Goal: Task Accomplishment & Management: Use online tool/utility

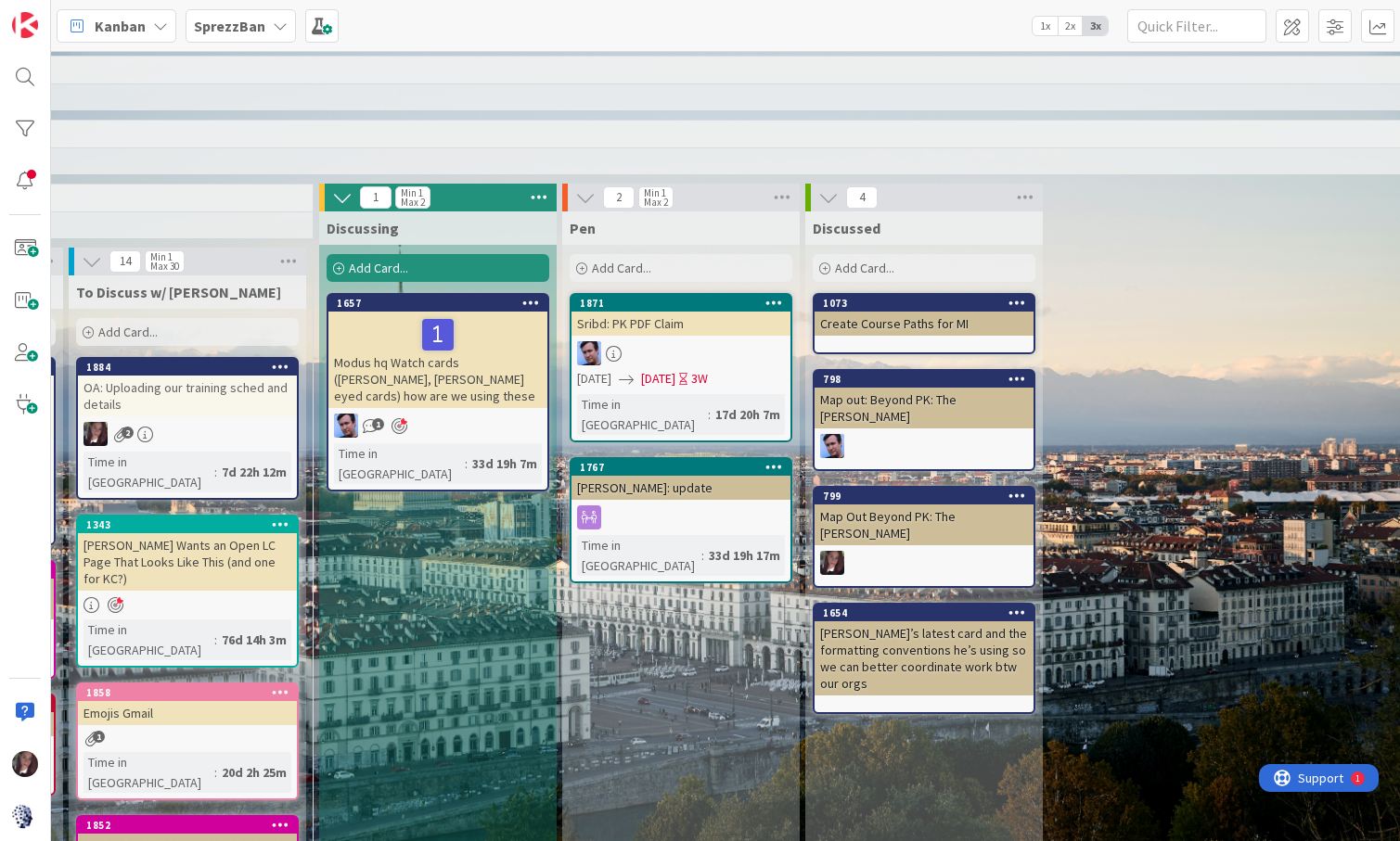
click at [656, 267] on div "Add Card..." at bounding box center [681, 268] width 223 height 28
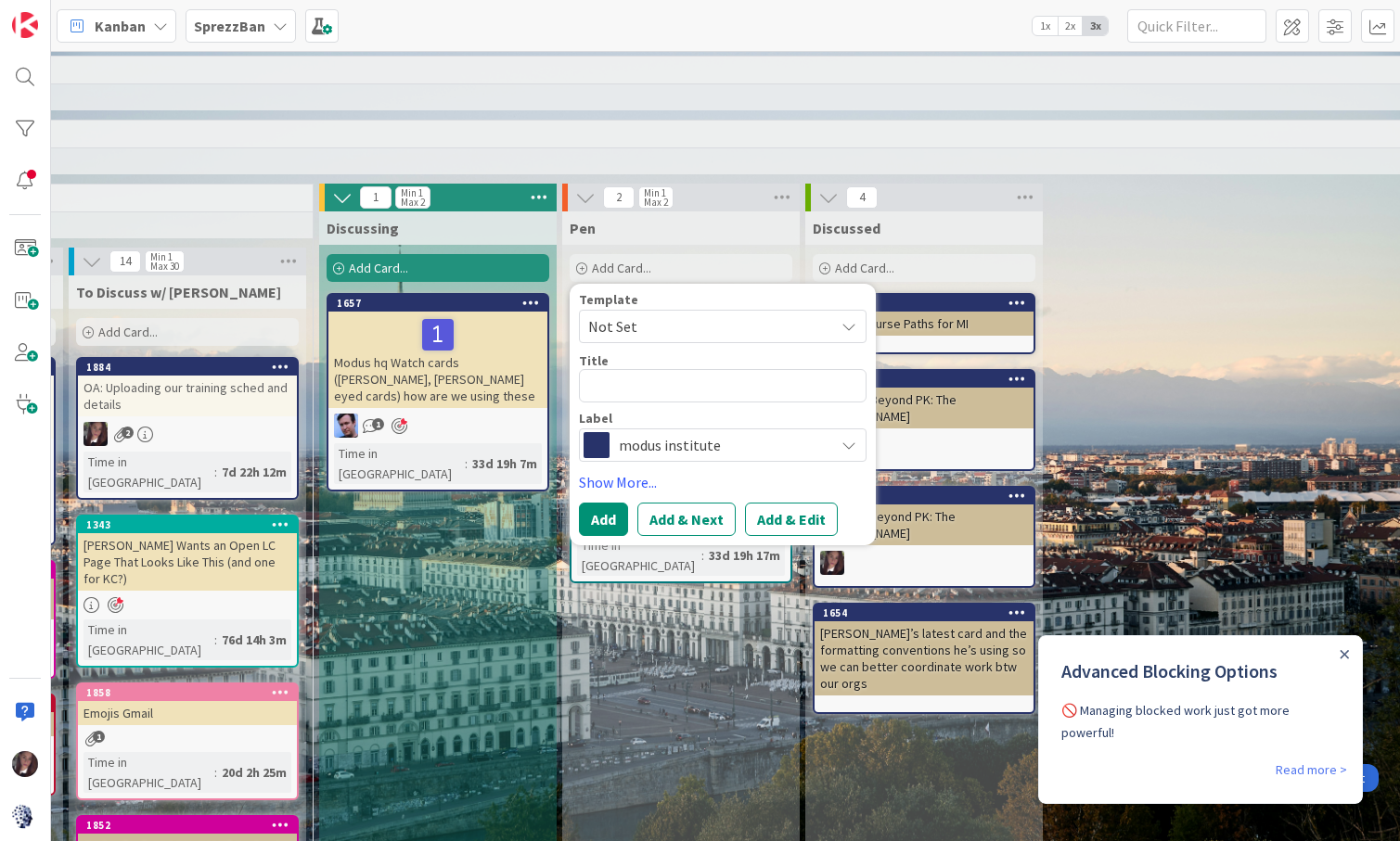
type textarea "x"
type textarea "L"
type textarea "x"
type textarea "Le"
type textarea "x"
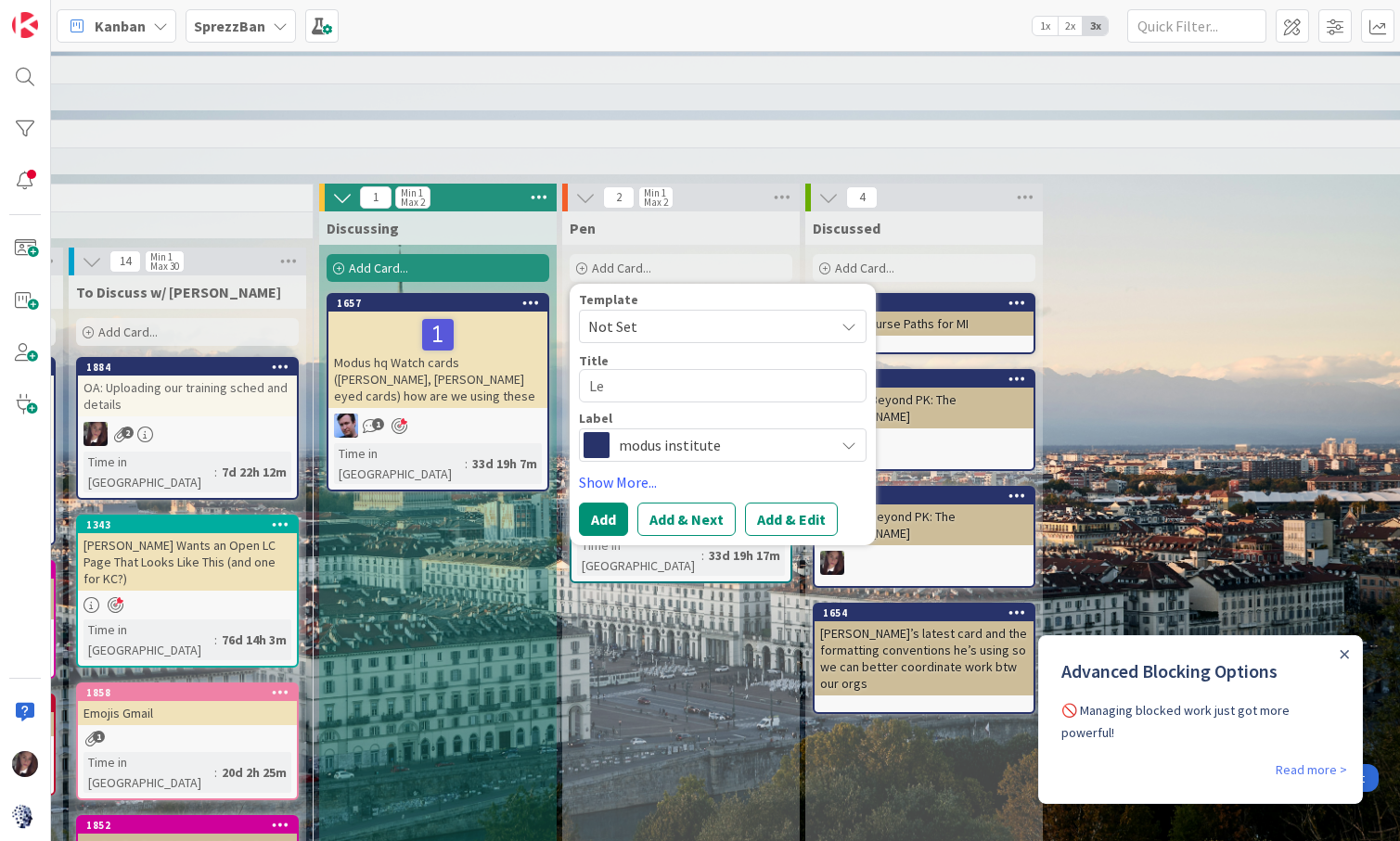
type textarea "Lea"
type textarea "x"
type textarea "Lean"
type textarea "x"
type textarea "Lean"
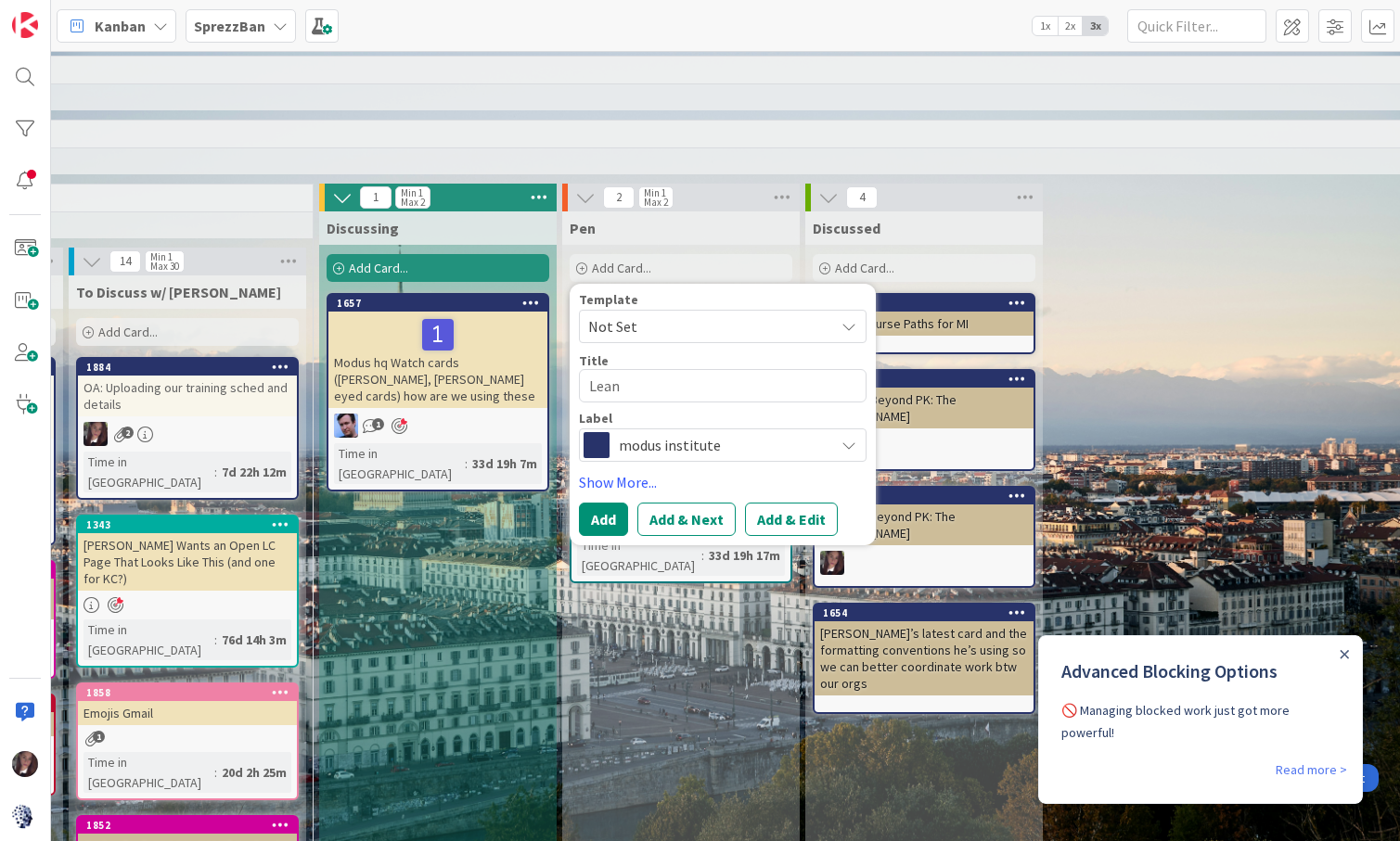
type textarea "x"
type textarea "Lean C"
type textarea "x"
type textarea "Lean Co"
type textarea "x"
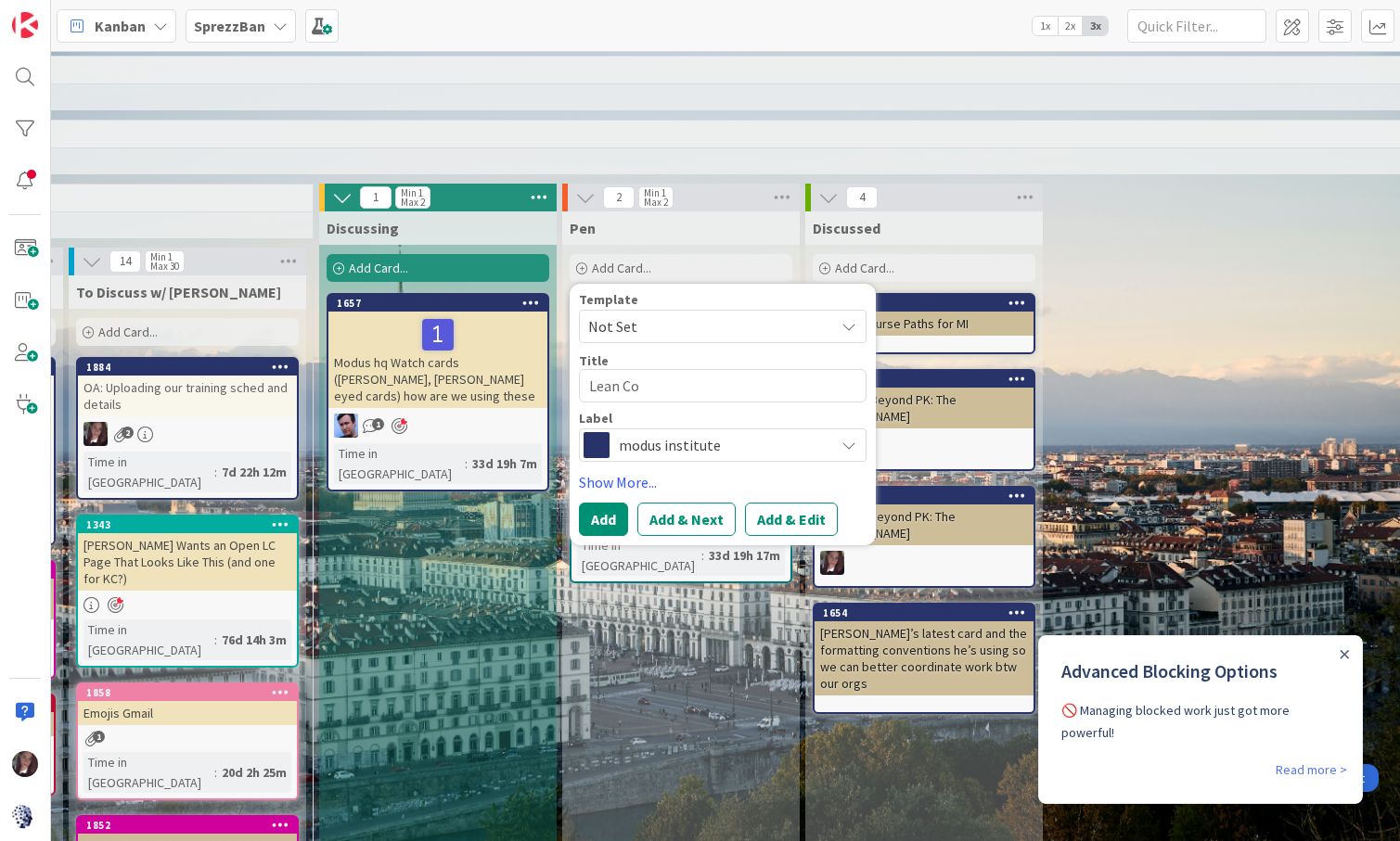
type textarea "Lean Cof"
type textarea "x"
type textarea "Lean Coff"
type textarea "x"
type textarea "Lean Coffe"
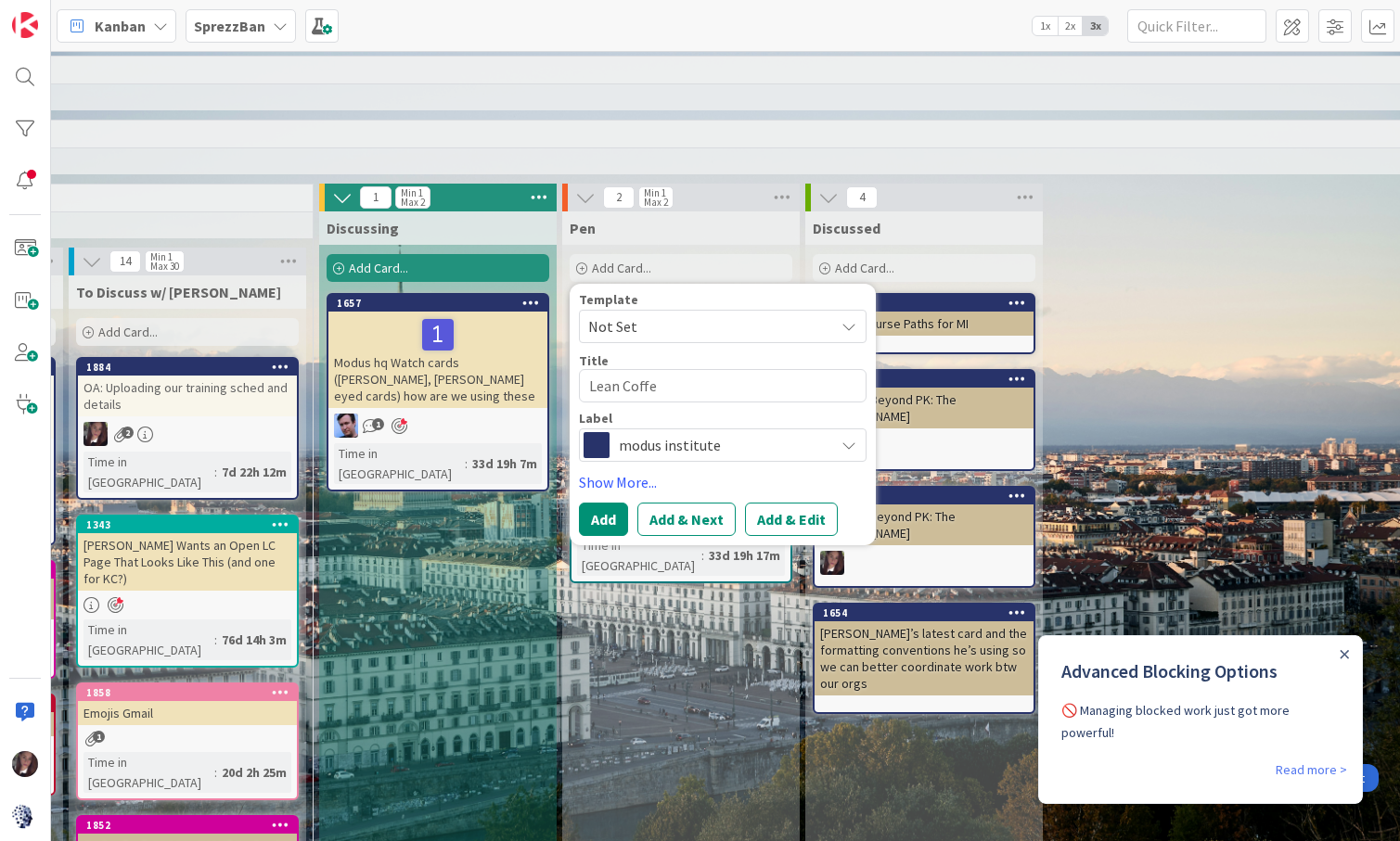
type textarea "x"
type textarea "Lean Coffee"
type textarea "x"
type textarea "Lean Coffee"
type textarea "x"
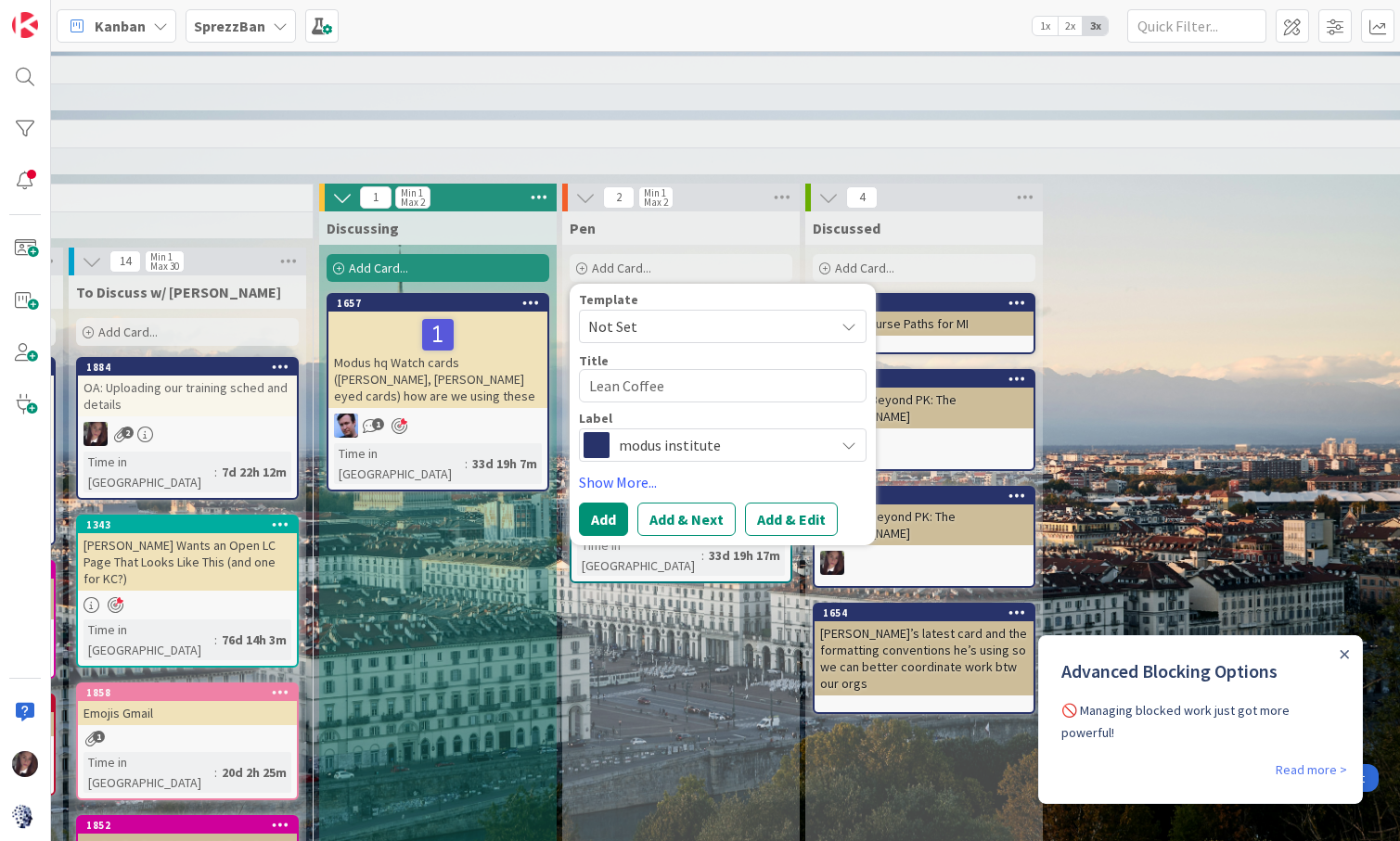
type textarea "Lean Coffee a"
type textarea "x"
type textarea "Lean Coffee as"
type textarea "x"
type textarea "Lean Coffee as"
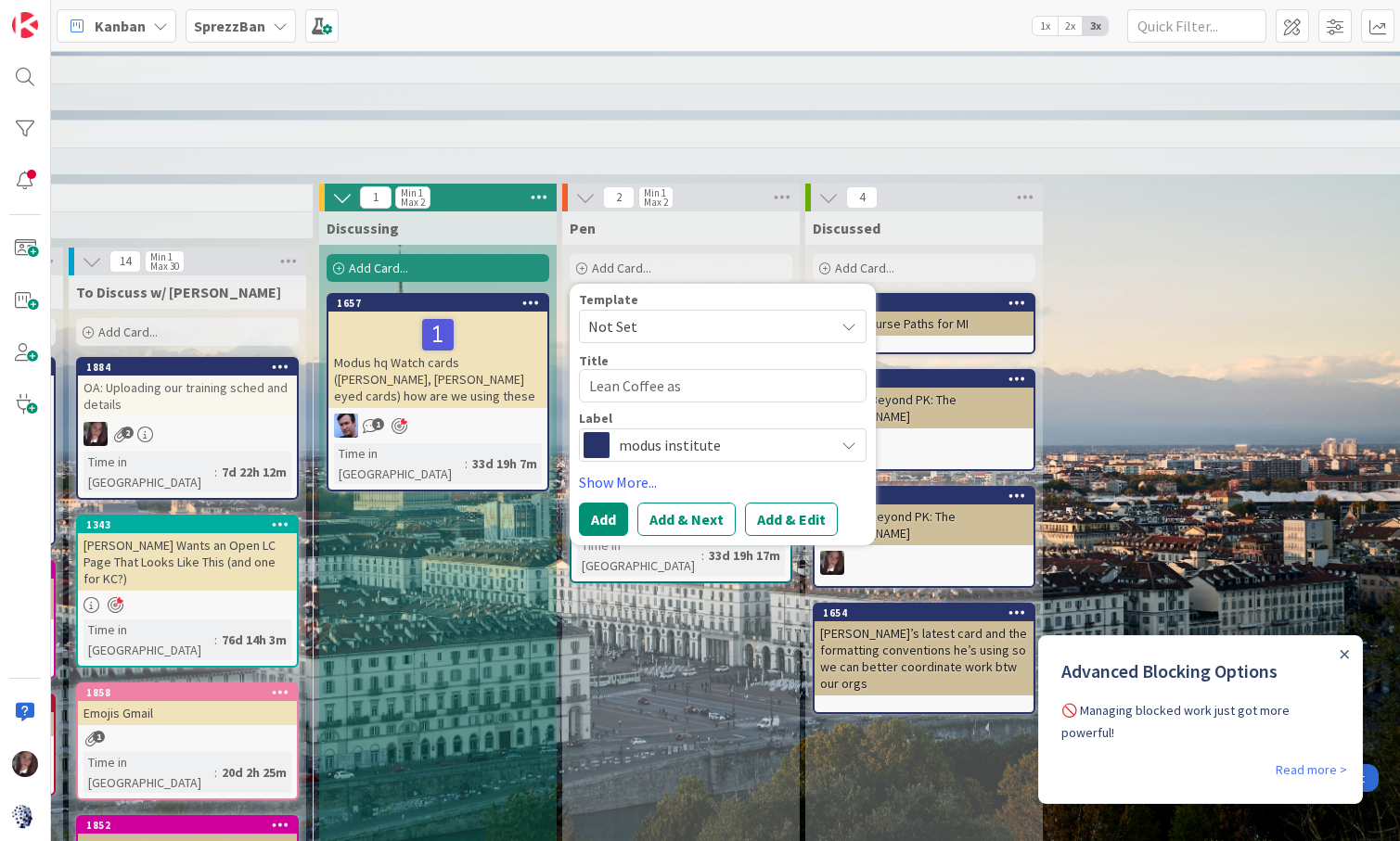
type textarea "x"
type textarea "Lean Coffee as a"
type textarea "x"
type textarea "Lean Coffee as a P"
type textarea "x"
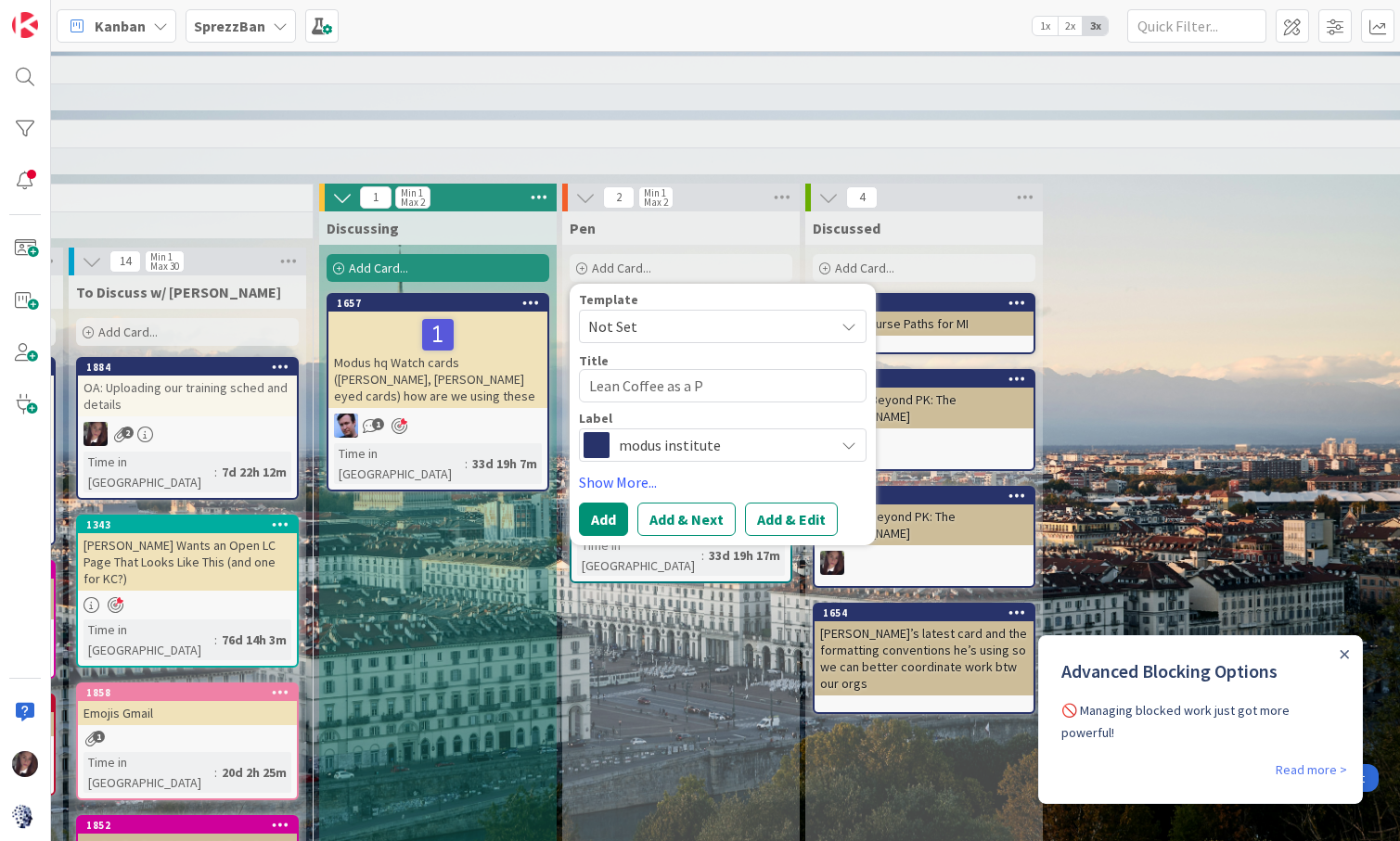
type textarea "Lean Coffee as a Pr"
type textarea "x"
type textarea "Lean Coffee as a Pro"
type textarea "x"
type textarea "Lean Coffee as a Prod"
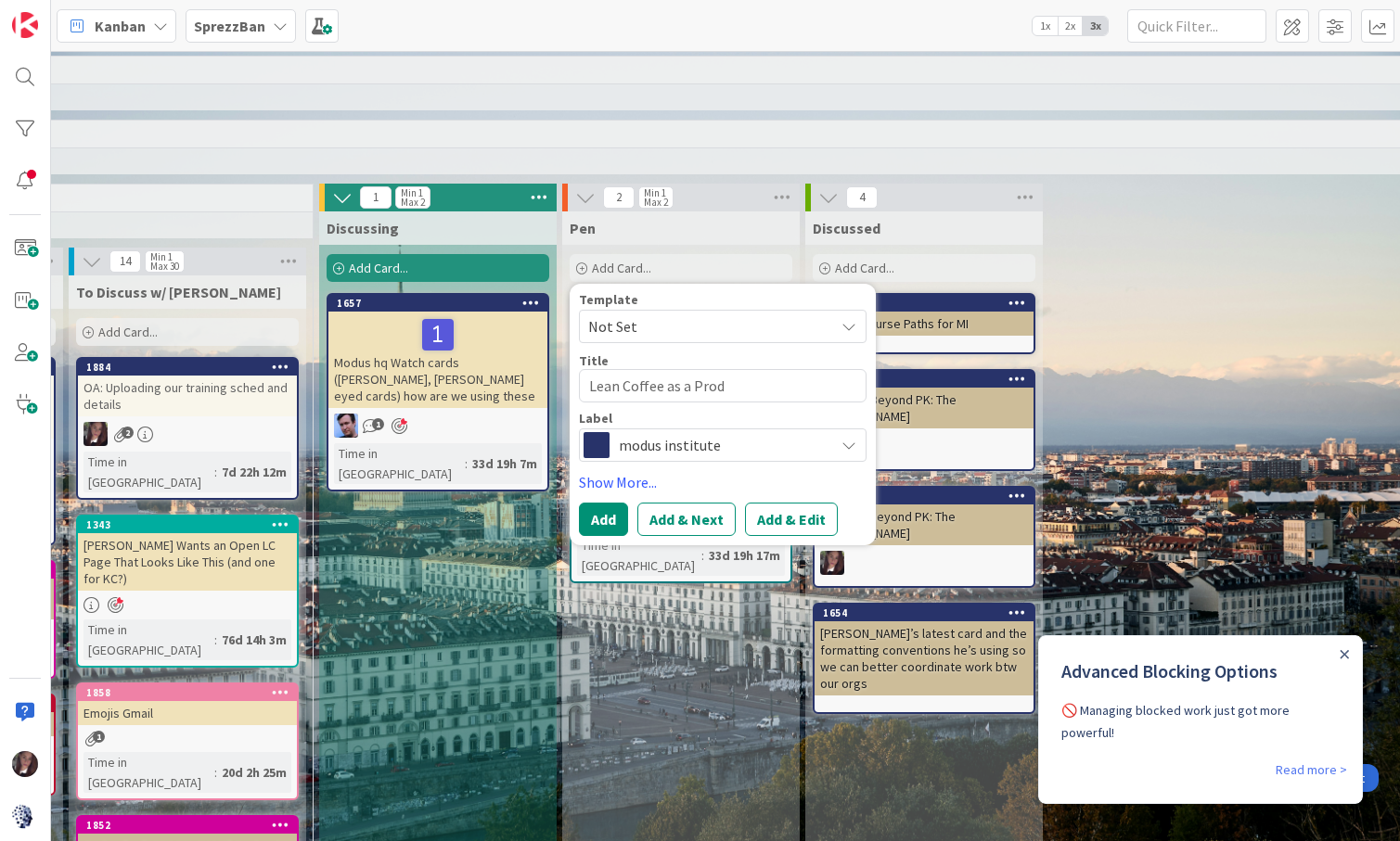
type textarea "x"
type textarea "Lean Coffee as a Produ"
type textarea "x"
type textarea "Lean Coffee as a Produc"
type textarea "x"
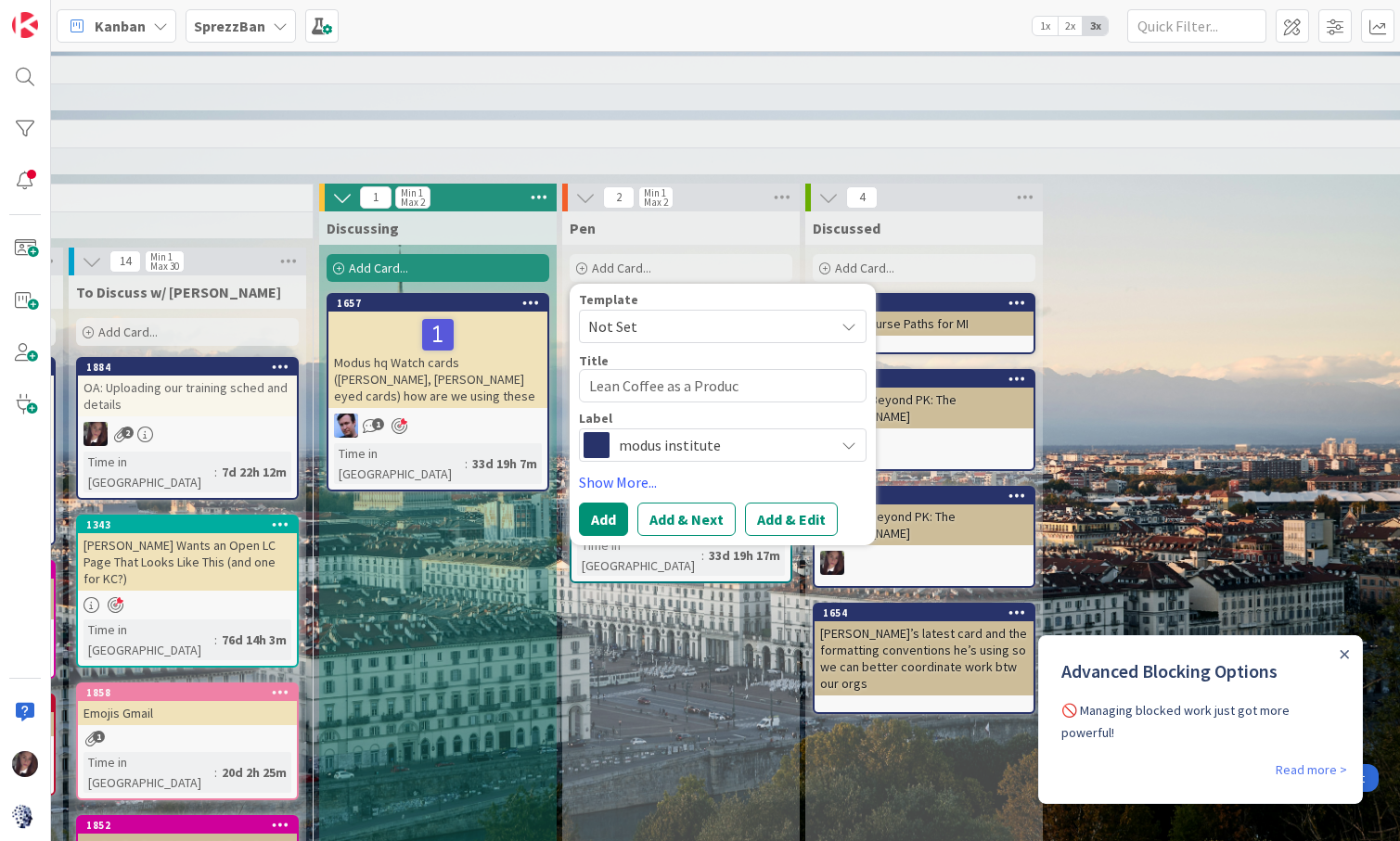
type textarea "Lean Coffee as a Product"
type textarea "x"
type textarea "Lean Coffee as a Product"
type textarea "x"
type textarea "Lean Coffee as a Product D"
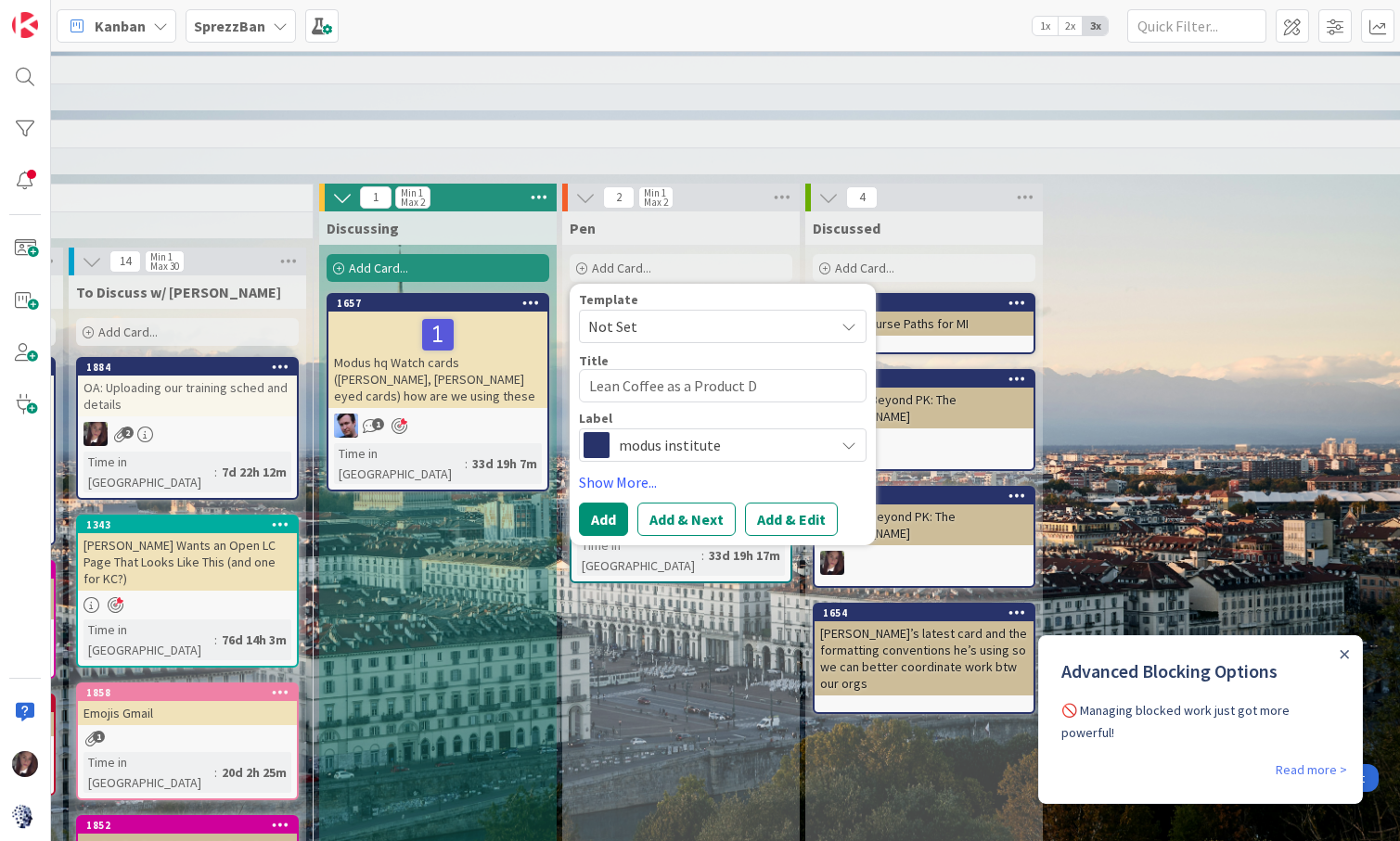
type textarea "x"
type textarea "Lean Coffee as a Product De"
type textarea "x"
type textarea "Lean Coffee as a Product Dev"
type textarea "x"
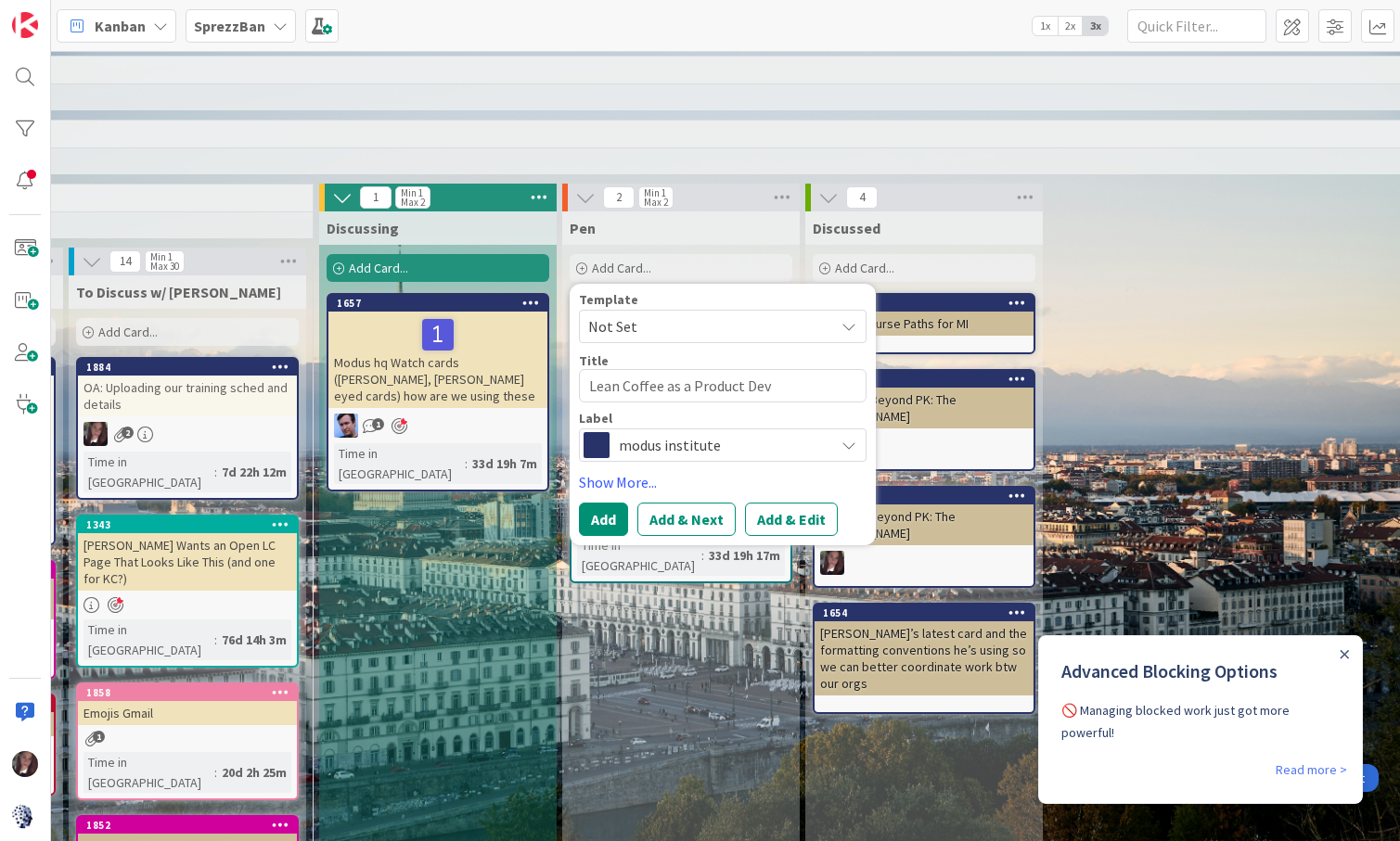
type textarea "Lean Coffee as a Product Dev"
type textarea "x"
type textarea "Lean Coffee as a Product Dev T"
type textarea "x"
type textarea "Lean Coffee as a Product Dev To"
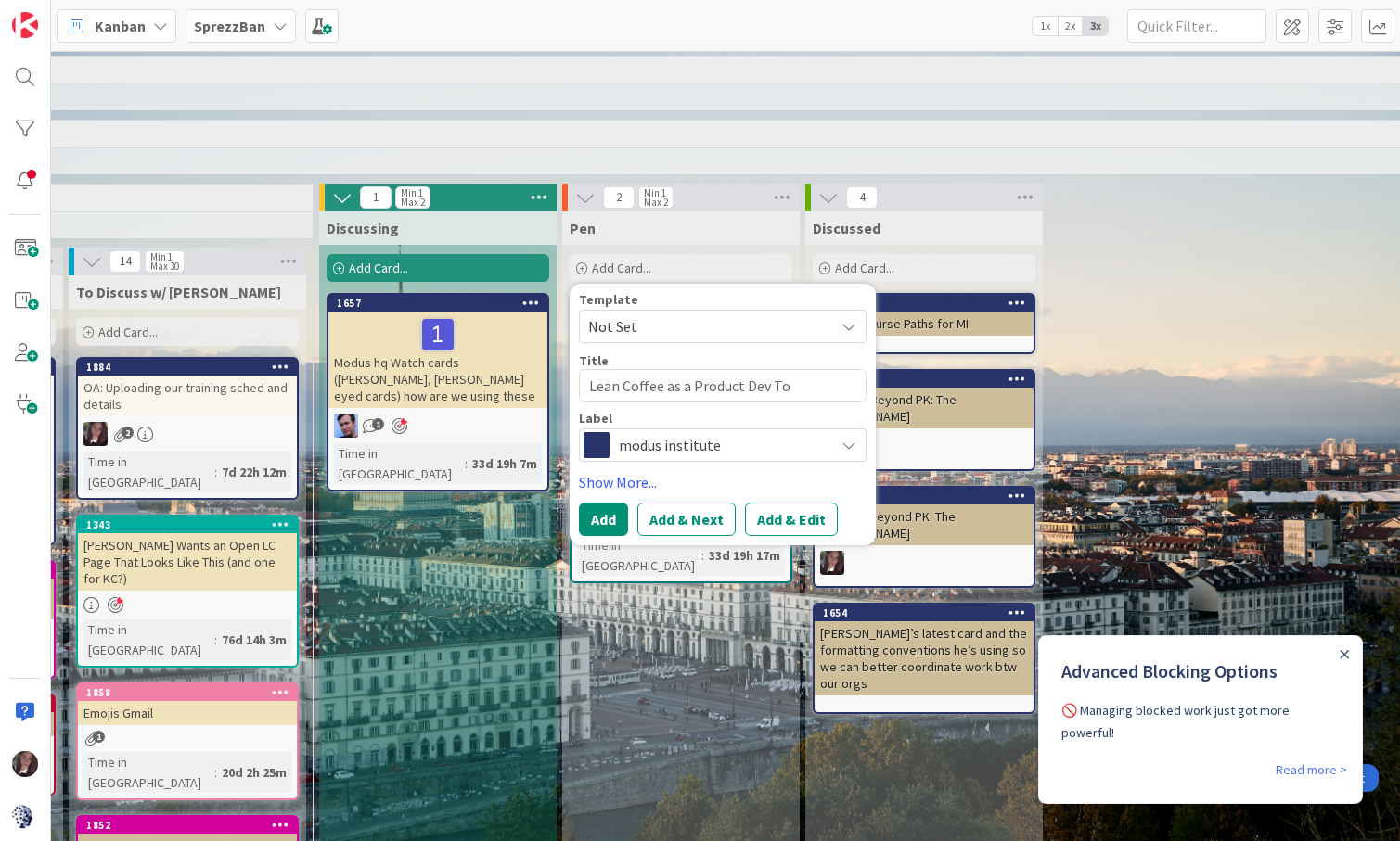
type textarea "x"
type textarea "Lean Coffee as a Product Dev Too"
type textarea "x"
type textarea "Lean Coffee as a Product Dev Tool"
click at [670, 449] on span "modus institute" at bounding box center [721, 445] width 206 height 26
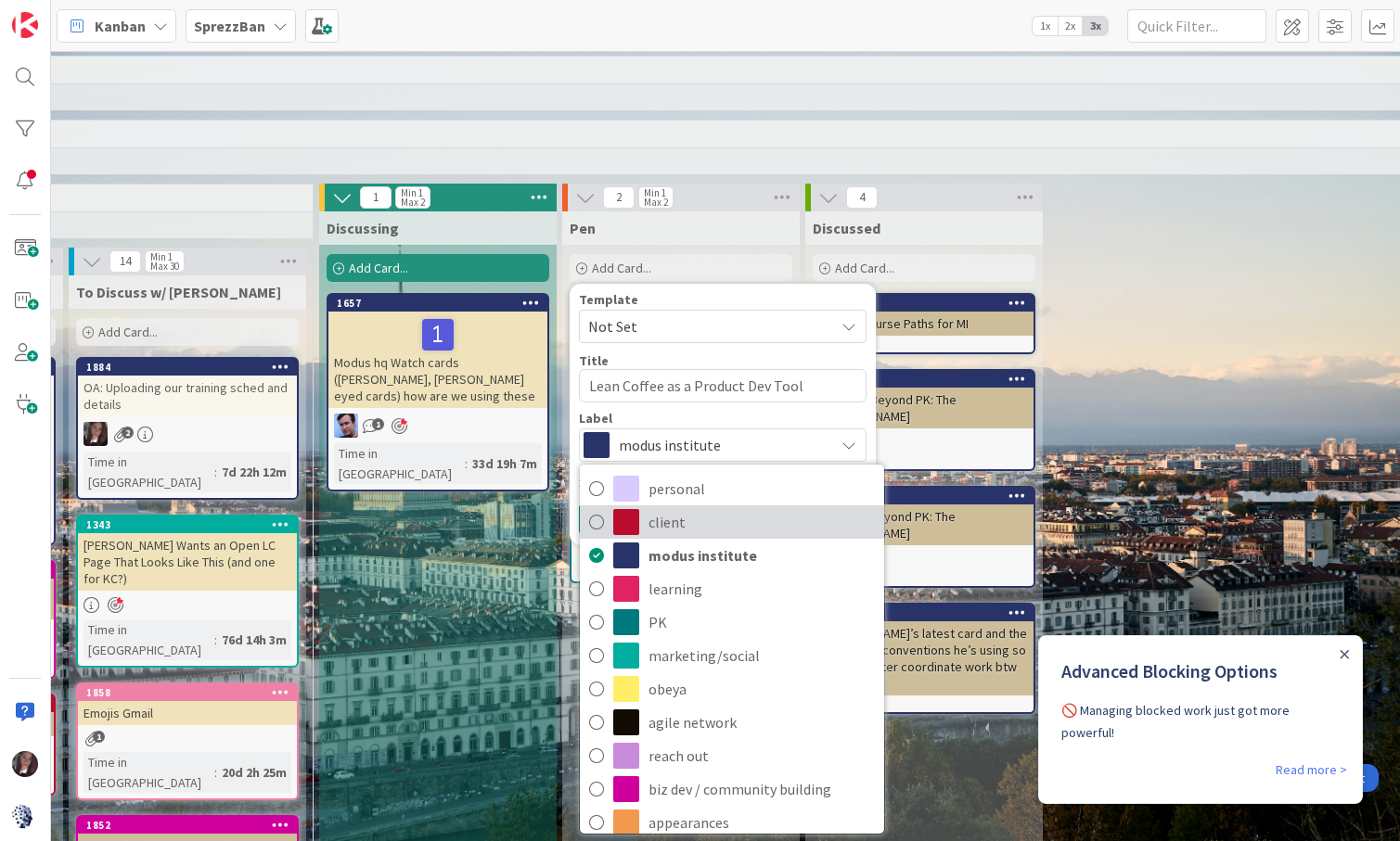
click at [597, 523] on icon at bounding box center [597, 522] width 15 height 28
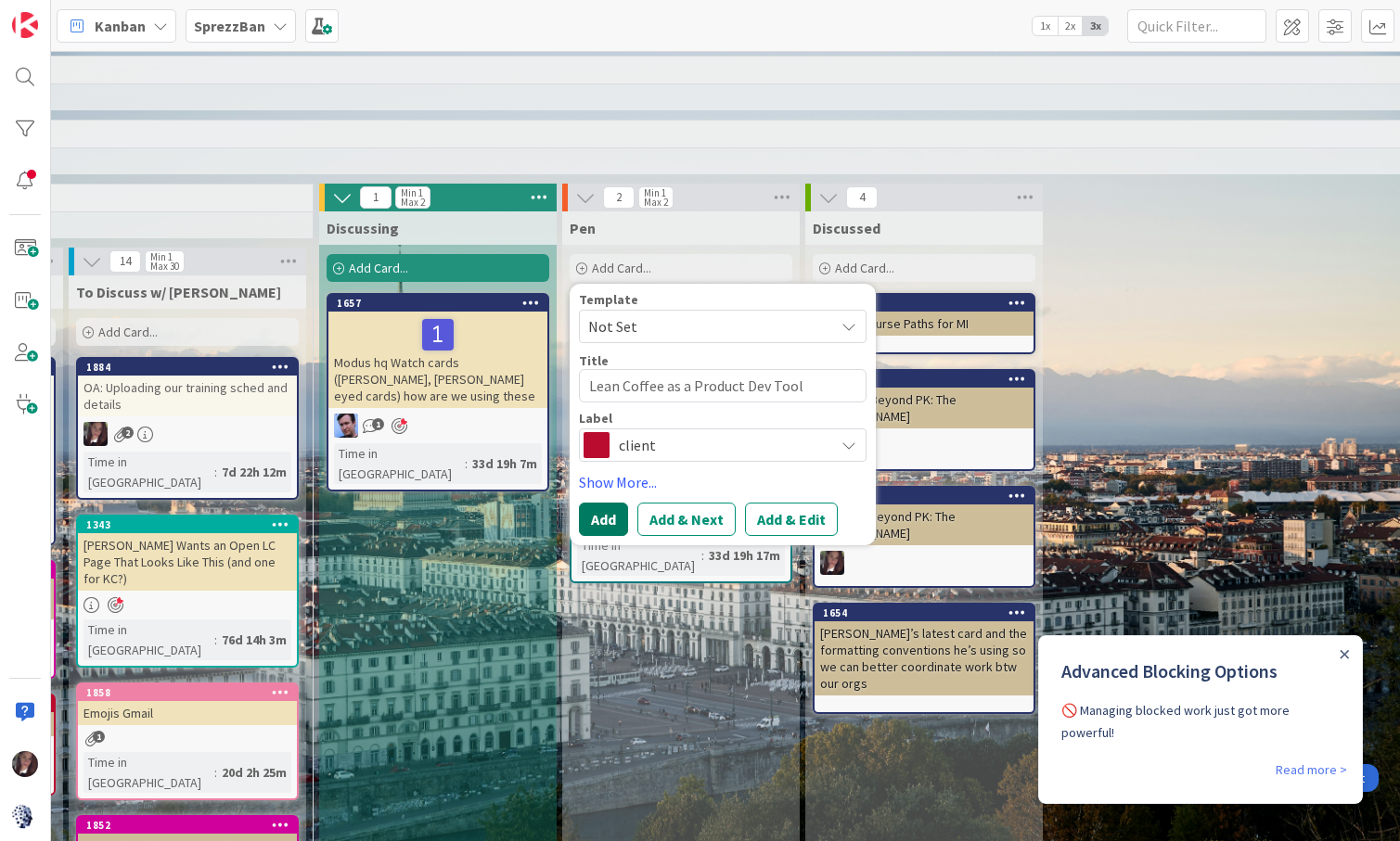
click at [597, 523] on button "Add" at bounding box center [603, 520] width 49 height 34
type textarea "x"
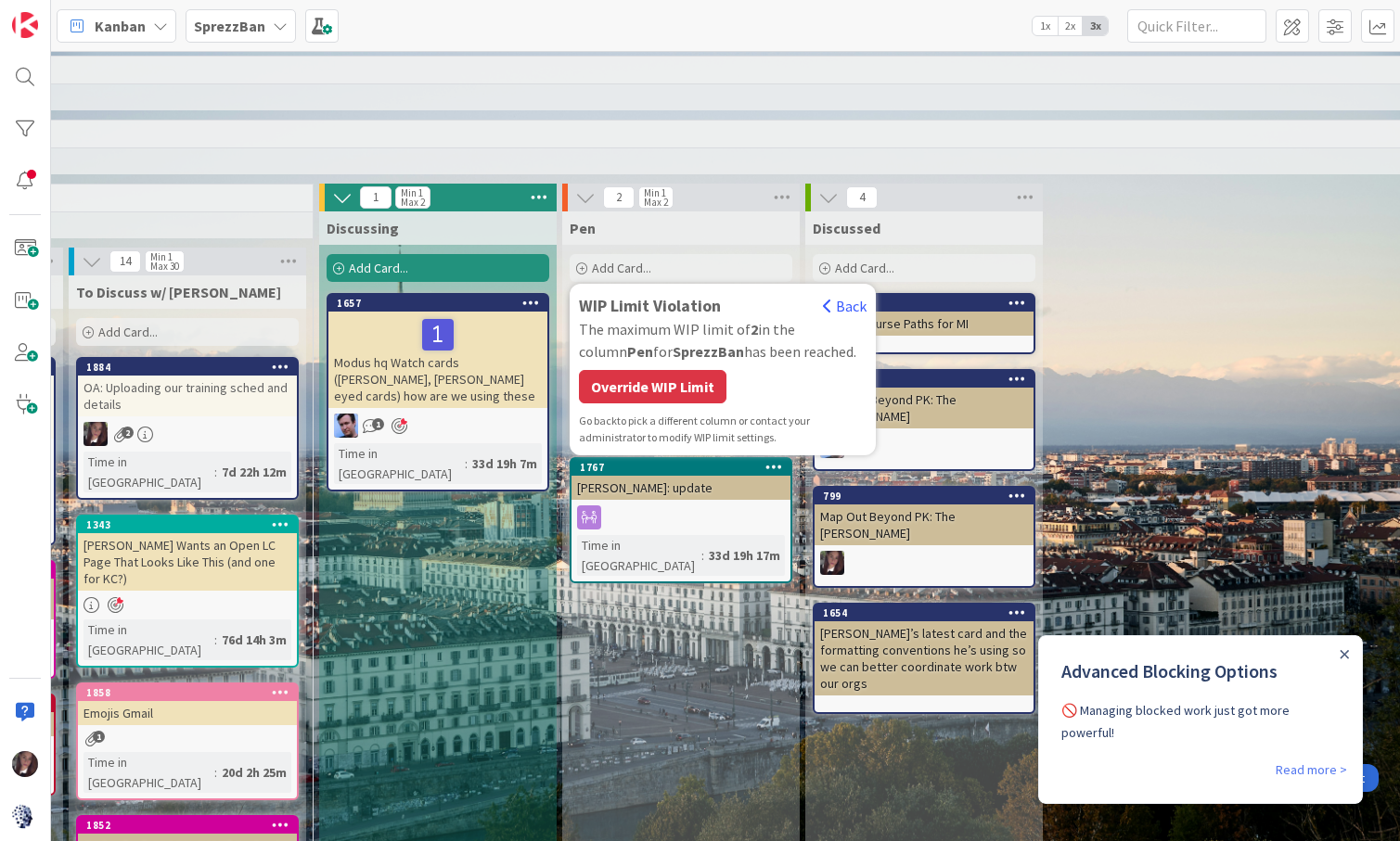
click at [680, 385] on div "Override WIP Limit" at bounding box center [652, 387] width 147 height 34
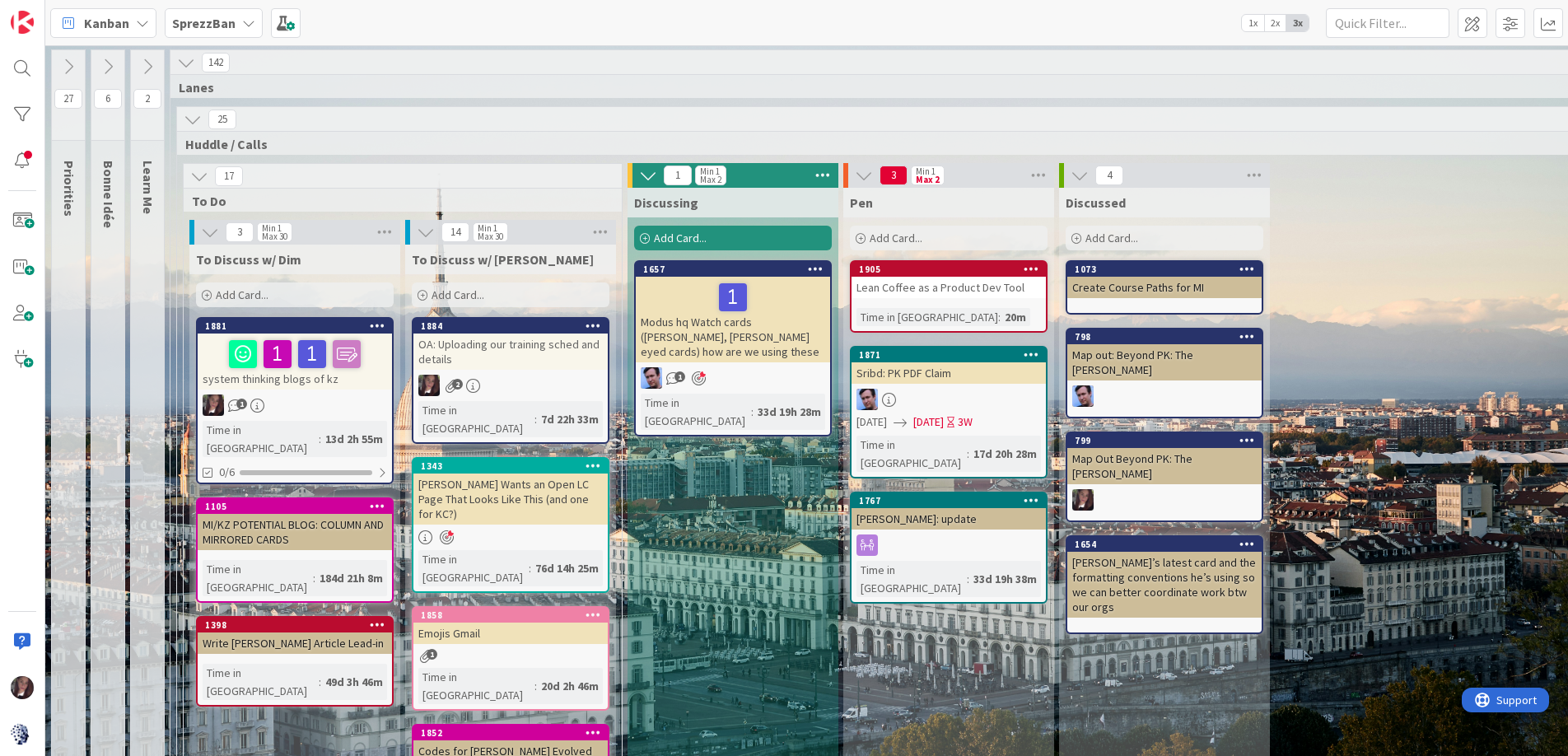
click at [894, 240] on span "Add Card..." at bounding box center [896, 237] width 53 height 15
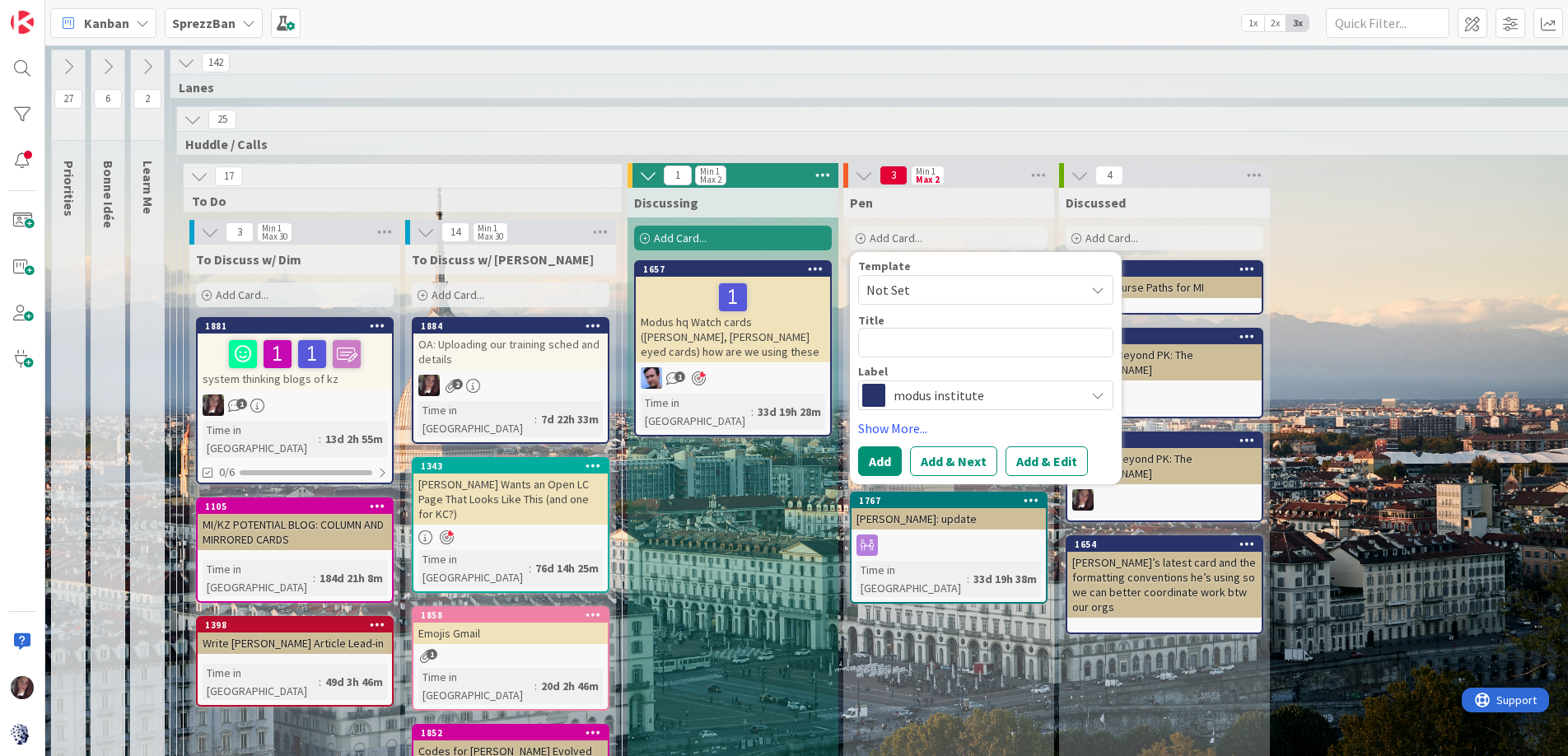
type textarea "x"
type textarea "L"
type textarea "x"
type textarea "Lu"
type textarea "x"
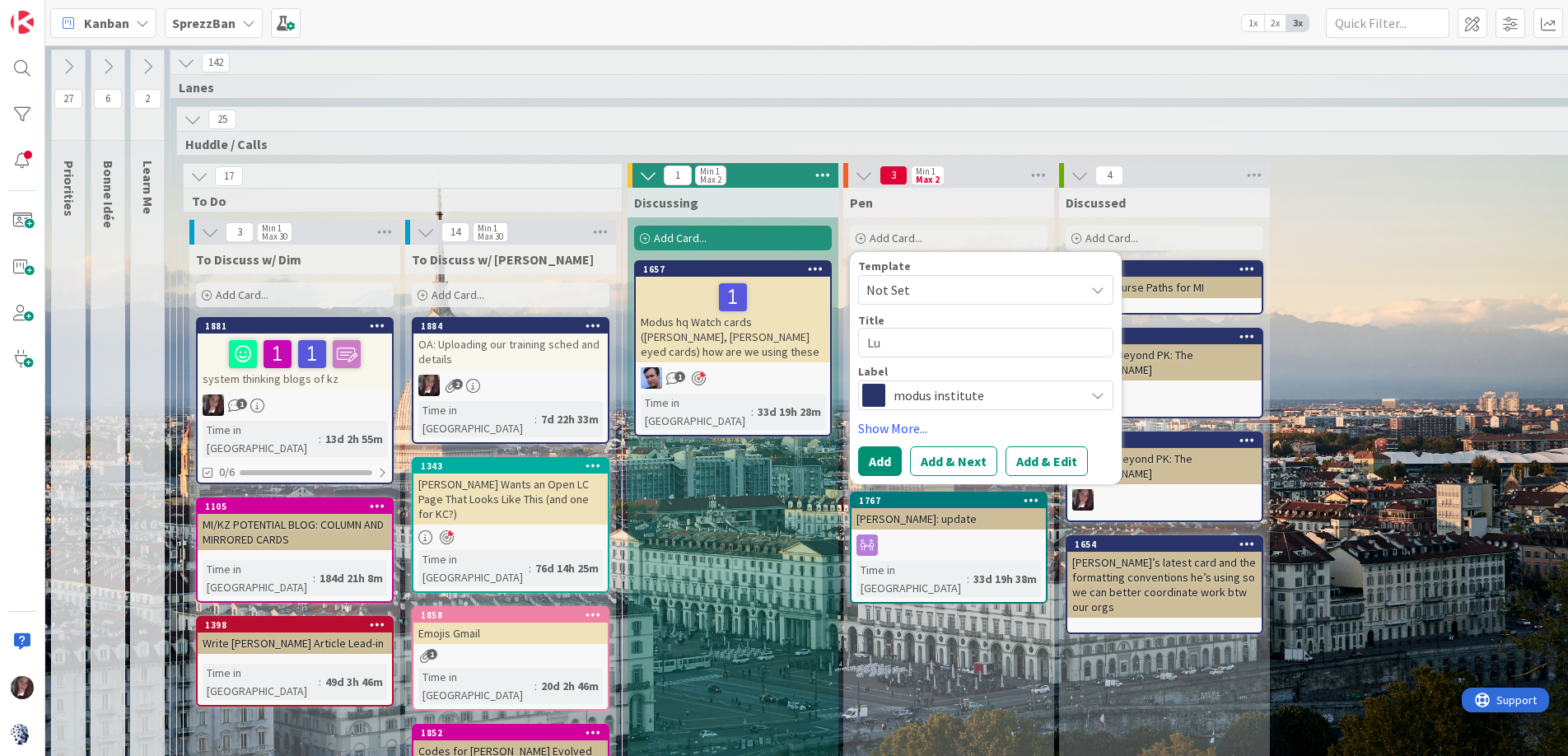
type textarea "Lum"
type textarea "x"
type textarea "Lums"
type textarea "x"
type textarea "Lum"
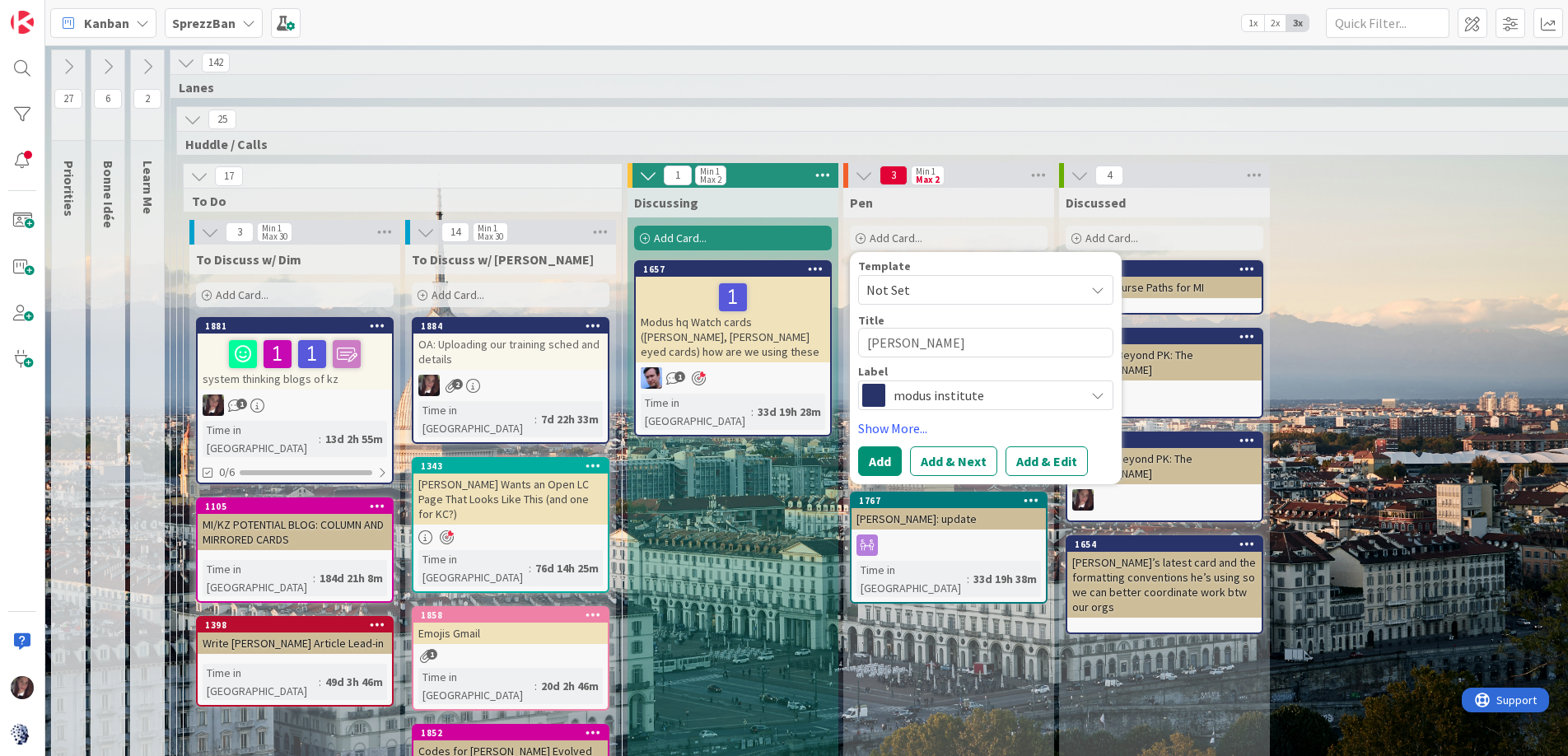
type textarea "x"
type textarea "Luma"
type textarea "x"
type textarea "Luma"
type textarea "x"
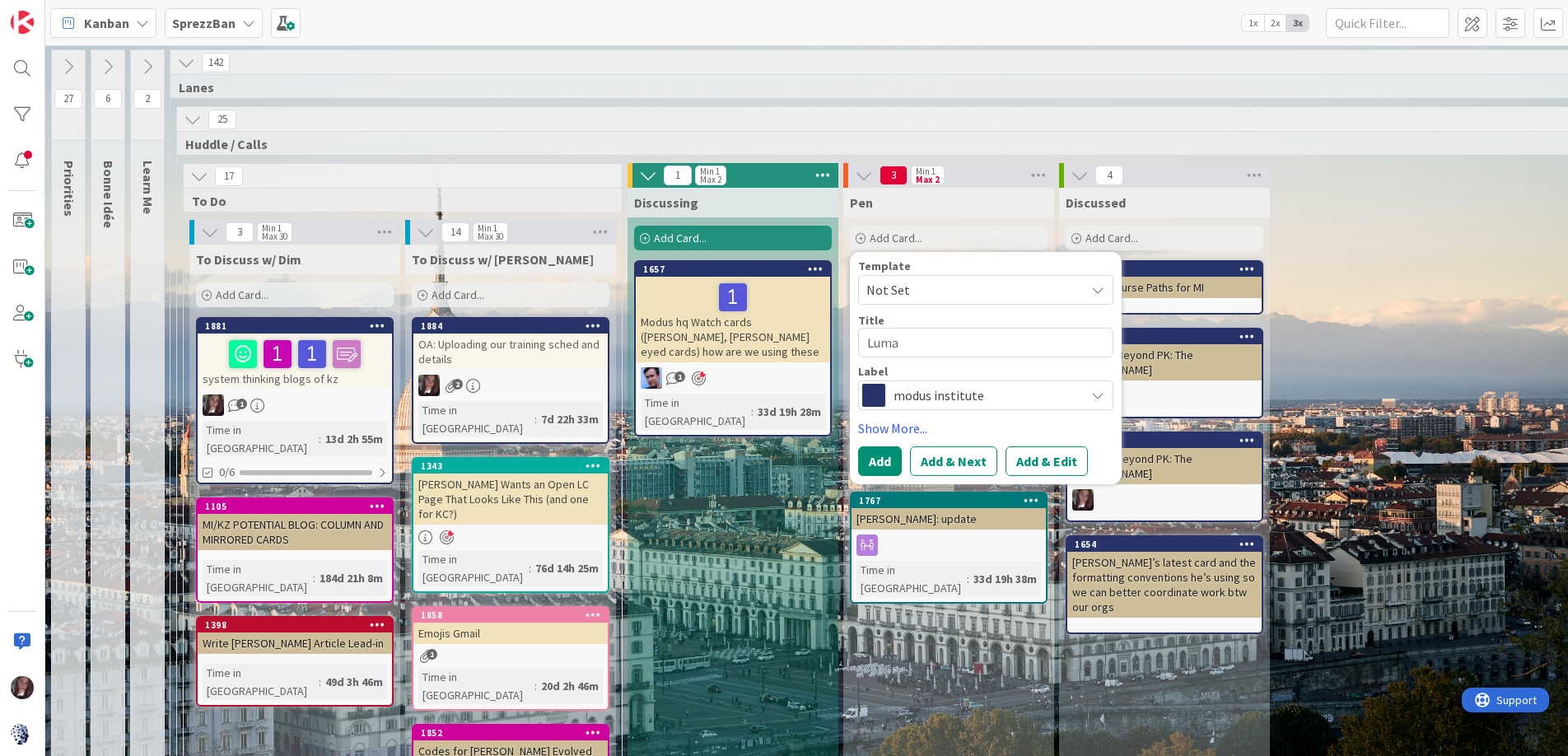
type textarea "Luma W"
type textarea "x"
type textarea "Luma Wr"
type textarea "x"
type textarea "Luma Wri"
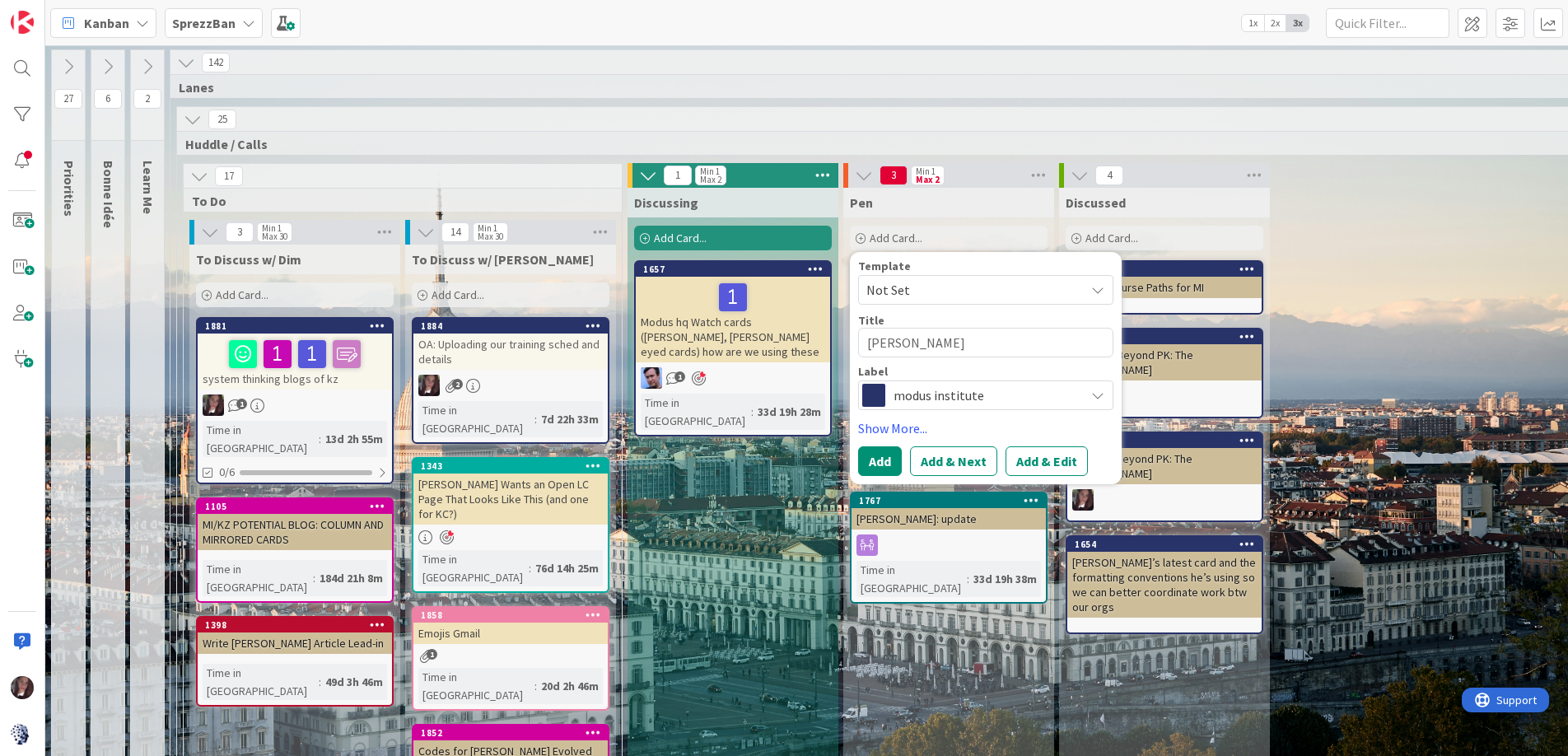
type textarea "x"
type textarea "Luma Writ"
type textarea "x"
type textarea "Luma Write"
type textarea "x"
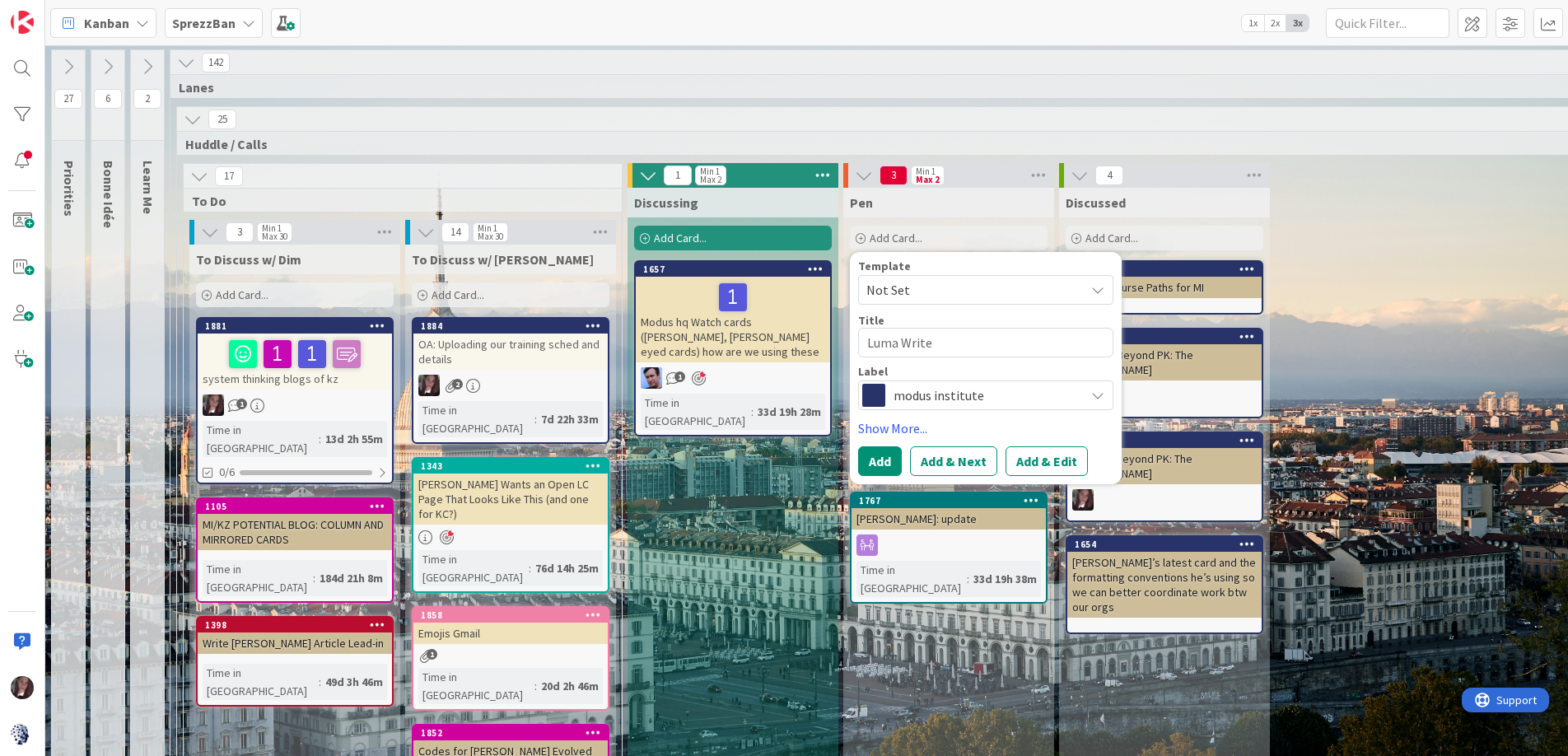
type textarea "Luma Writeu"
type textarea "x"
type textarea "Luma Writeup"
type textarea "x"
type textarea "Luma Writeups"
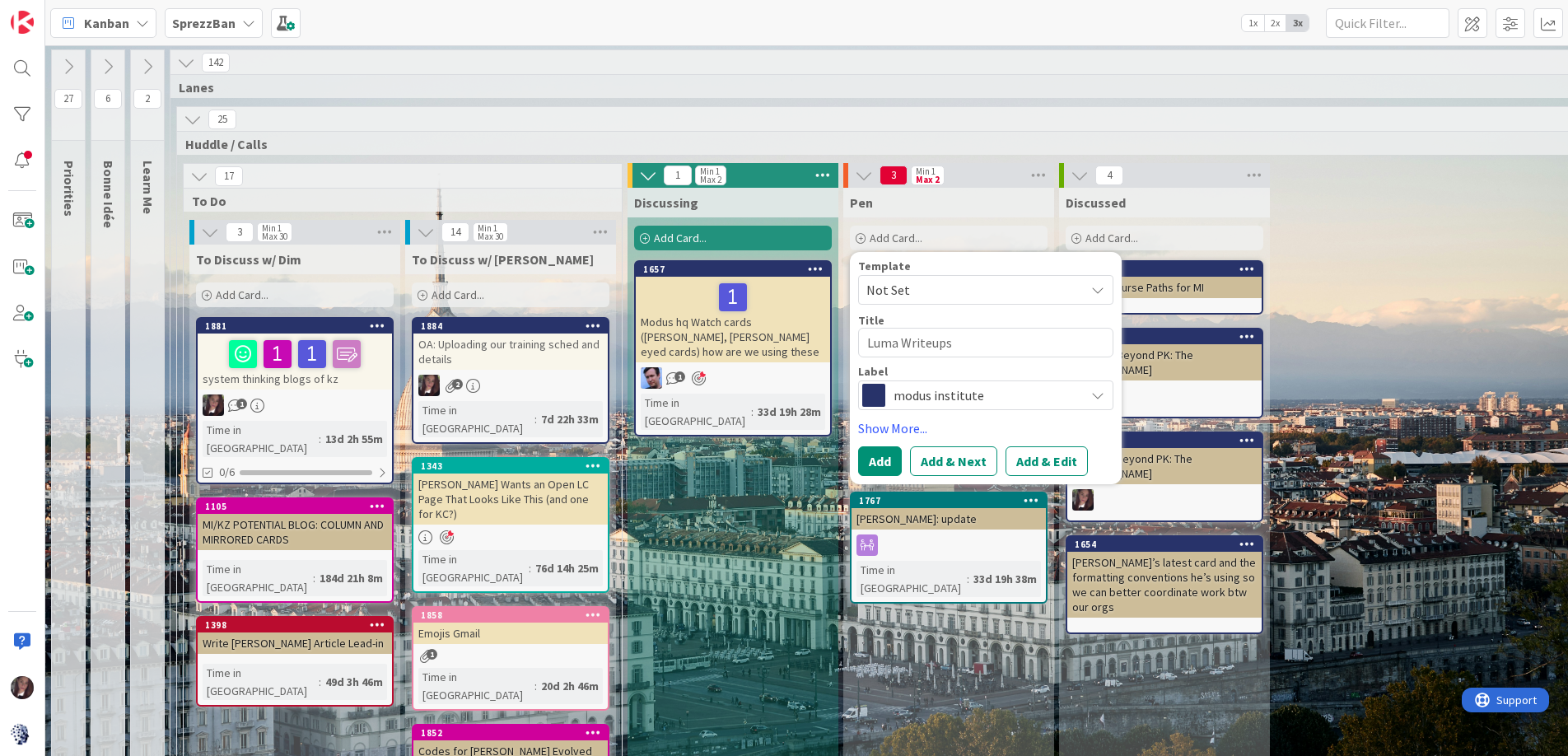
click at [1038, 457] on button "Add & Edit" at bounding box center [1046, 461] width 82 height 30
type textarea "x"
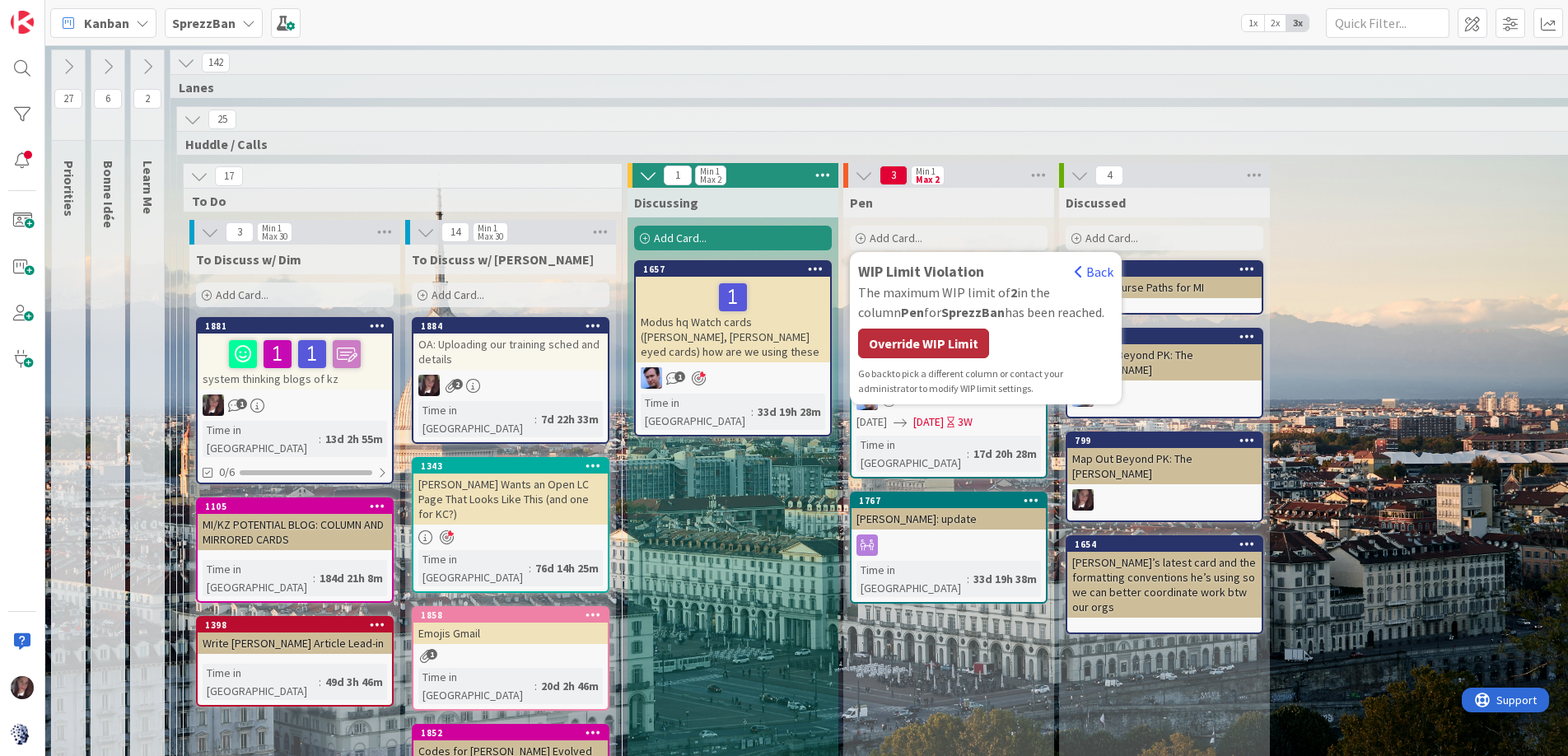
click at [882, 342] on div "Override WIP Limit" at bounding box center [923, 343] width 131 height 30
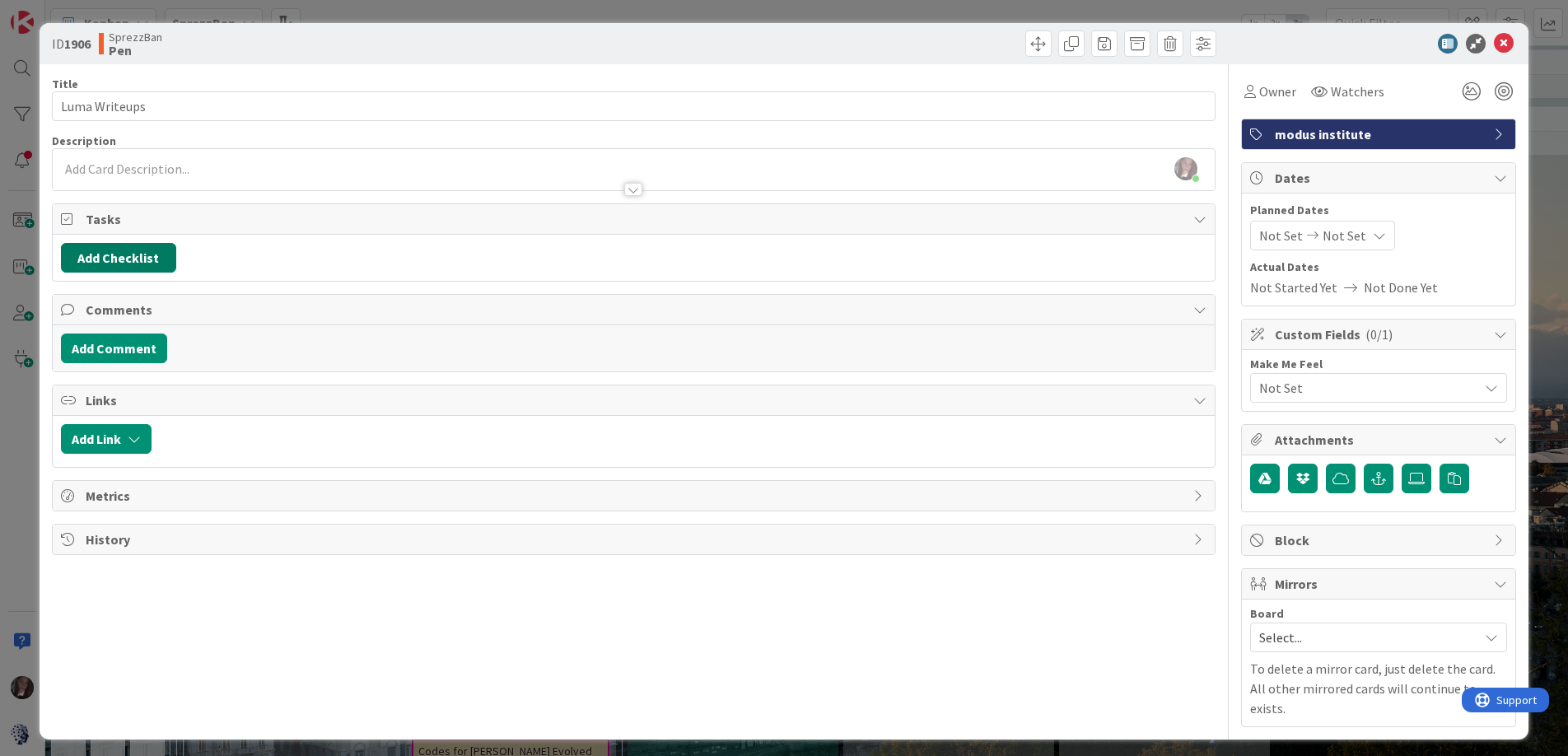
click at [90, 260] on button "Add Checklist" at bounding box center [118, 258] width 116 height 30
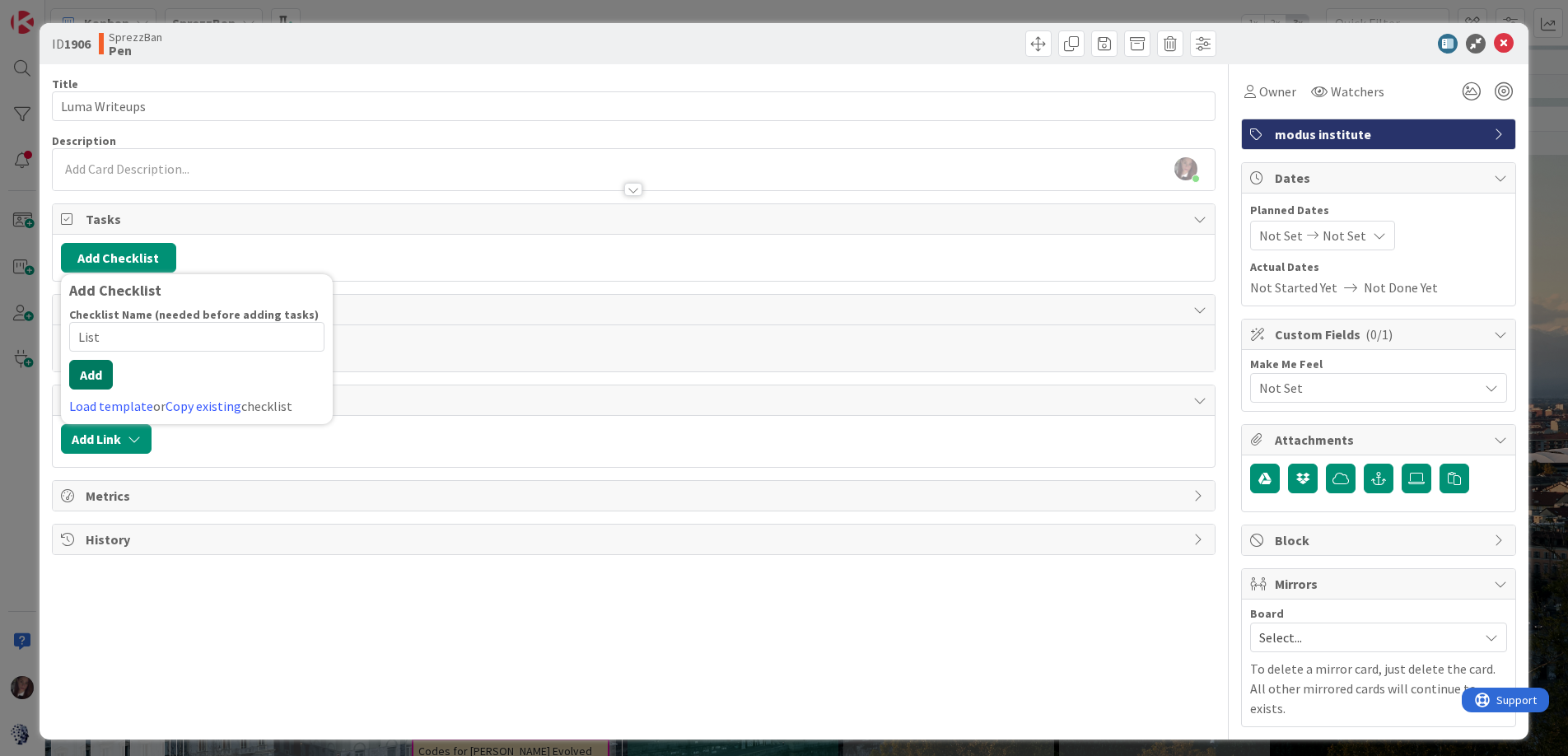
type input "List"
click at [86, 365] on button "Add" at bounding box center [90, 375] width 43 height 30
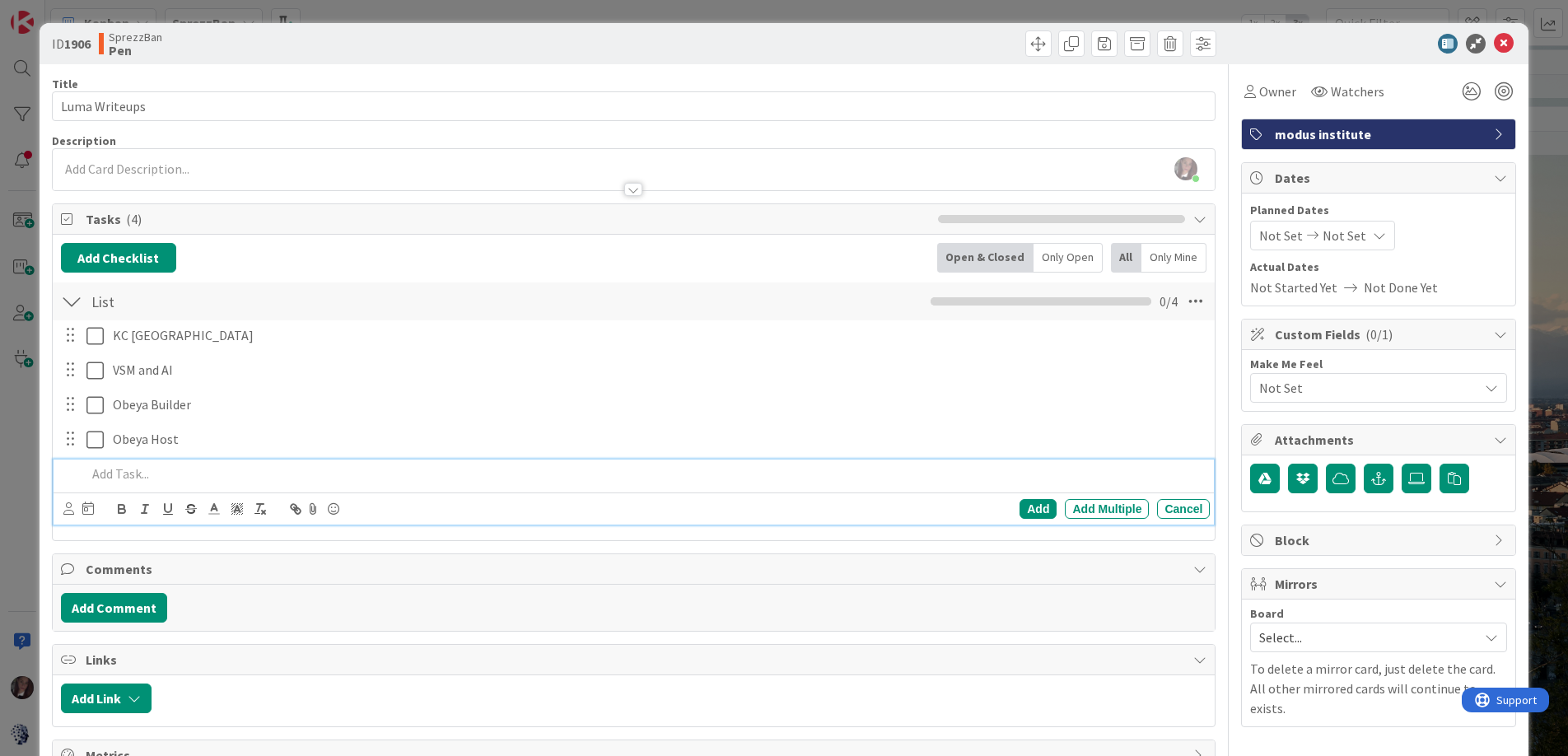
click at [148, 470] on p at bounding box center [645, 473] width 1117 height 19
click at [101, 608] on button "Add Comment" at bounding box center [114, 608] width 106 height 30
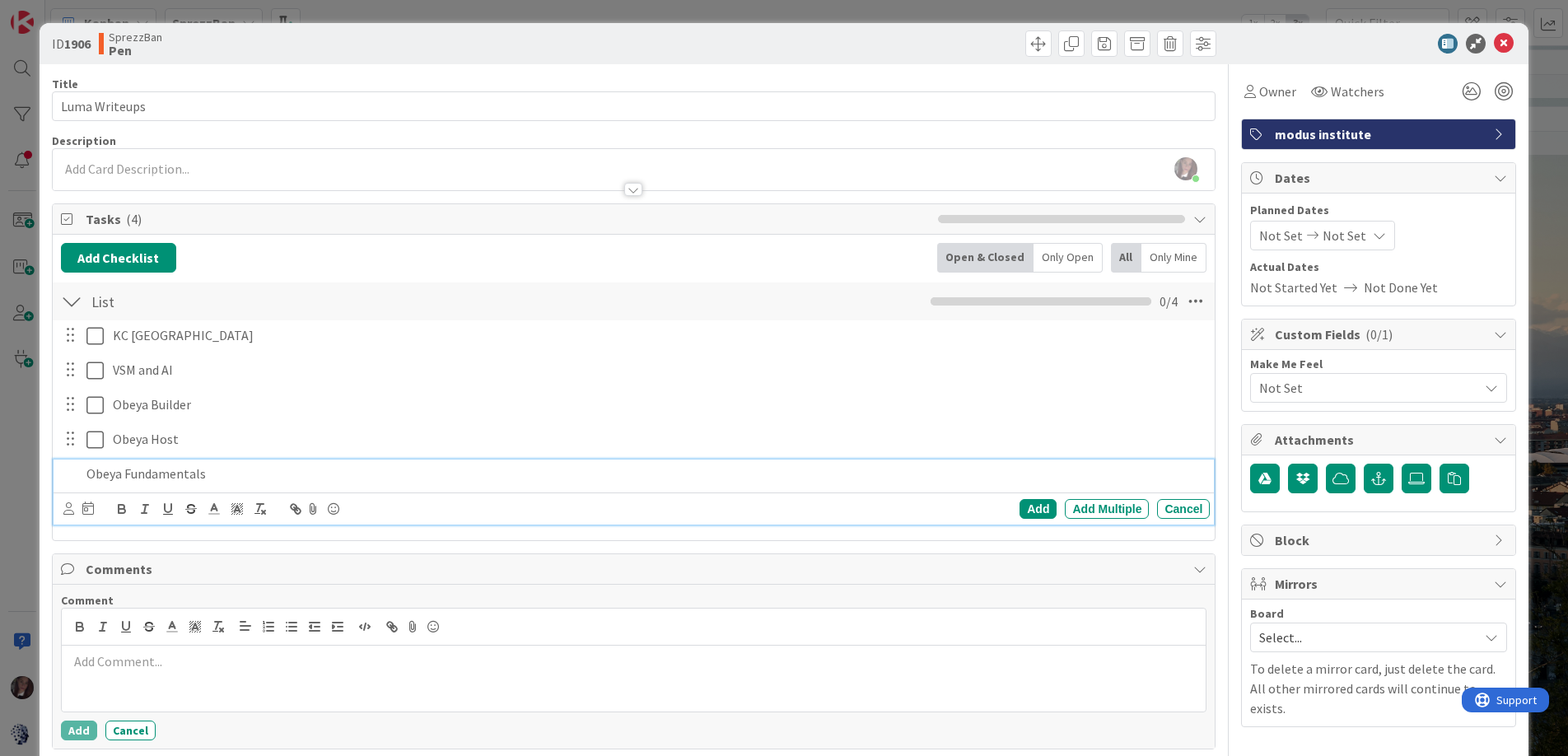
click at [240, 468] on p "Obeya Fundamentals" at bounding box center [645, 473] width 1117 height 19
click at [1031, 501] on div "Add" at bounding box center [1038, 509] width 37 height 19
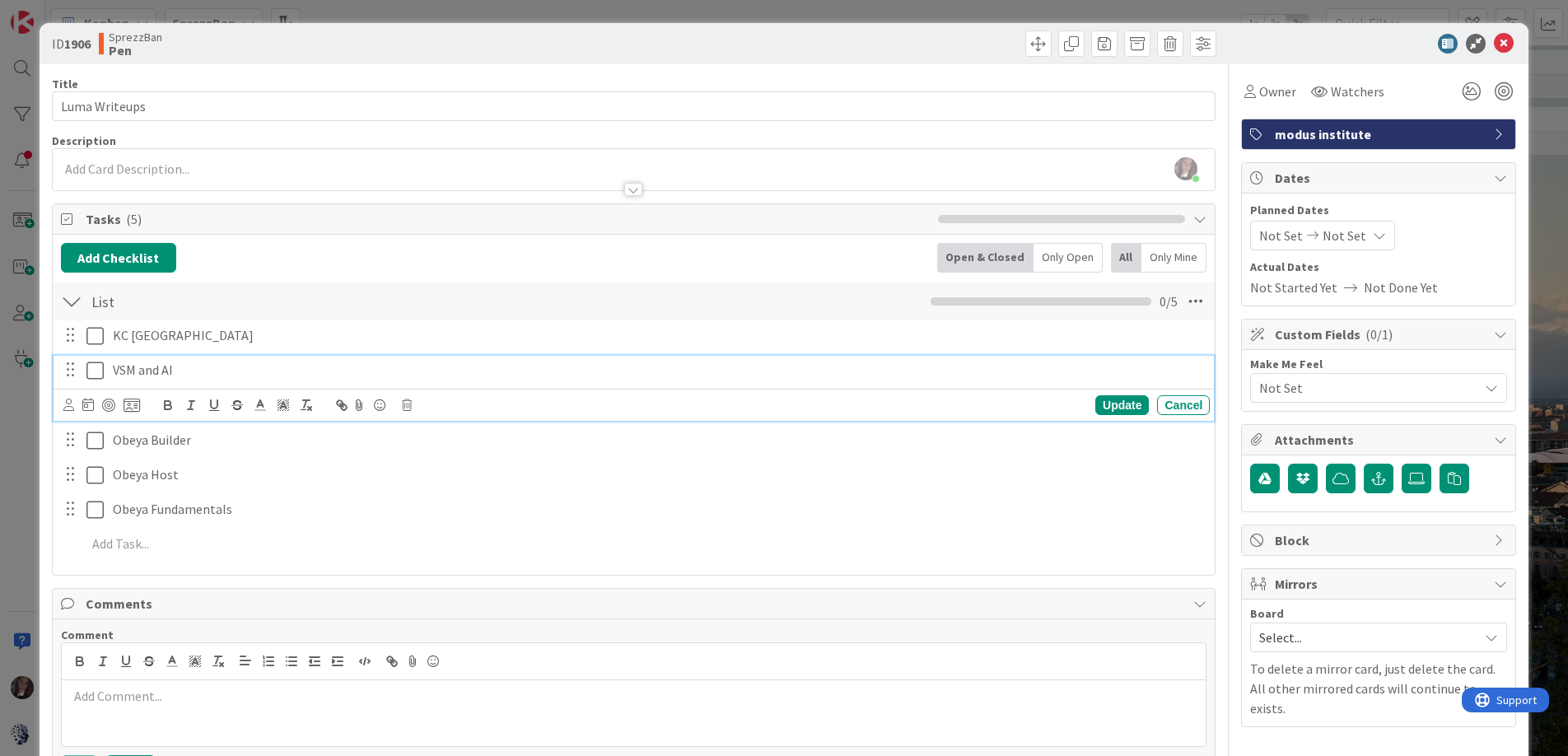
click at [120, 363] on p "VSM and AI" at bounding box center [658, 370] width 1091 height 19
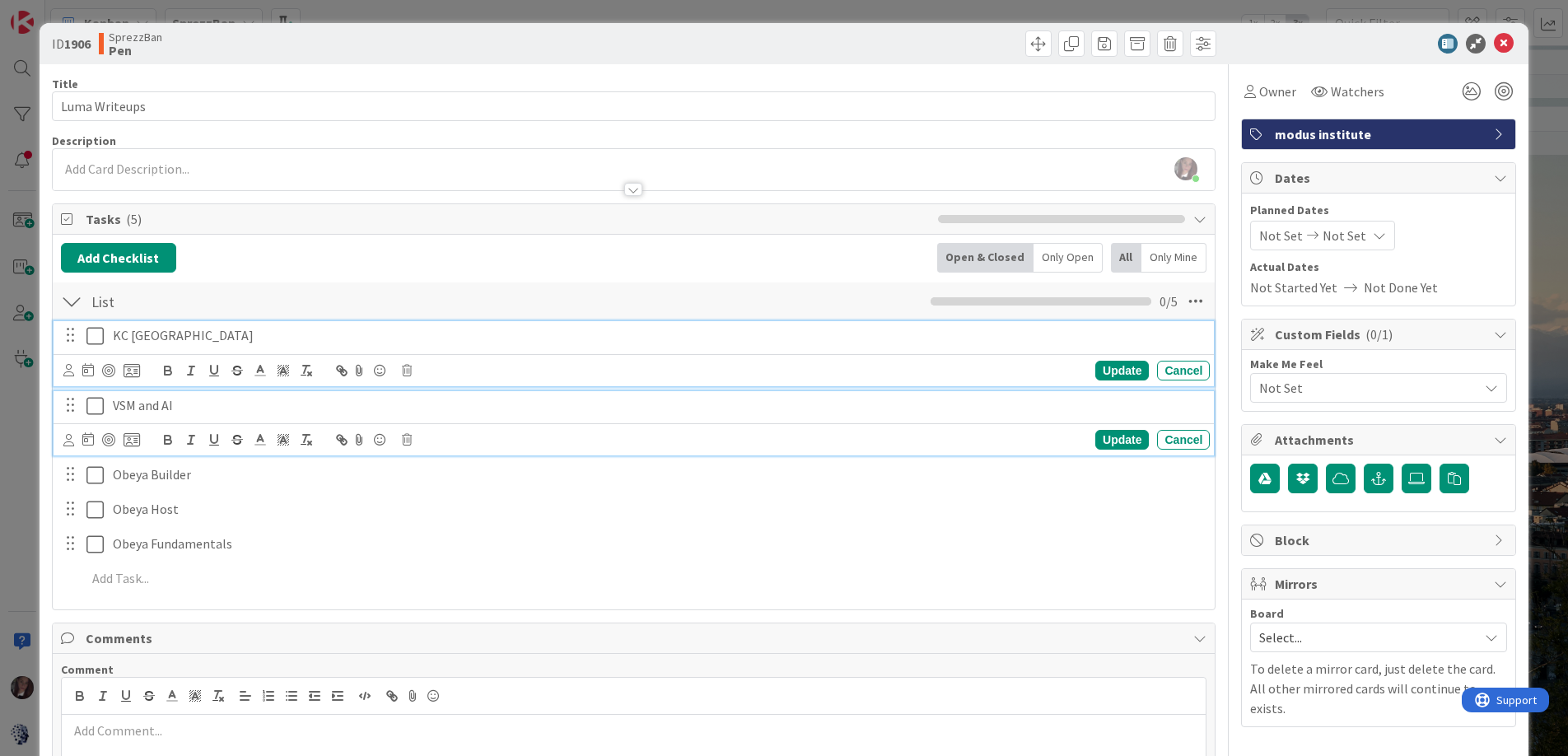
click at [94, 336] on icon at bounding box center [95, 336] width 18 height 19
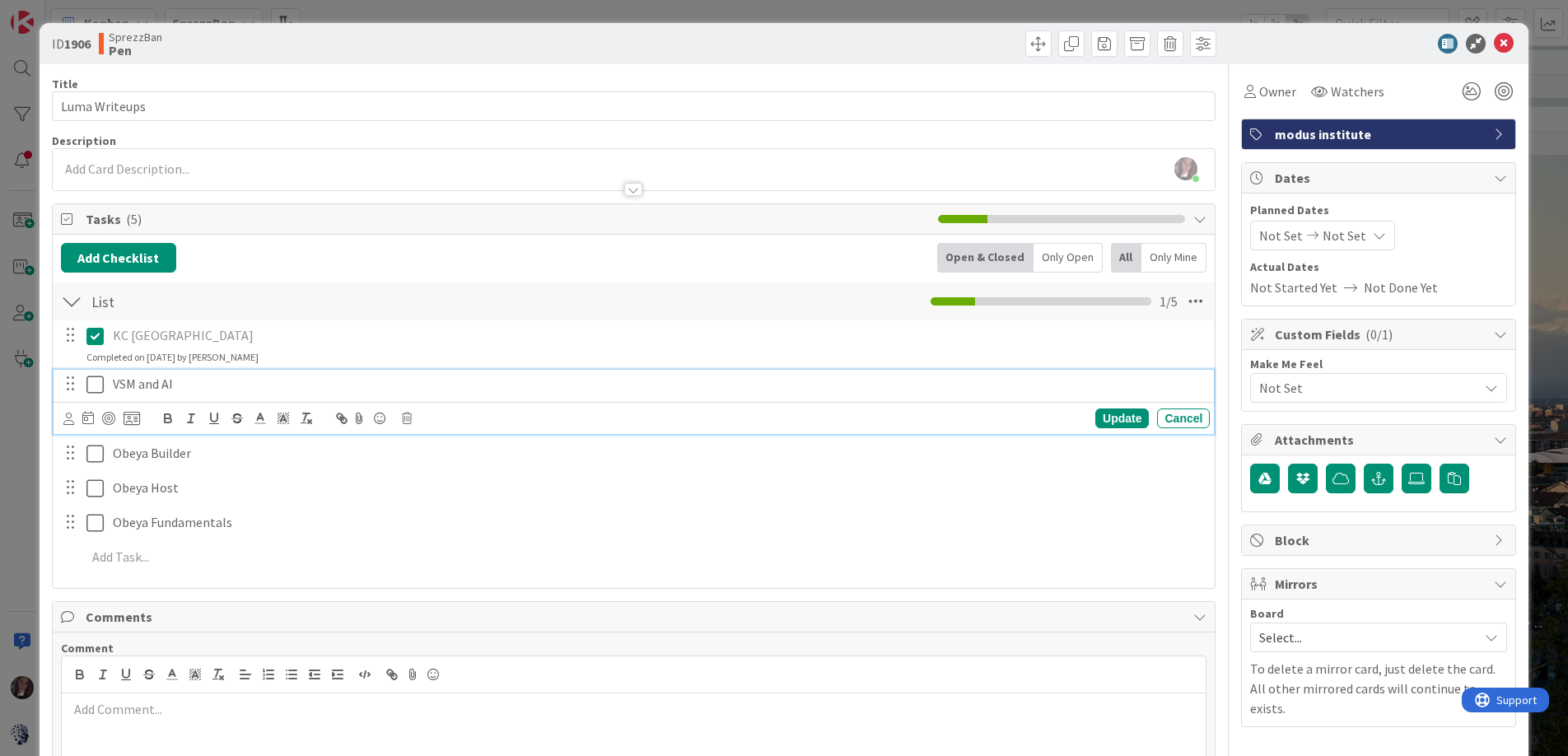
click at [96, 381] on icon at bounding box center [95, 385] width 18 height 19
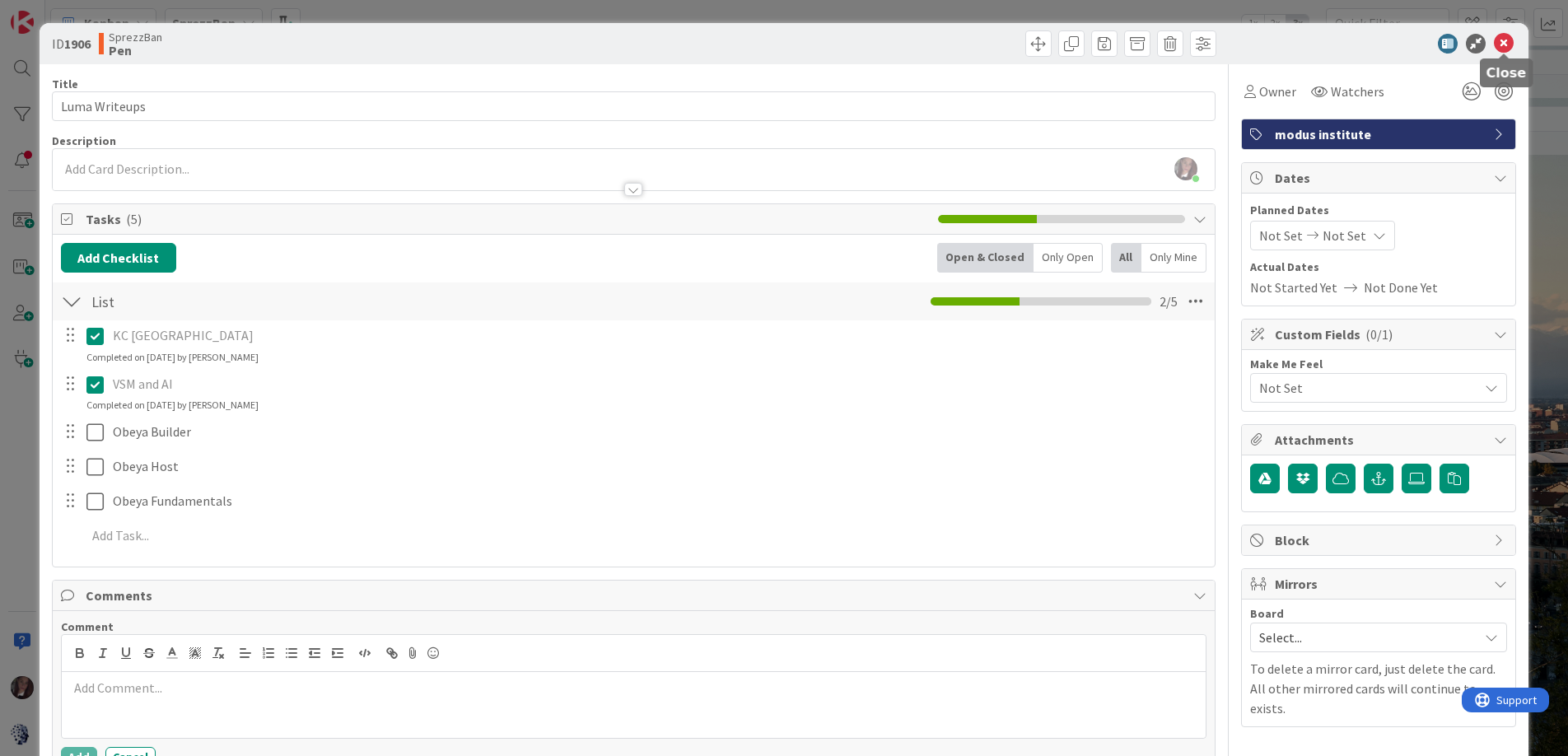
click at [1504, 43] on icon at bounding box center [1504, 43] width 19 height 19
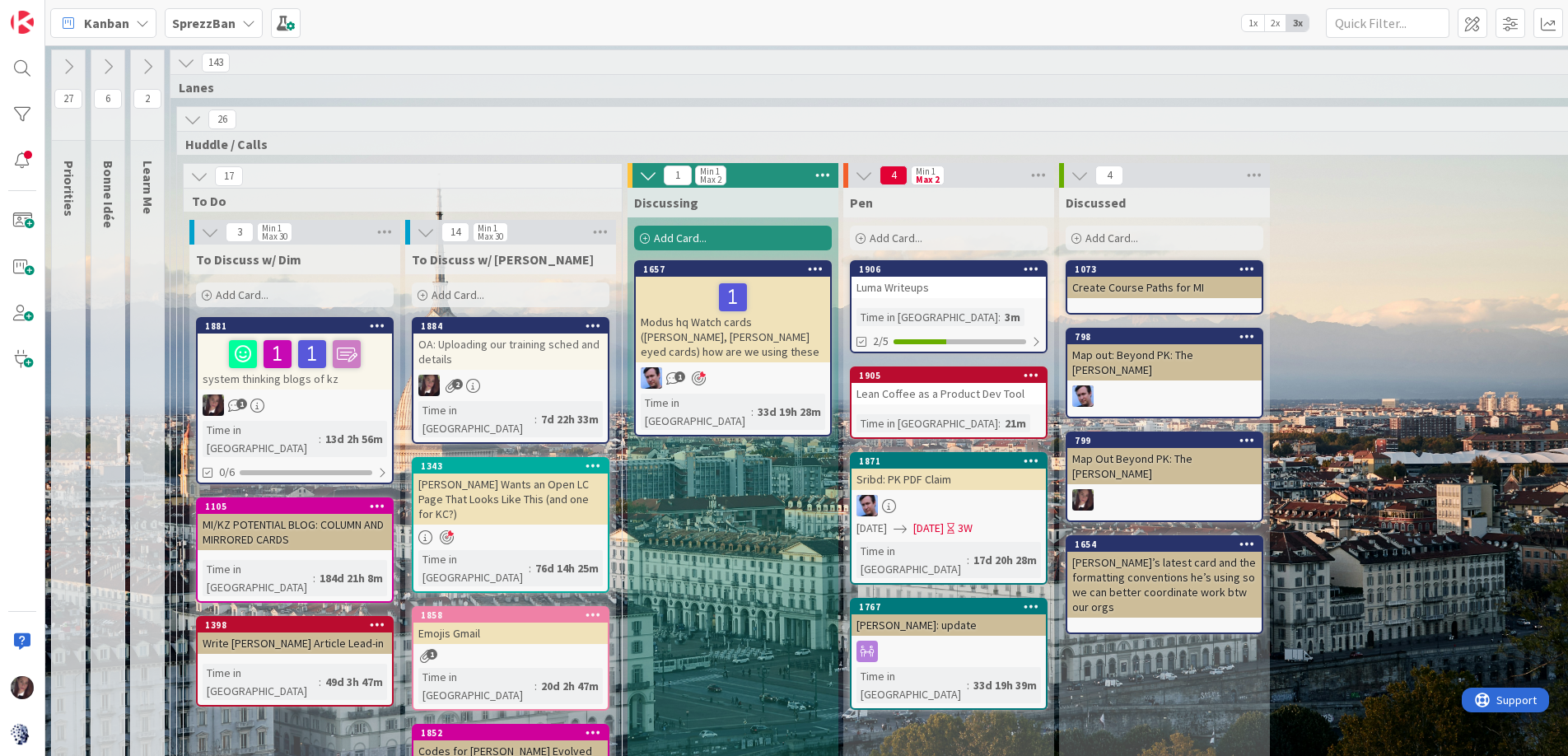
click at [292, 295] on div "Add Card..." at bounding box center [295, 295] width 198 height 25
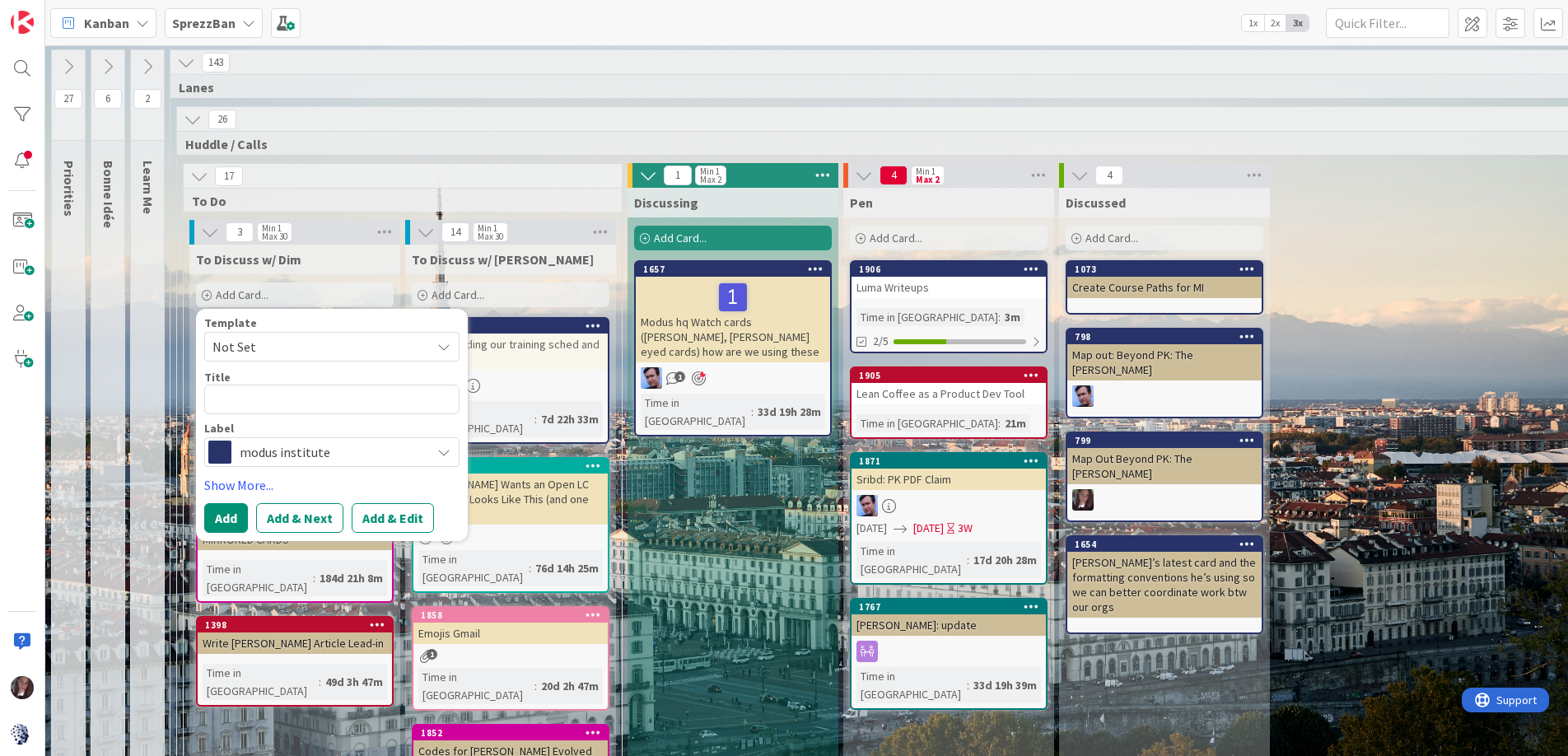
type textarea "x"
type textarea "N"
type textarea "x"
type textarea "Ne"
type textarea "x"
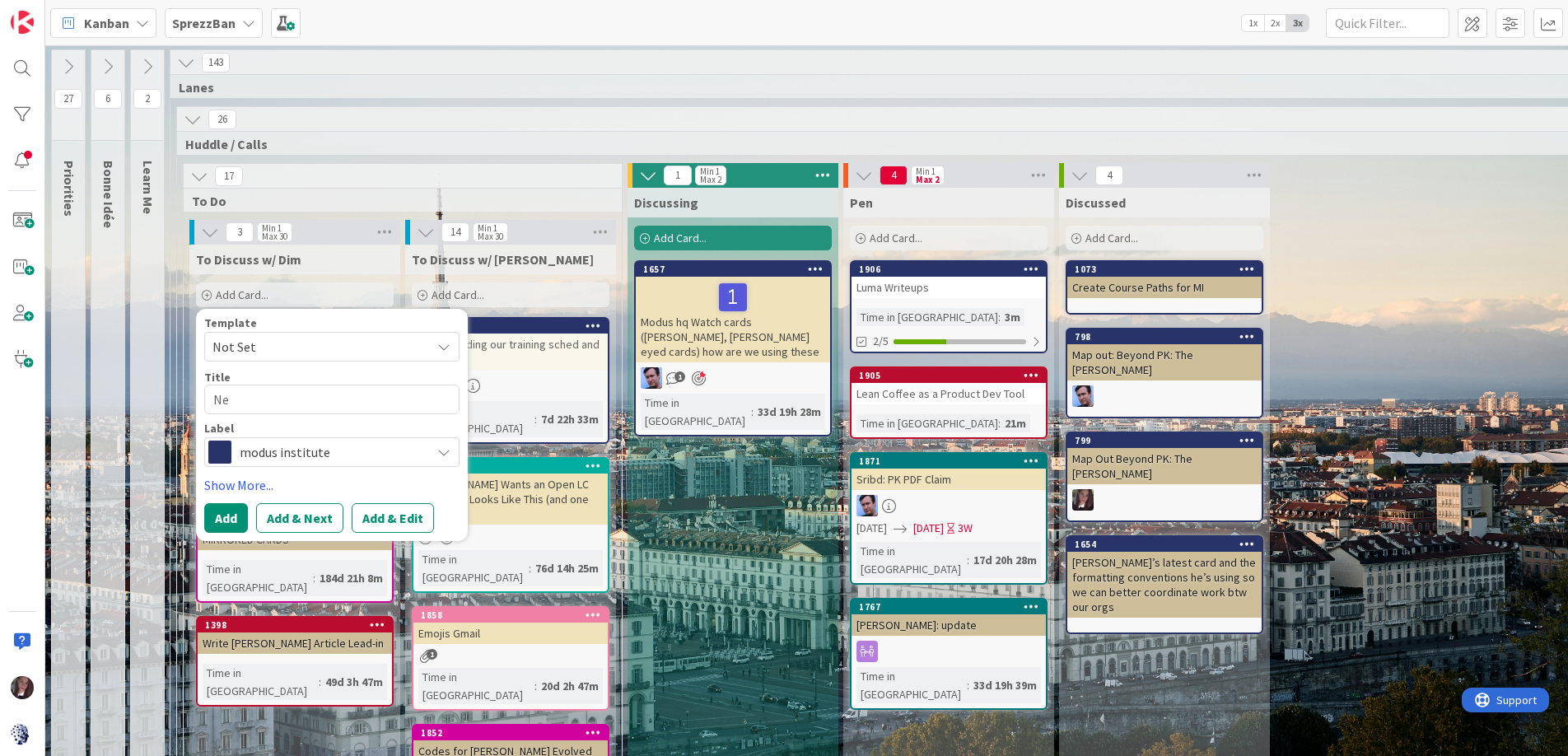
type textarea "New"
type textarea "x"
type textarea "News"
type textarea "x"
type textarea "Newsl"
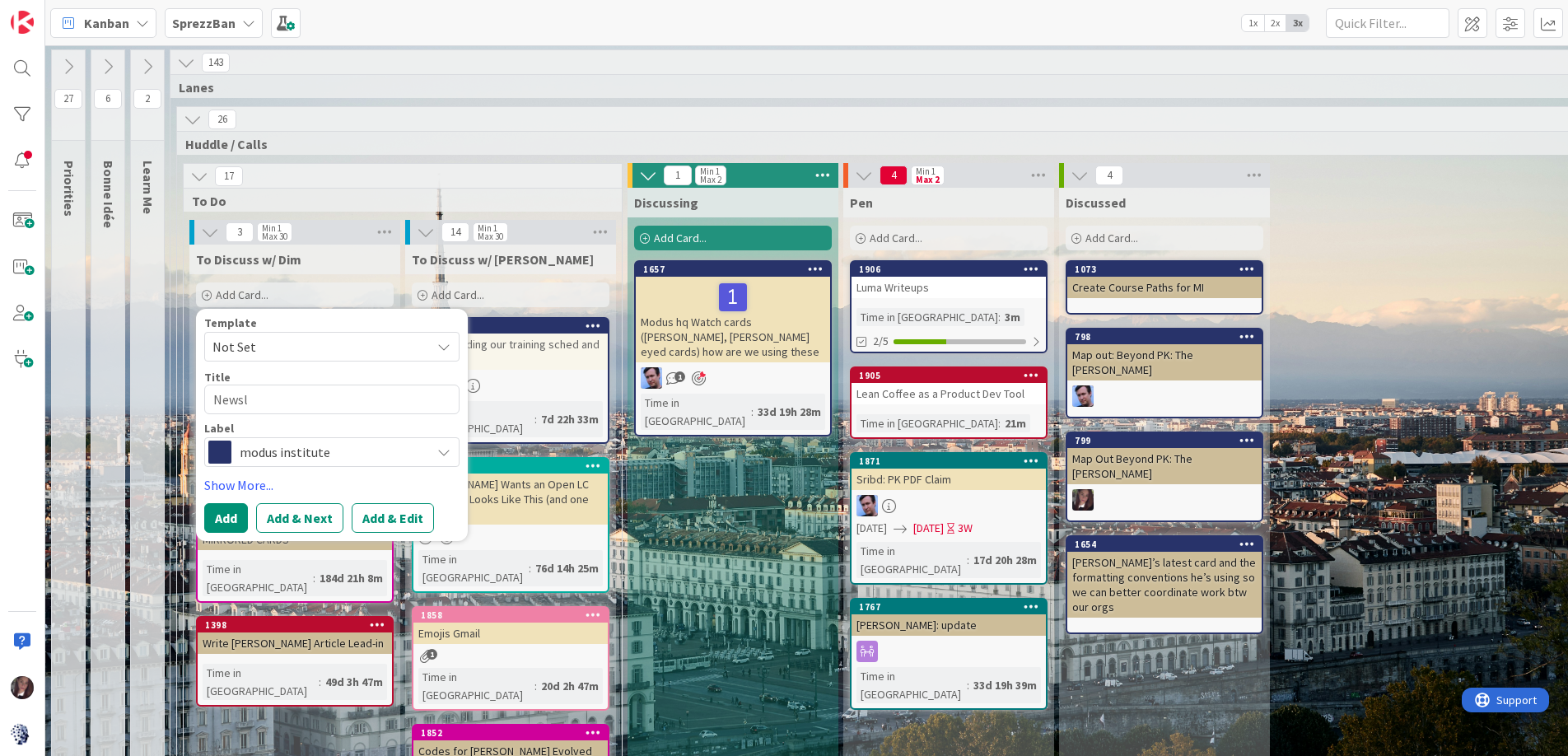
type textarea "x"
type textarea "Newsle"
type textarea "x"
type textarea "Newslet"
type textarea "x"
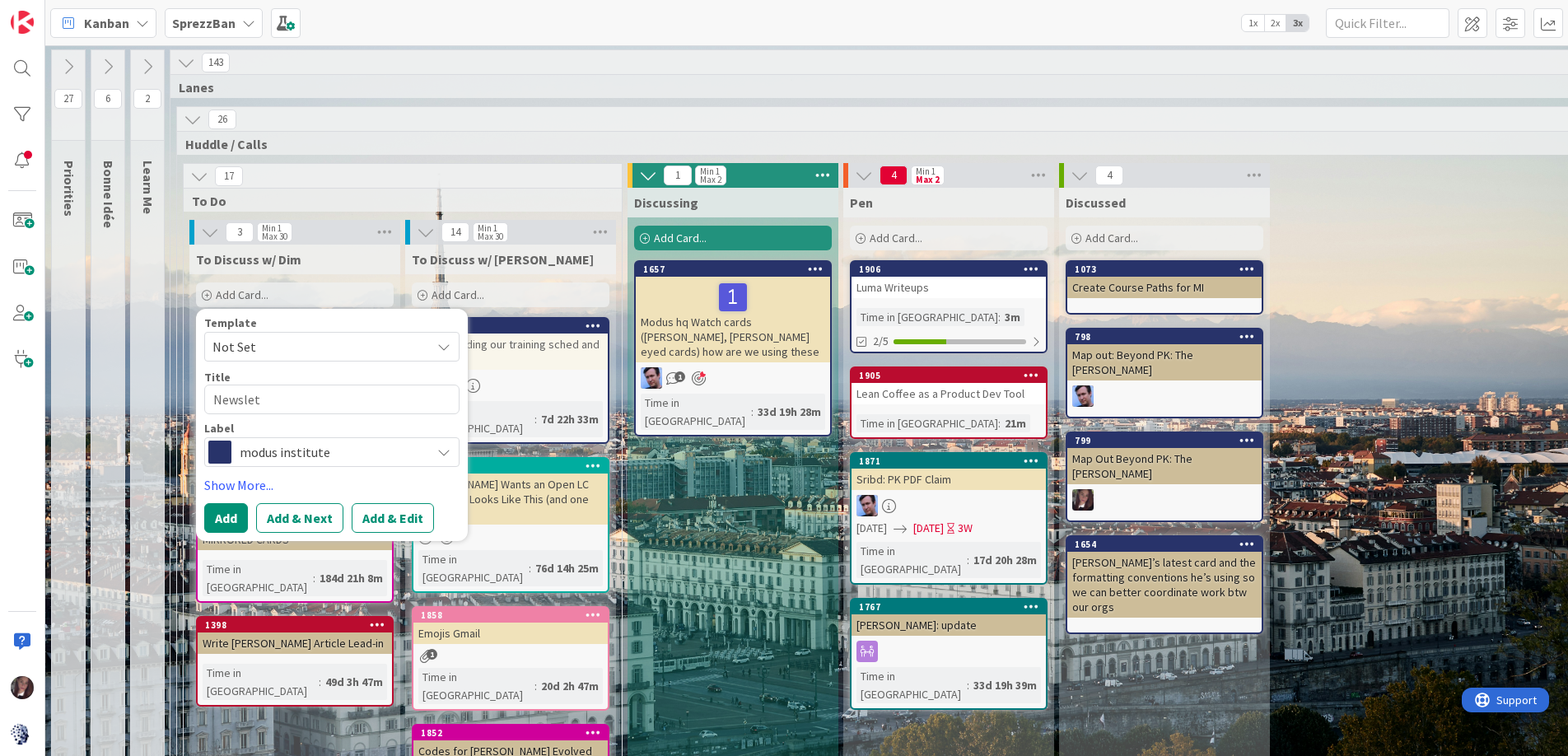
type textarea "Newslett"
type textarea "x"
type textarea "Newslette"
type textarea "x"
type textarea "Newsletter"
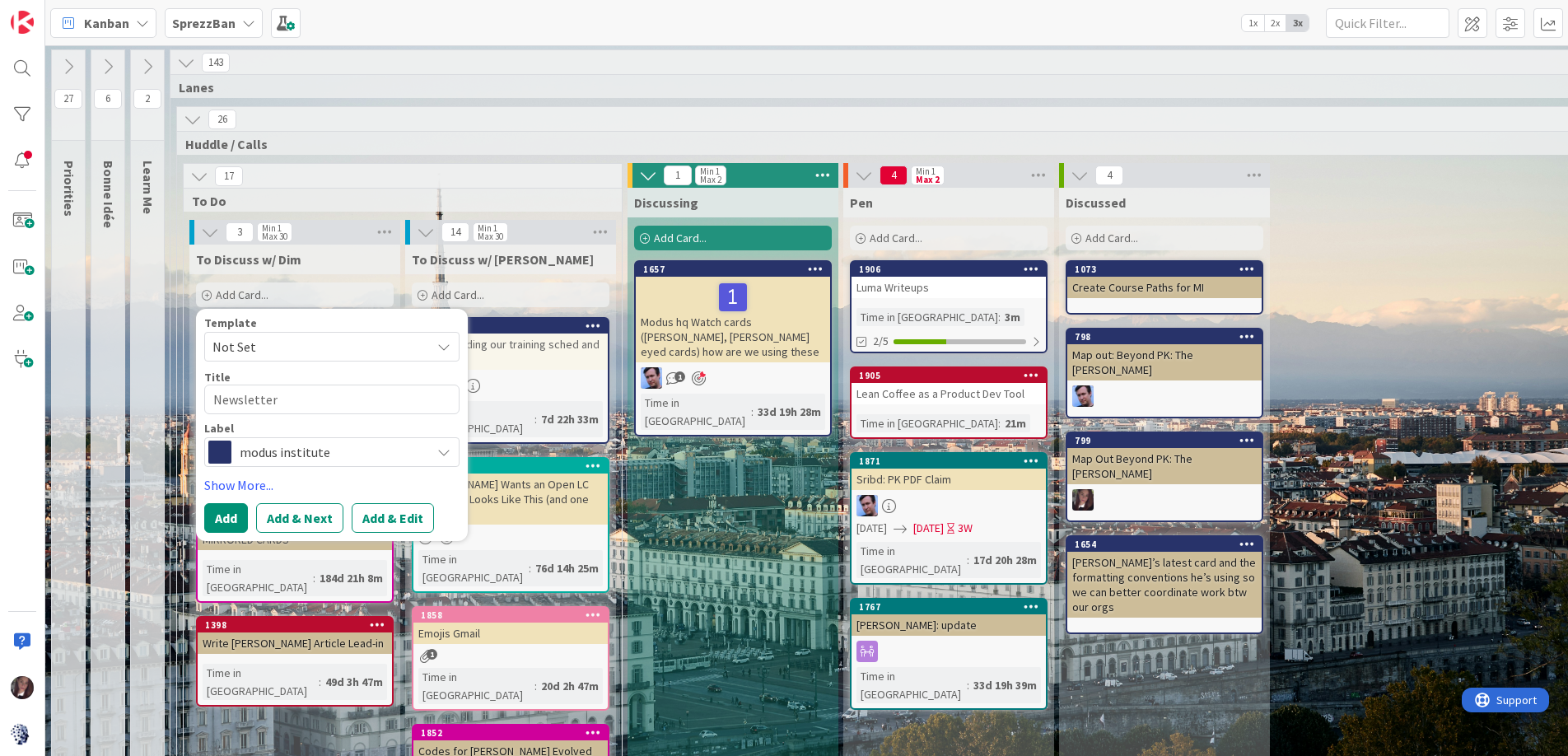
type textarea "x"
type textarea "Newsletter"
type textarea "x"
type textarea "Newsletter +"
type textarea "x"
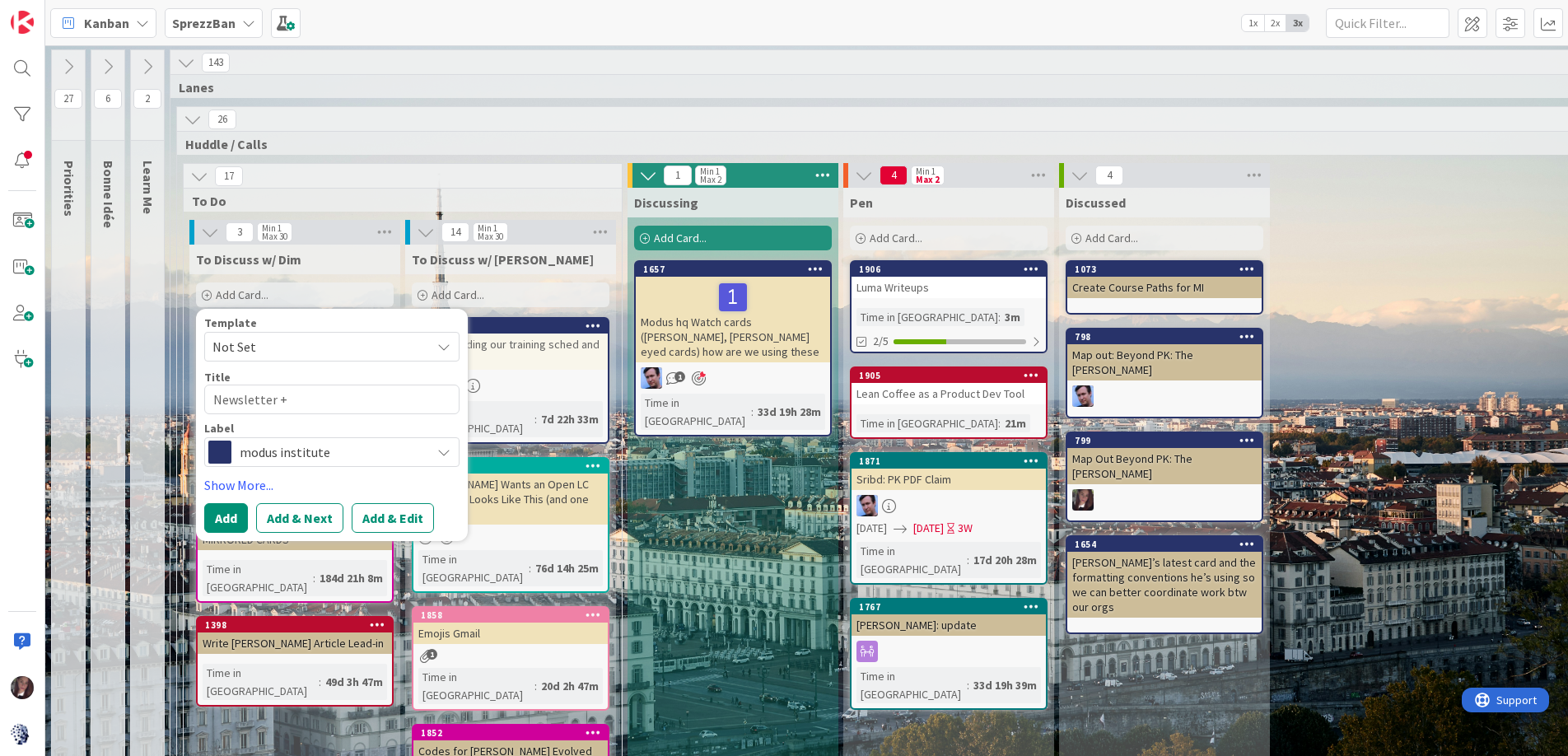
type textarea "Newsletter +"
type textarea "x"
type textarea "Newsletter + L"
type textarea "x"
type textarea "Newsletter + Le"
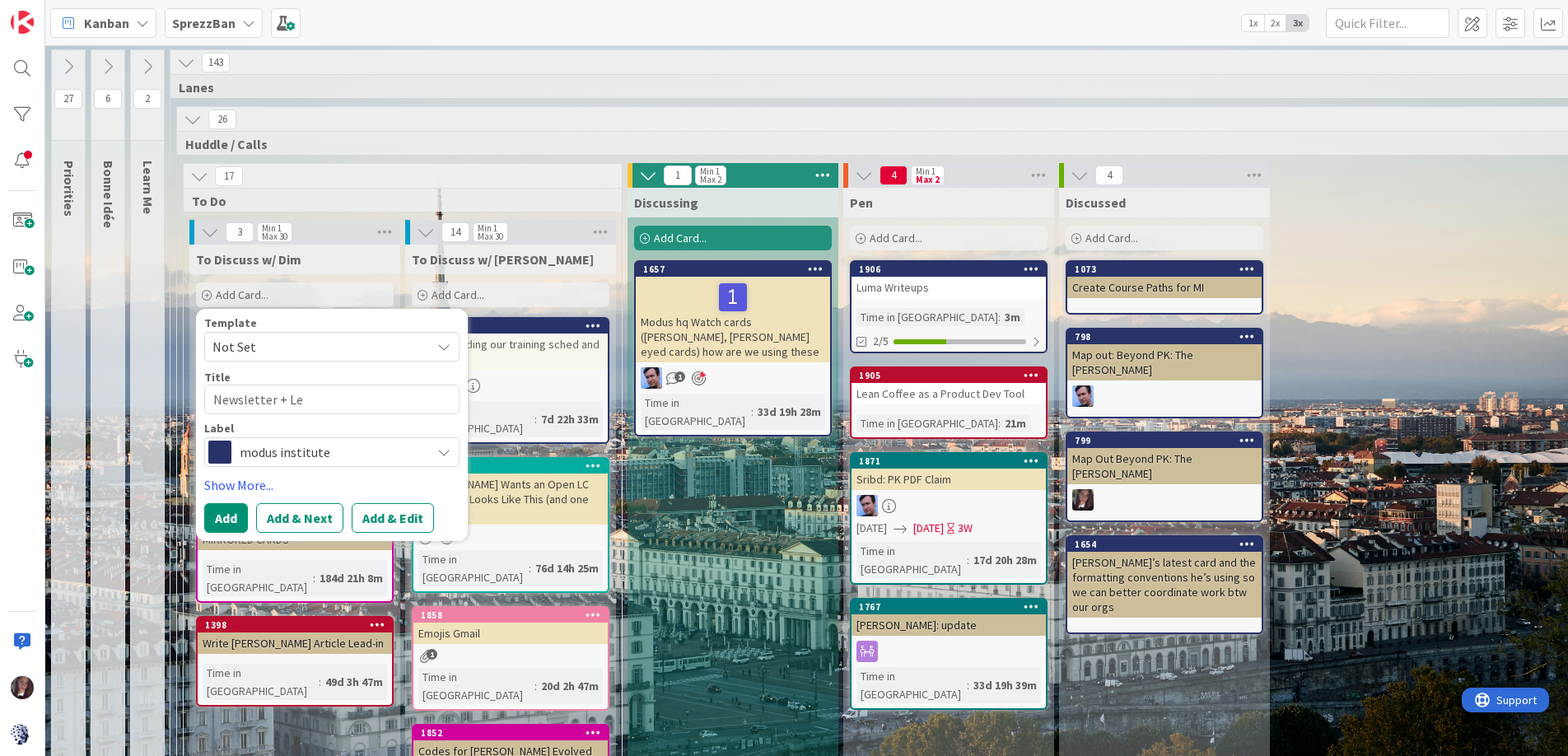
type textarea "x"
type textarea "Newsletter + Lea"
type textarea "x"
type textarea "Newsletter + Lean"
type textarea "x"
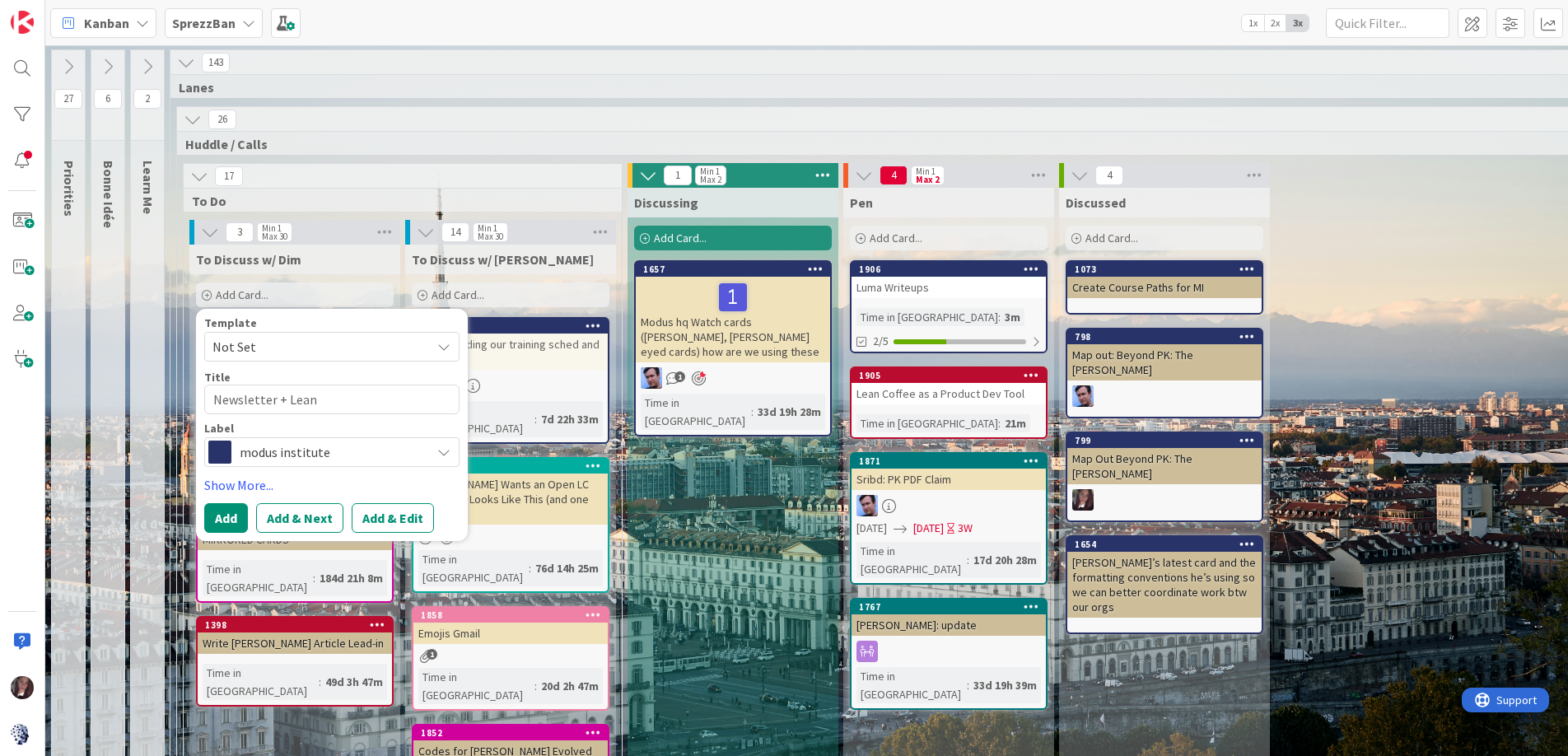
type textarea "Newsletter + Lean"
type textarea "x"
type textarea "Newsletter + Lean C"
type textarea "x"
type textarea "Newsletter + Lean Co"
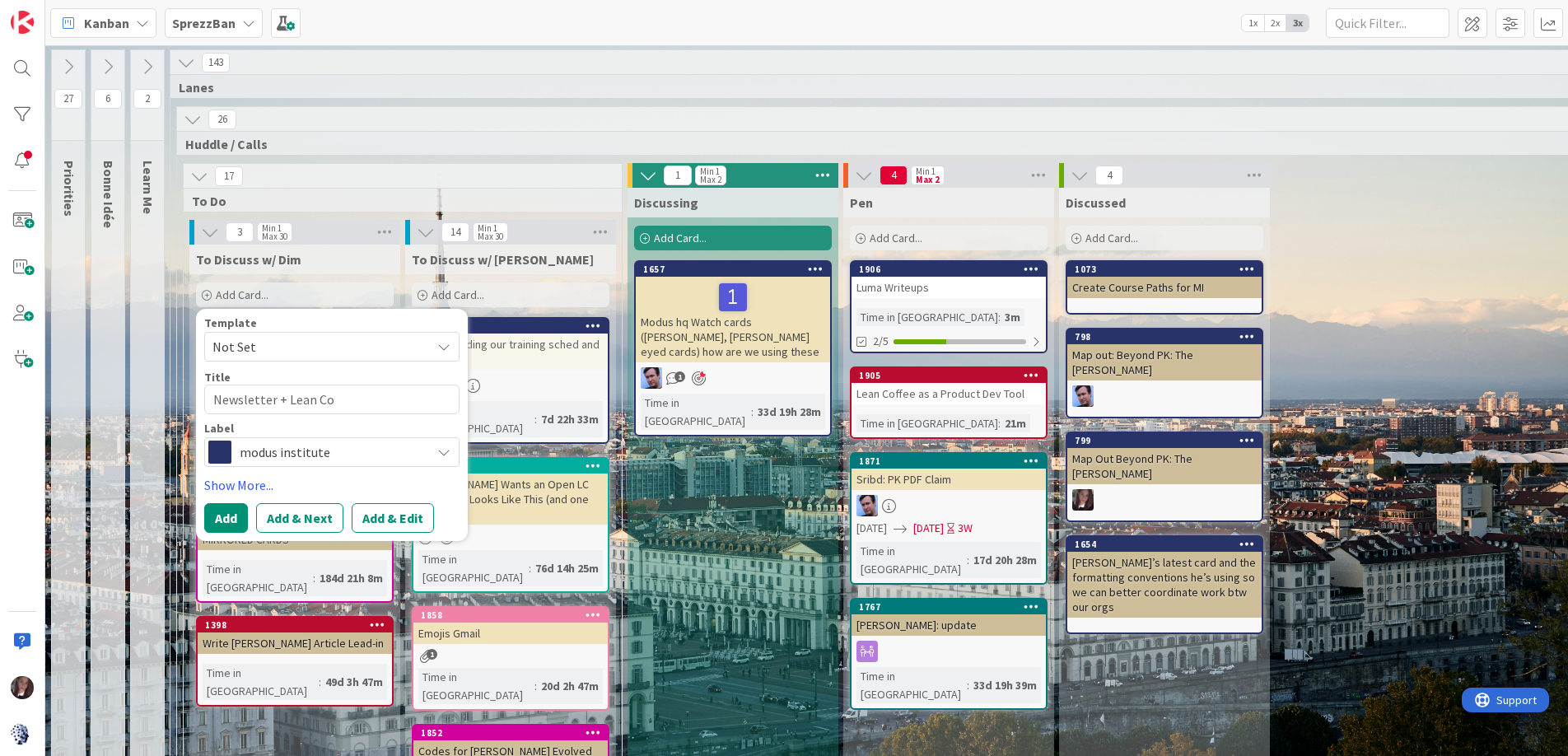
type textarea "x"
type textarea "Newsletter + Lean Cof"
type textarea "x"
type textarea "Newsletter + Lean Coff"
type textarea "x"
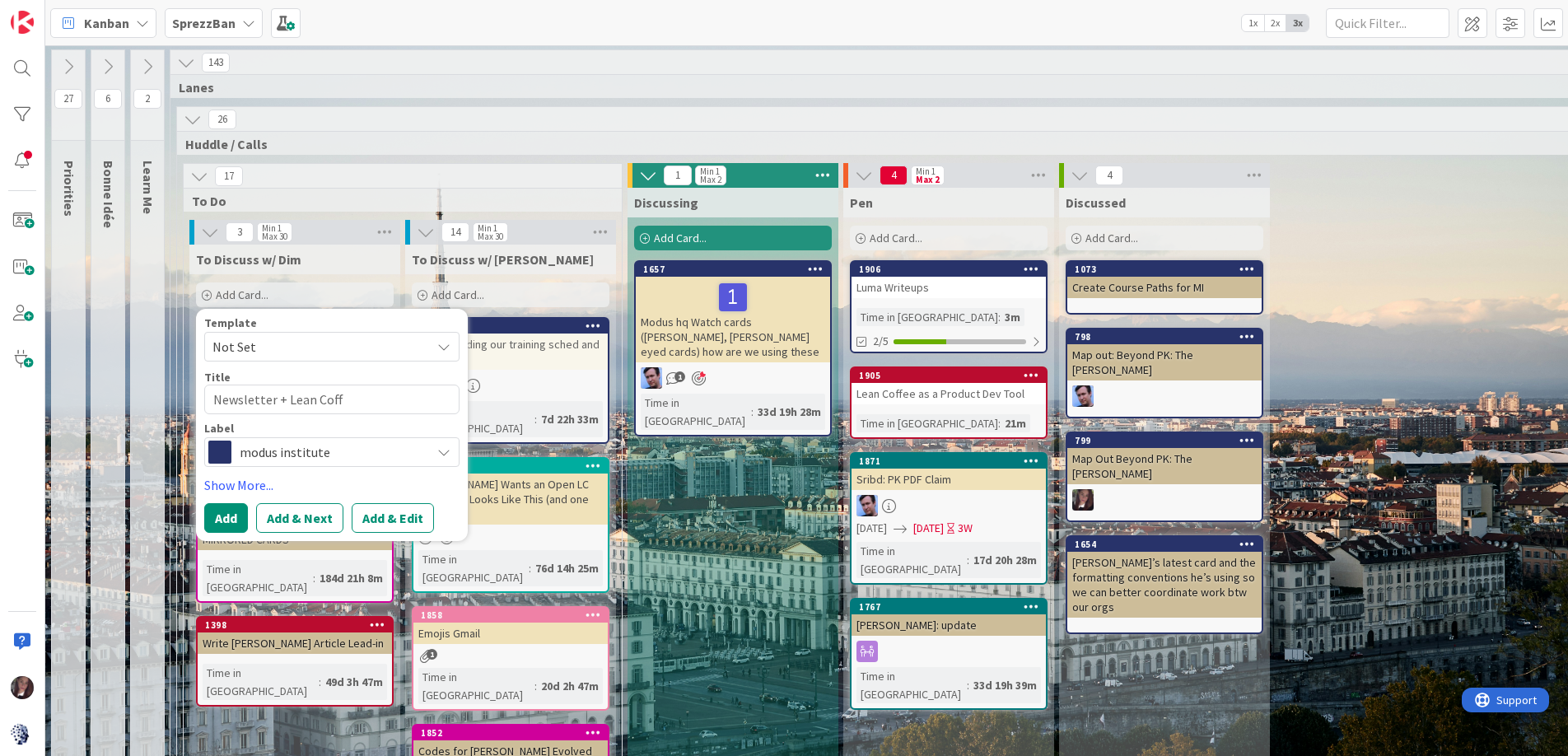
type textarea "Newsletter + Lean Coffe"
type textarea "x"
type textarea "Newsletter + Lean Coffee"
type textarea "x"
type textarea "Newsletter + Lean Coffee R"
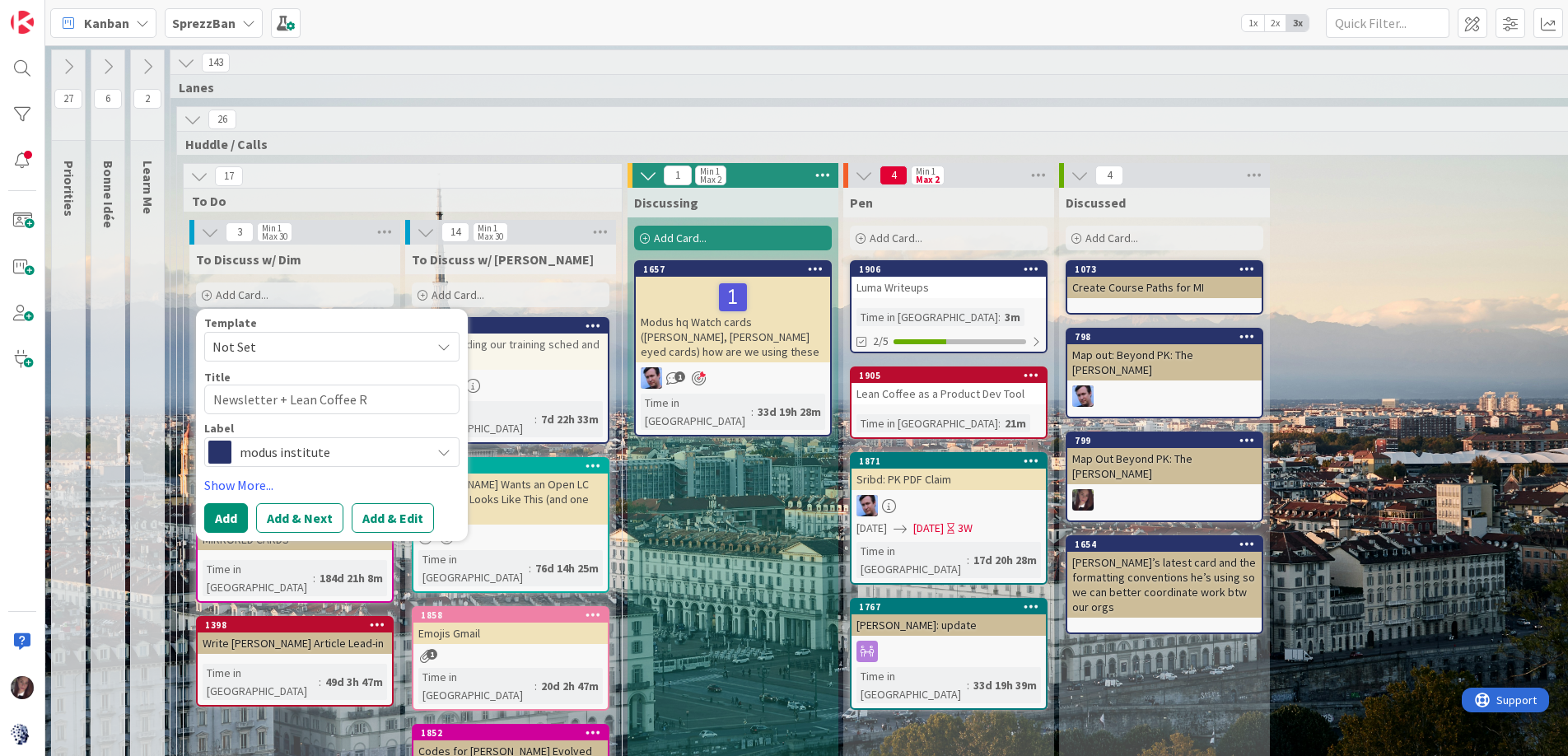
type textarea "x"
type textarea "Newsletter + Lean Coffee Re"
type textarea "x"
type textarea "Newsletter + Lean Coffee Rem"
type textarea "x"
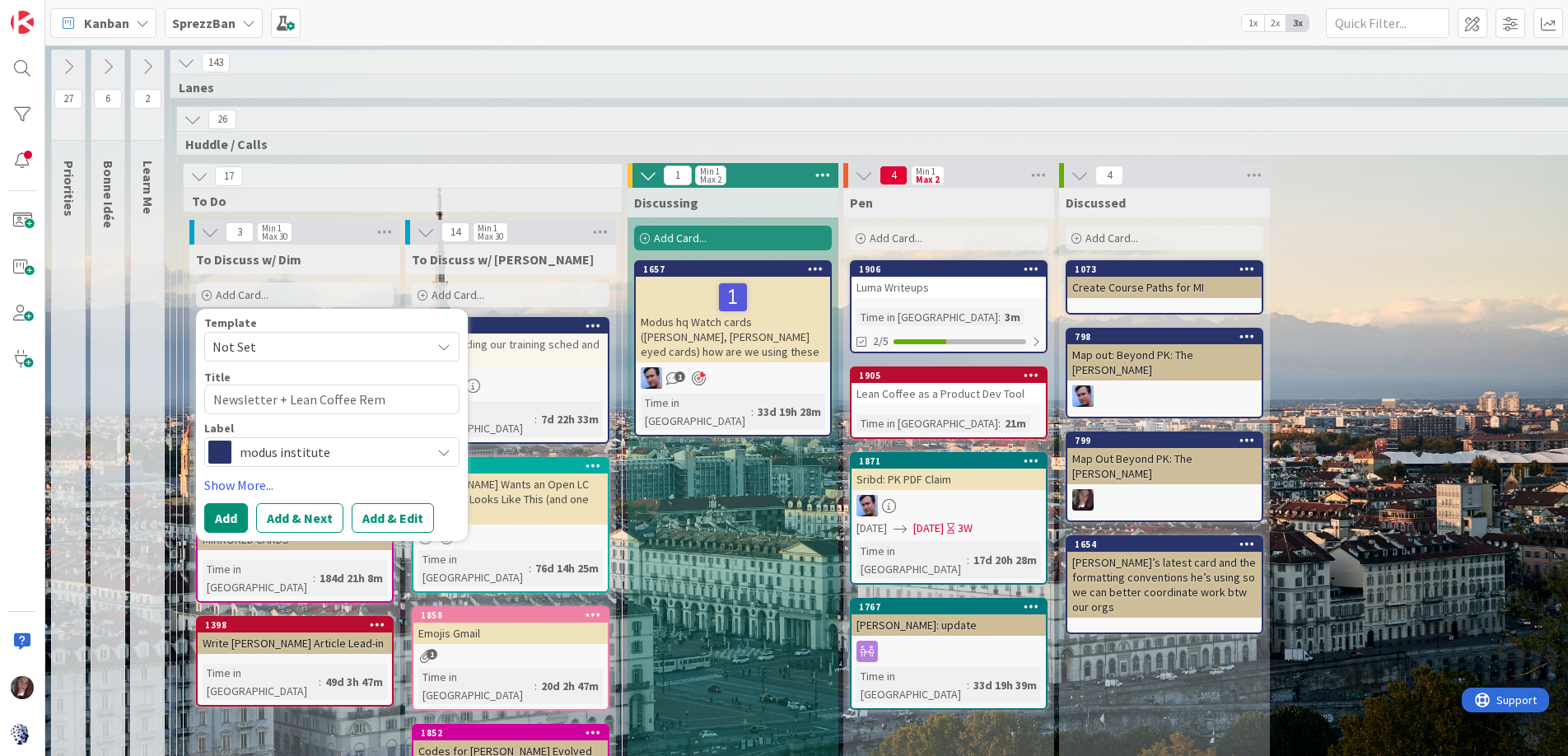
type textarea "Newsletter + Lean Coffee Remi"
type textarea "x"
type textarea "Newsletter + Lean Coffee Remind"
type textarea "x"
type textarea "Newsletter + Lean Coffee Reminde"
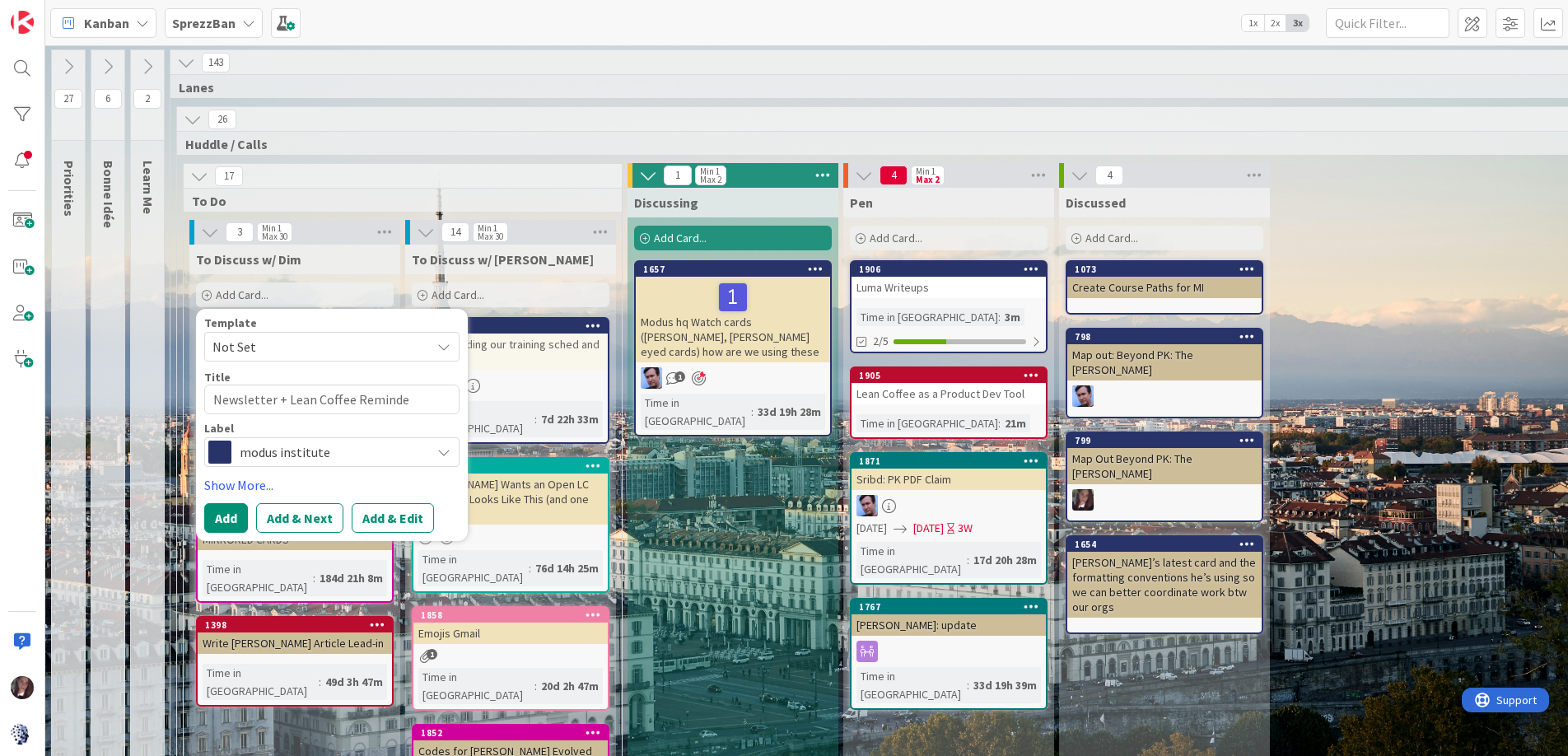
type textarea "x"
type textarea "Newsletter + Lean Coffee Reminder"
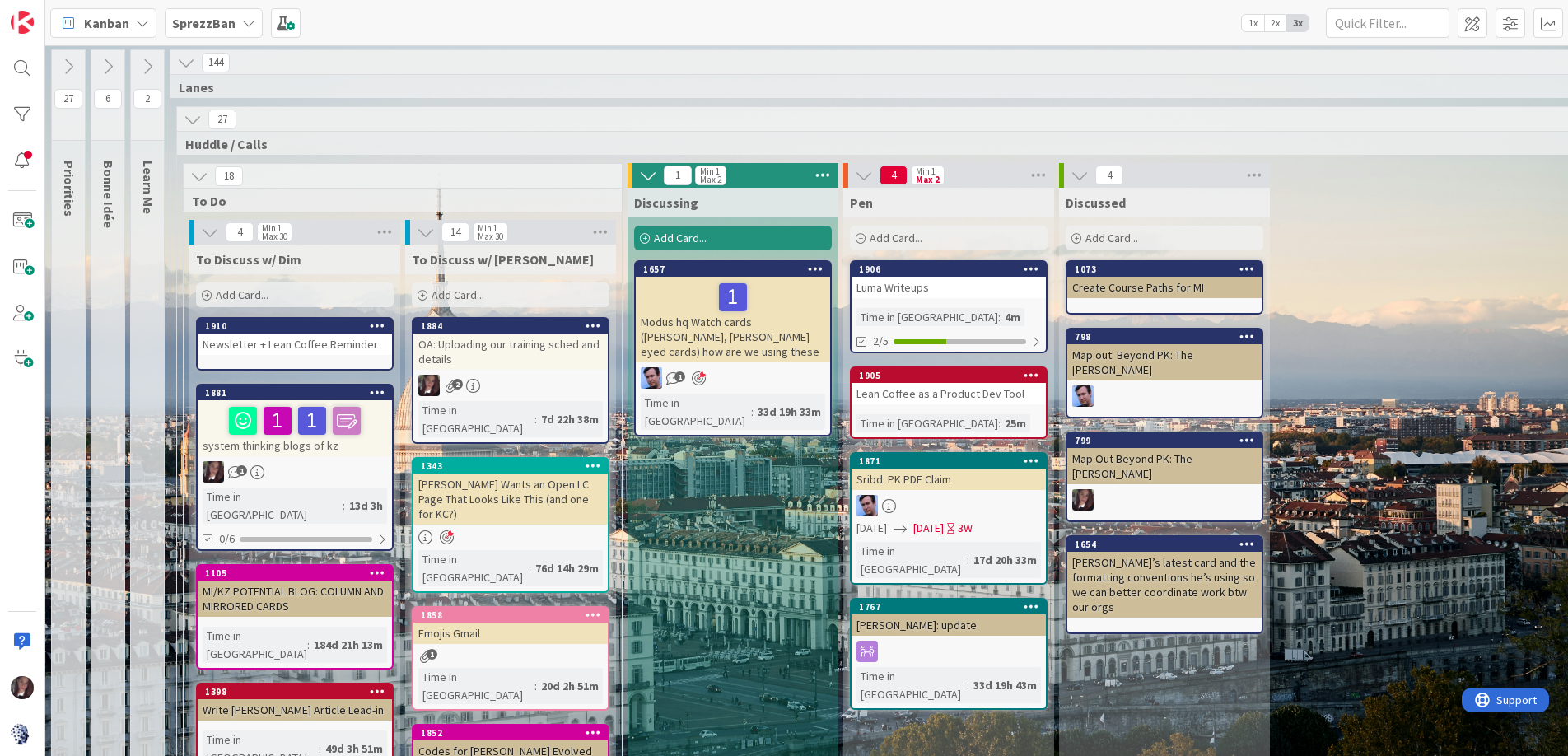
click at [262, 289] on span "Add Card..." at bounding box center [242, 295] width 53 height 15
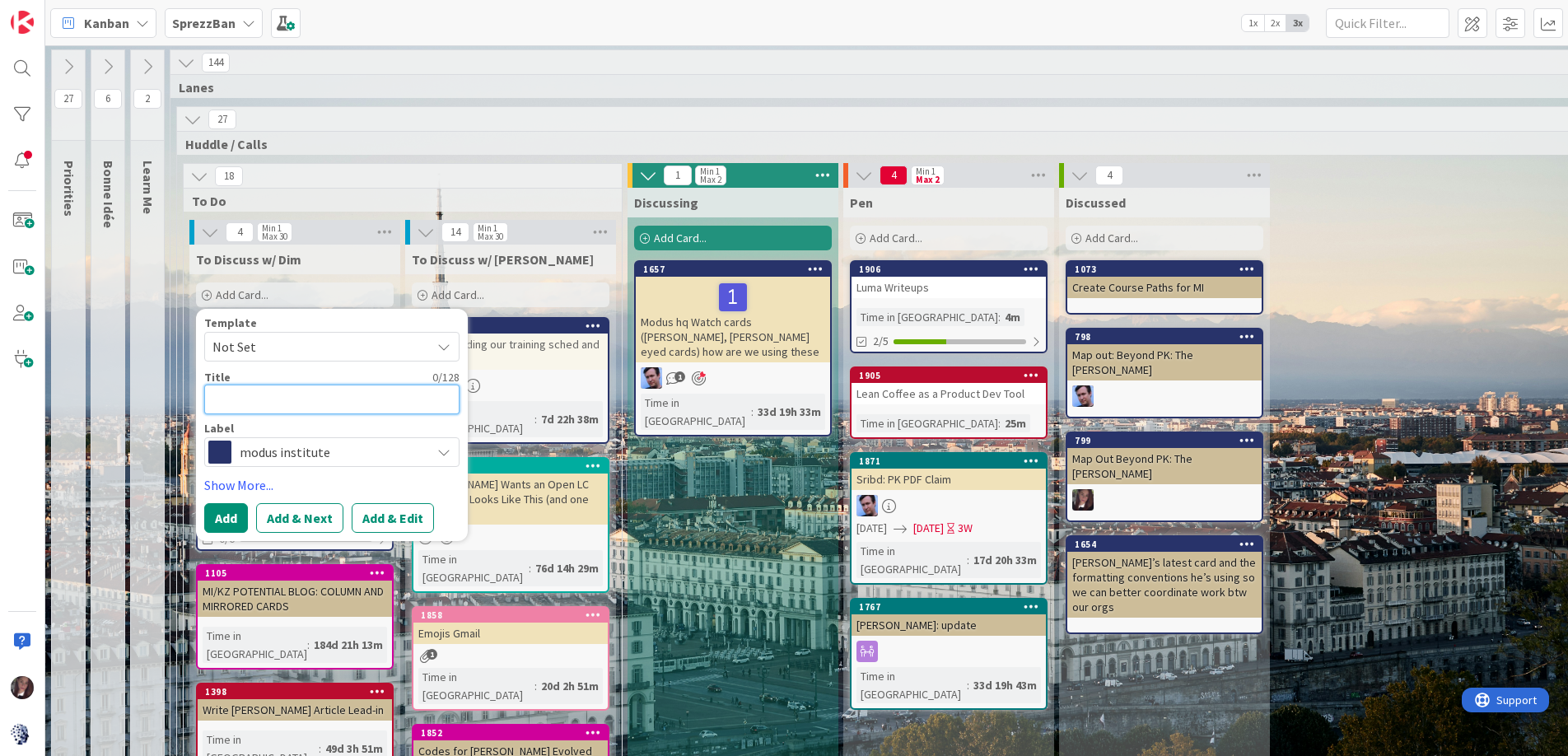
type textarea "x"
type textarea "E"
type textarea "x"
type textarea "Es"
type textarea "x"
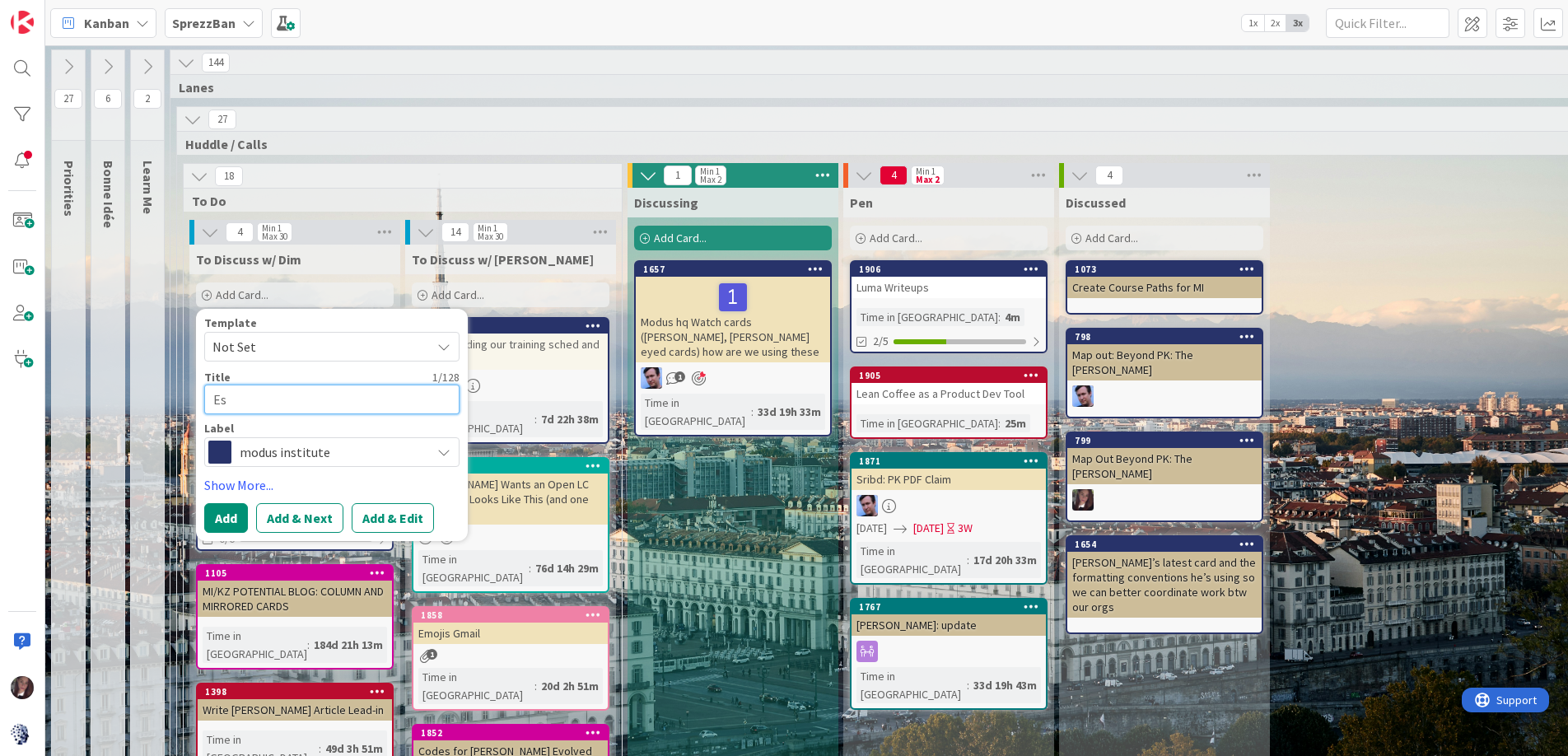
type textarea "Est"
type textarea "x"
type textarea "Esth"
type textarea "x"
type textarea "Esthe"
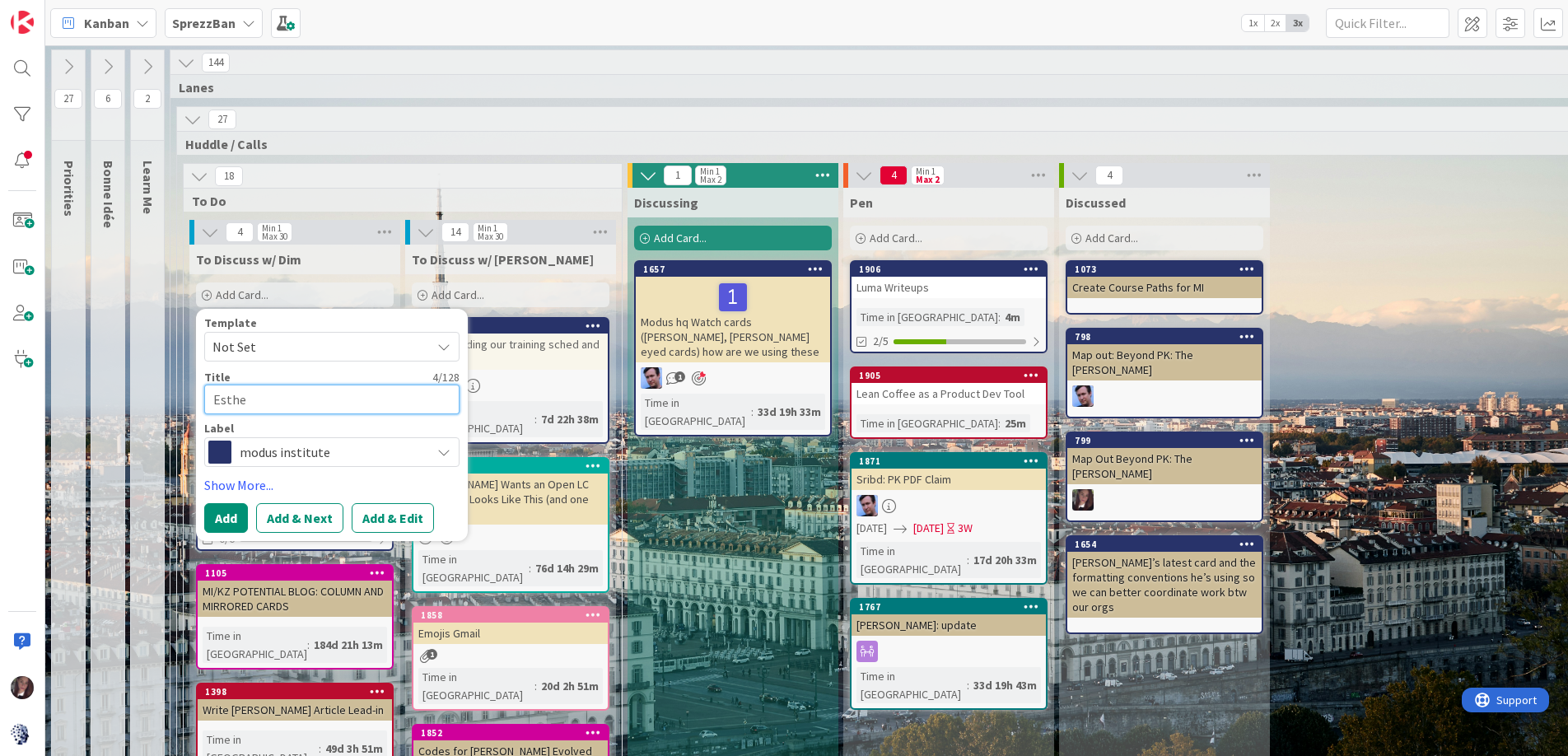
type textarea "x"
type textarea "Esther"
type textarea "x"
type textarea "Esther"
type textarea "x"
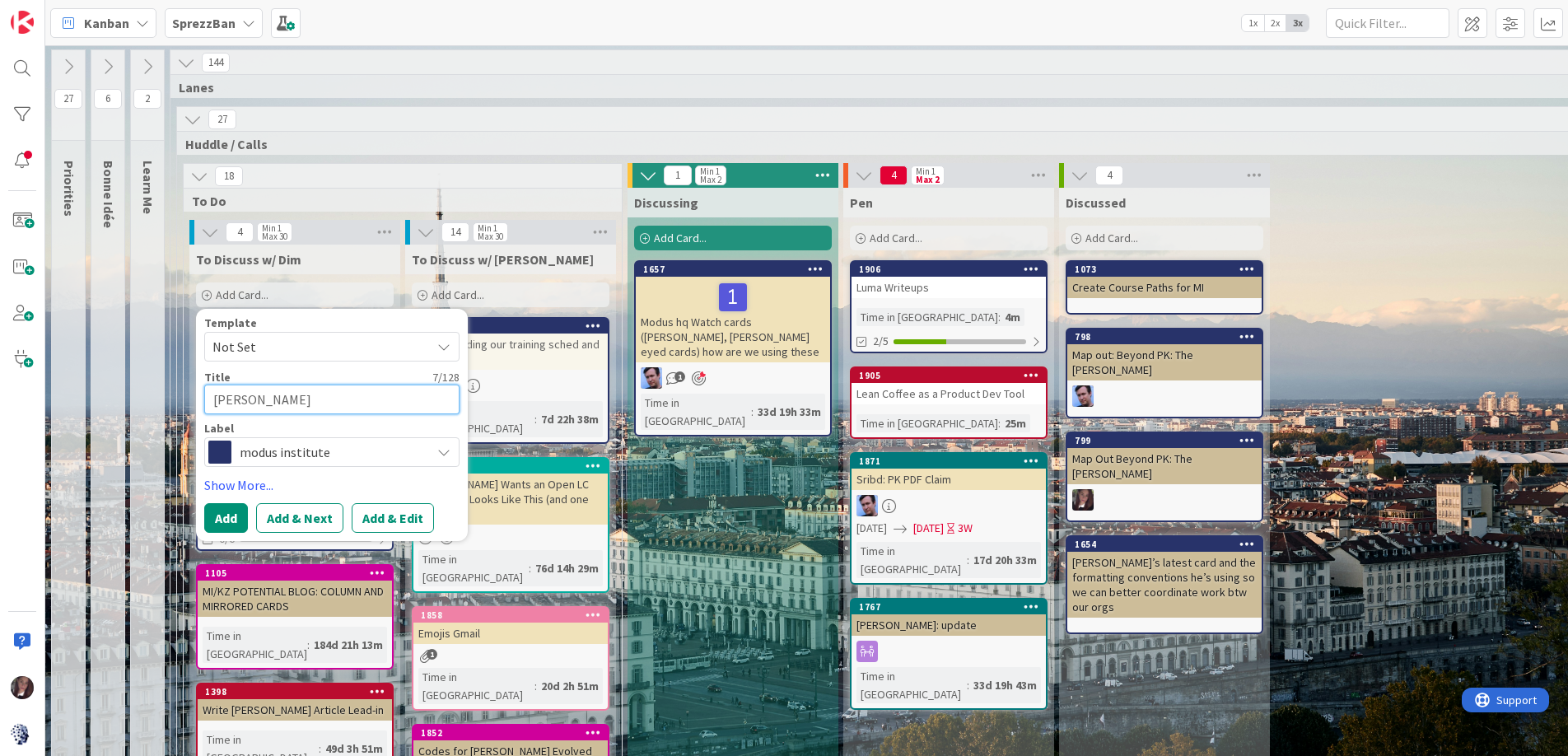
type textarea "Esther W"
type textarea "x"
type textarea "Esther Wo"
type textarea "x"
type textarea "Esther Wor"
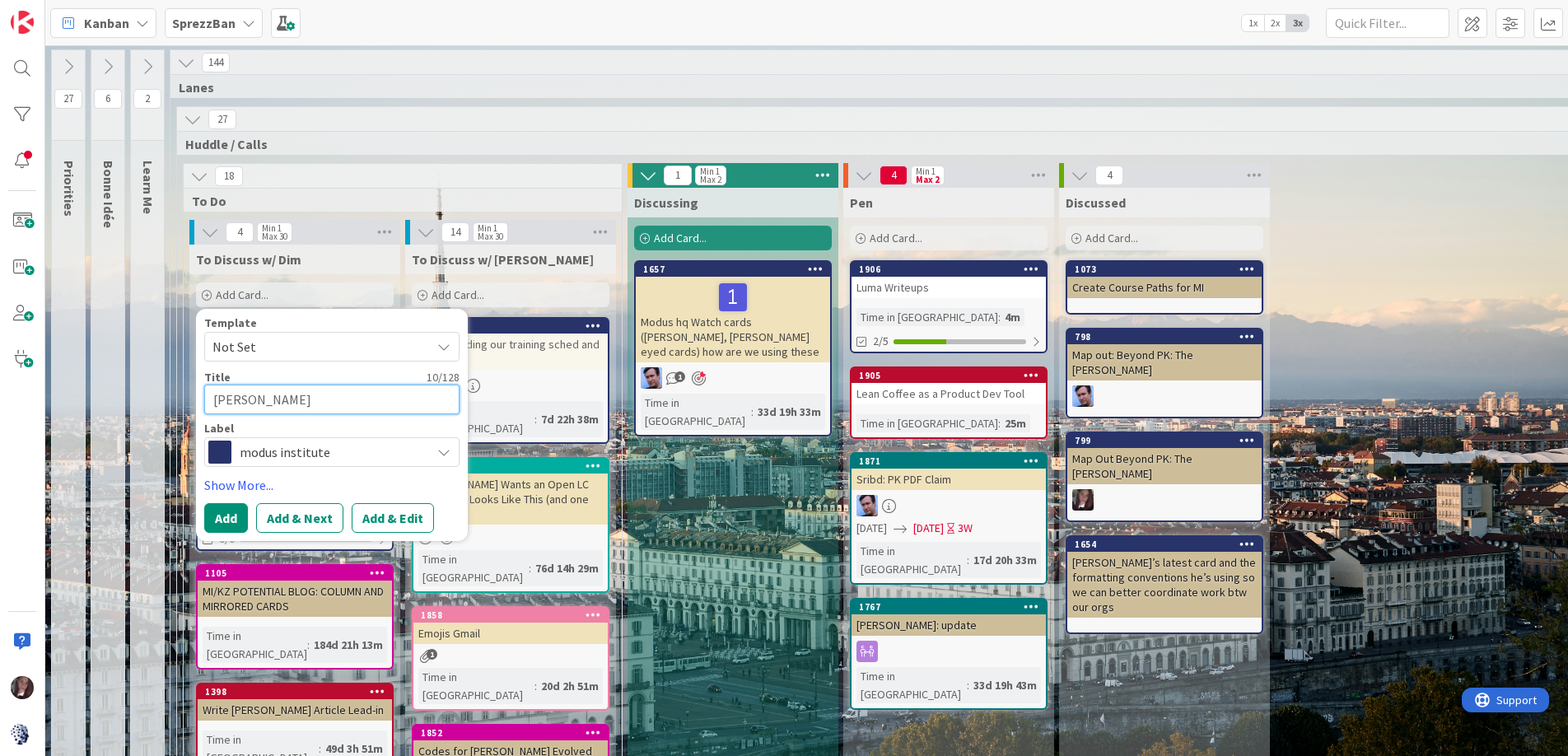
type textarea "x"
type textarea "[PERSON_NAME]"
click at [288, 449] on span "modus institute" at bounding box center [331, 452] width 183 height 23
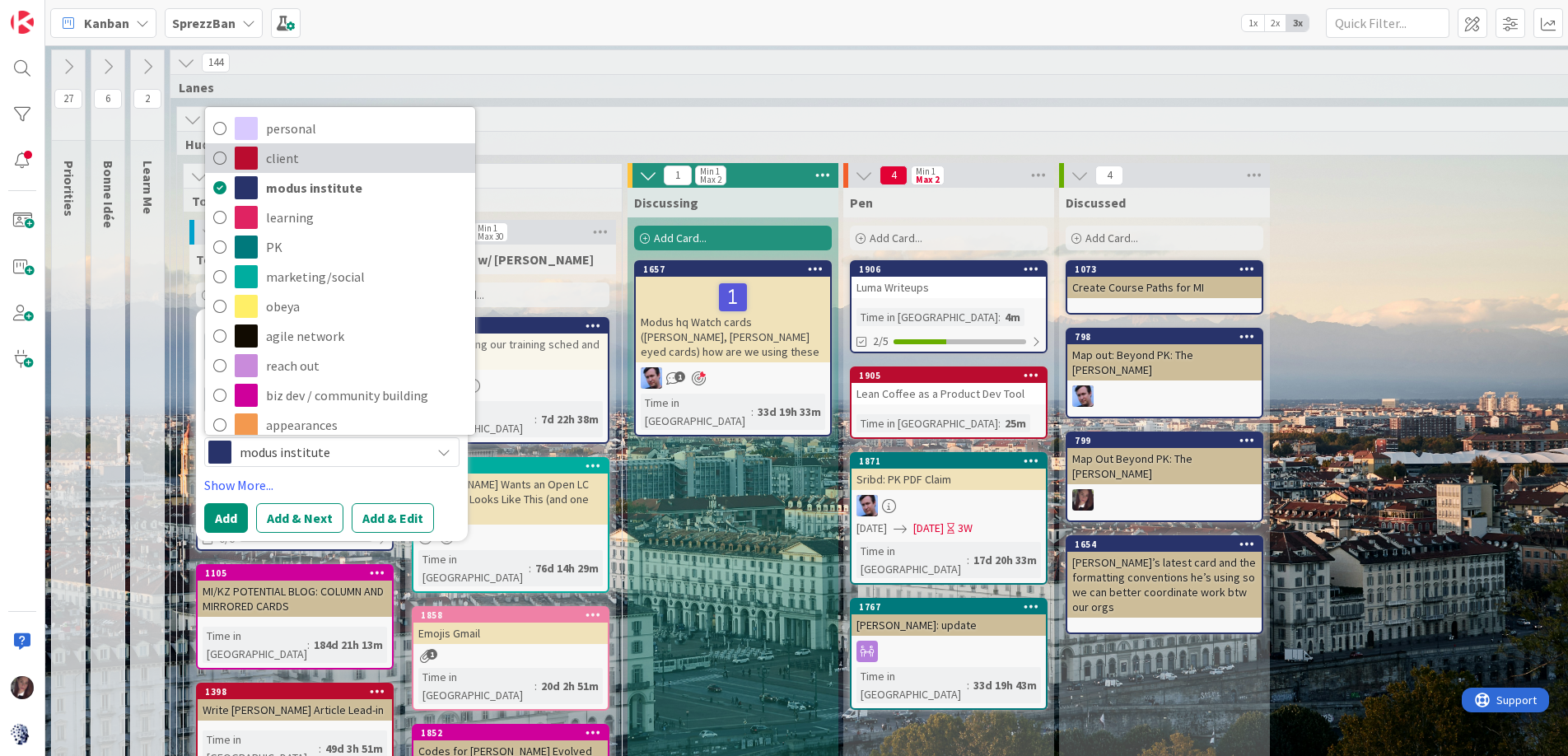
click at [221, 157] on icon at bounding box center [220, 158] width 13 height 25
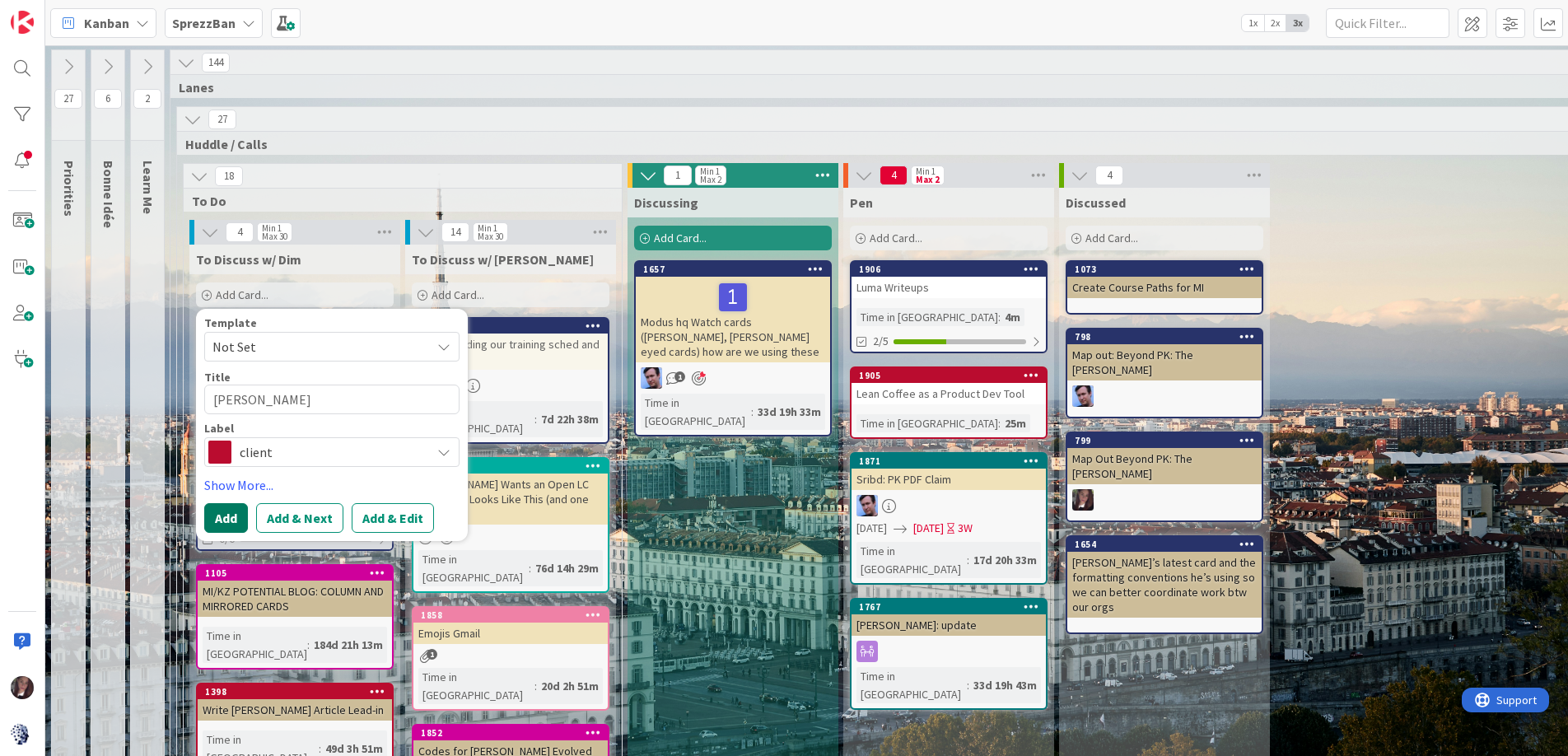
click at [217, 511] on button "Add" at bounding box center [225, 518] width 43 height 30
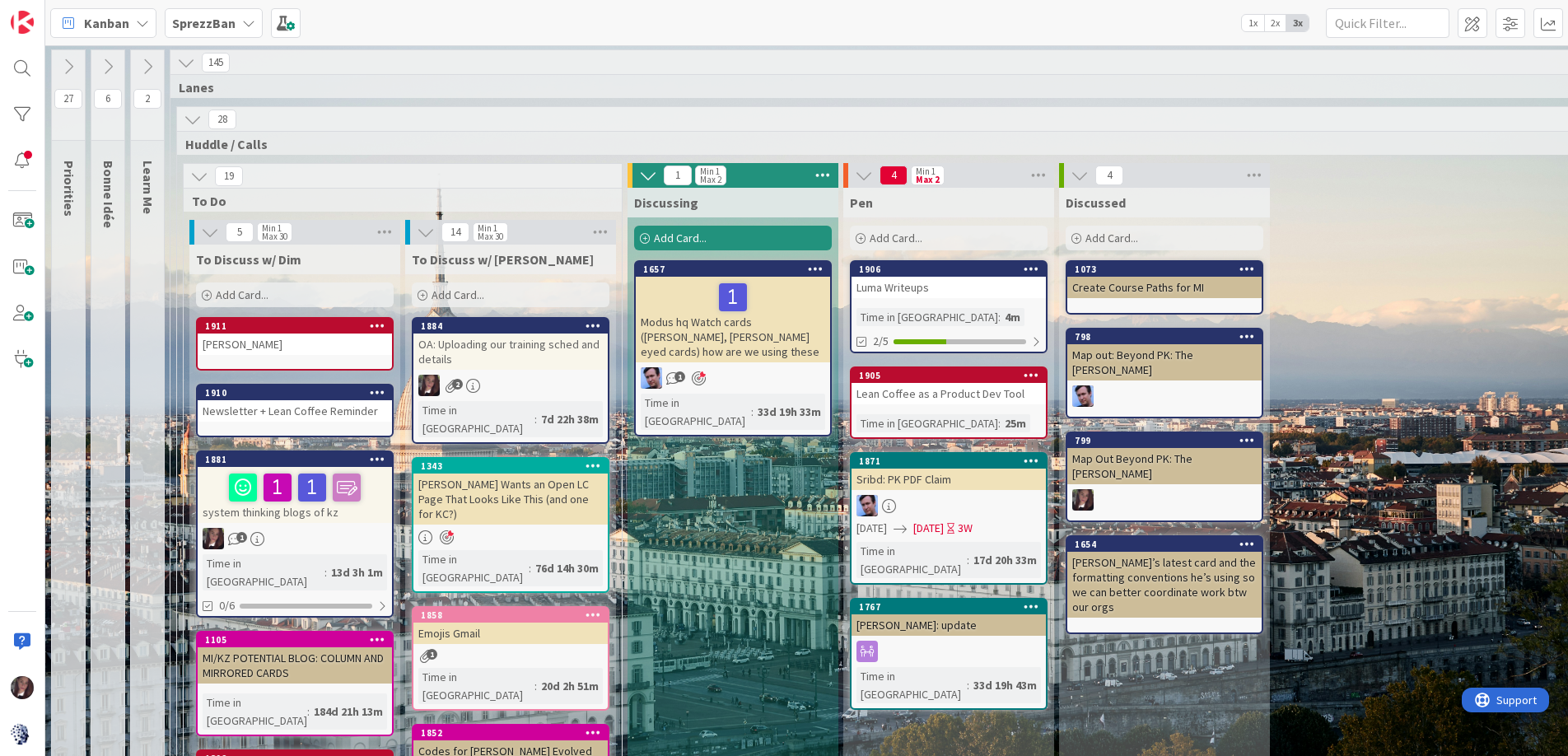
click at [274, 399] on div "1910" at bounding box center [295, 393] width 194 height 15
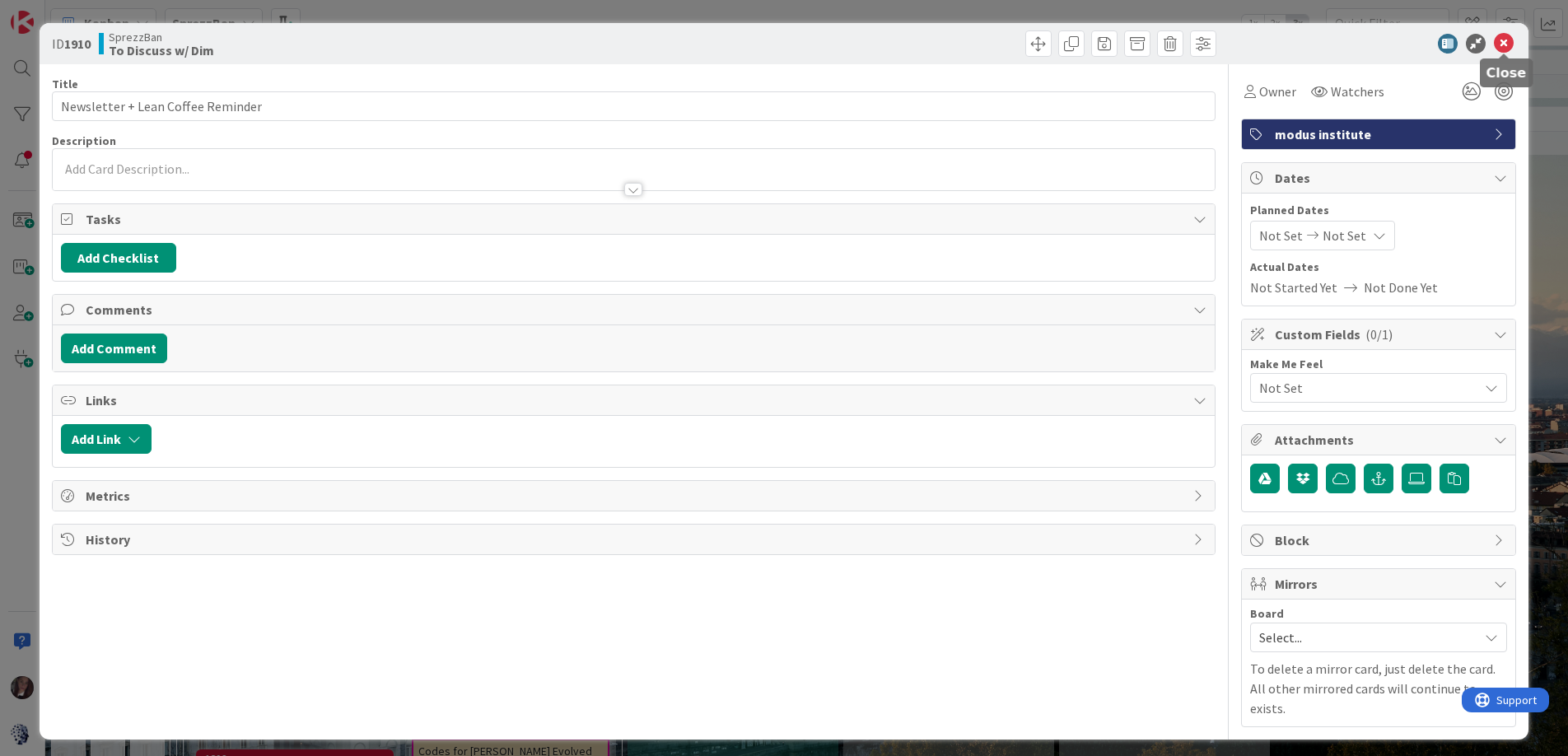
click at [1498, 40] on icon at bounding box center [1504, 43] width 19 height 19
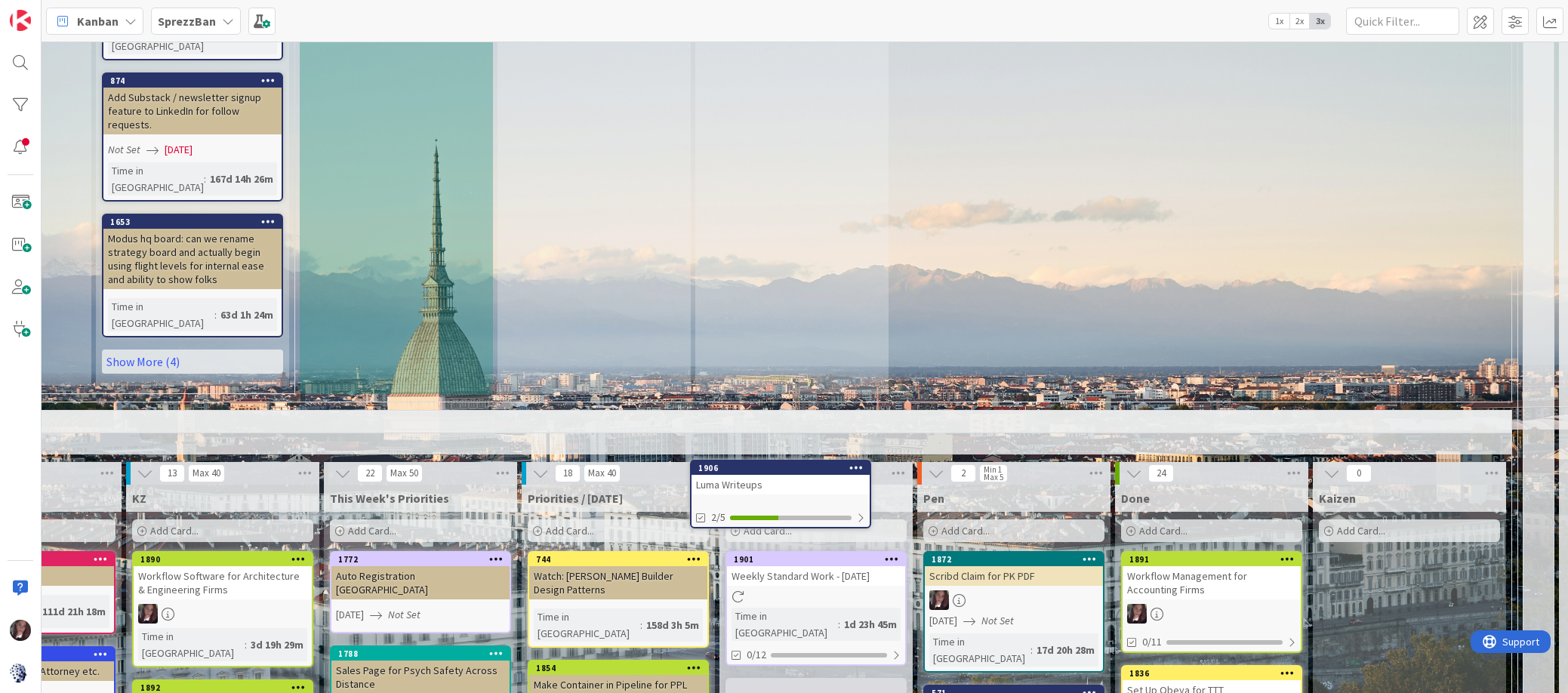
scroll to position [1237, 276]
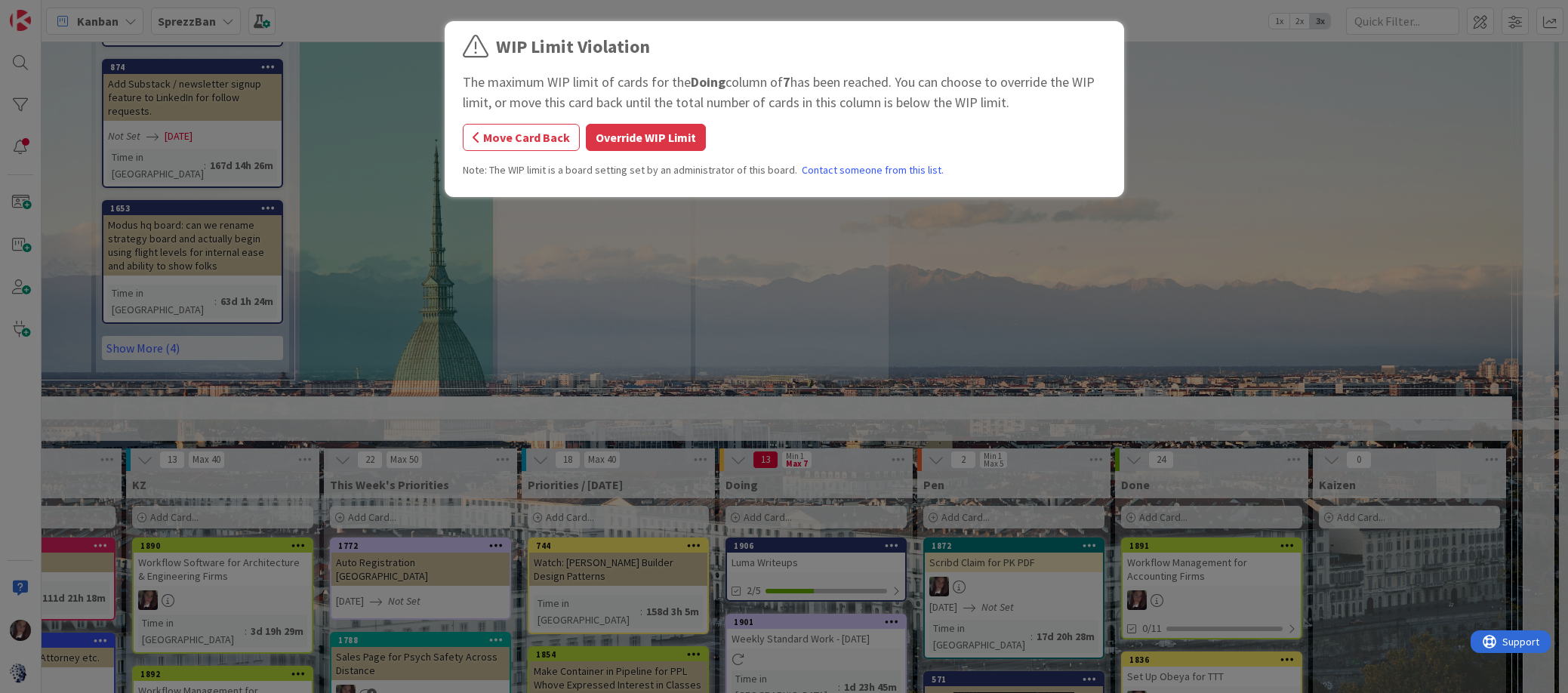
click at [657, 137] on button "Override WIP Limit" at bounding box center [646, 137] width 120 height 27
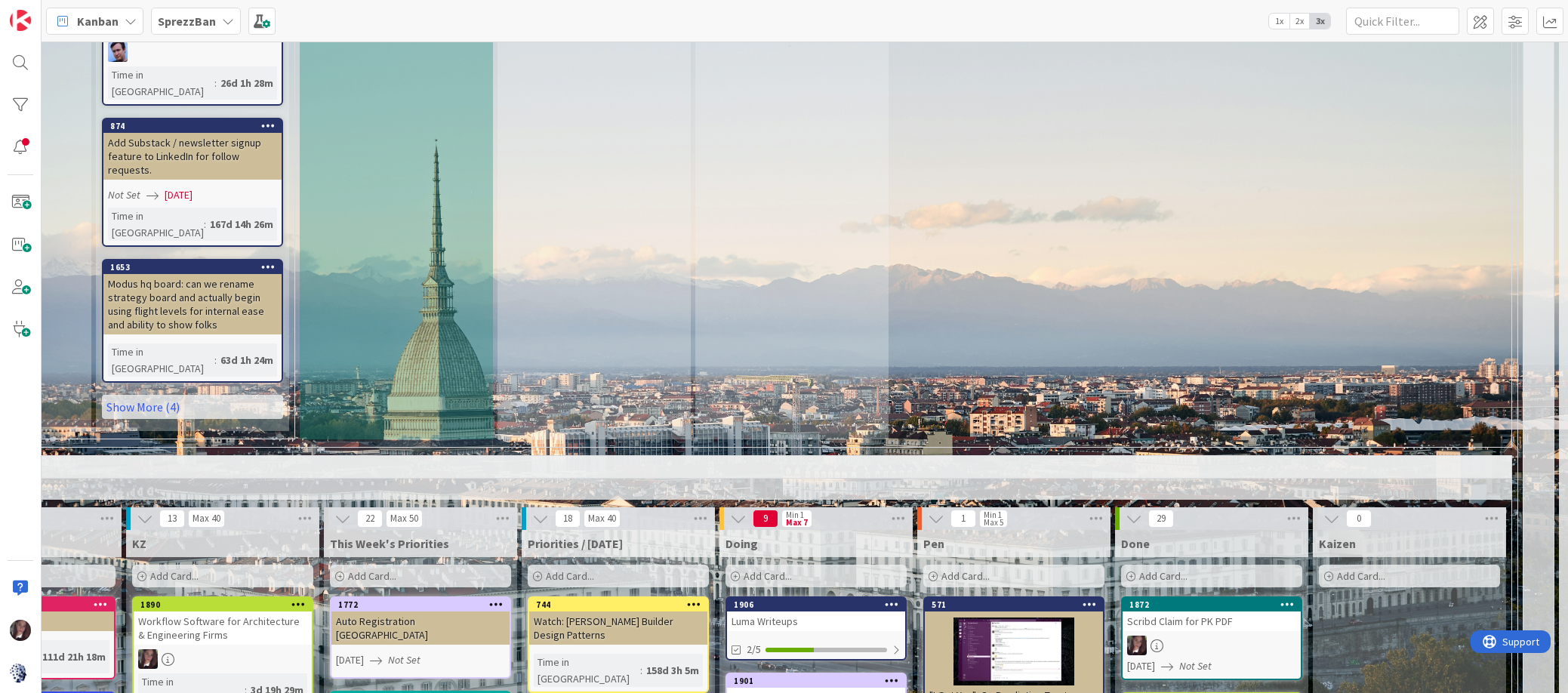
scroll to position [1183, 276]
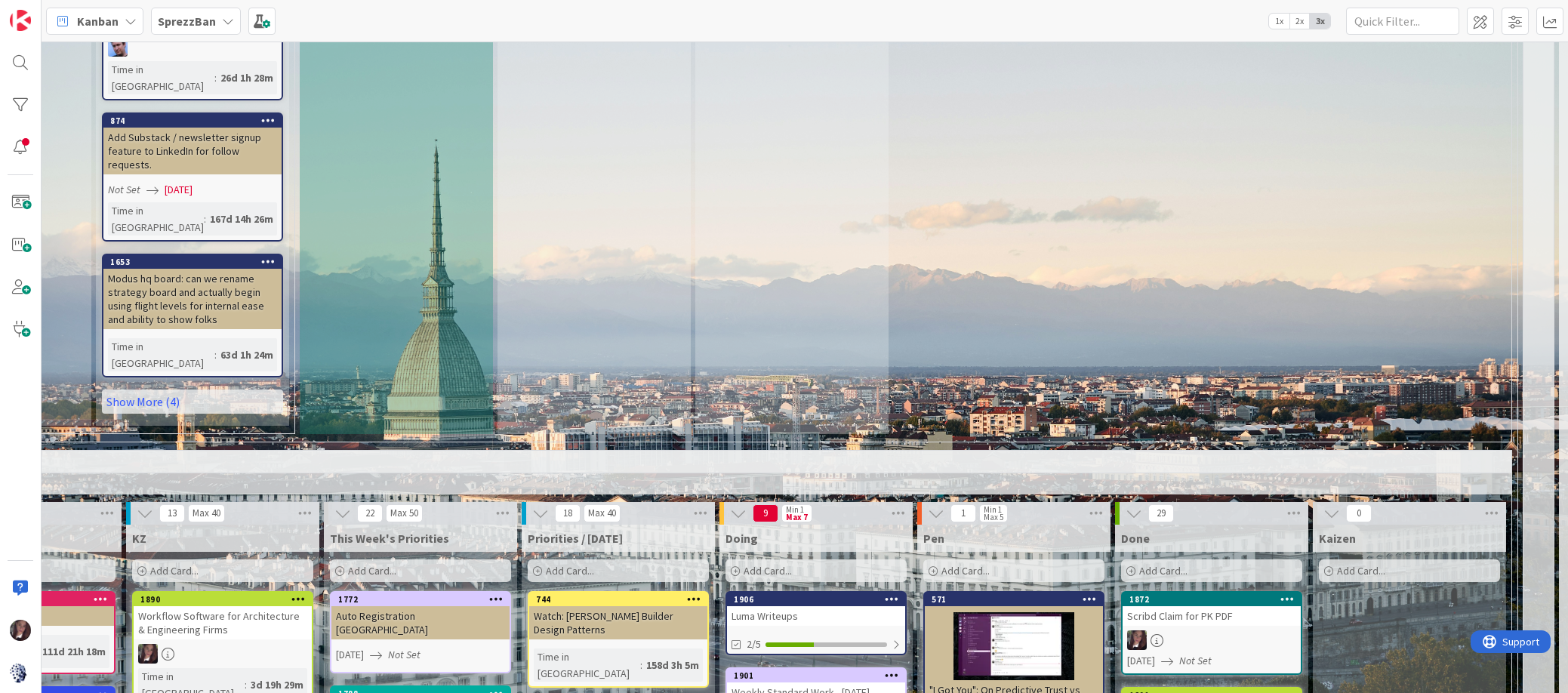
click at [776, 606] on div "Luma Writeups" at bounding box center [816, 615] width 178 height 19
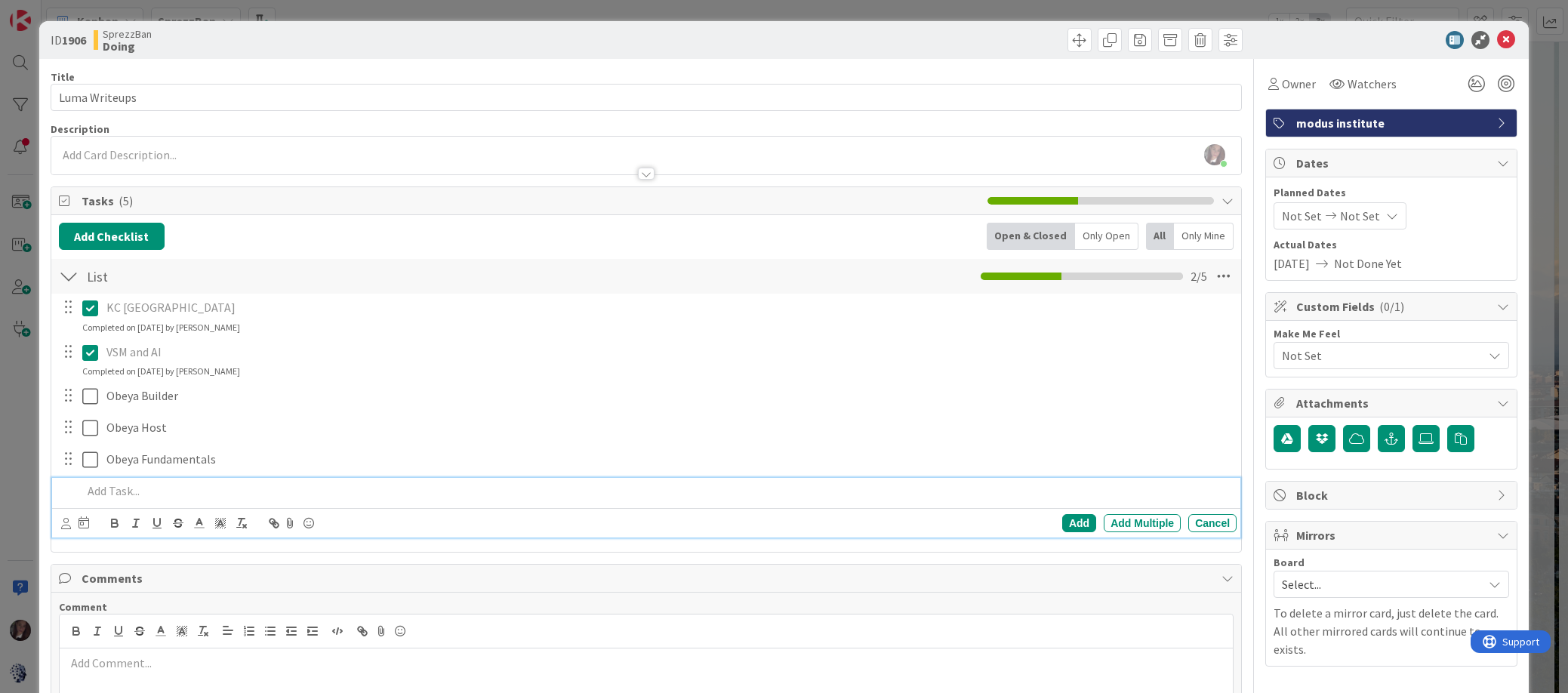
click at [1321, 533] on span "Mirrors" at bounding box center [1392, 535] width 193 height 18
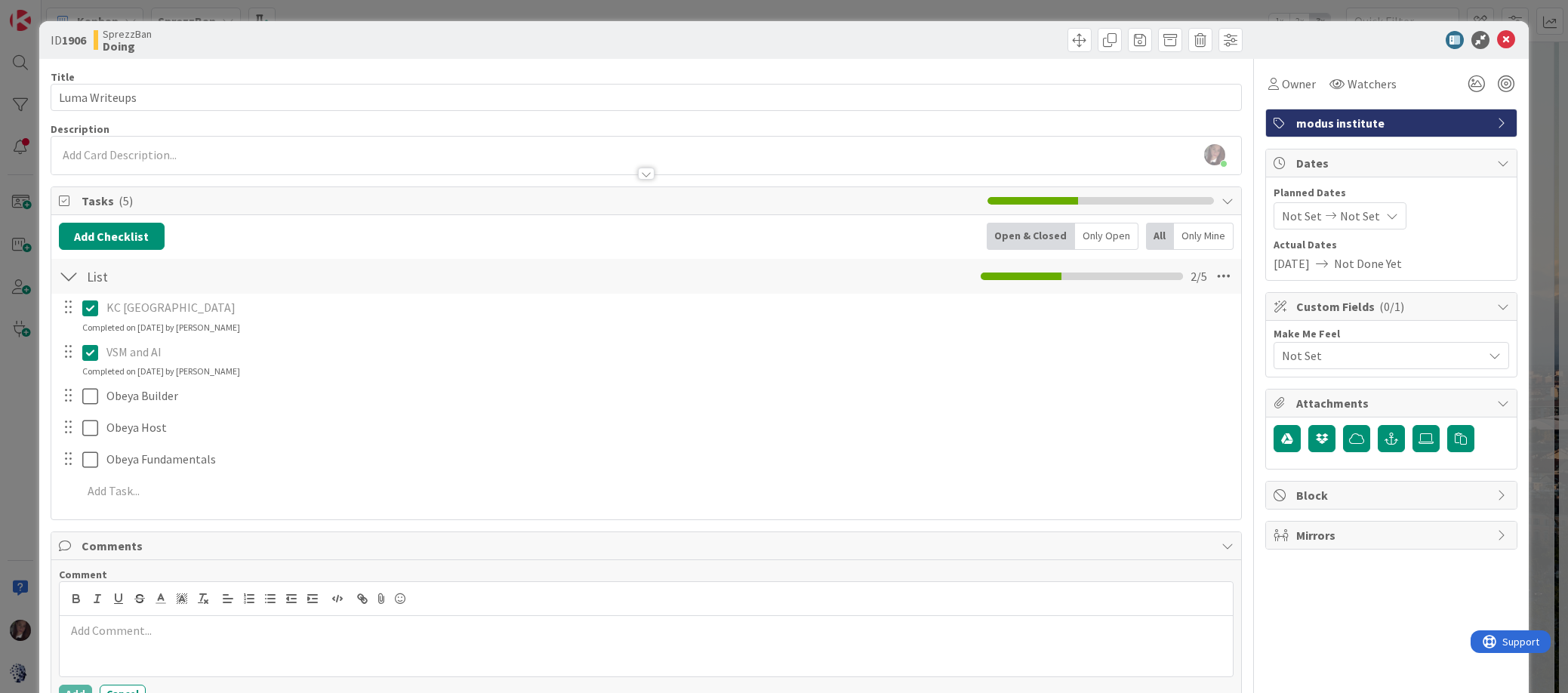
click at [1322, 534] on span "Mirrors" at bounding box center [1392, 535] width 193 height 18
click at [1327, 585] on span "Select..." at bounding box center [1379, 584] width 193 height 21
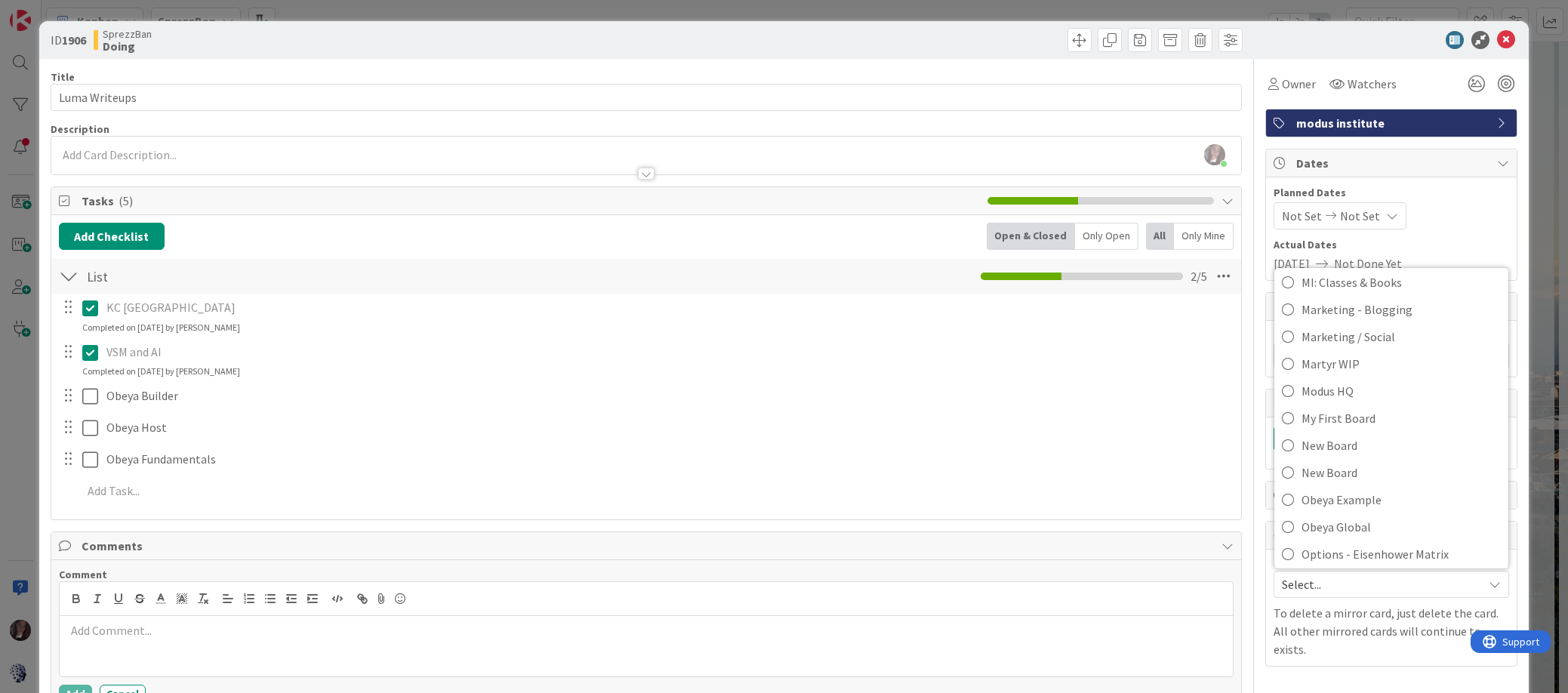
scroll to position [509, 0]
click at [1289, 389] on icon at bounding box center [1288, 385] width 12 height 23
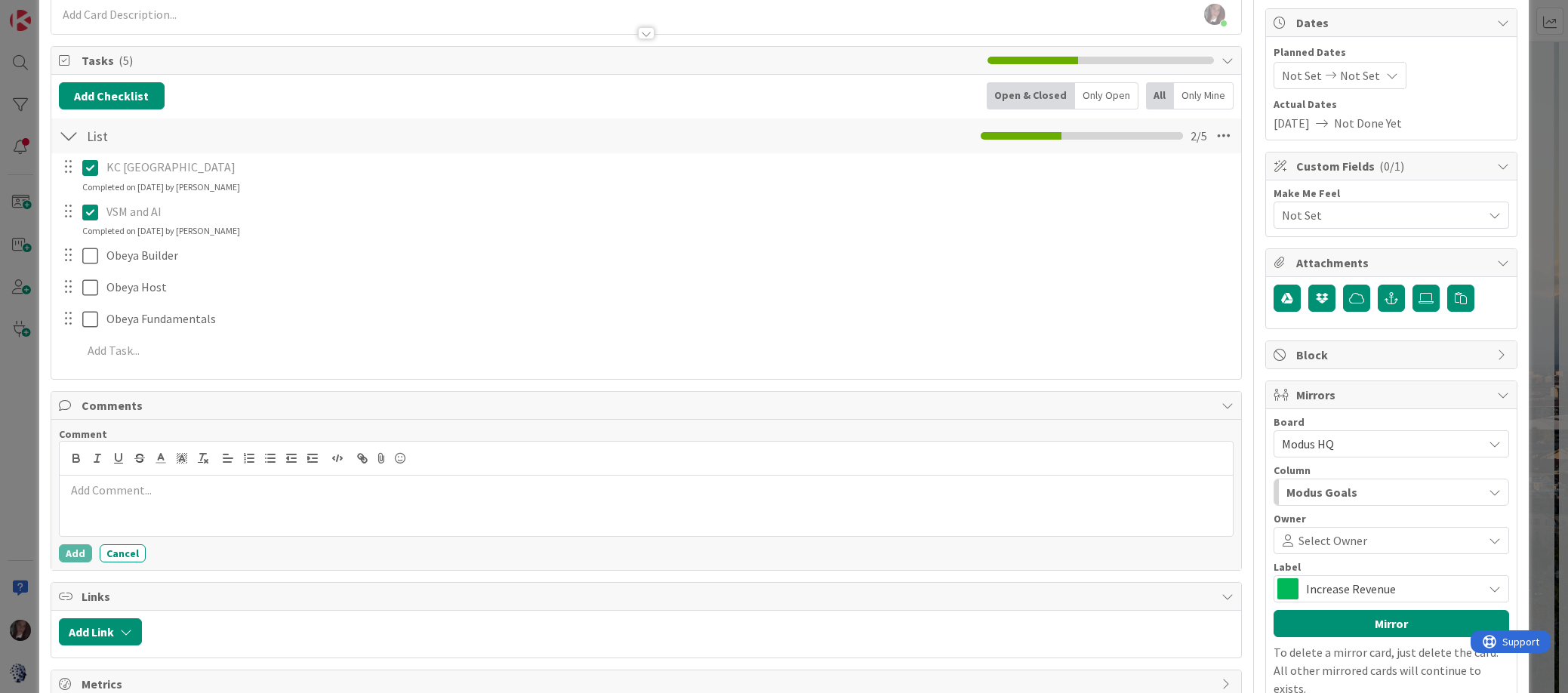
scroll to position [162, 0]
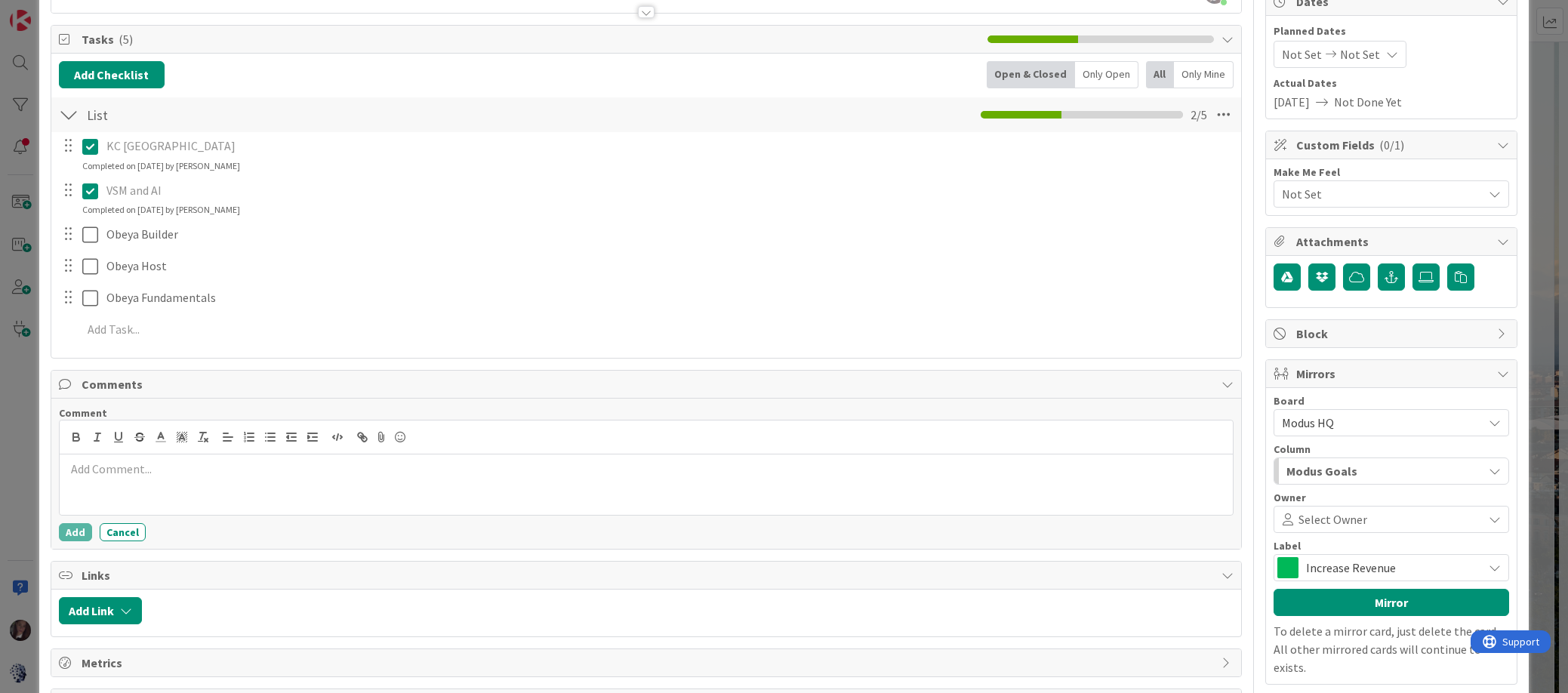
click at [1343, 467] on span "Modus Goals" at bounding box center [1322, 471] width 71 height 19
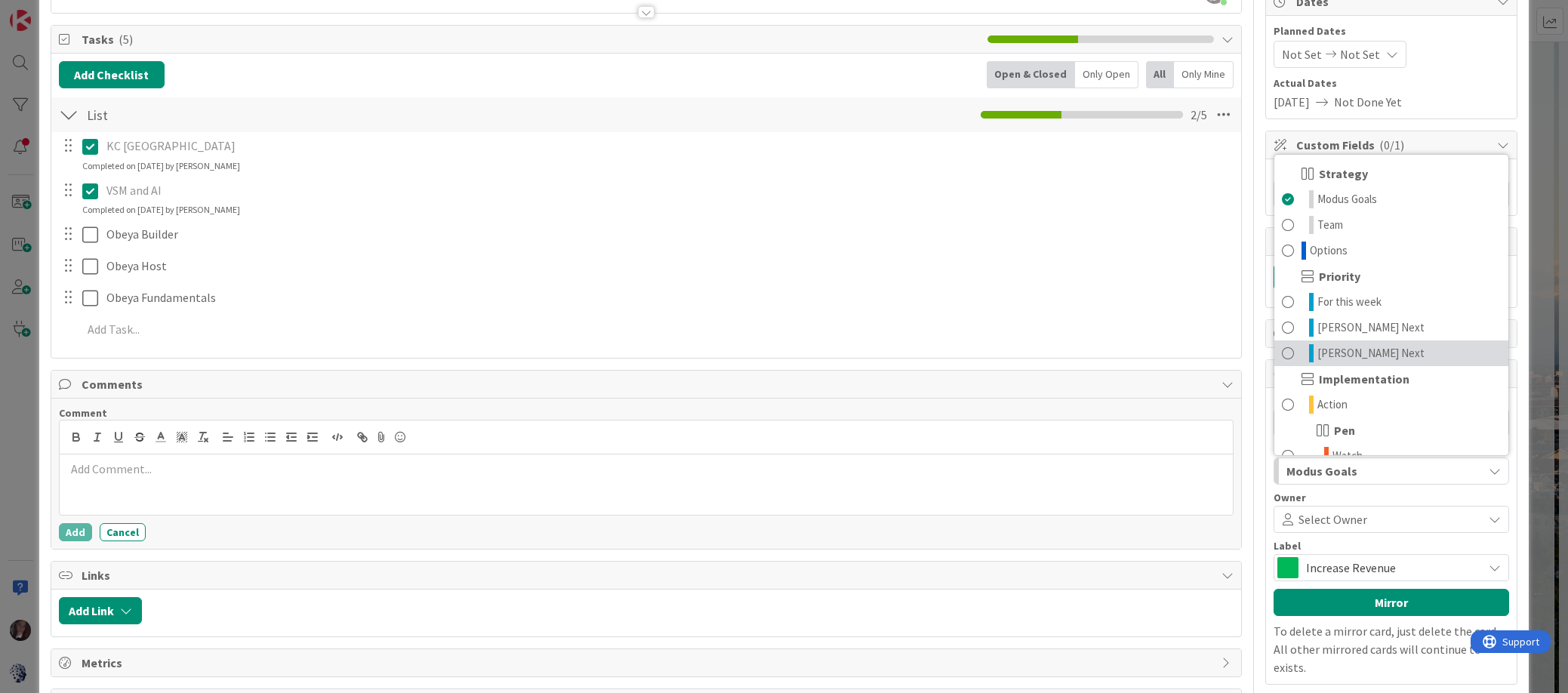
click at [1290, 353] on span at bounding box center [1288, 353] width 12 height 18
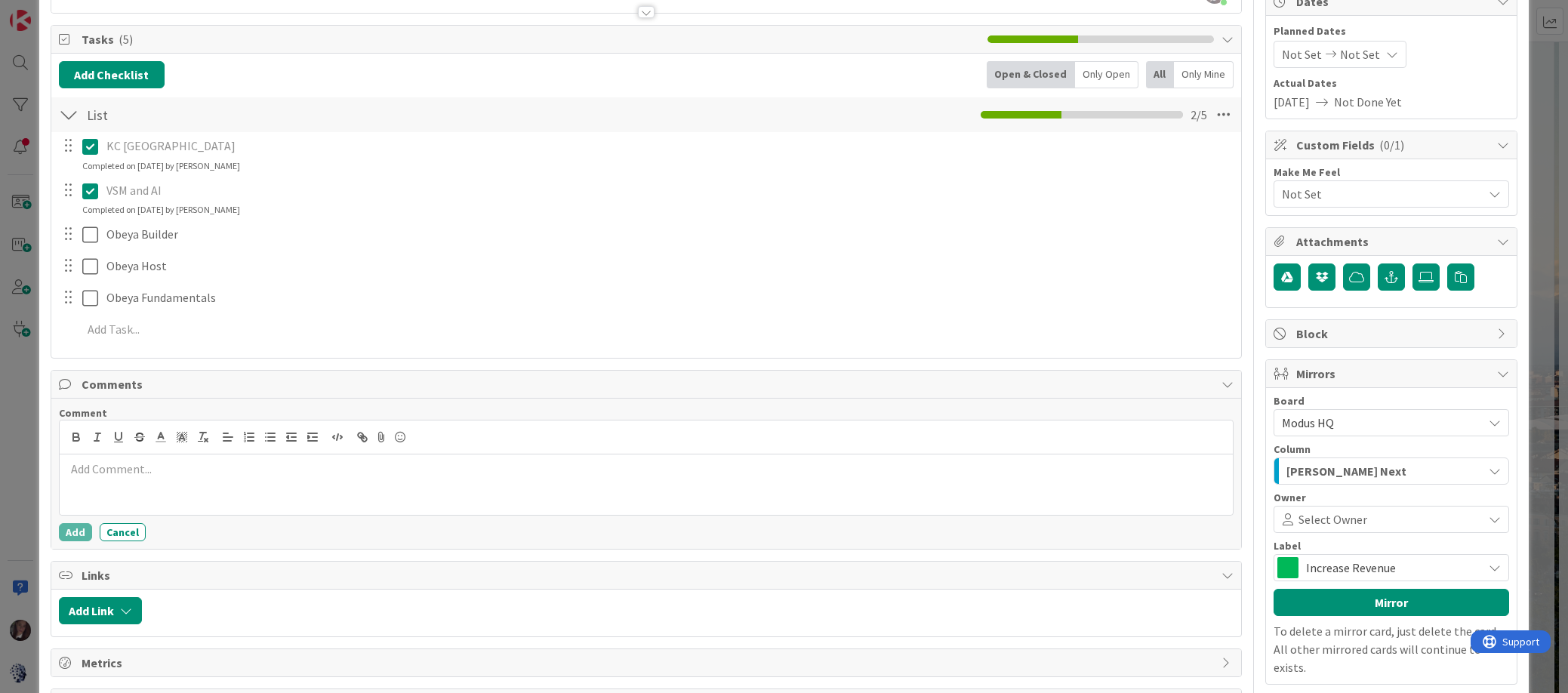
click at [1367, 514] on span at bounding box center [1422, 519] width 111 height 12
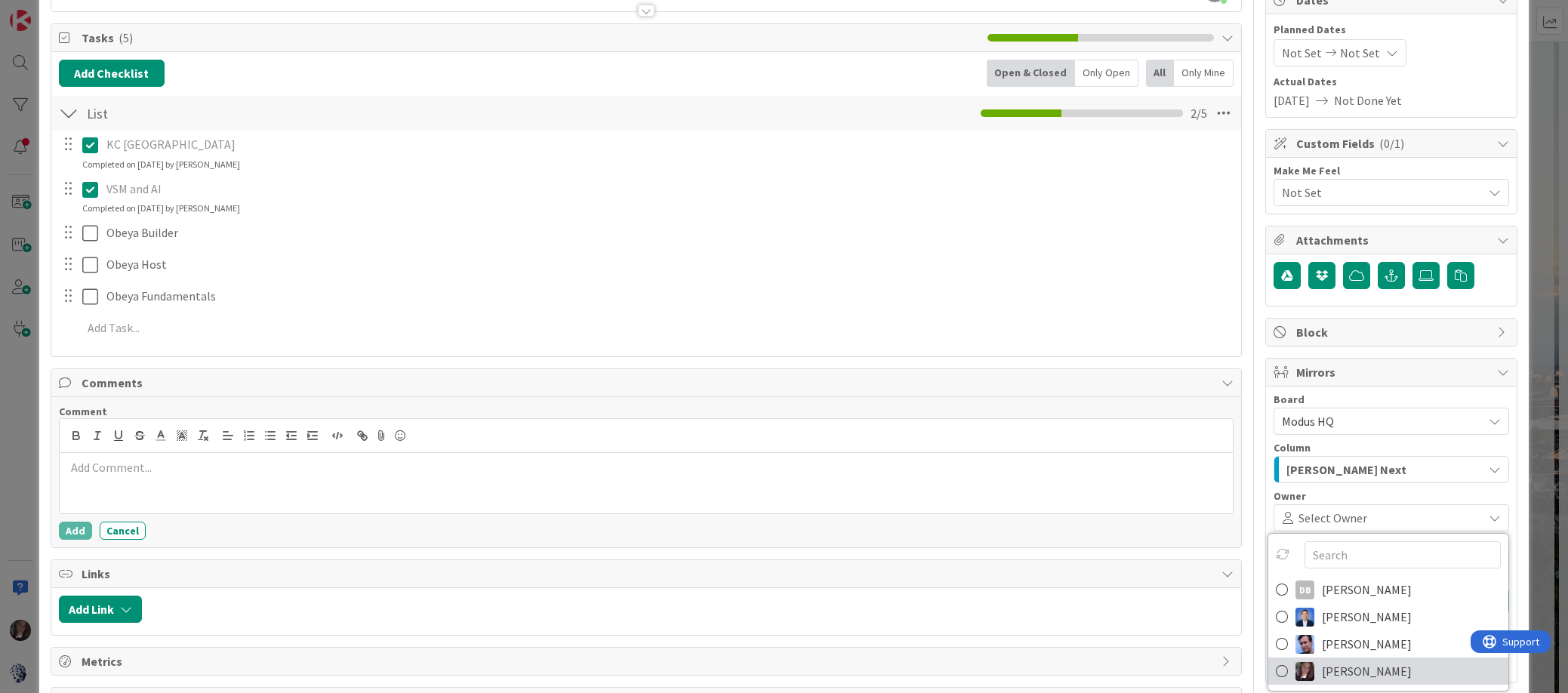
scroll to position [165, 0]
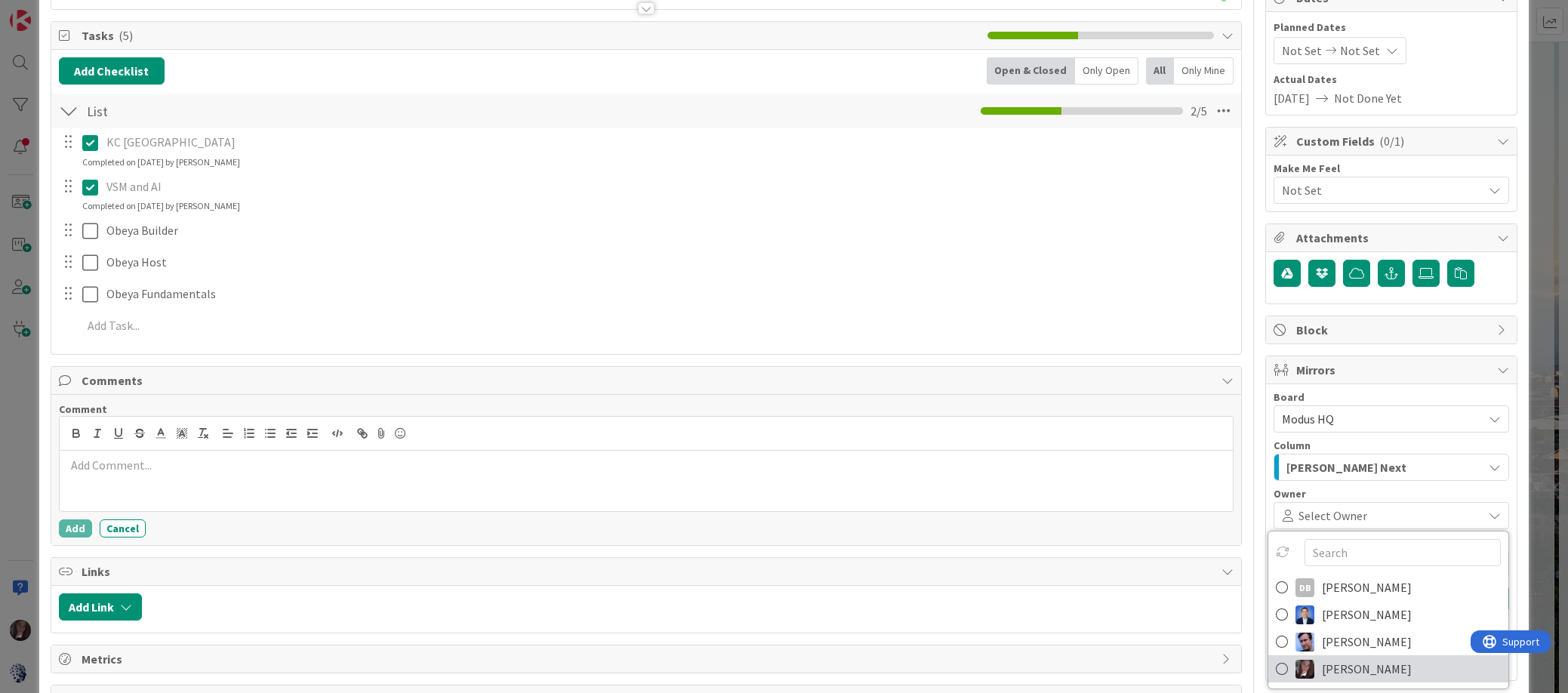
click at [1283, 670] on icon at bounding box center [1282, 669] width 12 height 23
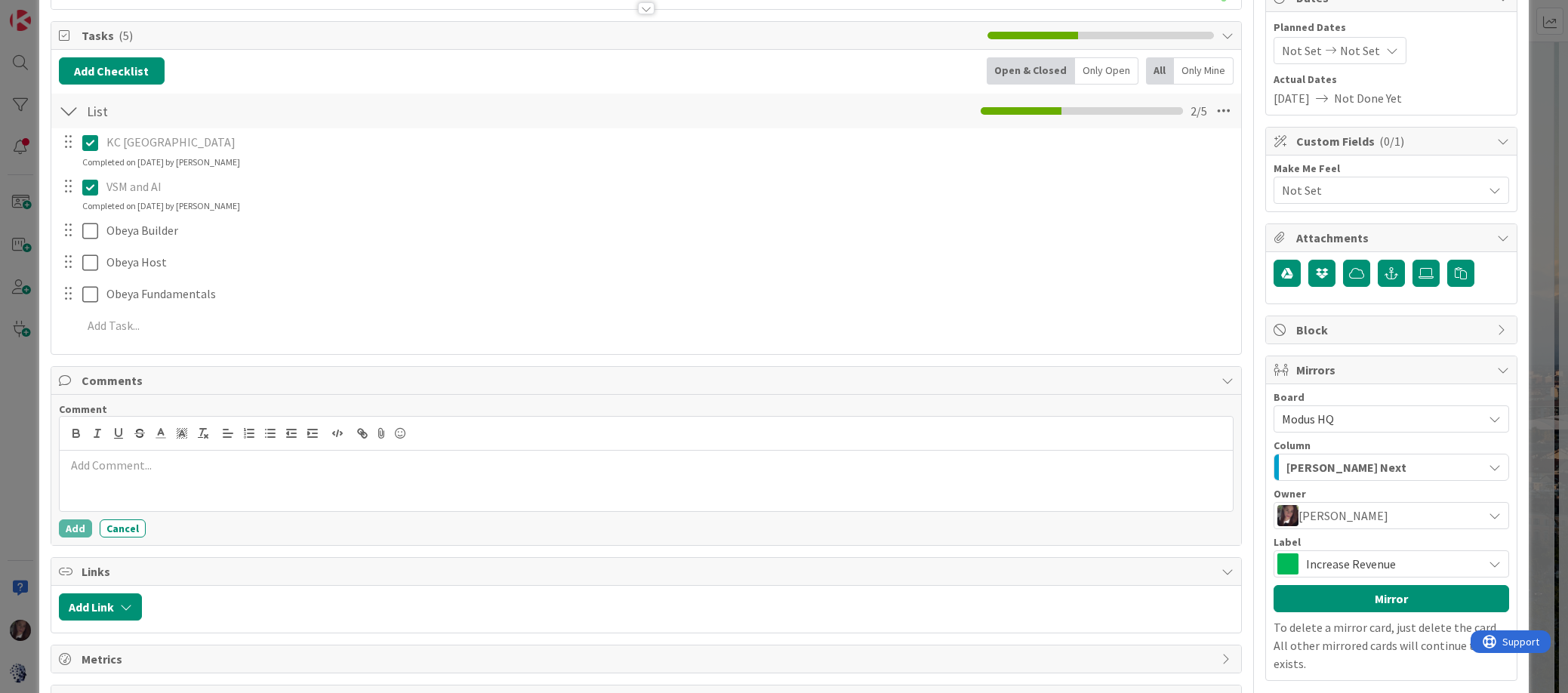
click at [1365, 562] on span "Increase Revenue" at bounding box center [1390, 564] width 169 height 21
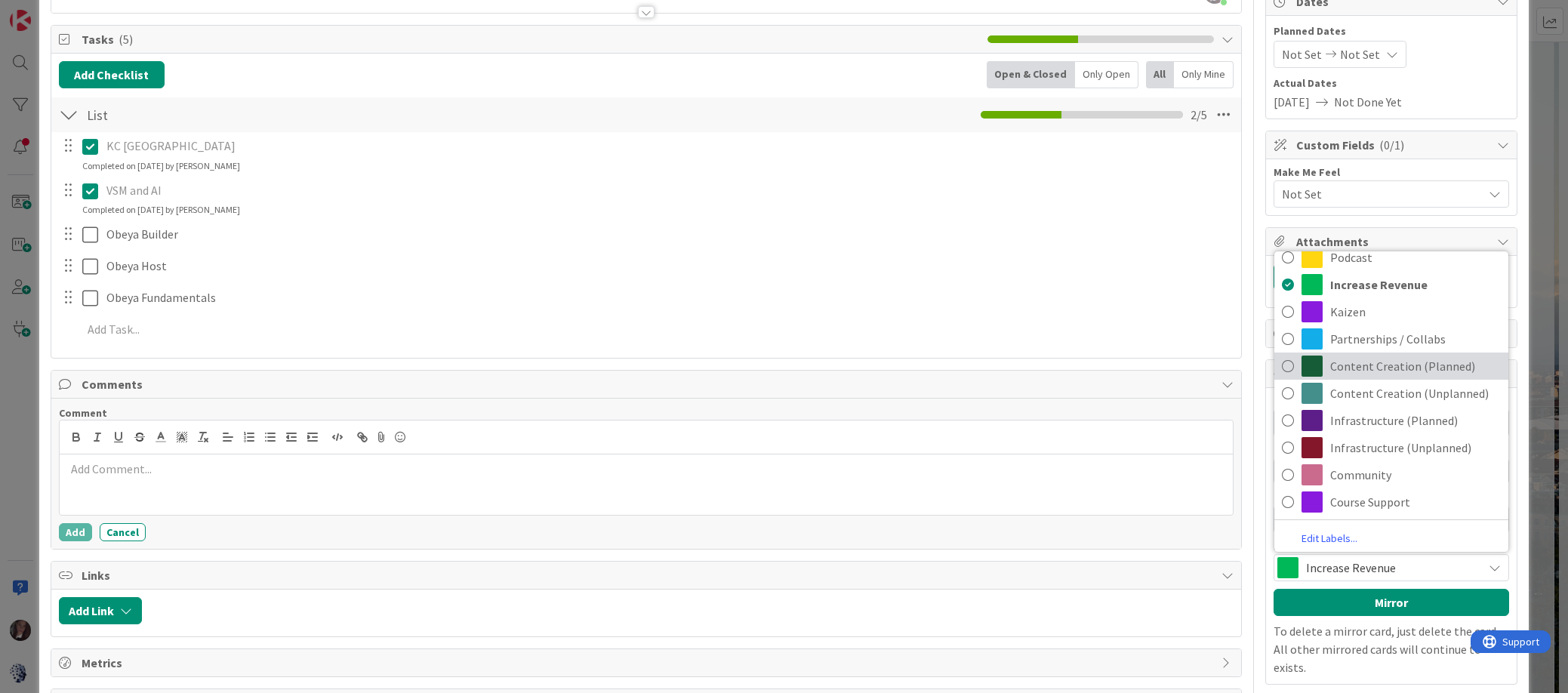
scroll to position [0, 0]
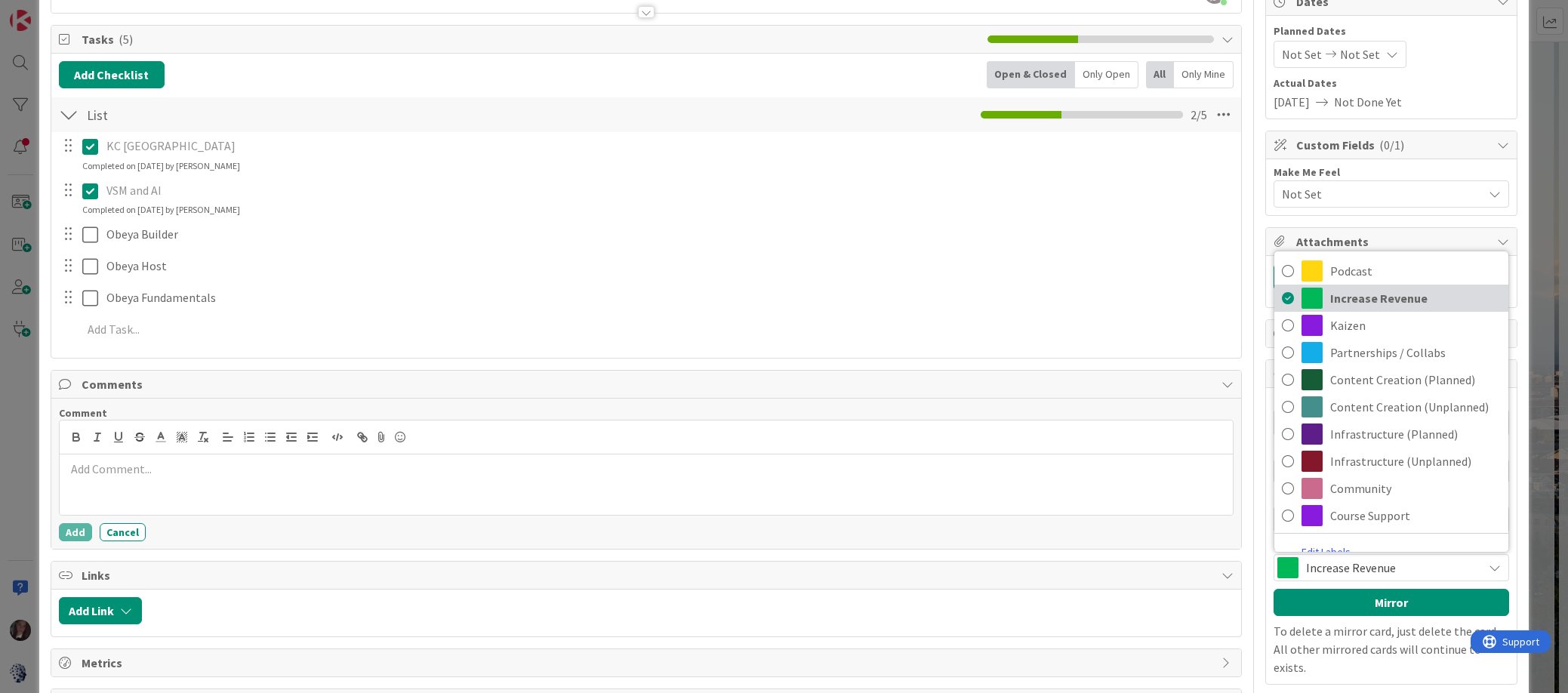
click at [1375, 296] on span "Increase Revenue" at bounding box center [1415, 298] width 171 height 23
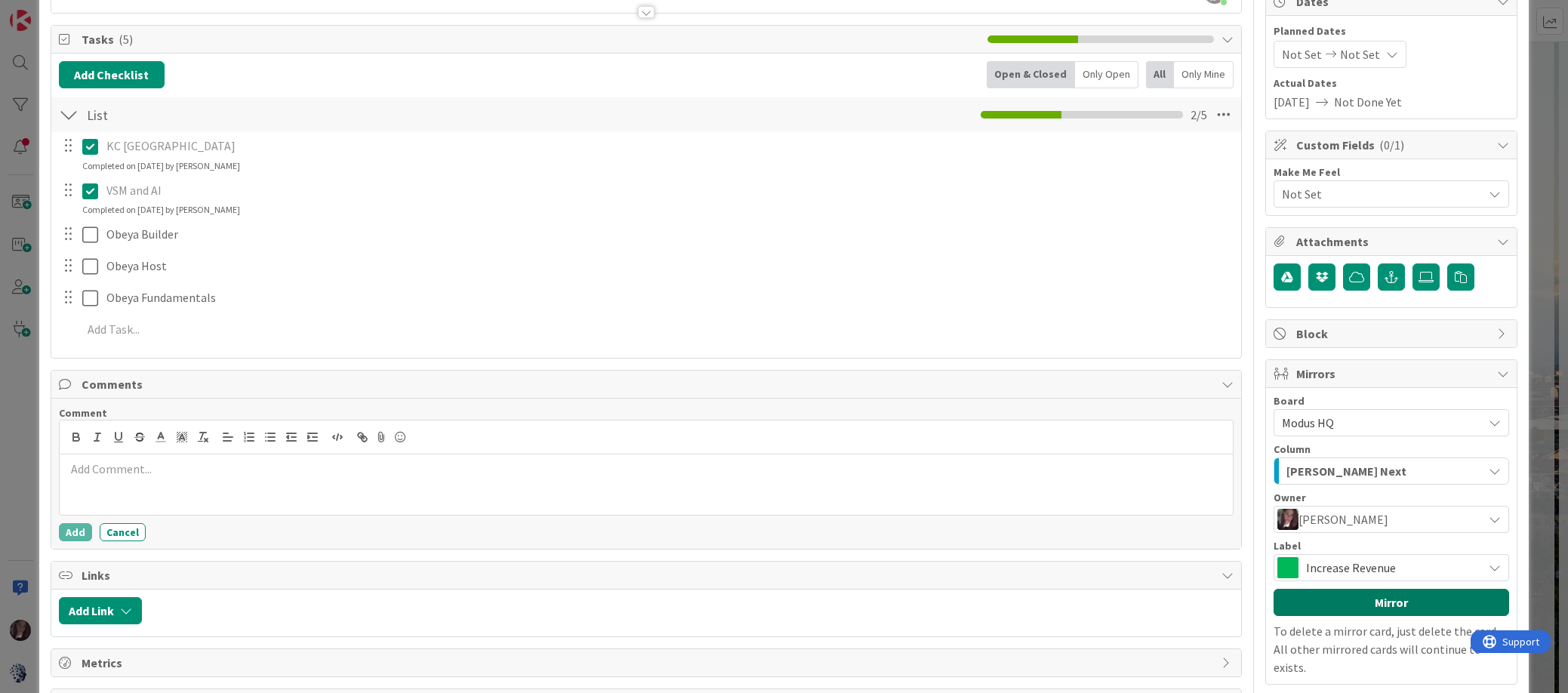
click at [1358, 605] on button "Mirror" at bounding box center [1391, 602] width 235 height 27
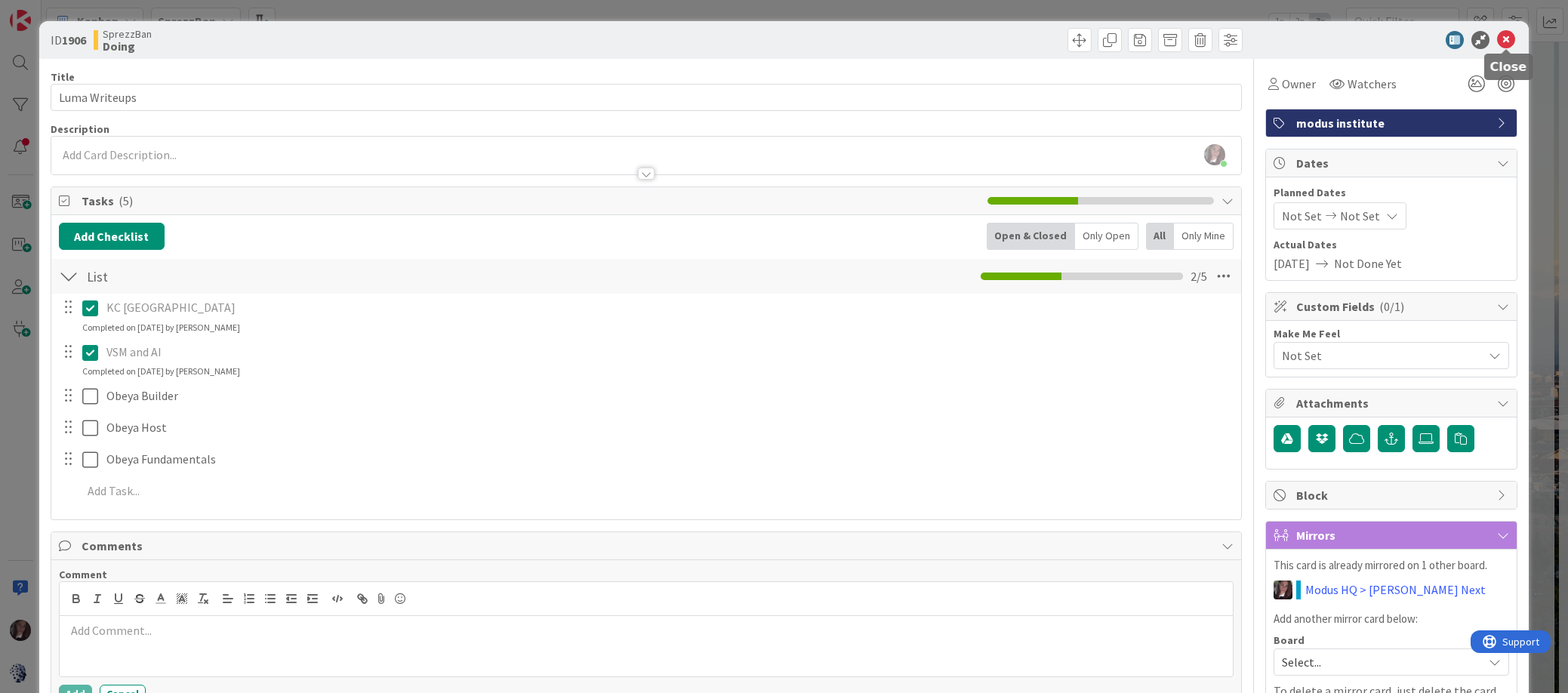
click at [1437, 40] on icon at bounding box center [1507, 40] width 18 height 18
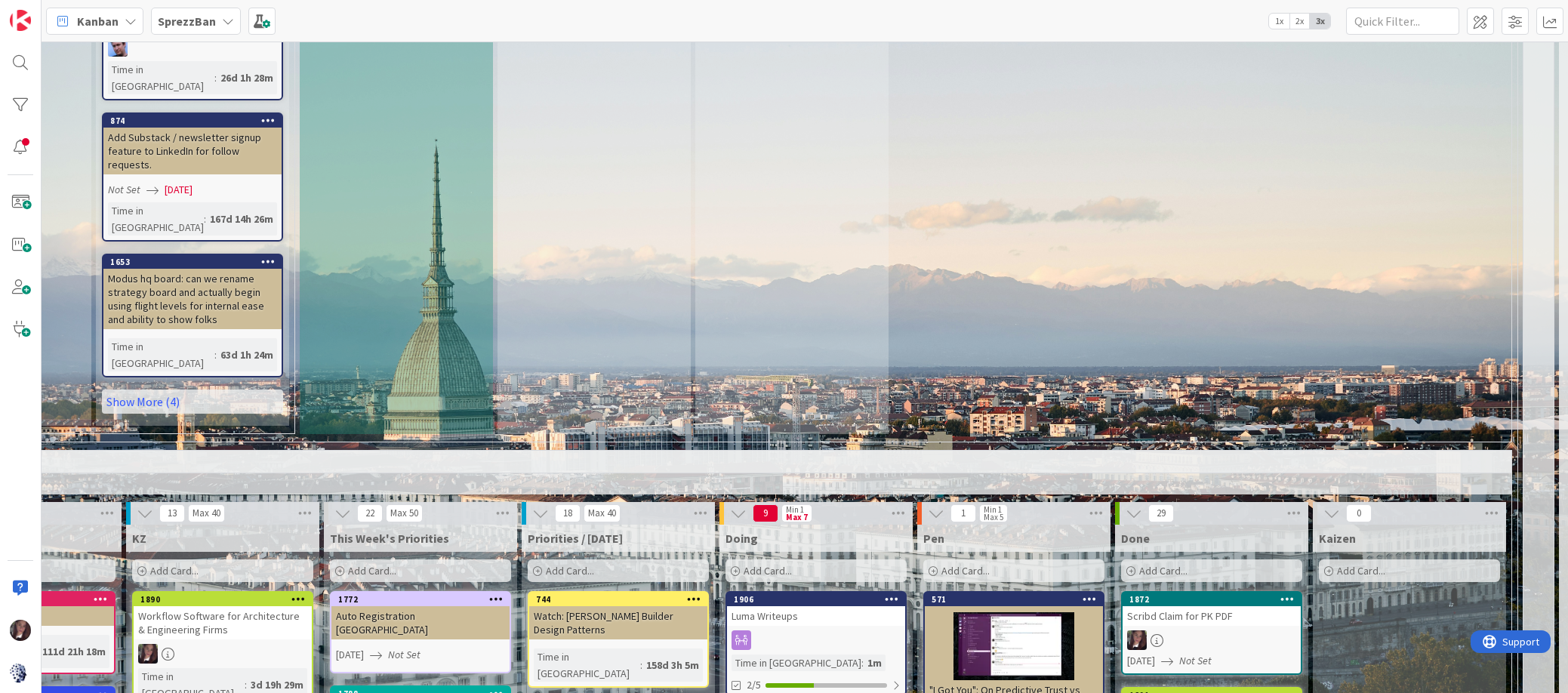
click at [795, 560] on div "Add Card..." at bounding box center [816, 571] width 181 height 23
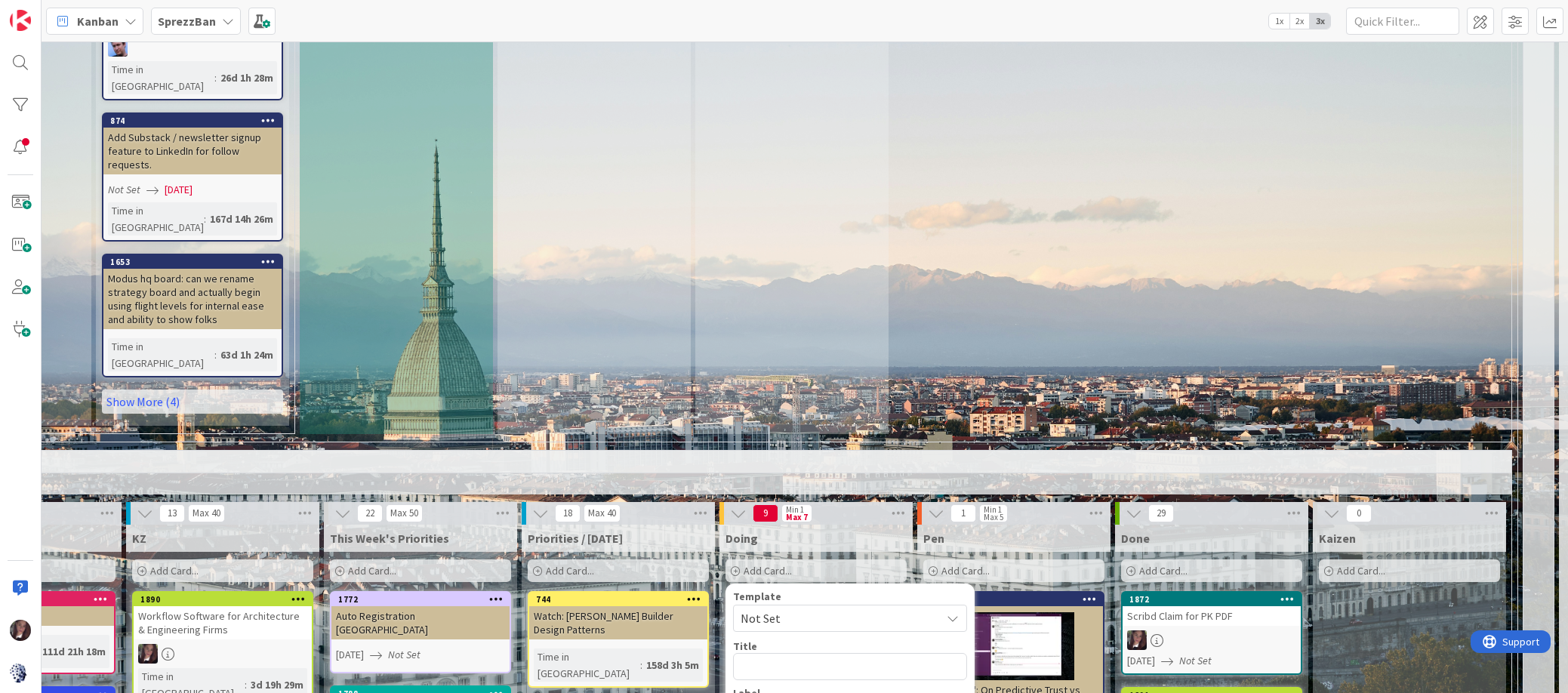
type textarea "x"
type textarea "T"
type textarea "x"
type textarea "Tr"
type textarea "x"
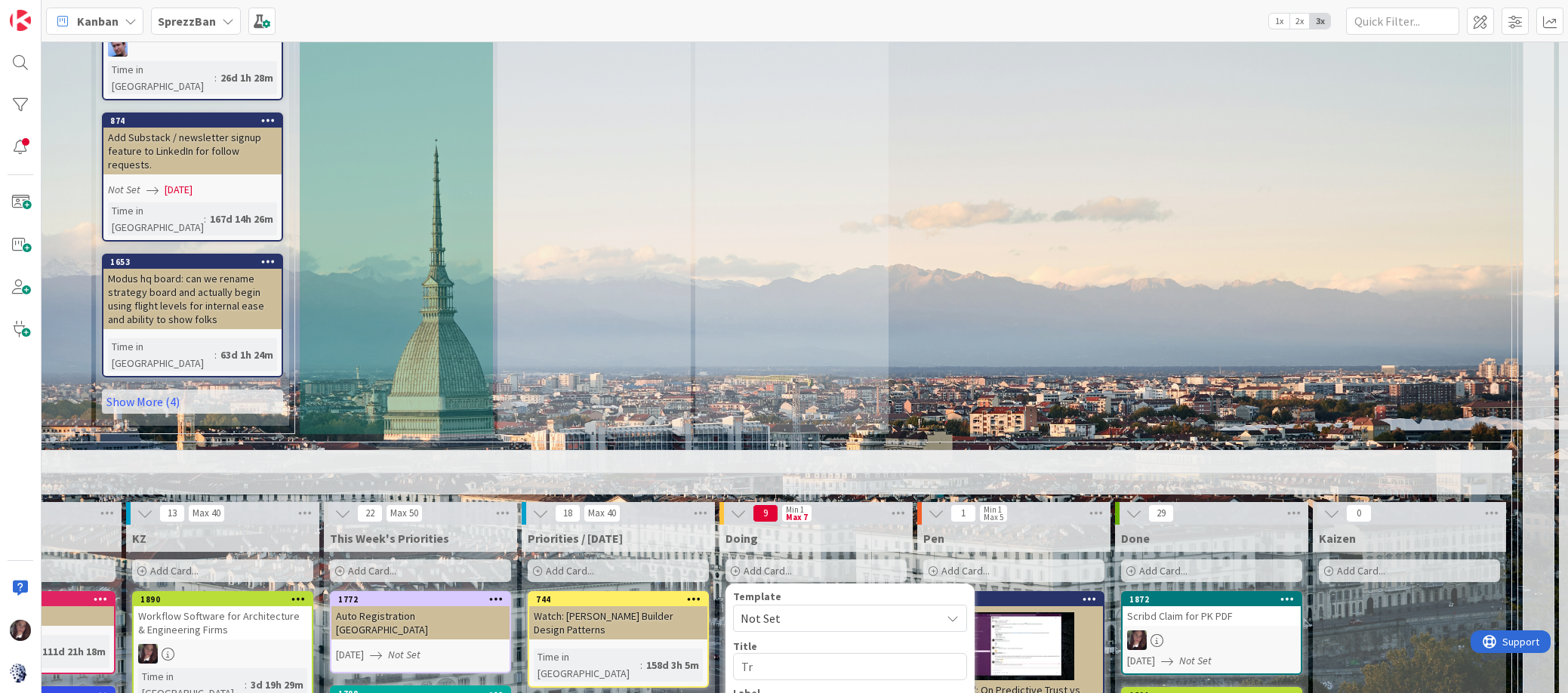
type textarea "Tra"
type textarea "x"
type textarea "Tran"
type textarea "x"
type textarea "Trane"
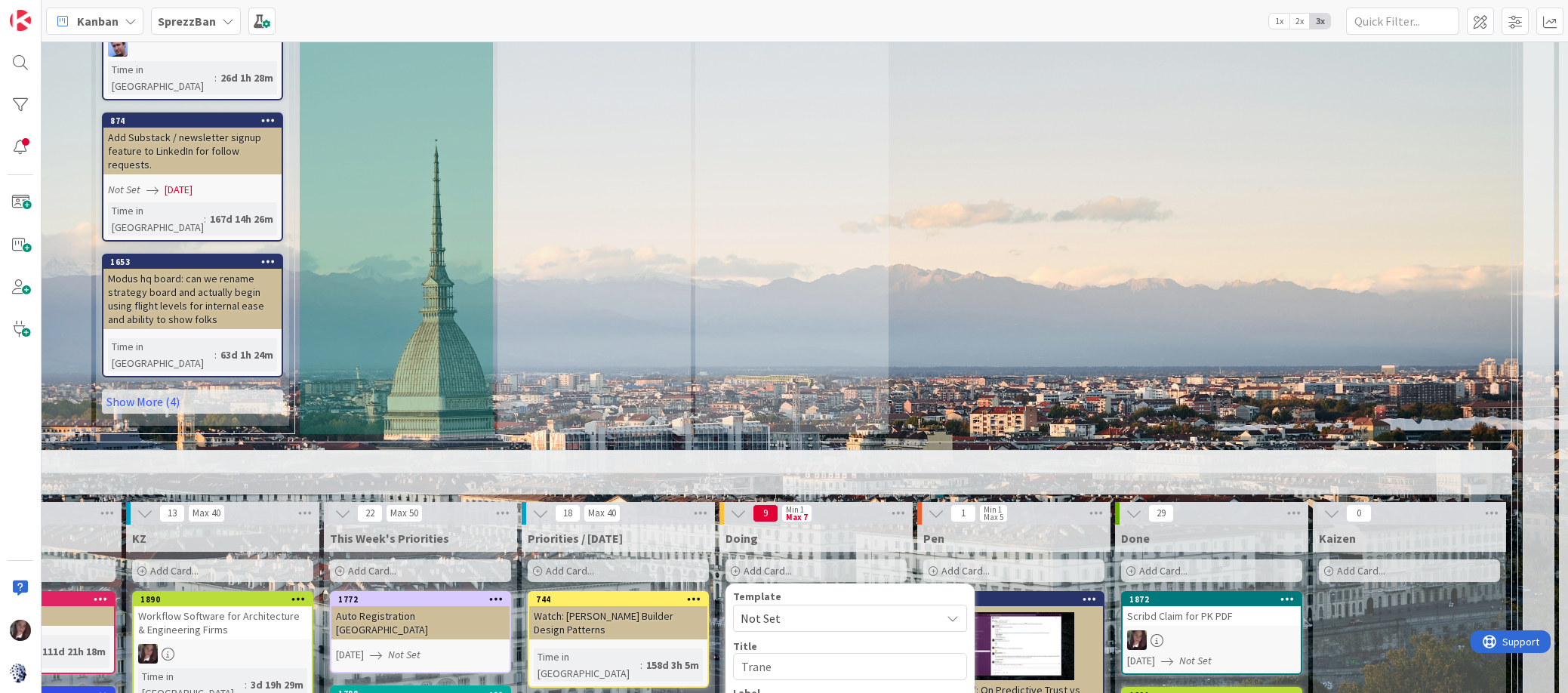
type textarea "x"
type textarea "Trane"
type textarea "x"
type textarea "Trane P"
type textarea "x"
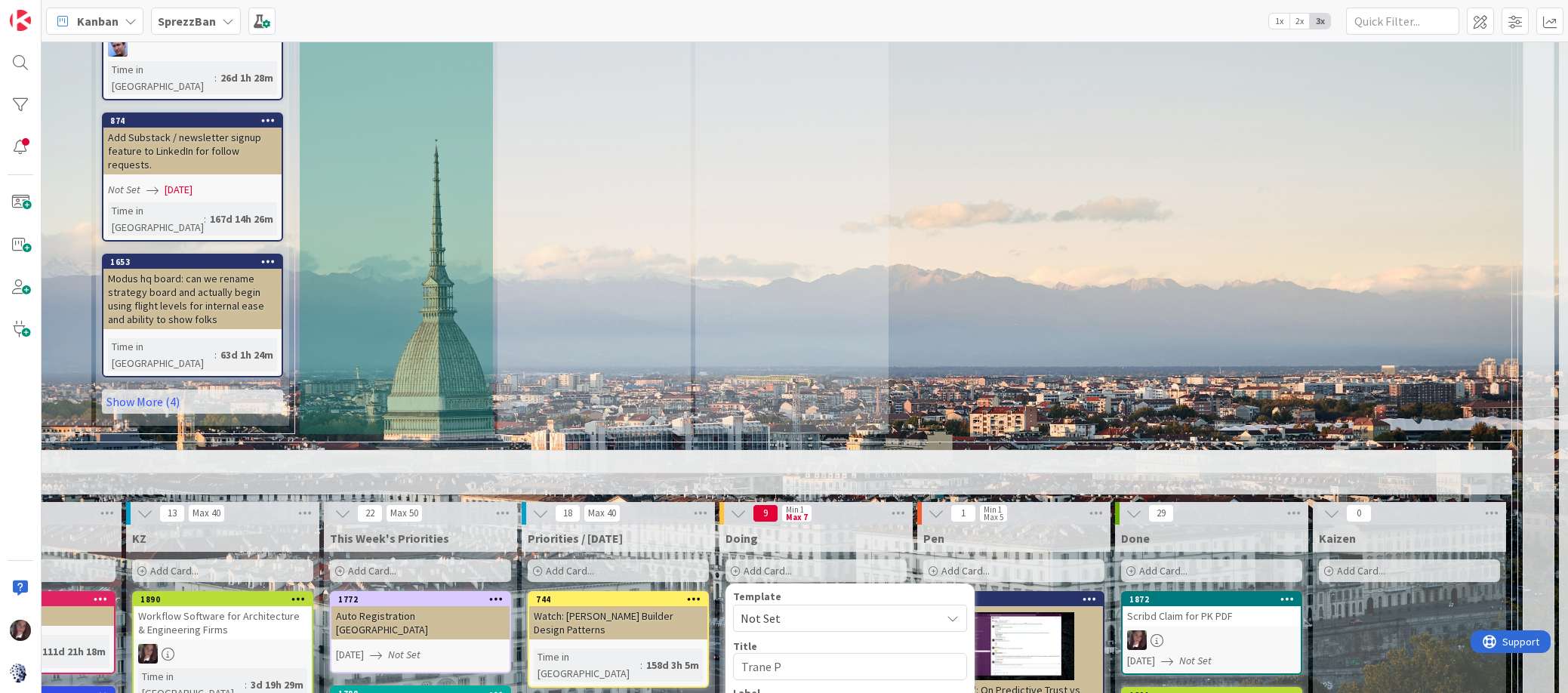
type textarea "Trane Pr"
type textarea "x"
type textarea "Trane Pro"
type textarea "x"
type textarea "Trane Prop"
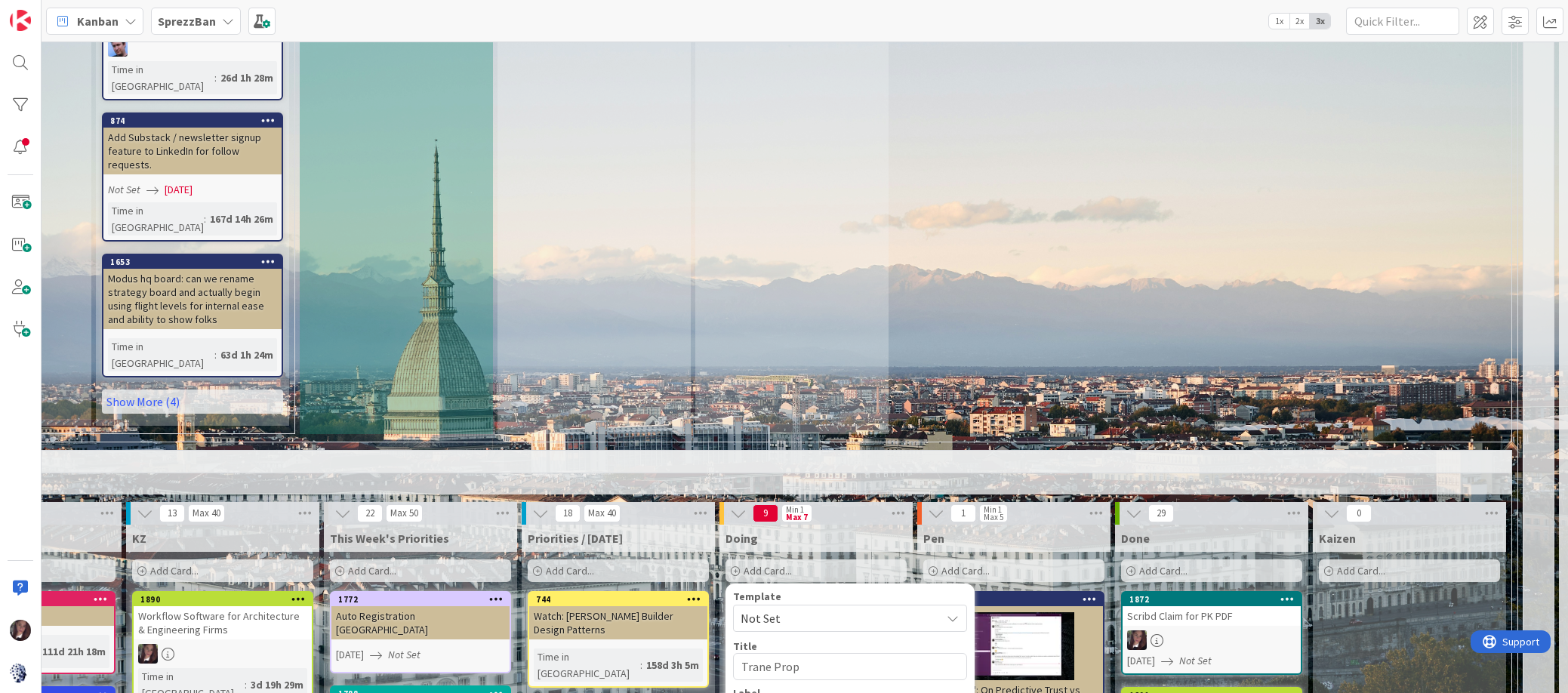
type textarea "x"
type textarea "Trane Propo"
type textarea "x"
type textarea "Trane Propos"
type textarea "x"
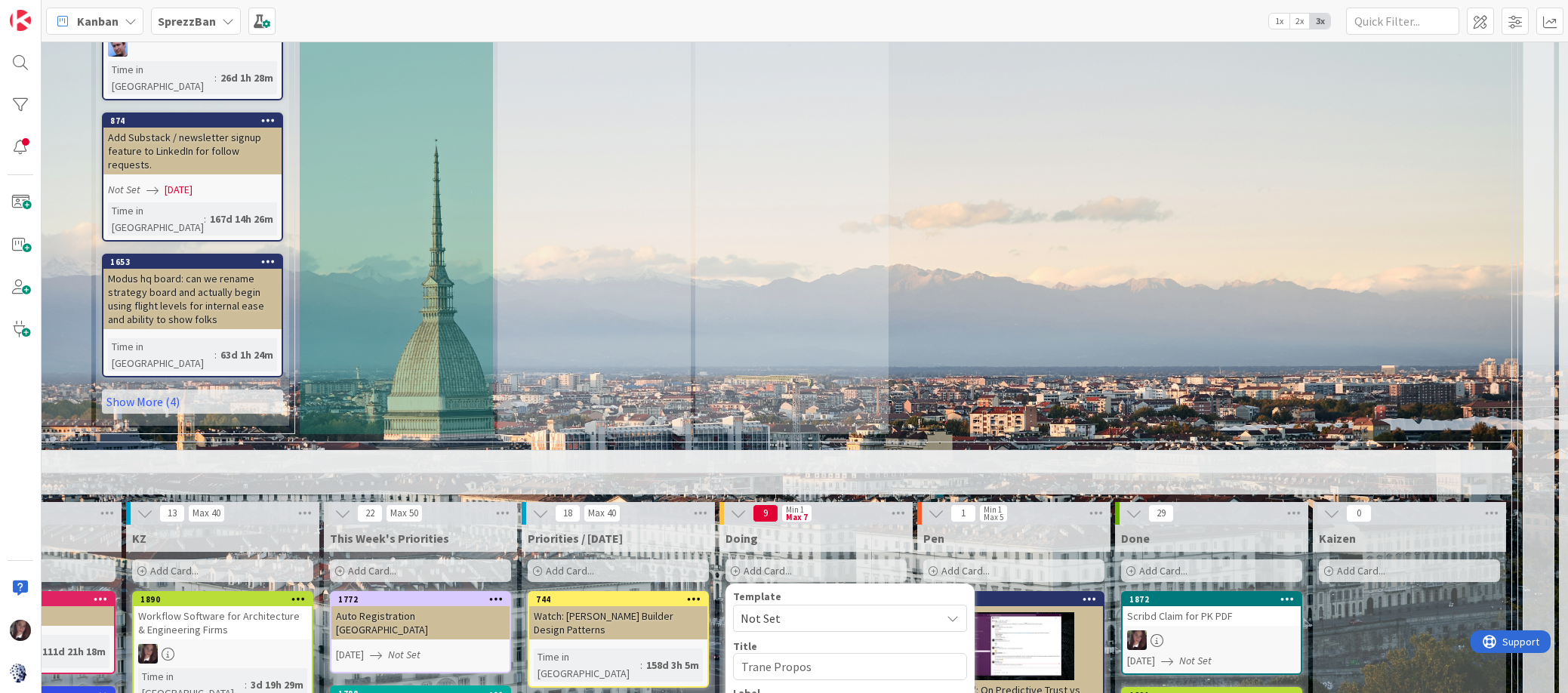
type textarea "Trane Proposa"
type textarea "x"
type textarea "Trane Proposal"
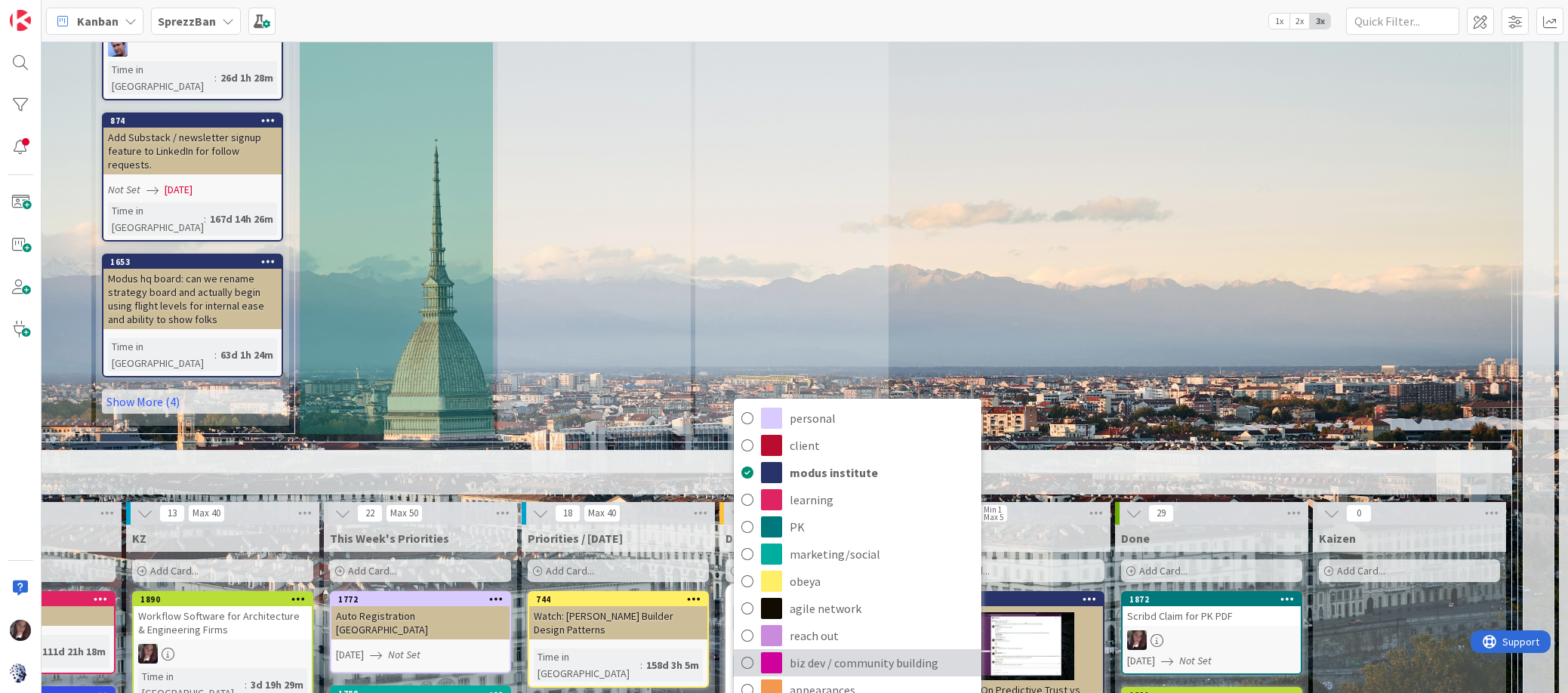
click at [744, 651] on icon at bounding box center [747, 662] width 12 height 23
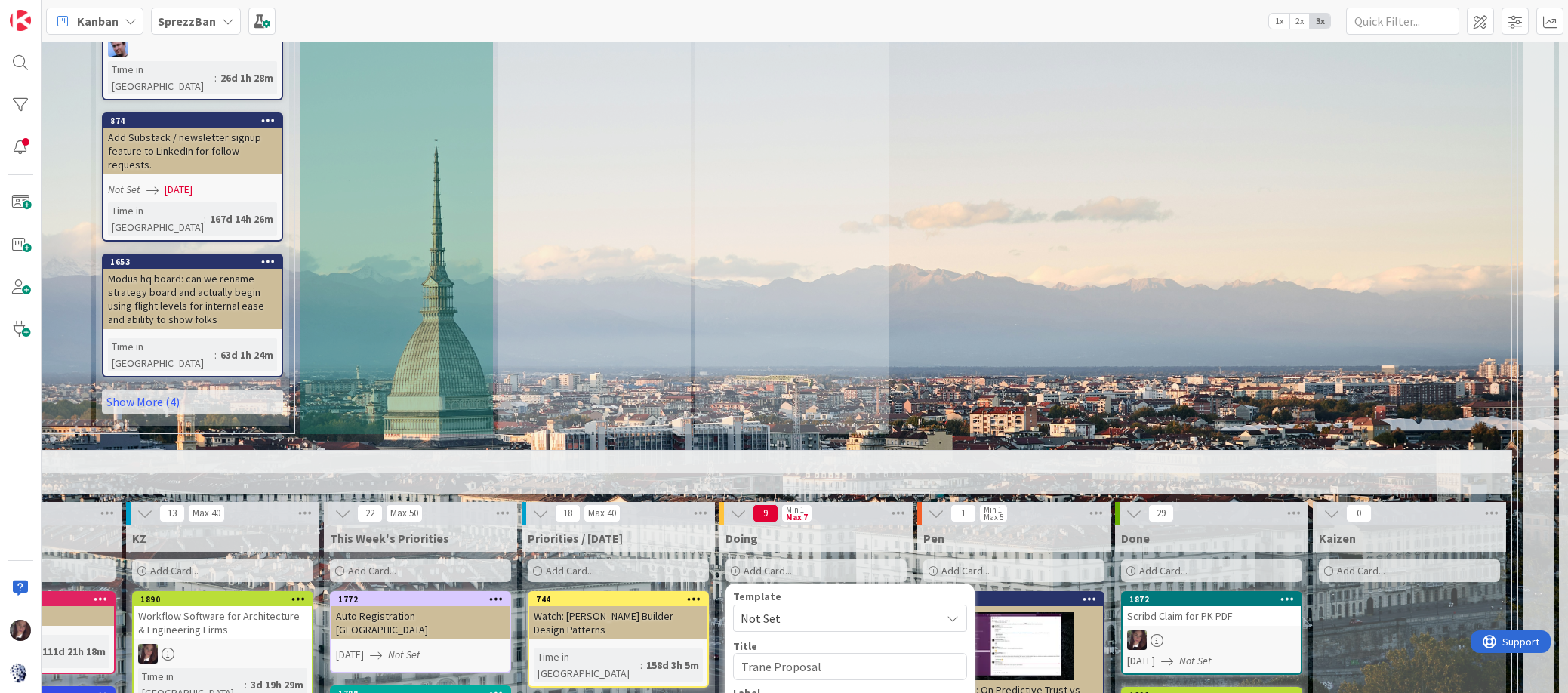
click at [787, 672] on div "Override WIP Limit" at bounding box center [793, 686] width 120 height 27
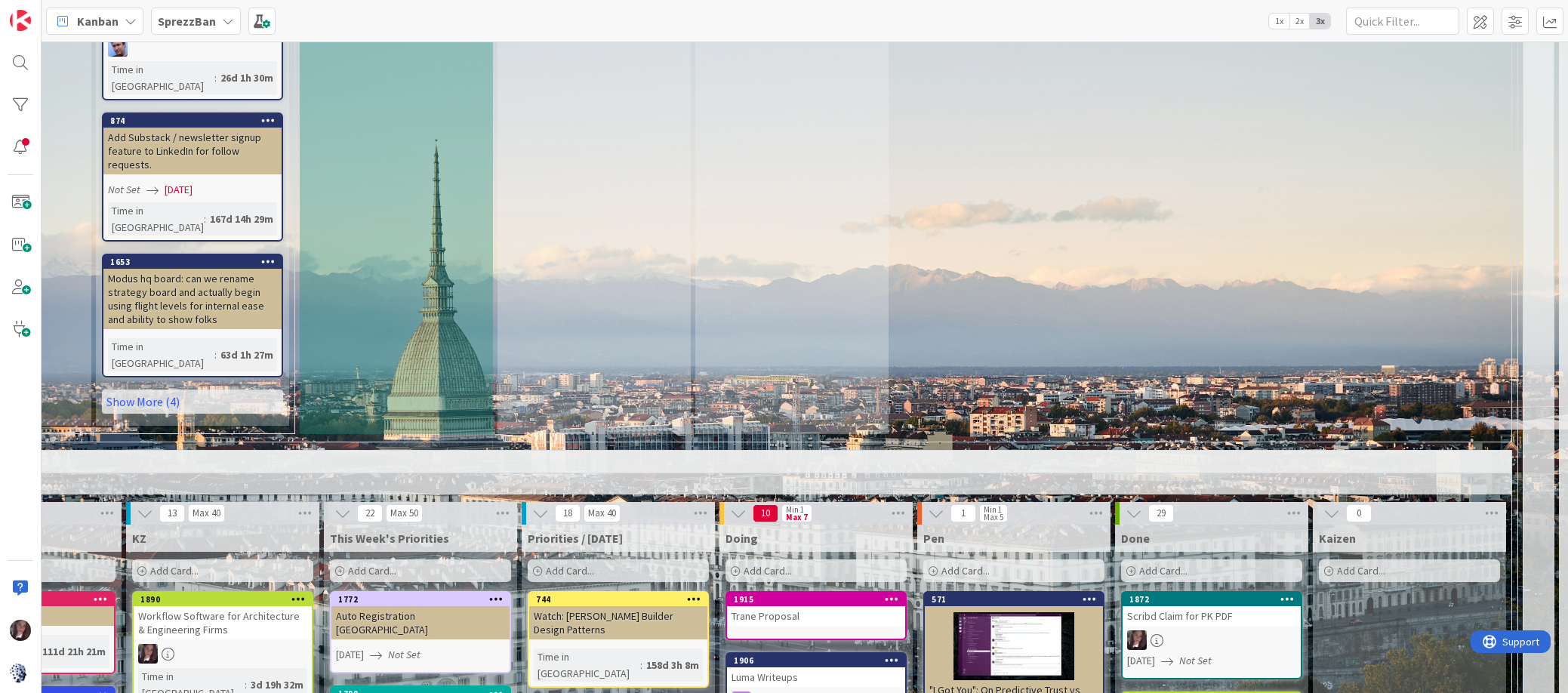
click at [786, 606] on div "Trane Proposal" at bounding box center [816, 615] width 178 height 19
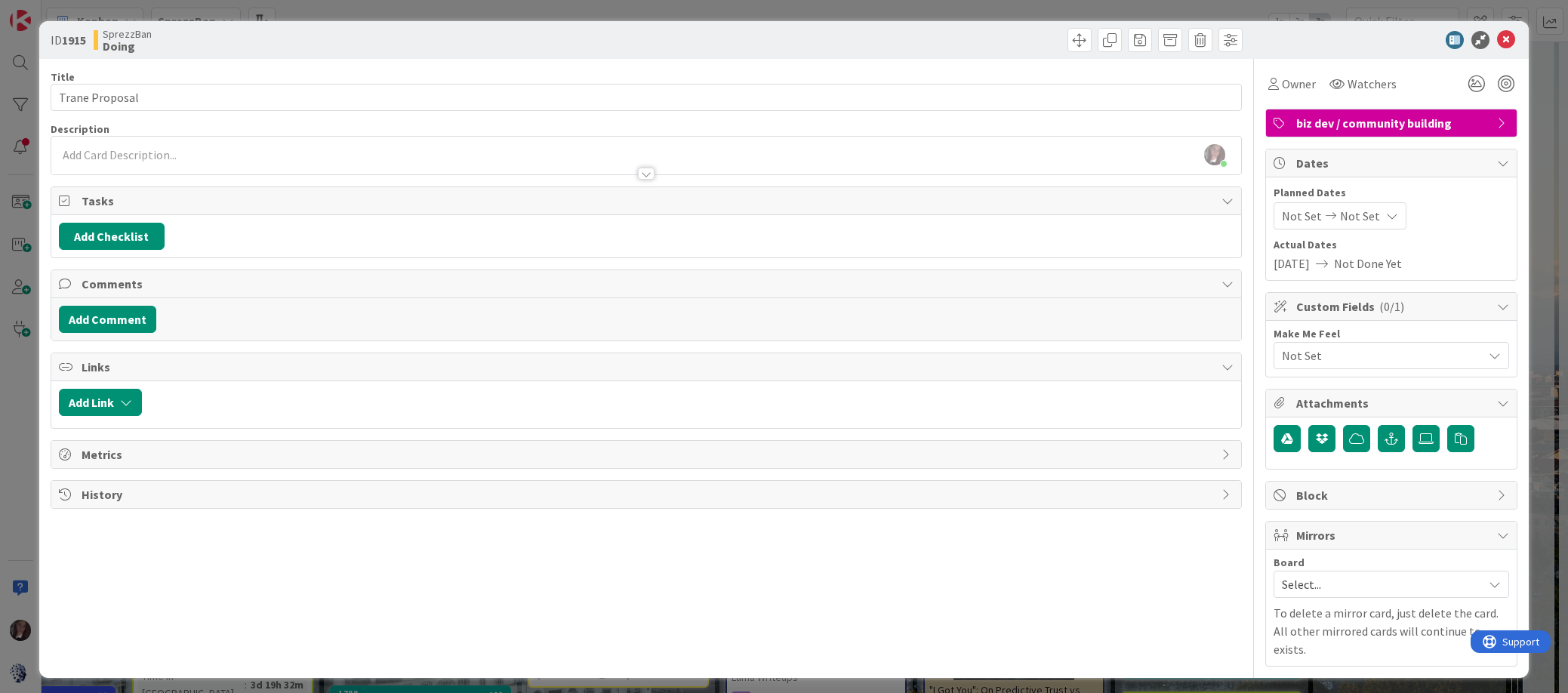
click at [1315, 581] on span "Select..." at bounding box center [1379, 584] width 193 height 21
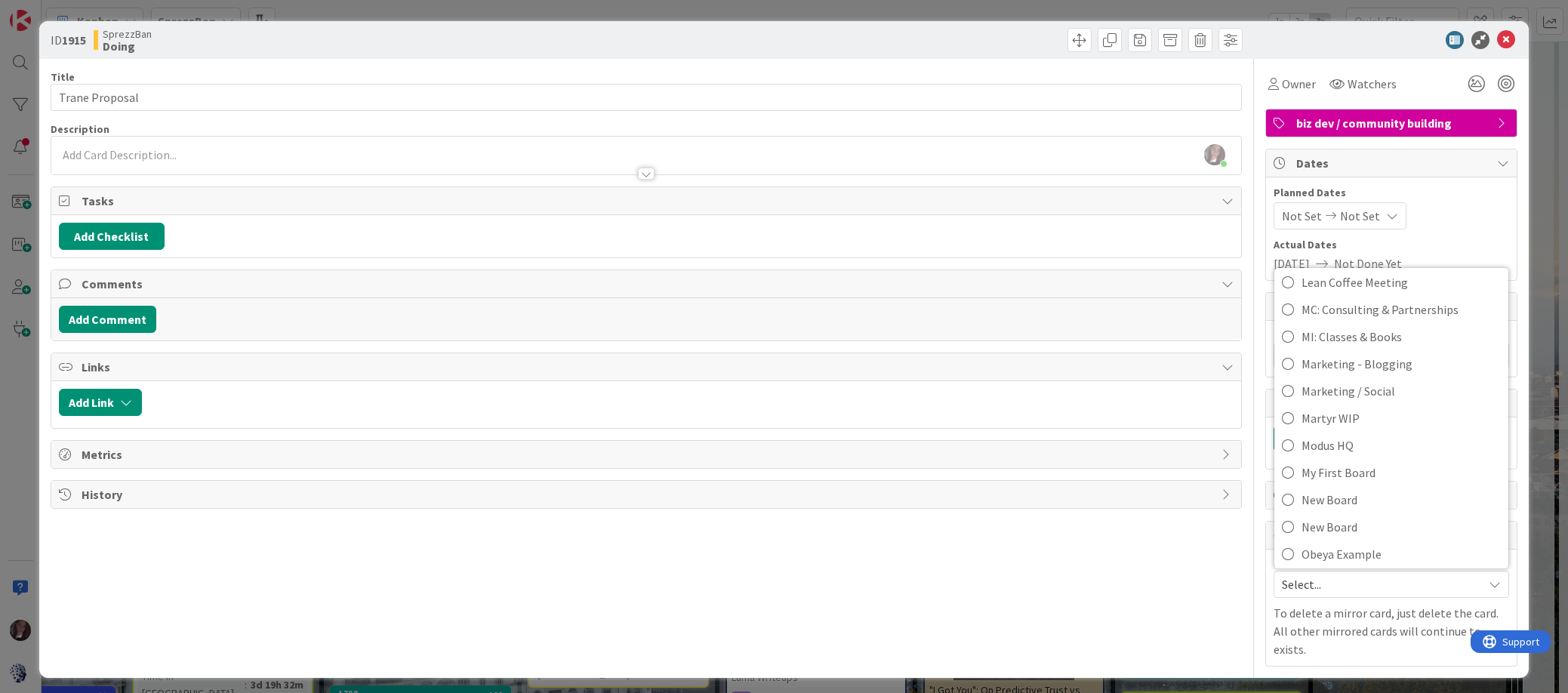
scroll to position [446, 0]
click at [1286, 450] on icon at bounding box center [1288, 446] width 12 height 23
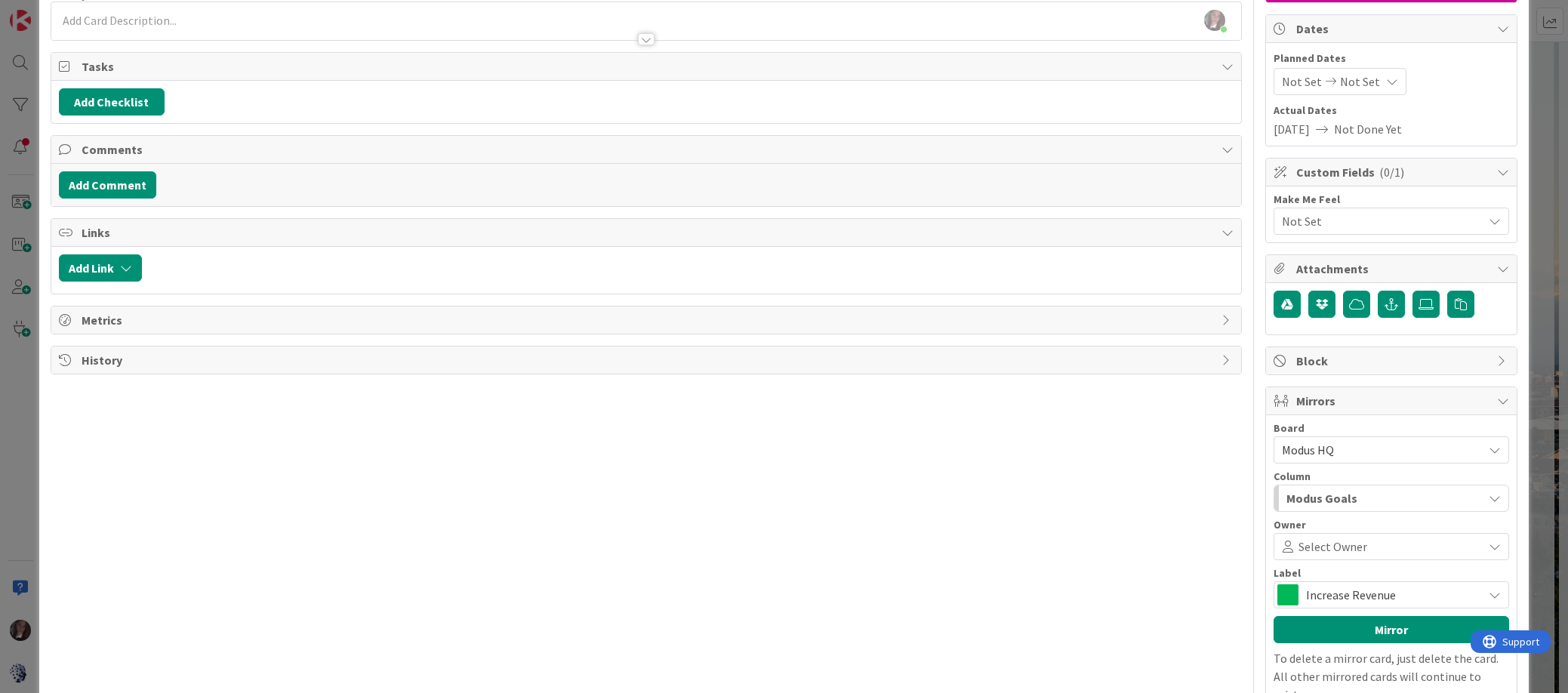
scroll to position [167, 0]
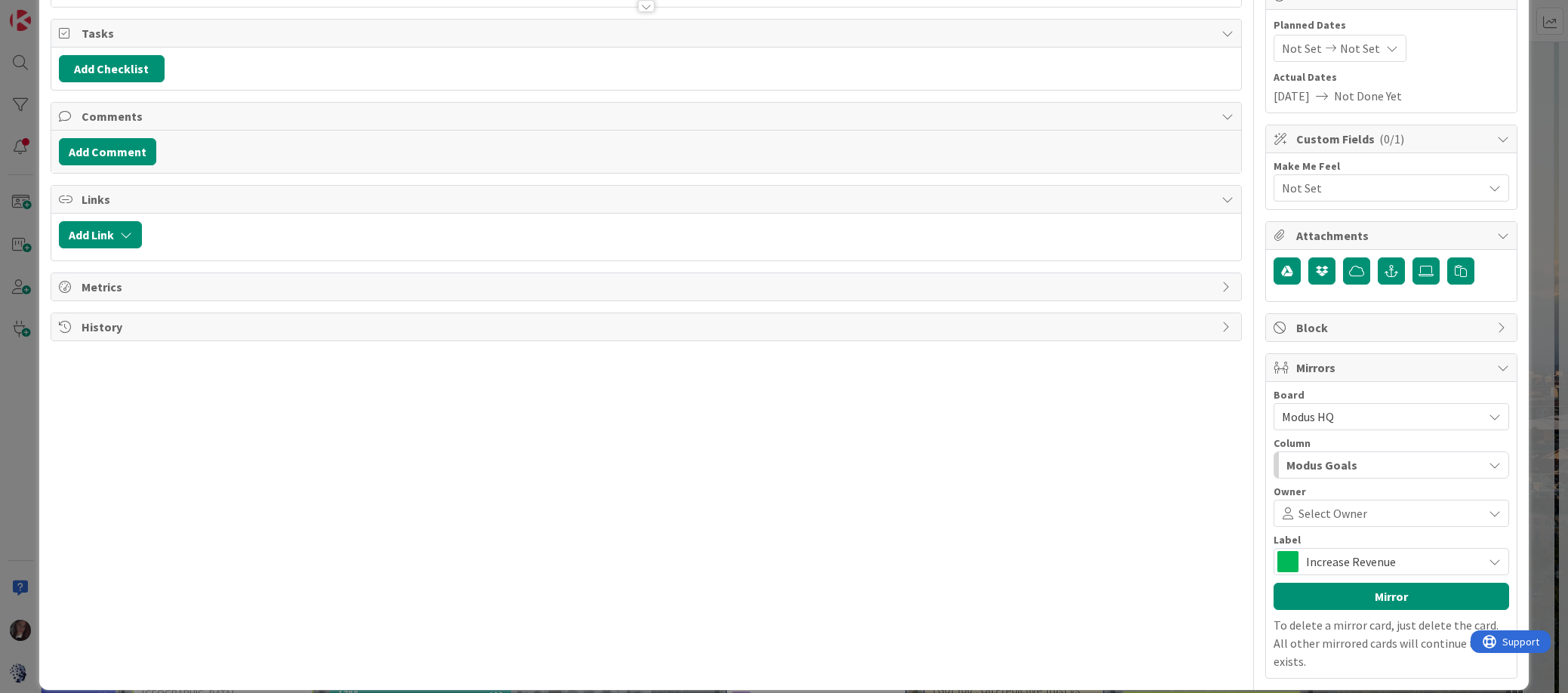
click at [1351, 465] on span "Modus Goals" at bounding box center [1322, 465] width 71 height 19
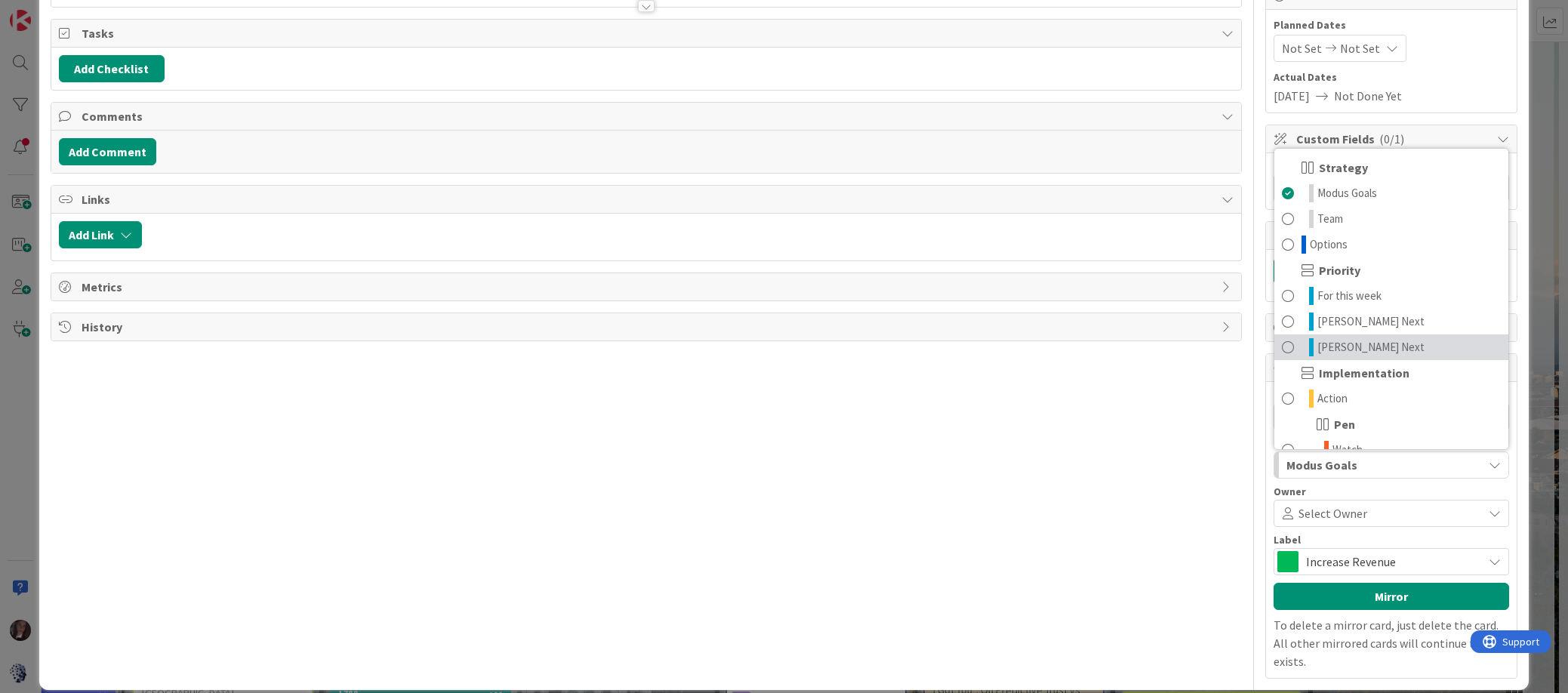
click at [1286, 347] on span at bounding box center [1288, 347] width 12 height 18
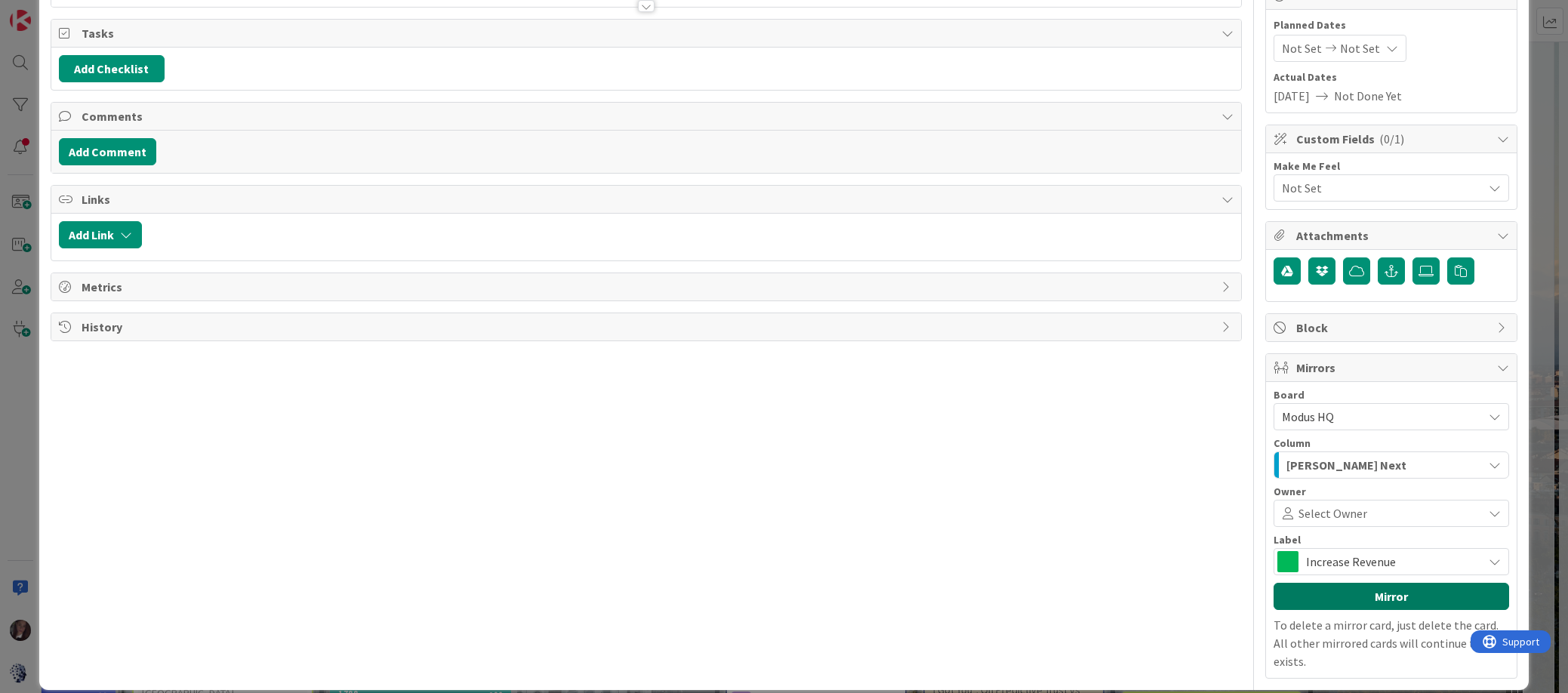
click at [1388, 596] on button "Mirror" at bounding box center [1391, 596] width 235 height 27
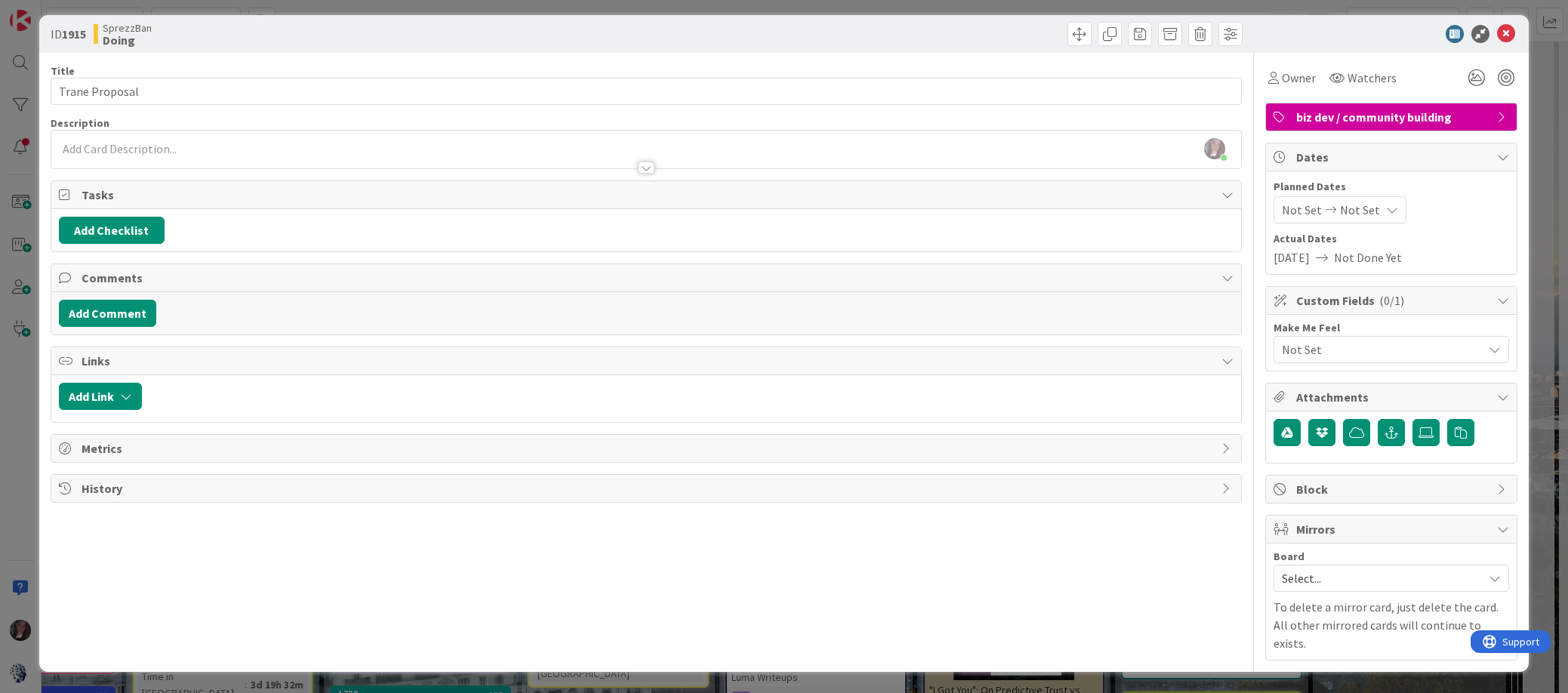
scroll to position [0, 0]
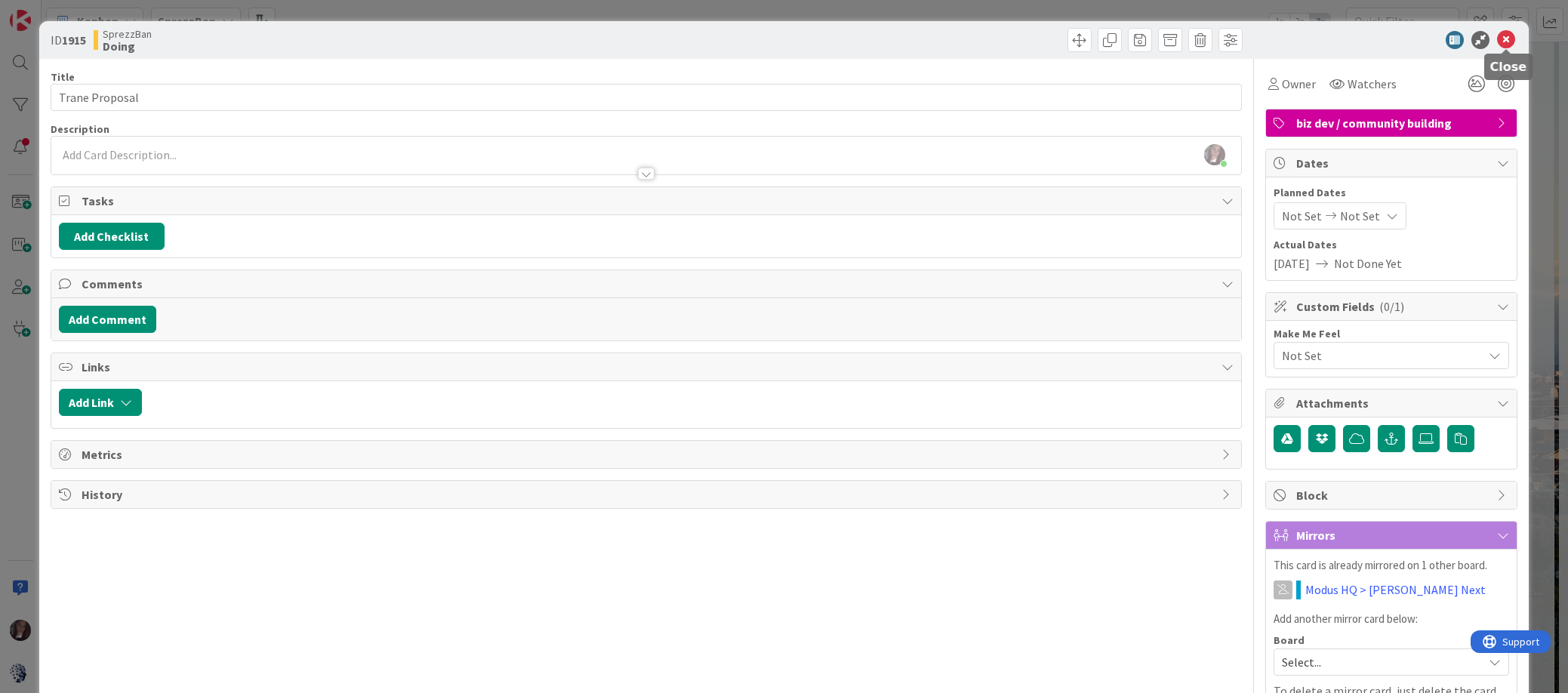
click at [1437, 48] on icon at bounding box center [1507, 40] width 18 height 18
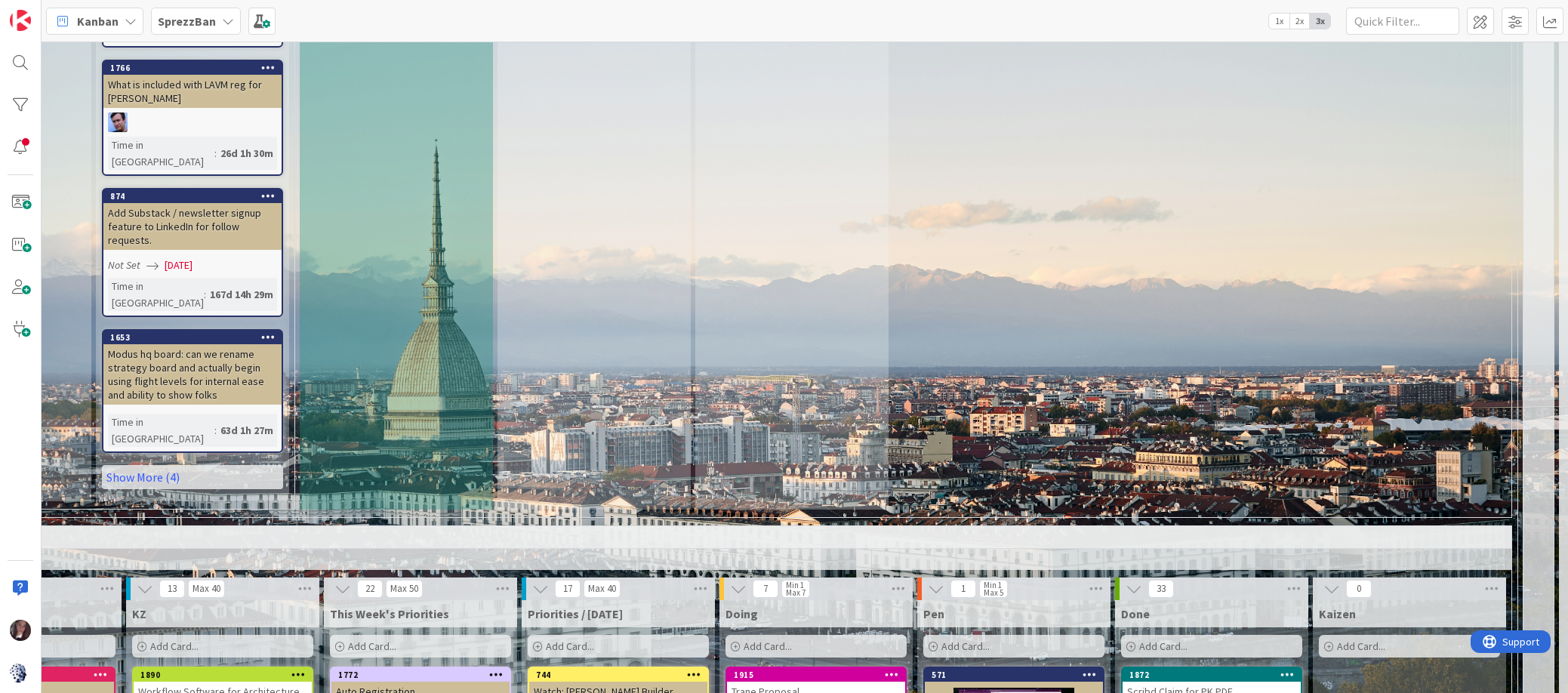
scroll to position [1099, 276]
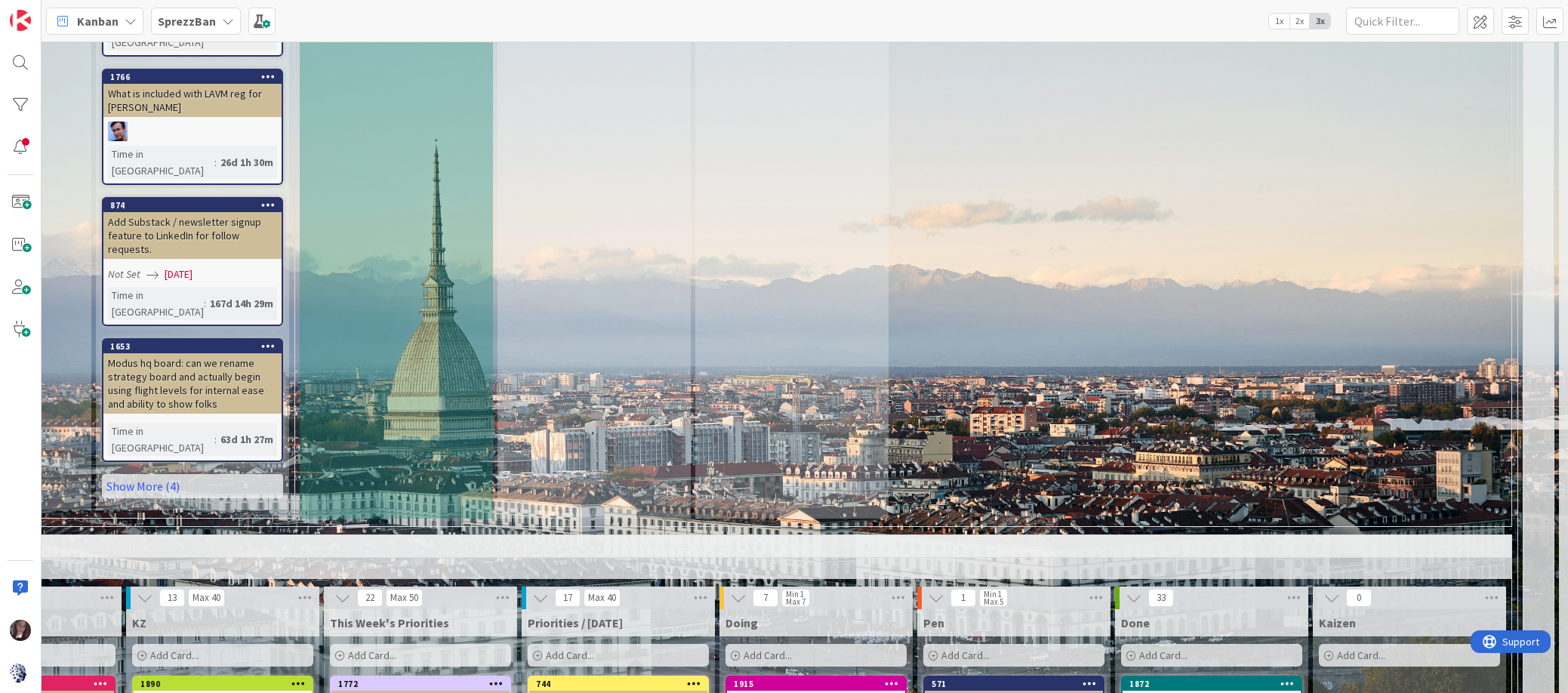
click at [764, 649] on span "Add Card..." at bounding box center [768, 655] width 49 height 14
type textarea "x"
type textarea "B"
type textarea "x"
type textarea "Bi"
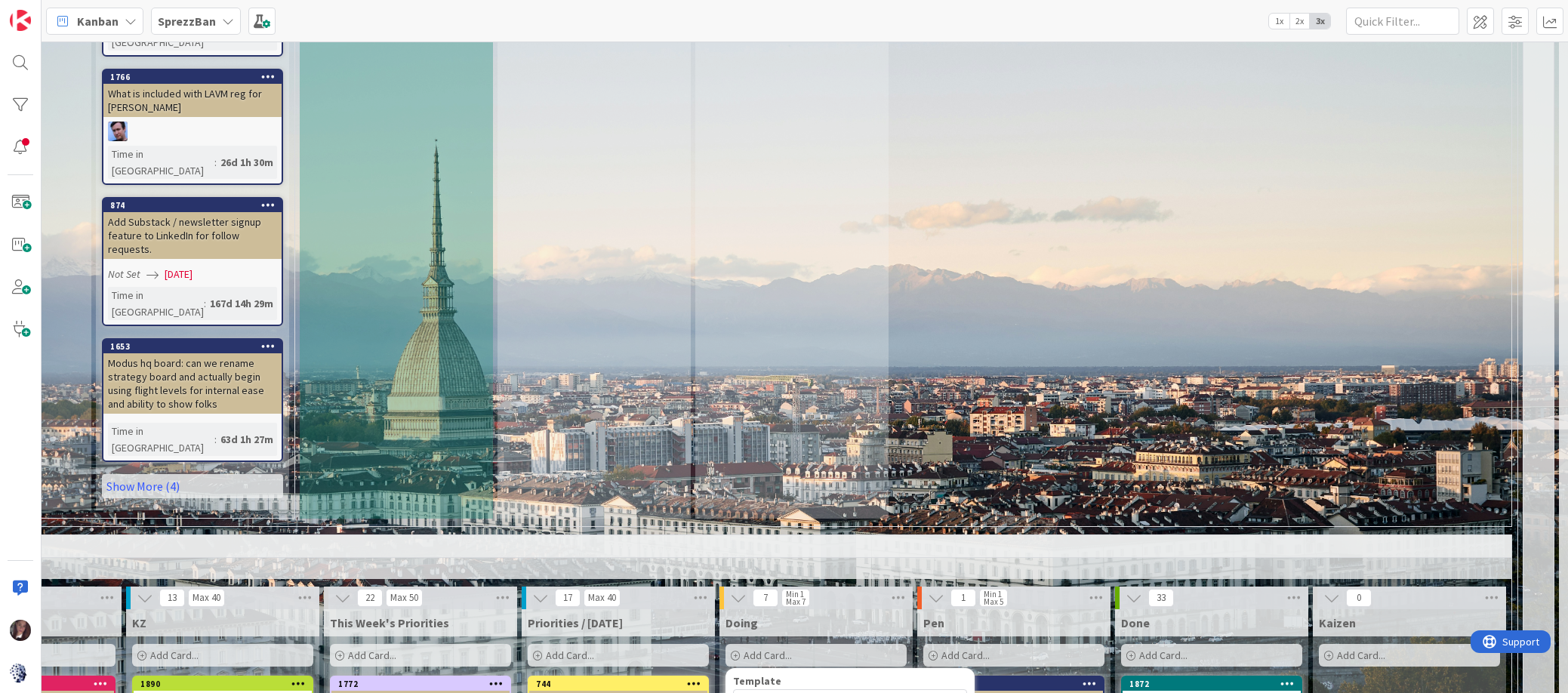
type textarea "x"
type textarea "Bio"
type textarea "x"
type textarea "Bio"
type textarea "x"
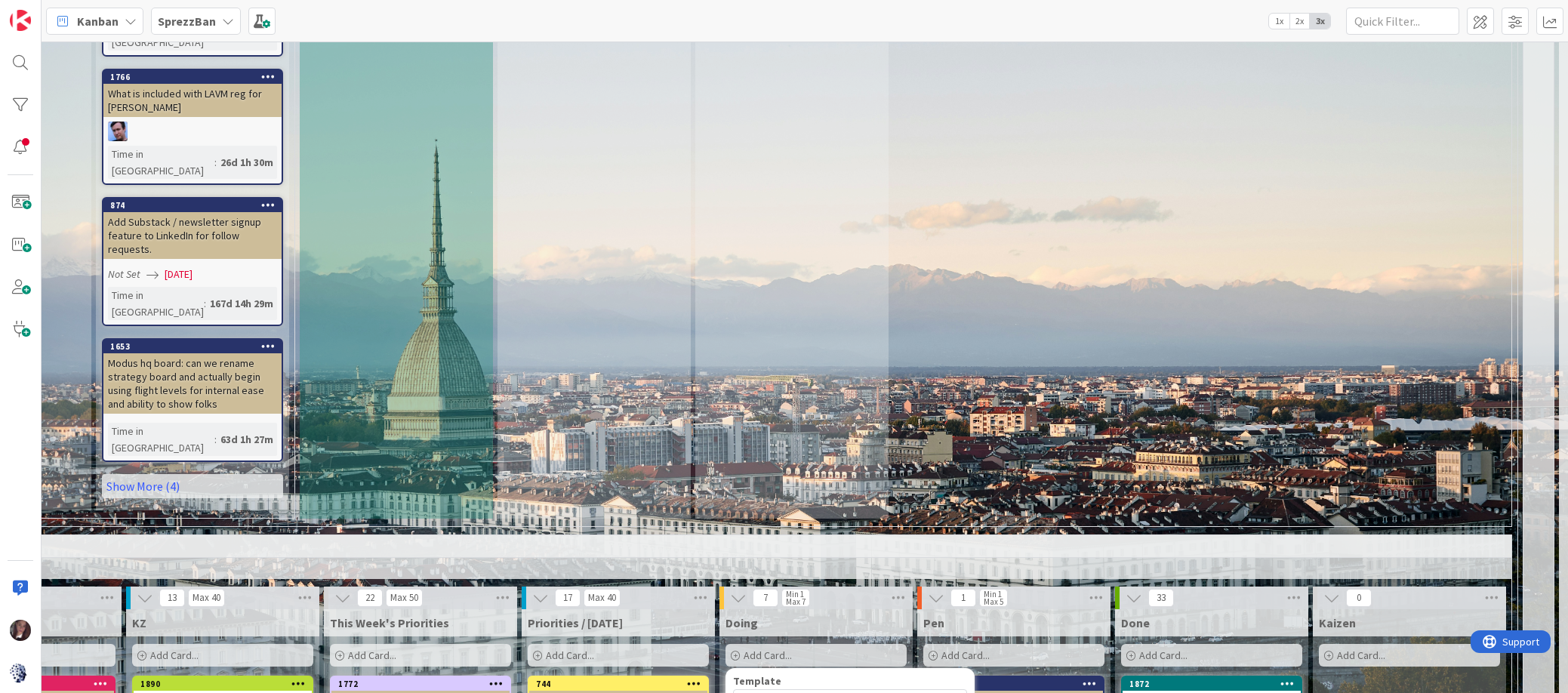
type textarea "Bio f"
type textarea "x"
type textarea "Bio fo"
type textarea "x"
type textarea "Bio for"
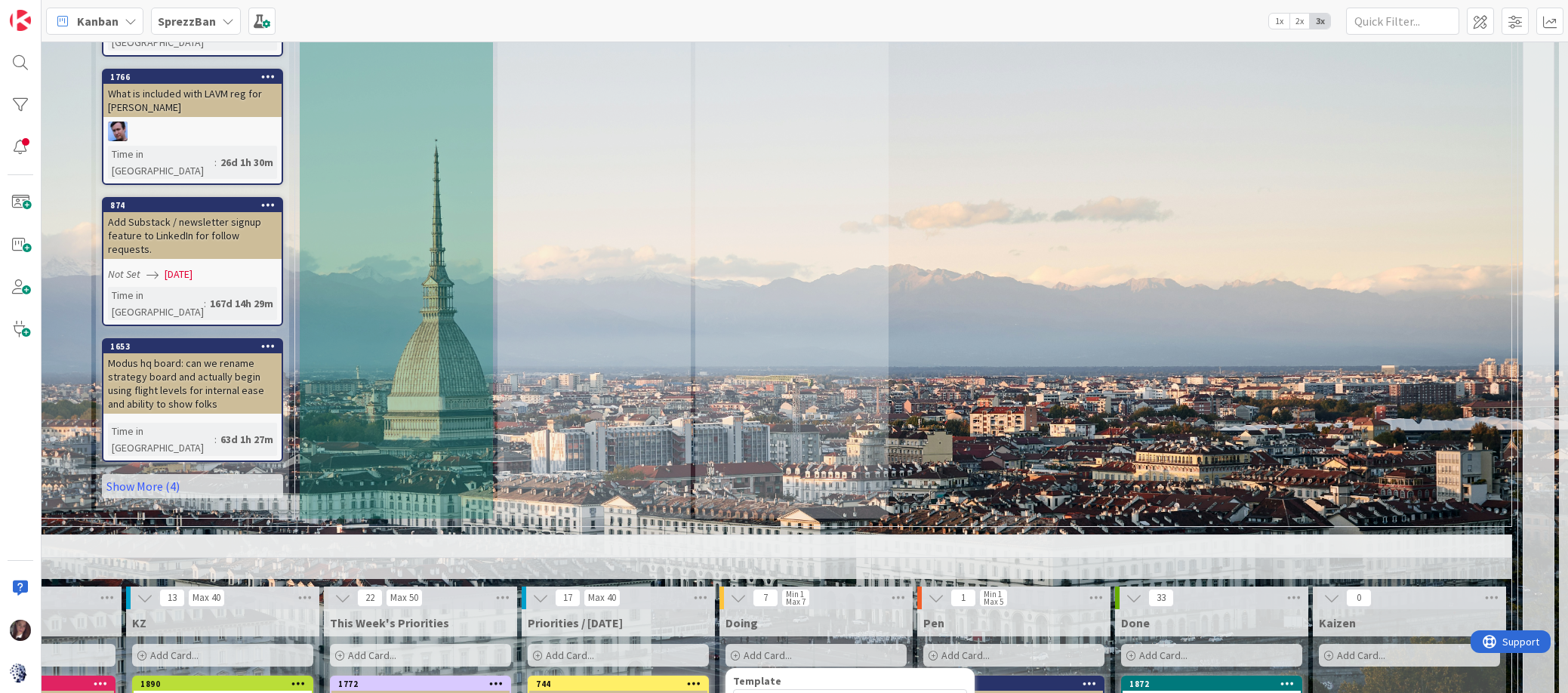
type textarea "x"
type textarea "Bio for J"
type textarea "x"
type textarea "Bio for Jo"
type textarea "x"
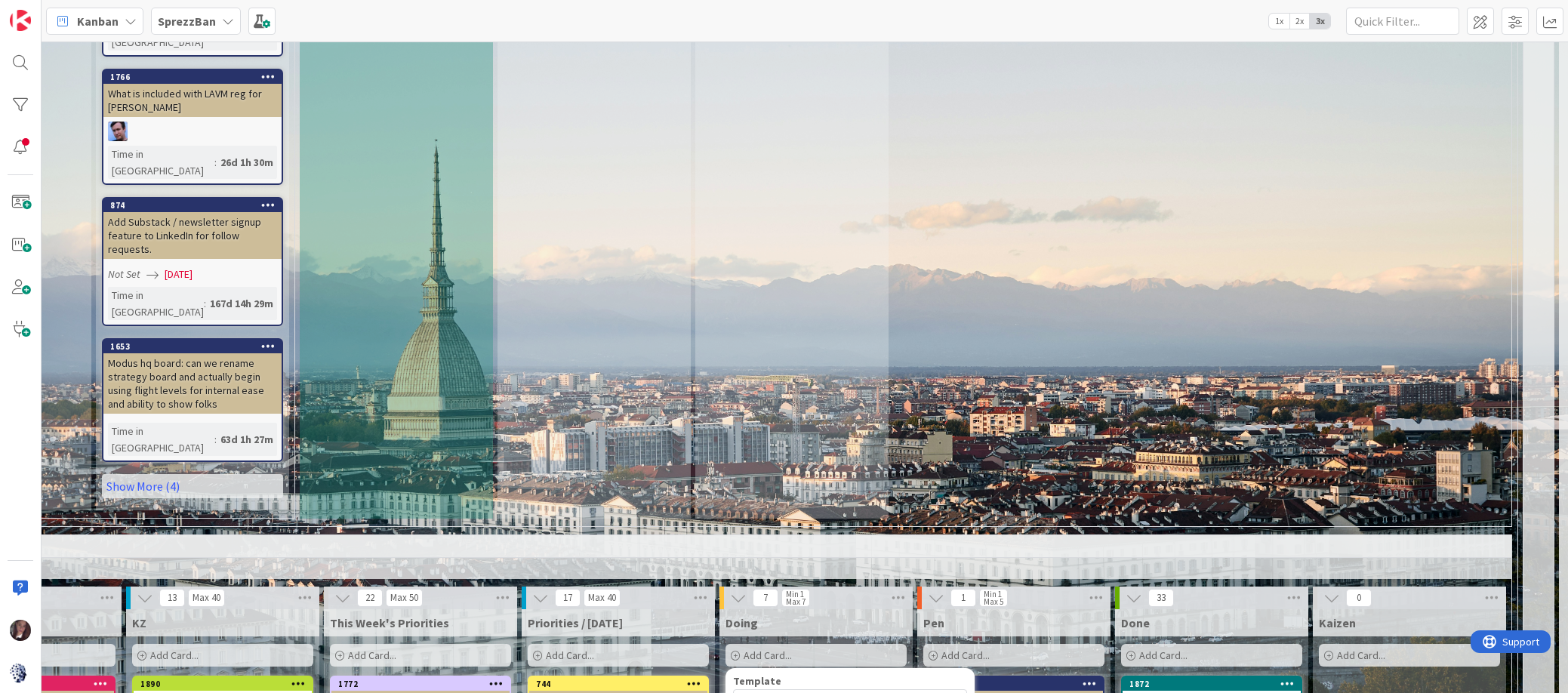
type textarea "Bio for Joh"
type textarea "x"
type textarea "Bio for John"
type textarea "x"
type textarea "Bio for John"
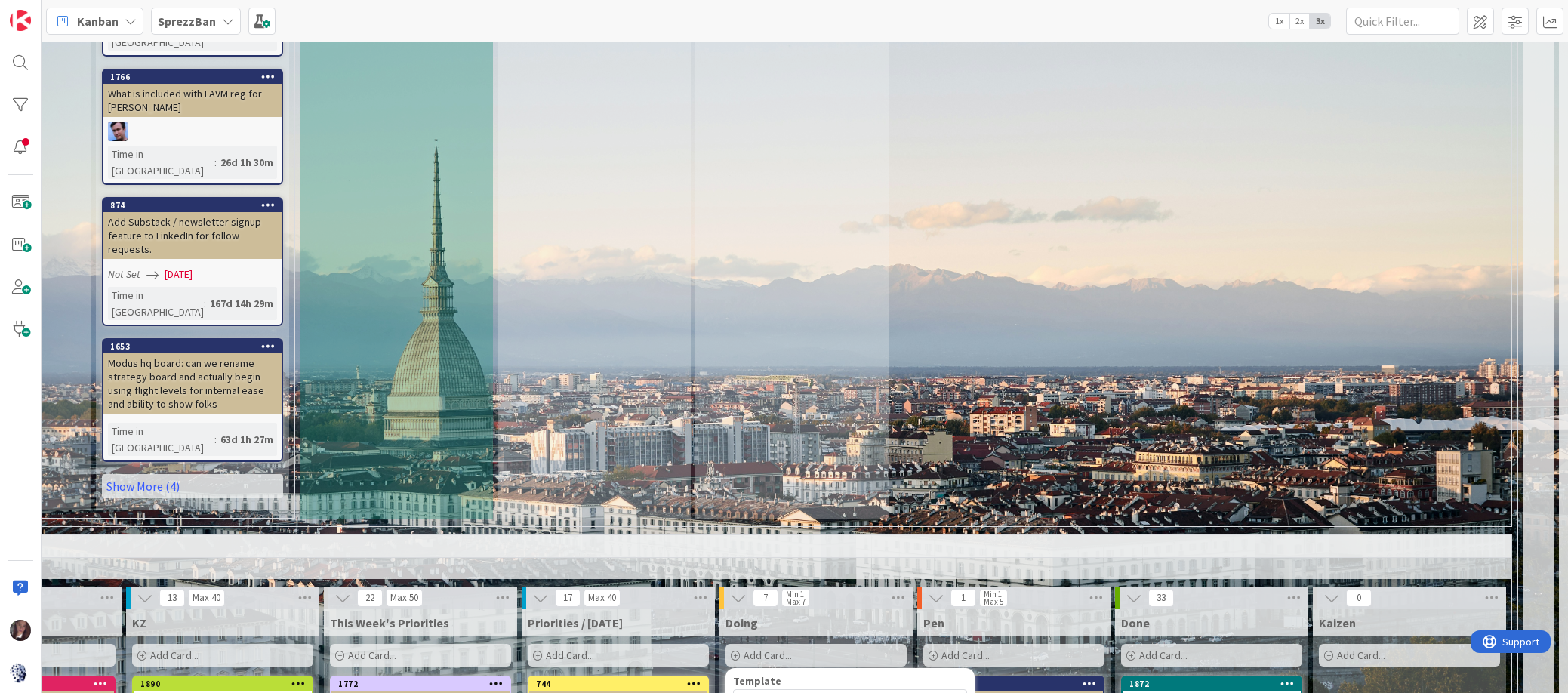
type textarea "x"
type textarea "Bio for John C"
type textarea "x"
type textarea "Bio for John Co"
type textarea "x"
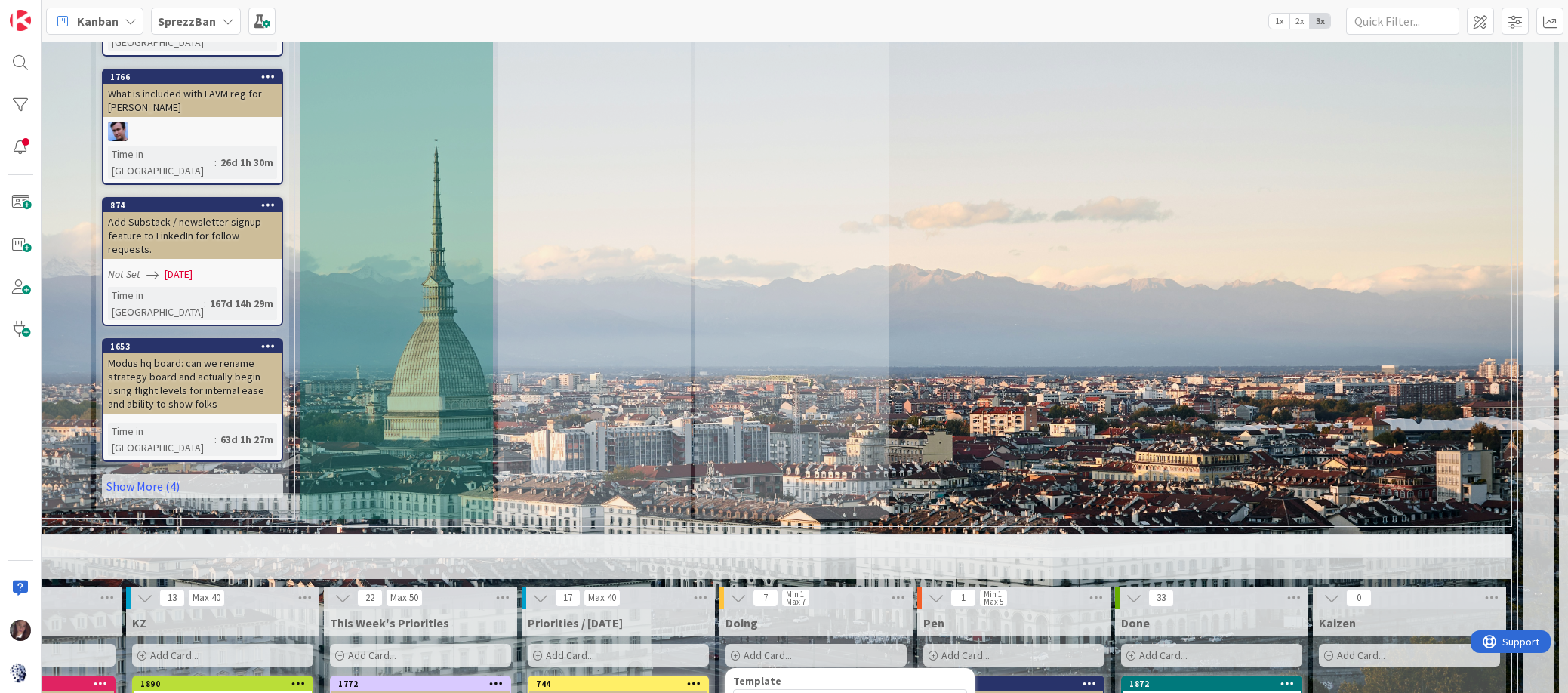
type textarea "Bio for John Col"
type textarea "x"
type textarea "Bio for John Cole"
type textarea "x"
type textarea "Bio for John Colem"
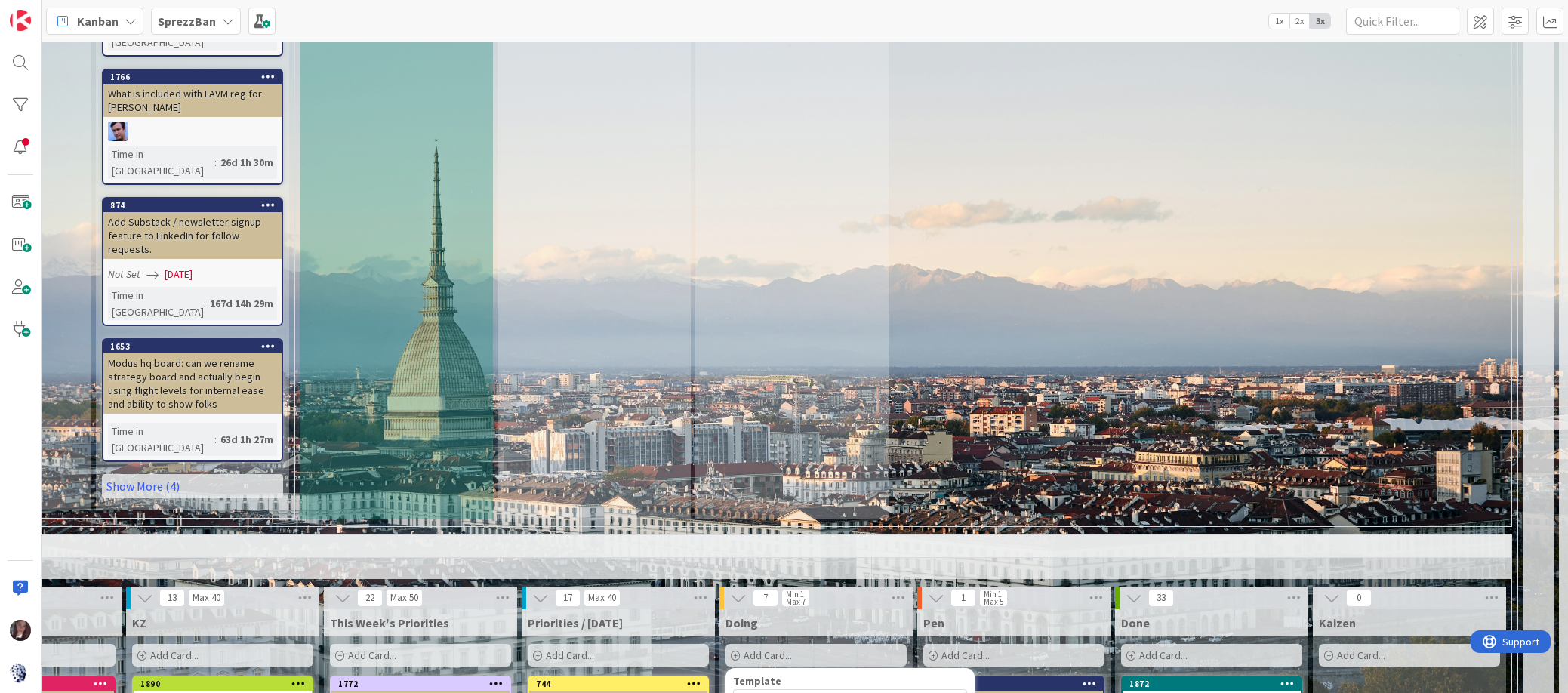
type textarea "x"
type textarea "Bio for John Colema"
type textarea "x"
type textarea "Bio for John Coleman"
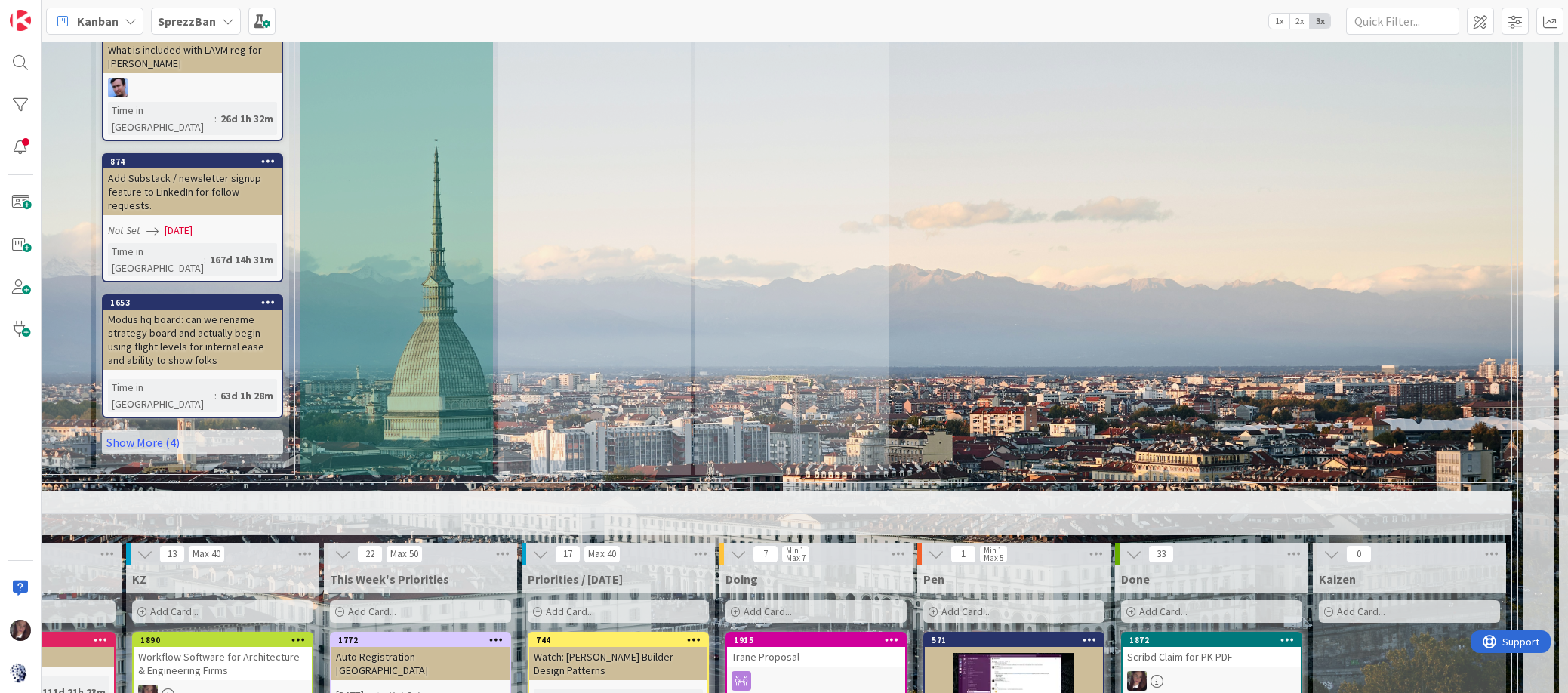
scroll to position [1252, 276]
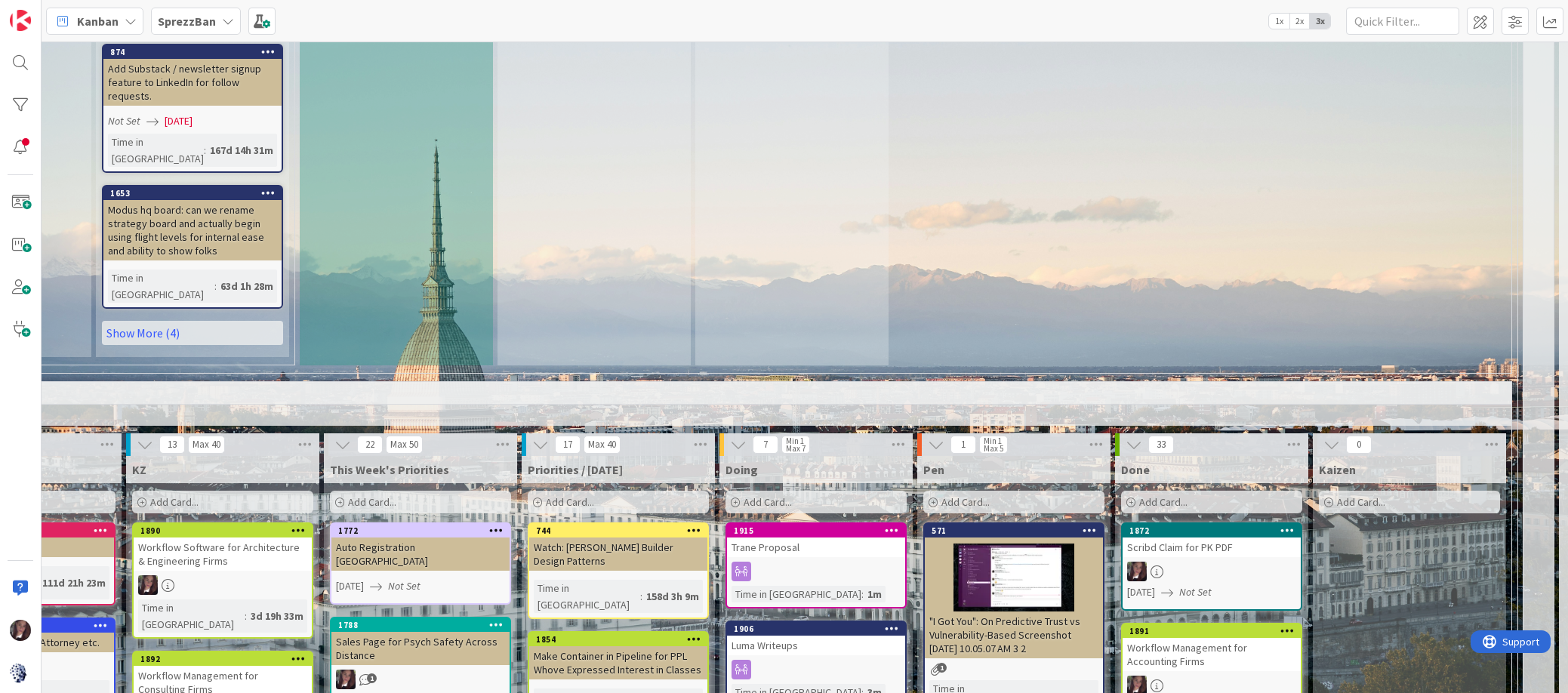
click at [756, 495] on span "Add Card..." at bounding box center [768, 501] width 49 height 14
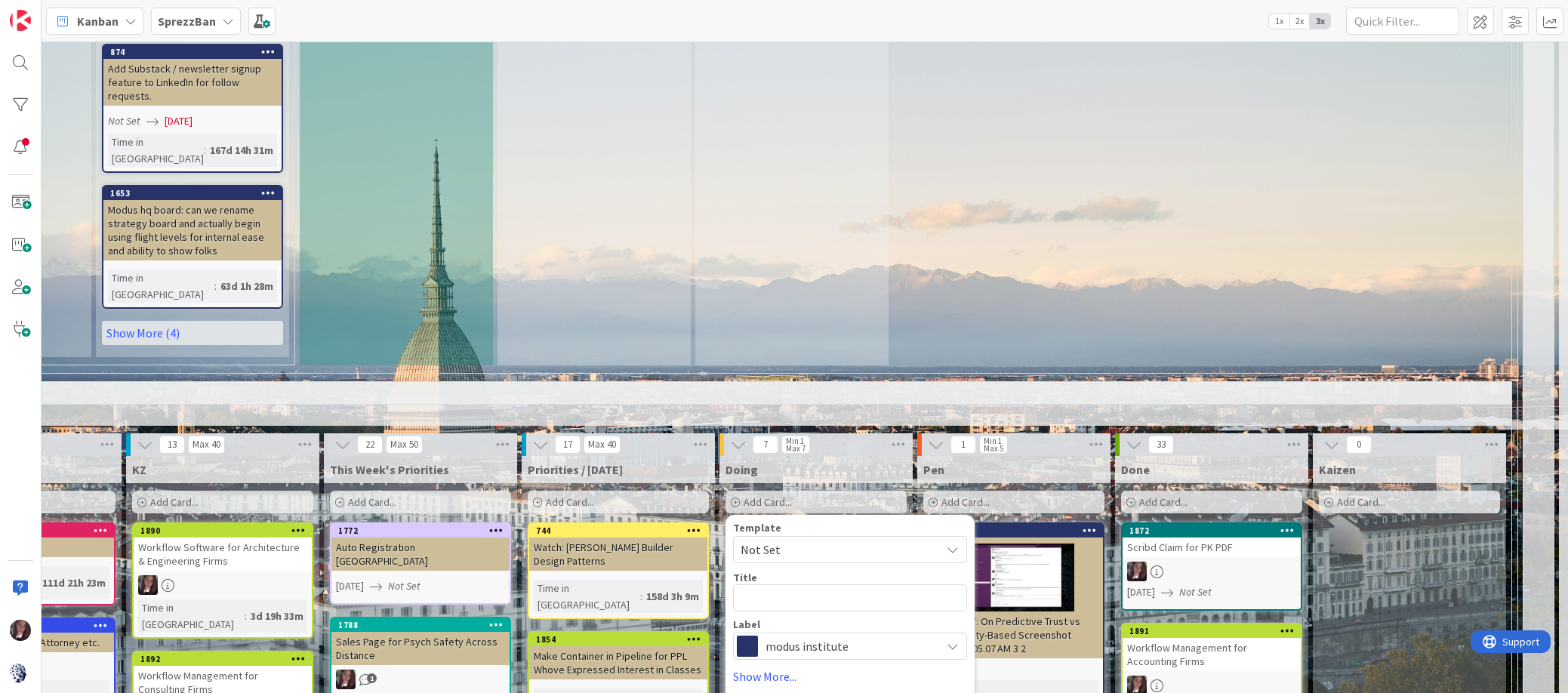
click at [876, 522] on div "Template" at bounding box center [850, 527] width 234 height 11
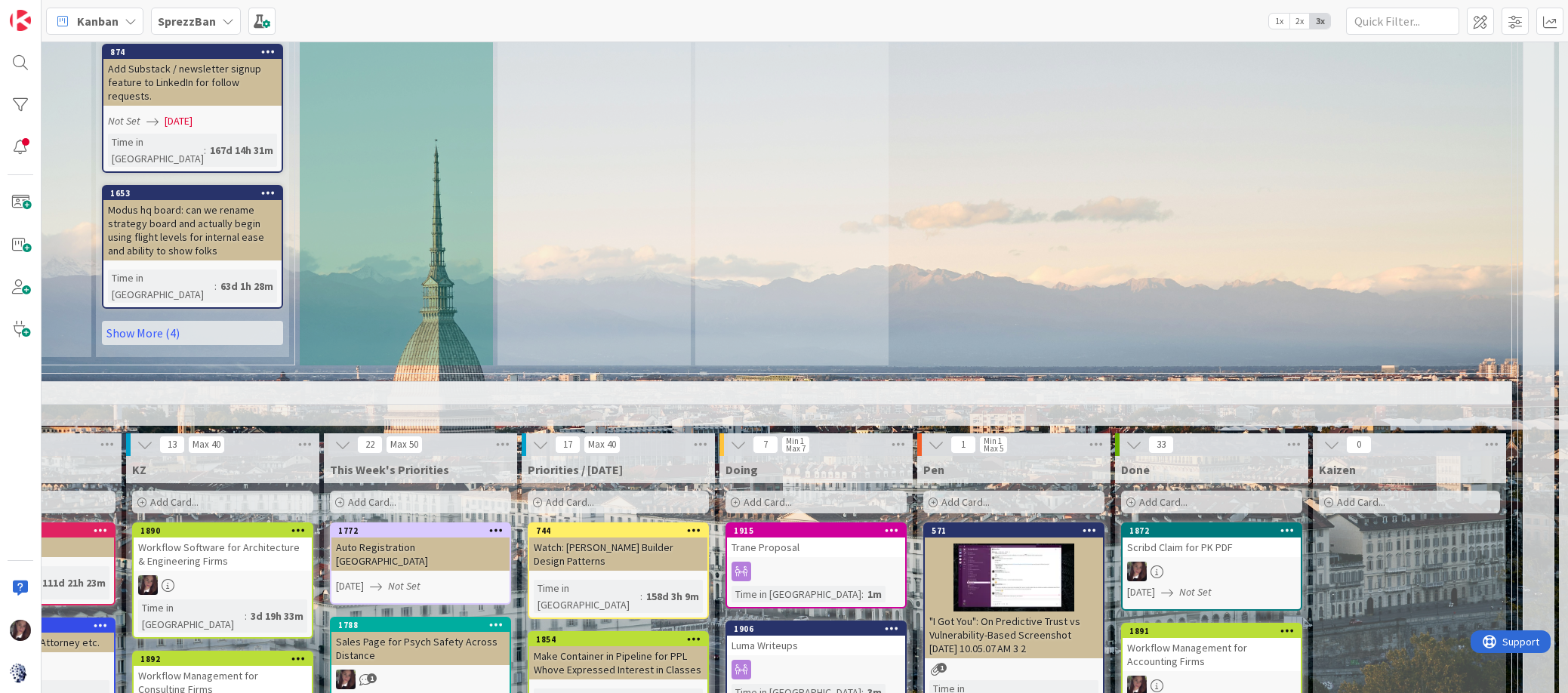
click at [765, 495] on span "Add Card..." at bounding box center [768, 501] width 49 height 14
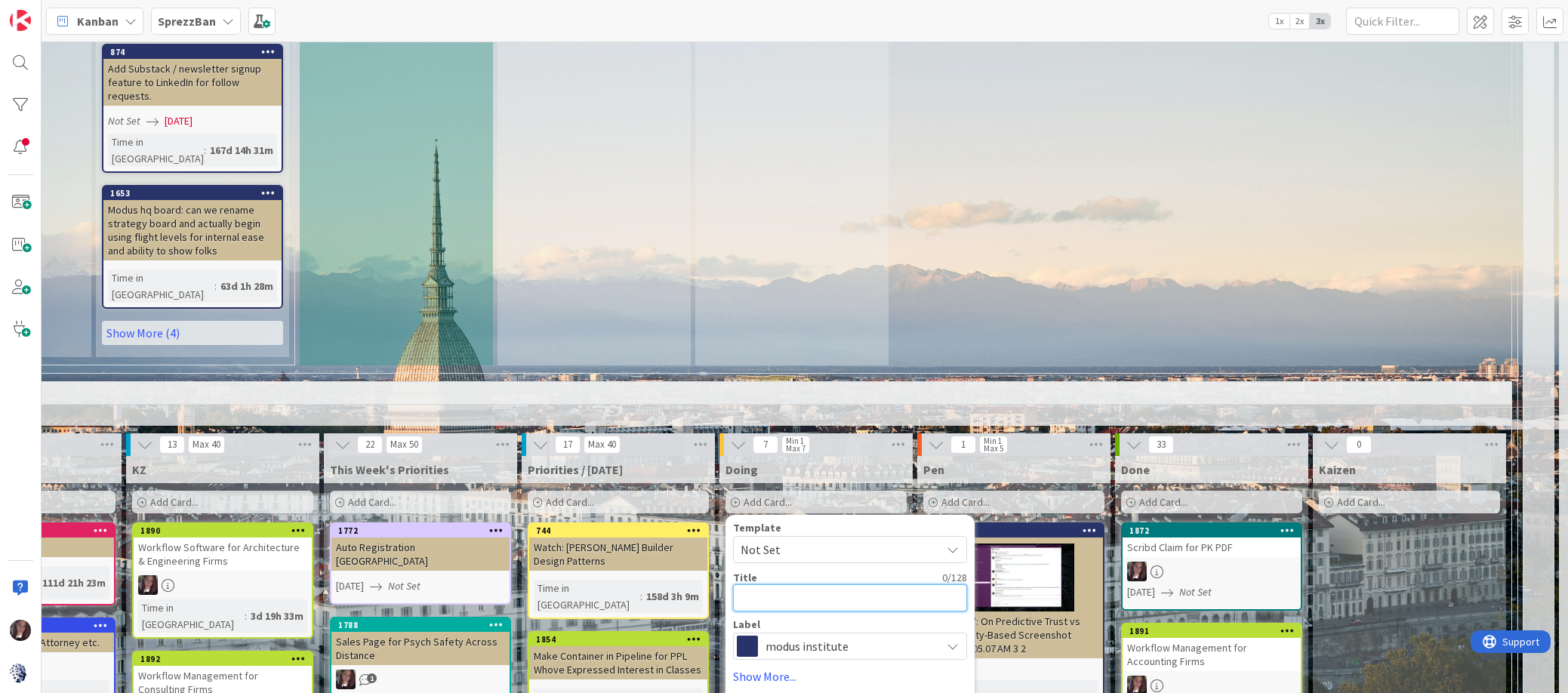
type textarea "x"
type textarea "B"
type textarea "x"
type textarea "Bi"
type textarea "x"
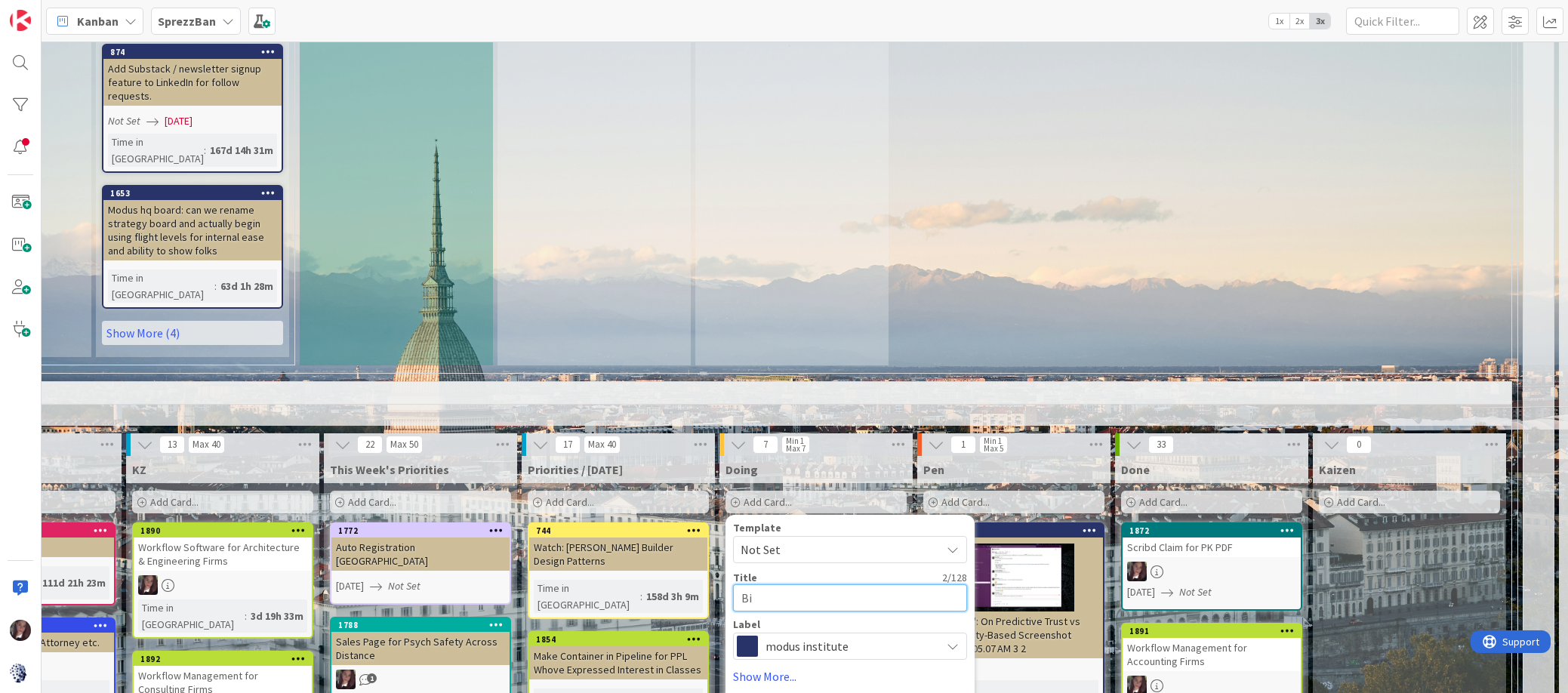
type textarea "Bio"
type textarea "x"
type textarea "Bio"
type textarea "x"
type textarea "Bio F"
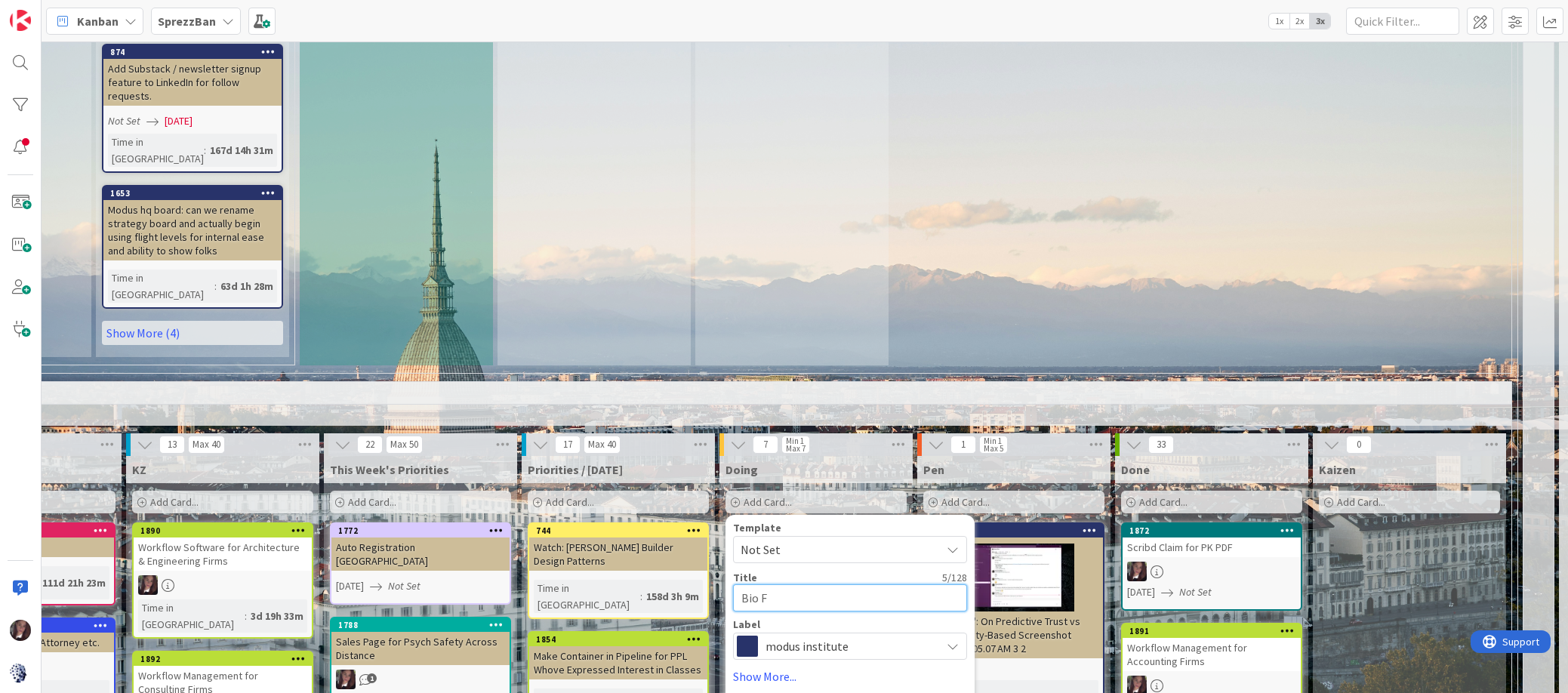
type textarea "x"
type textarea "Bio Fo"
type textarea "x"
type textarea "Bio For"
type textarea "x"
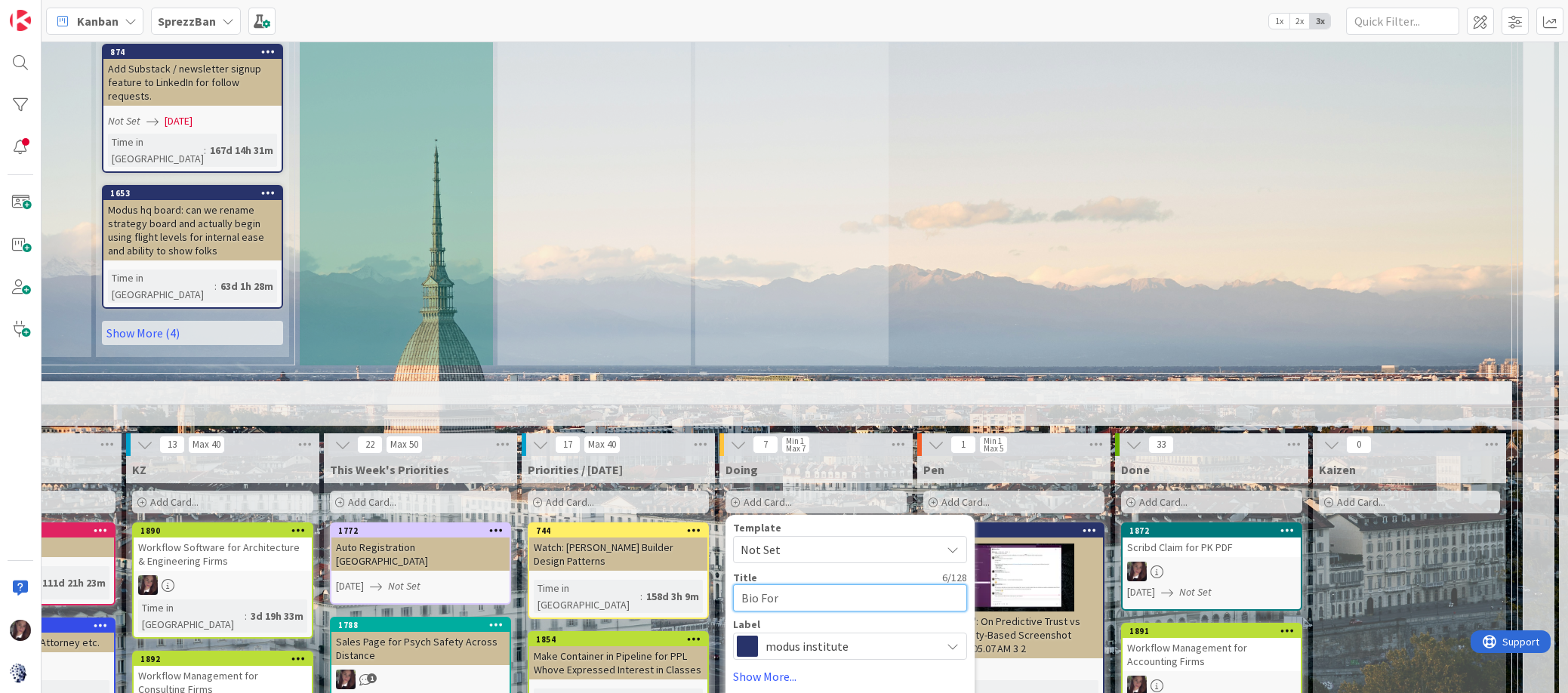
type textarea "Bio For"
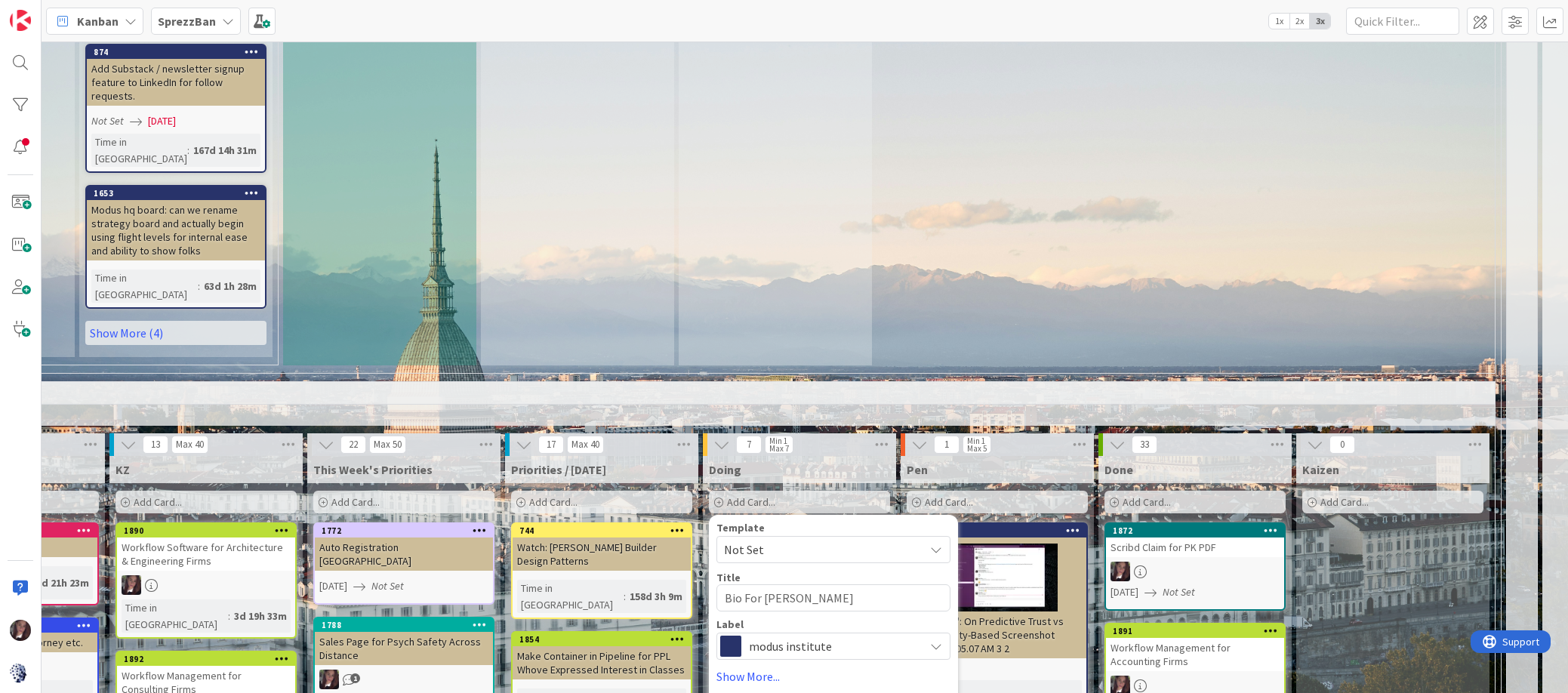
click at [806, 636] on span "modus institute" at bounding box center [833, 646] width 167 height 21
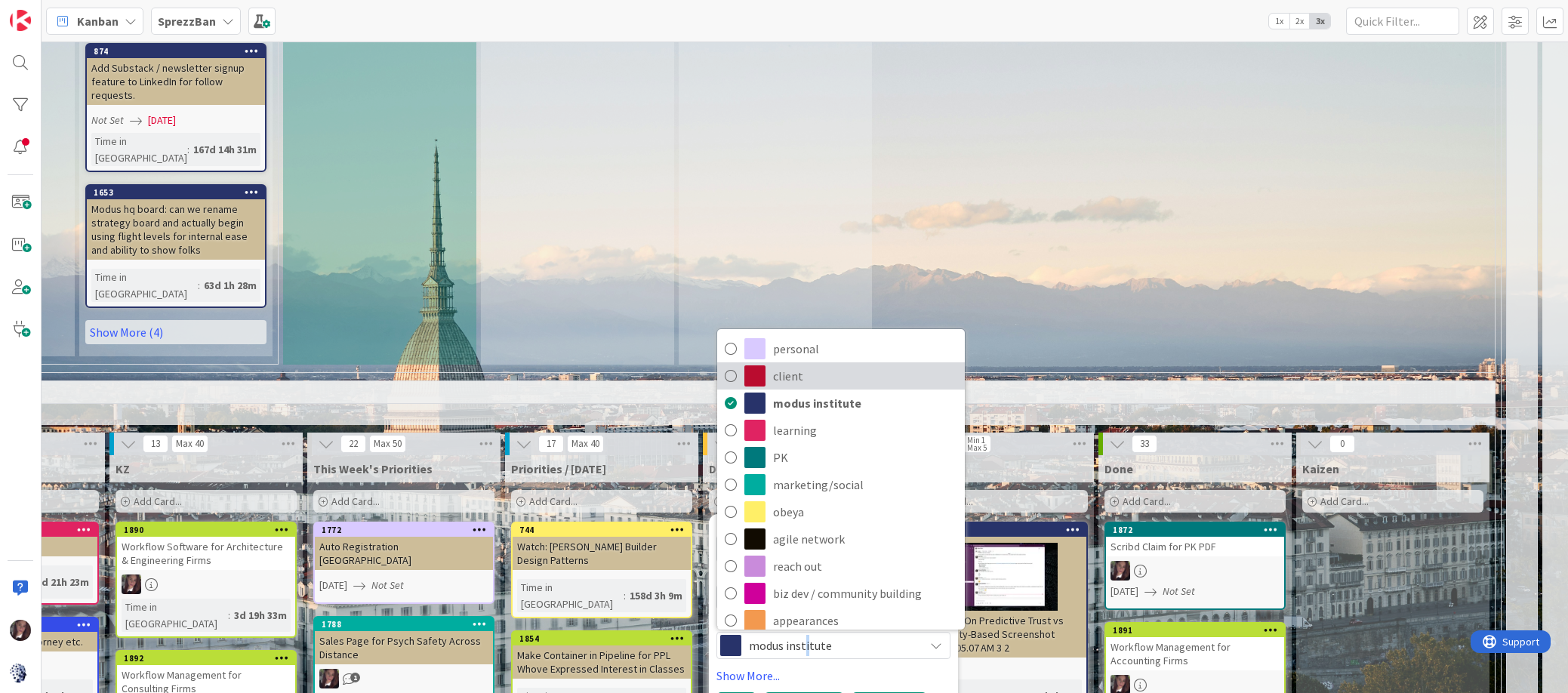
scroll to position [1253, 292]
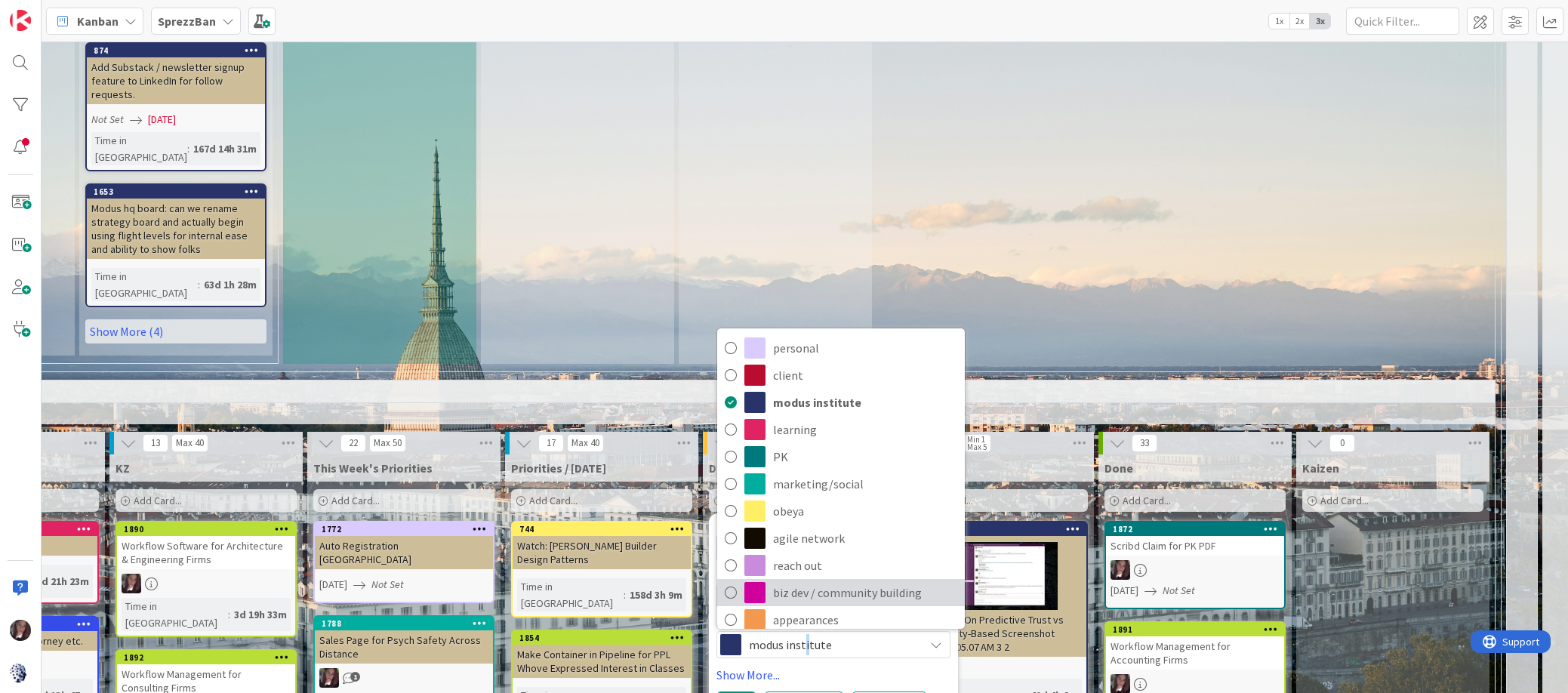
click at [733, 581] on icon at bounding box center [731, 593] width 12 height 23
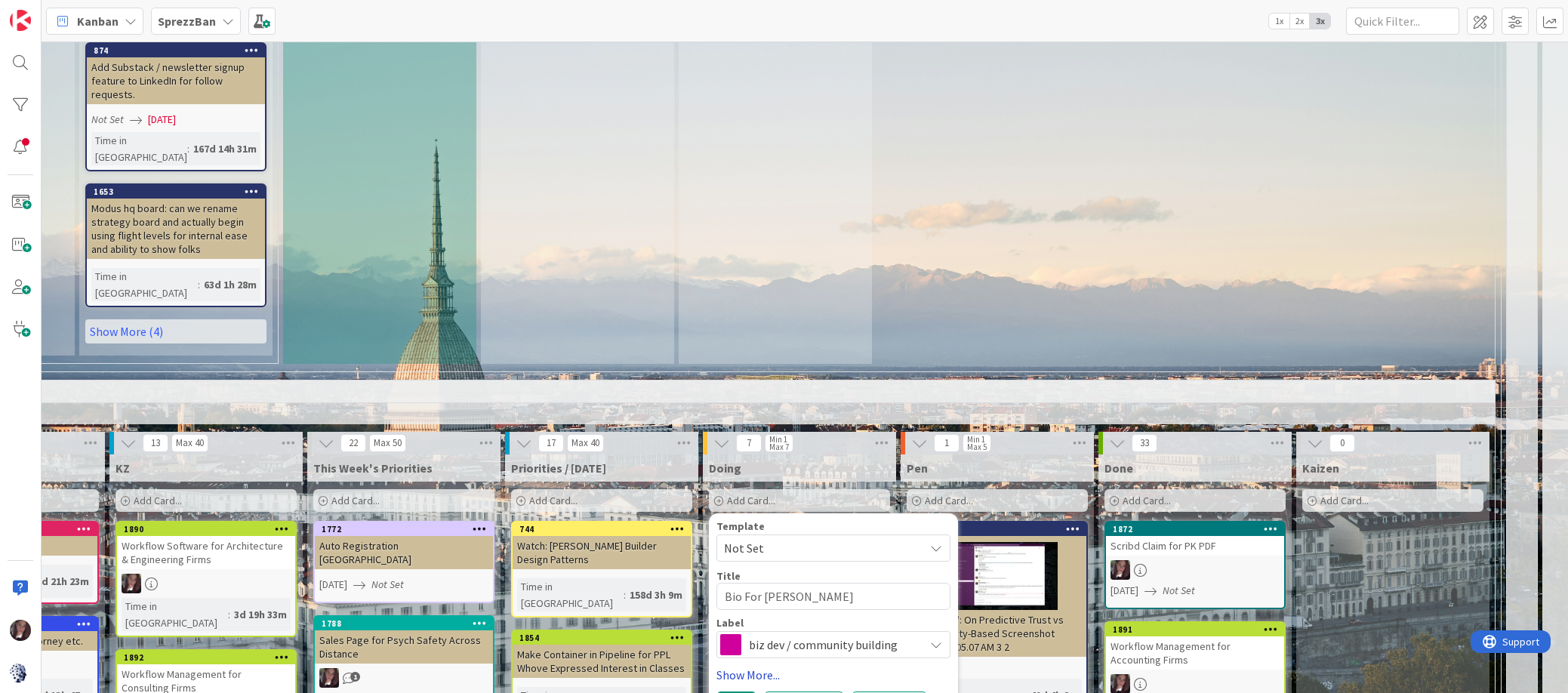
scroll to position [1250, 292]
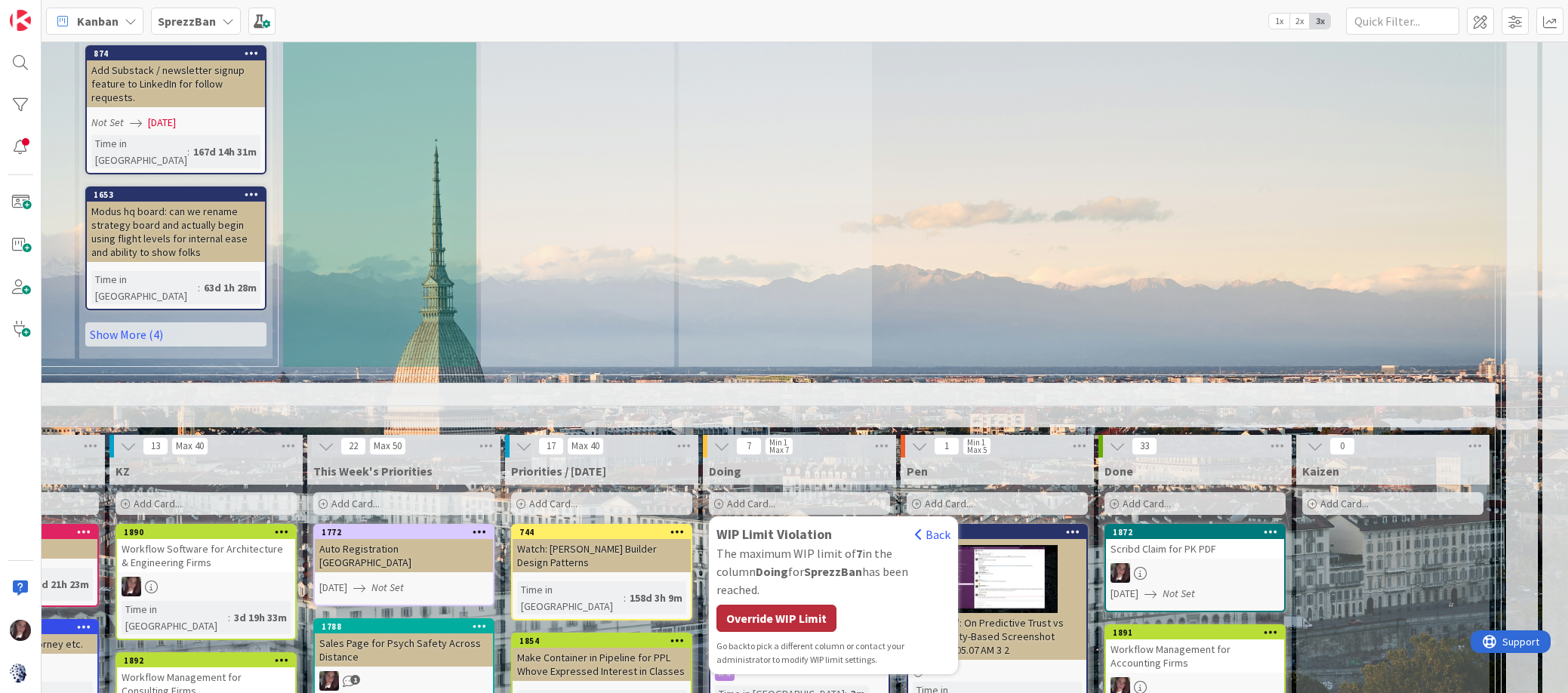
click at [772, 604] on div "Override WIP Limit" at bounding box center [777, 618] width 120 height 27
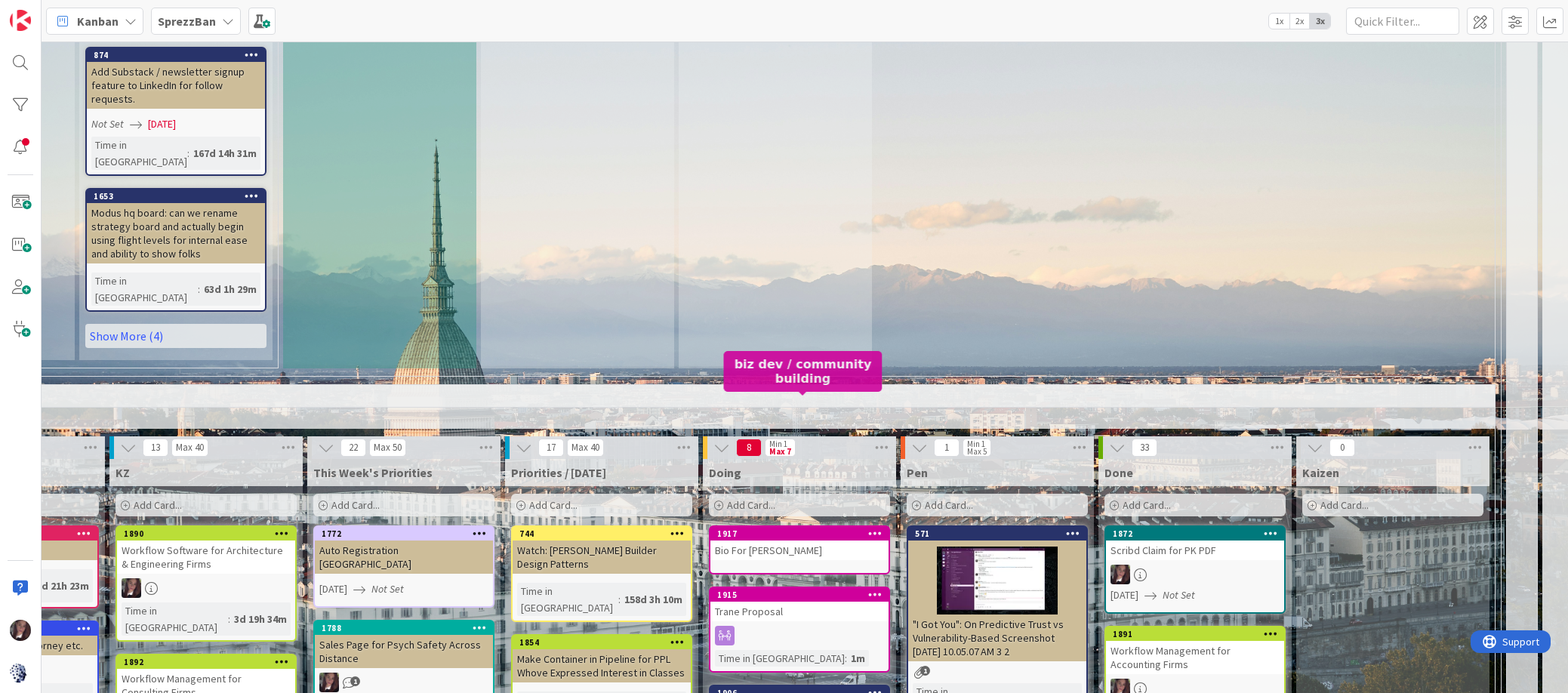
scroll to position [1252, 292]
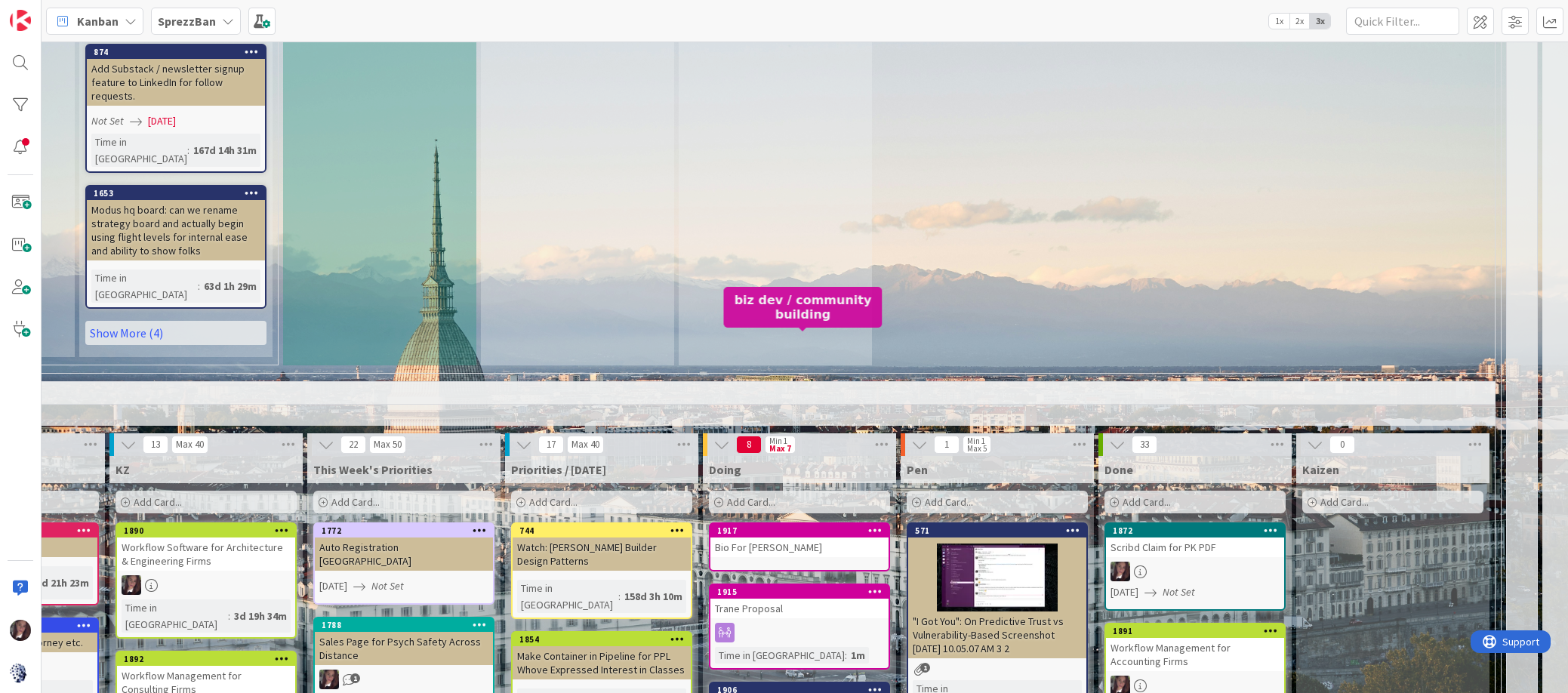
click at [770, 526] on div "1917" at bounding box center [803, 530] width 172 height 11
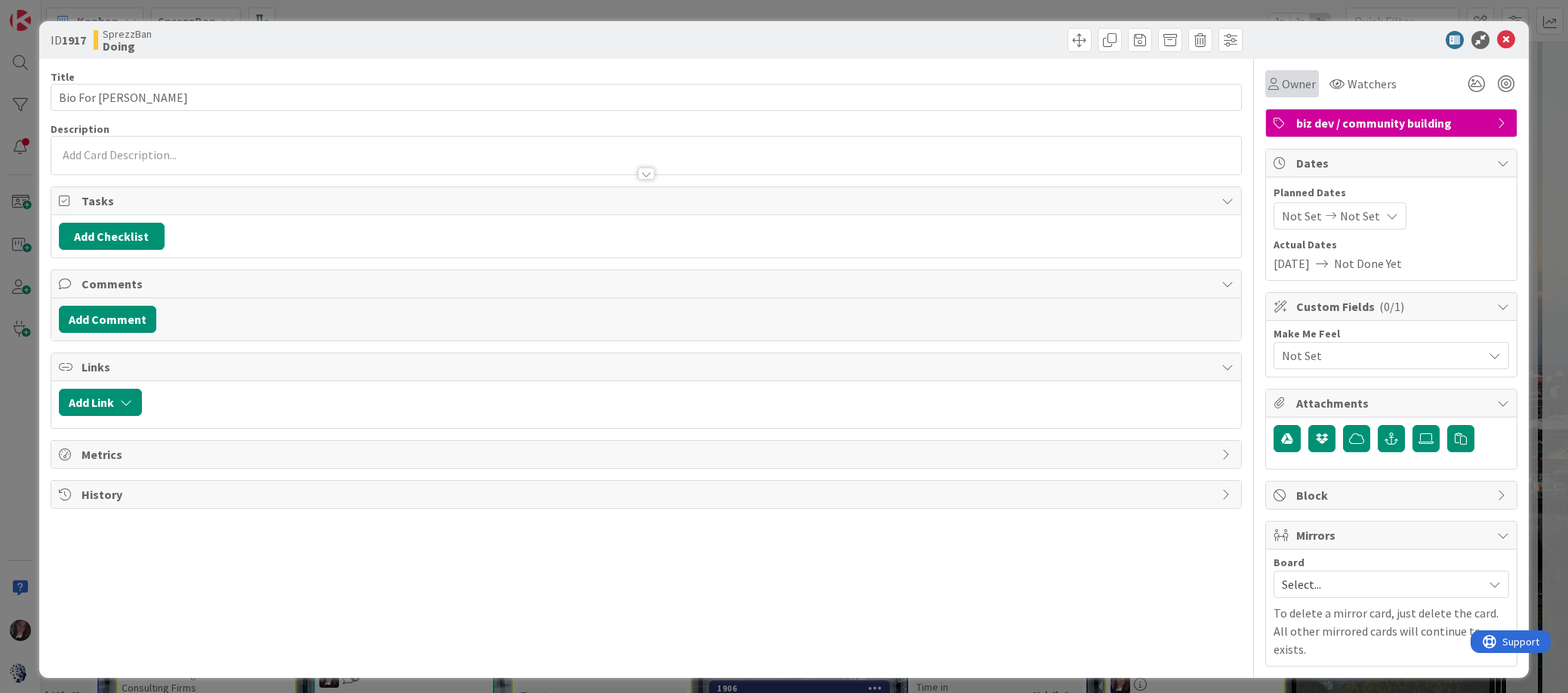
scroll to position [1249, 292]
click at [1286, 87] on span "Owner" at bounding box center [1299, 83] width 34 height 18
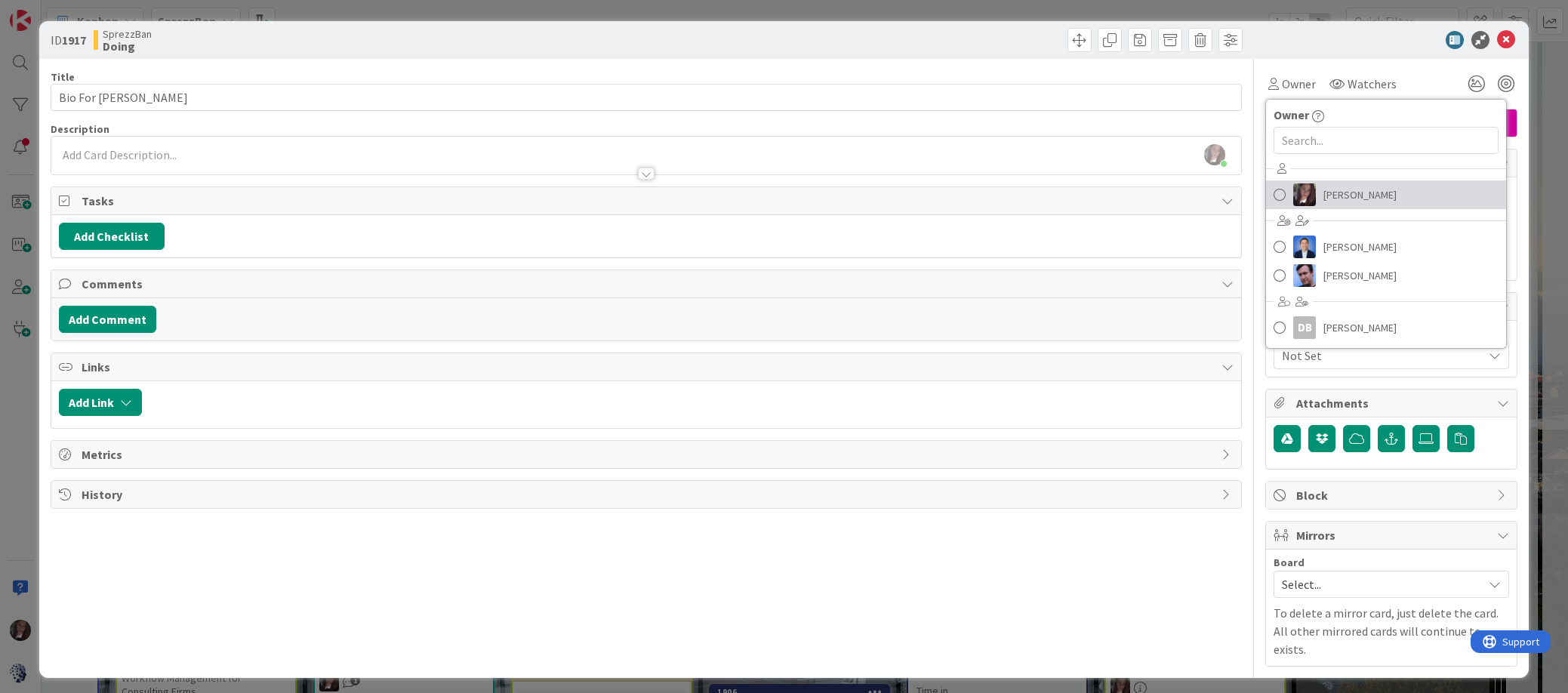
click at [1281, 192] on span at bounding box center [1279, 195] width 12 height 23
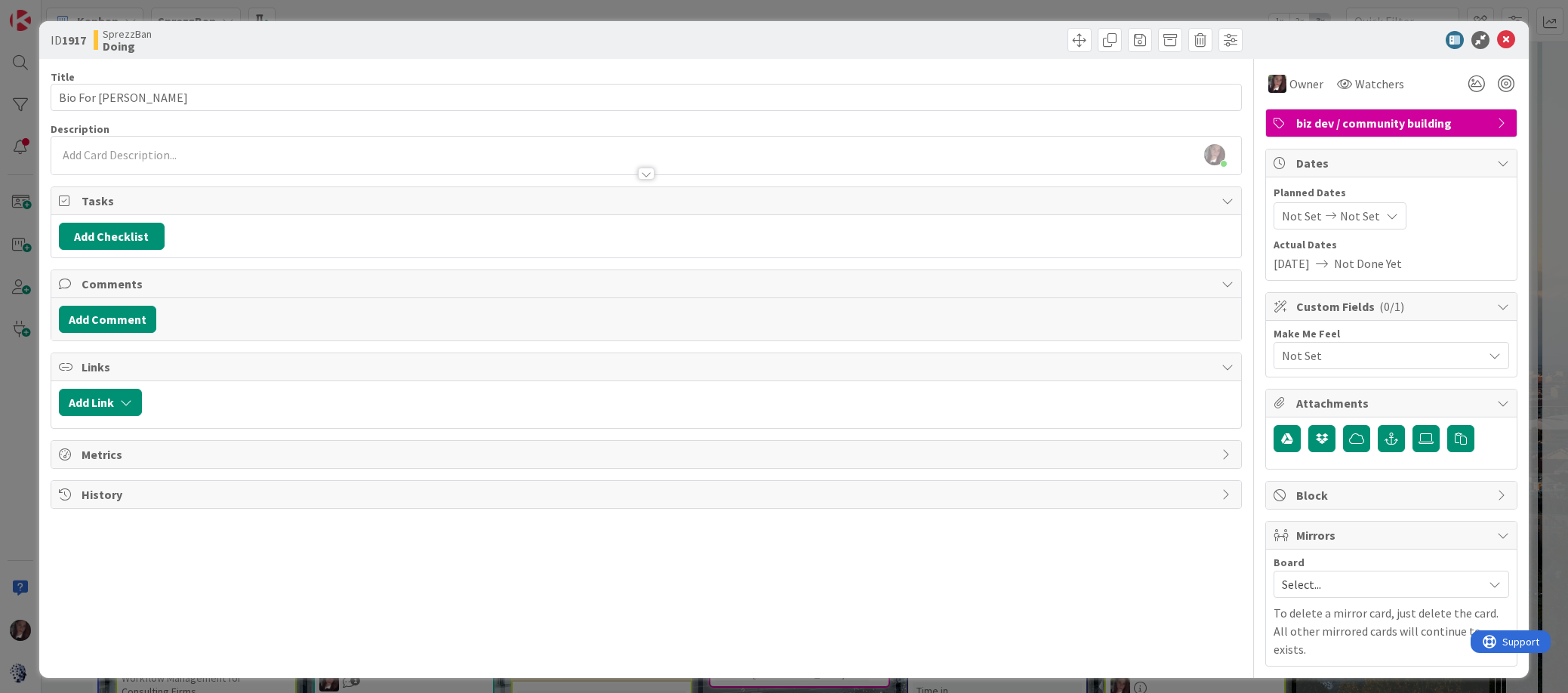
scroll to position [1250, 292]
click at [1299, 539] on span "Mirrors" at bounding box center [1392, 535] width 193 height 18
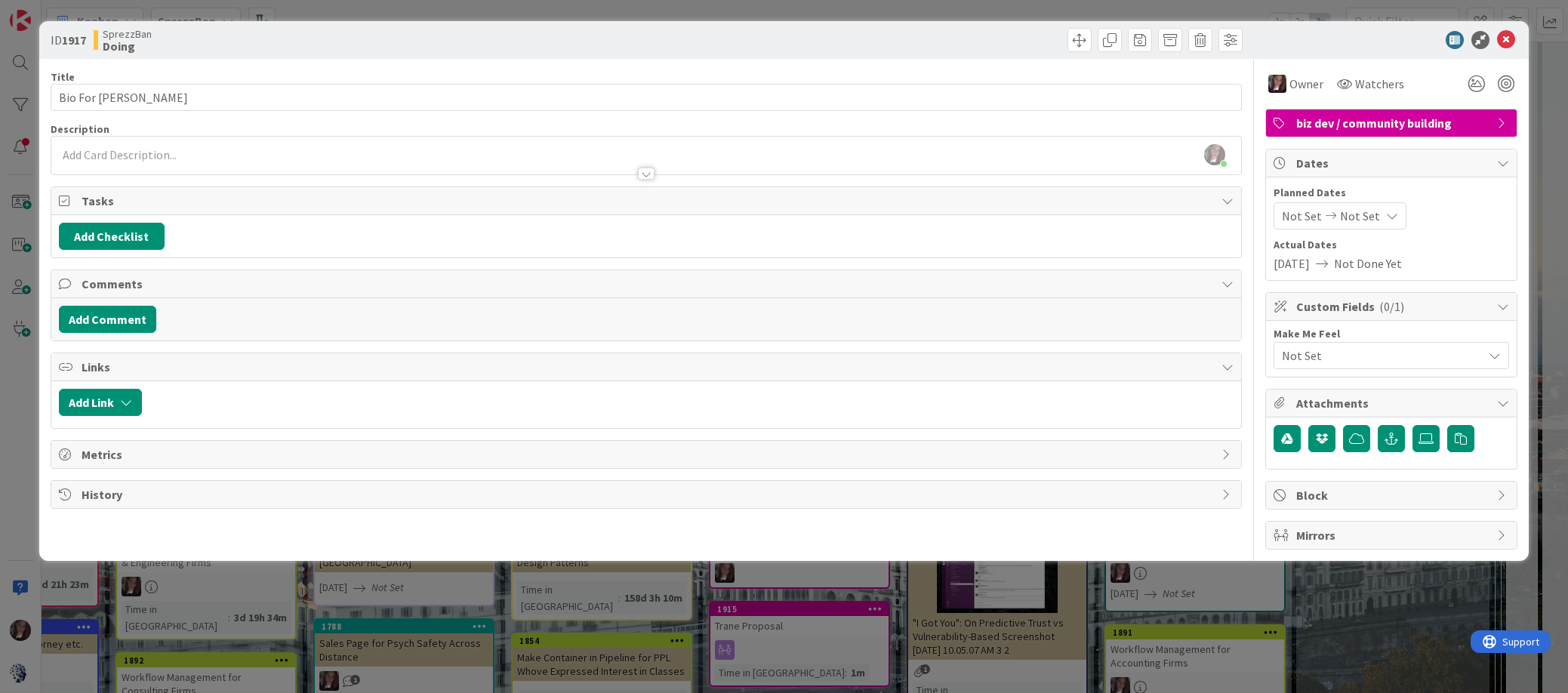
click at [1299, 530] on span "Mirrors" at bounding box center [1392, 535] width 193 height 18
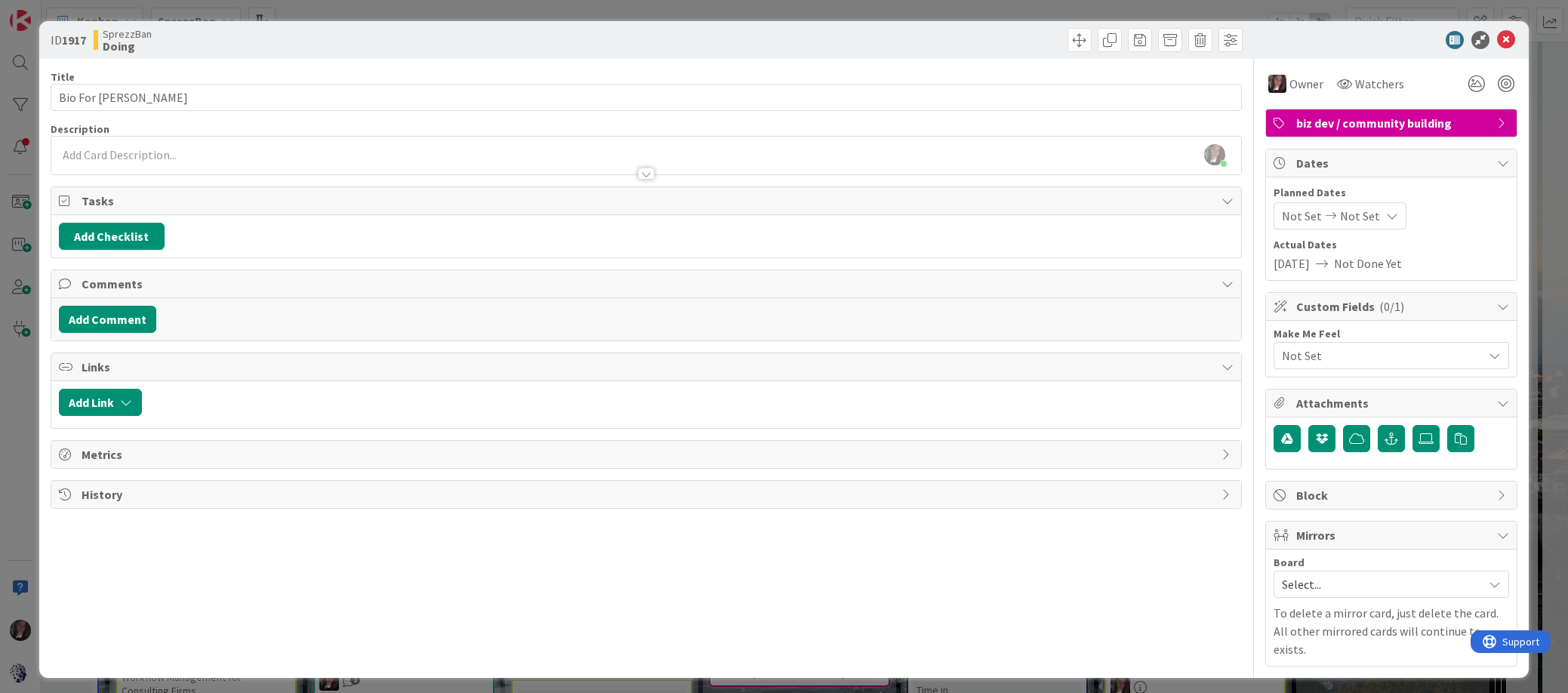
click at [1303, 582] on span "Select..." at bounding box center [1379, 584] width 193 height 21
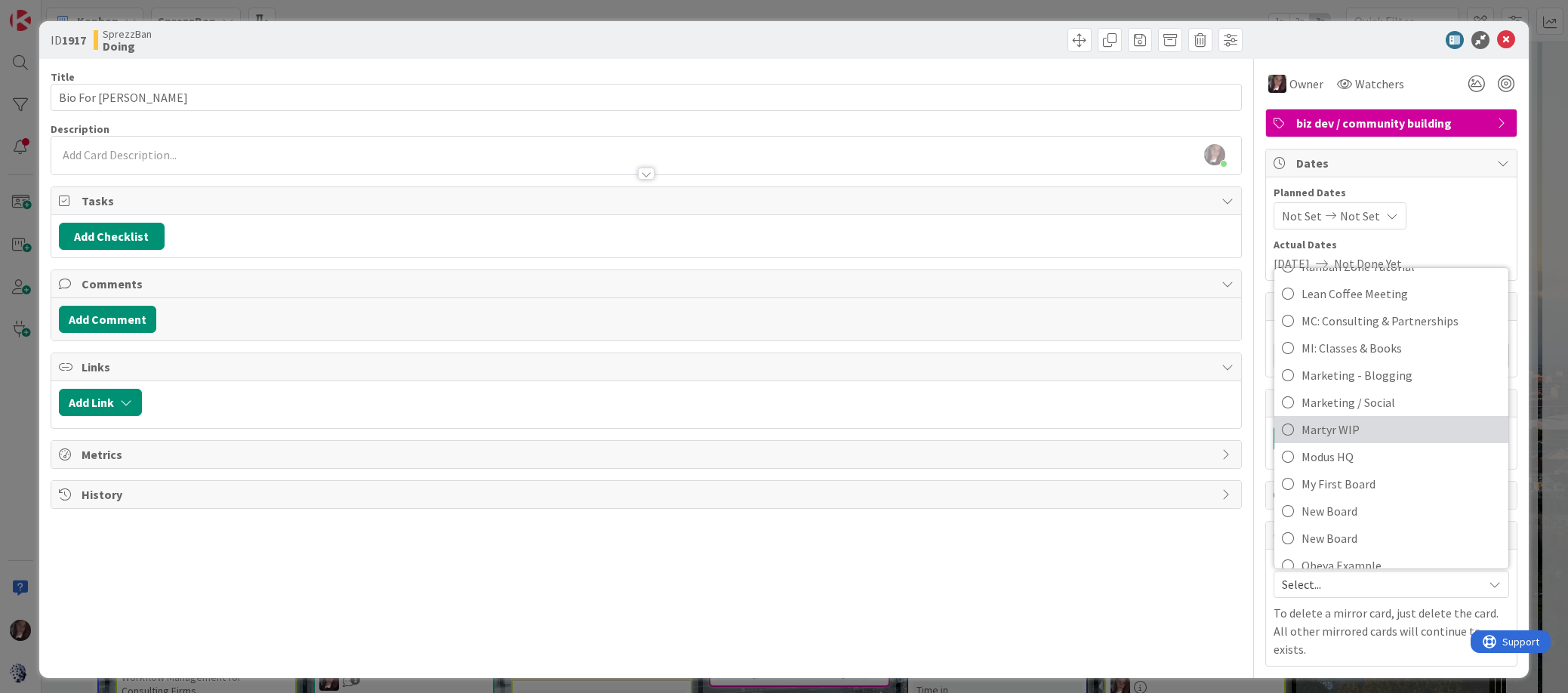
scroll to position [439, 0]
click at [1288, 453] on icon at bounding box center [1288, 454] width 12 height 23
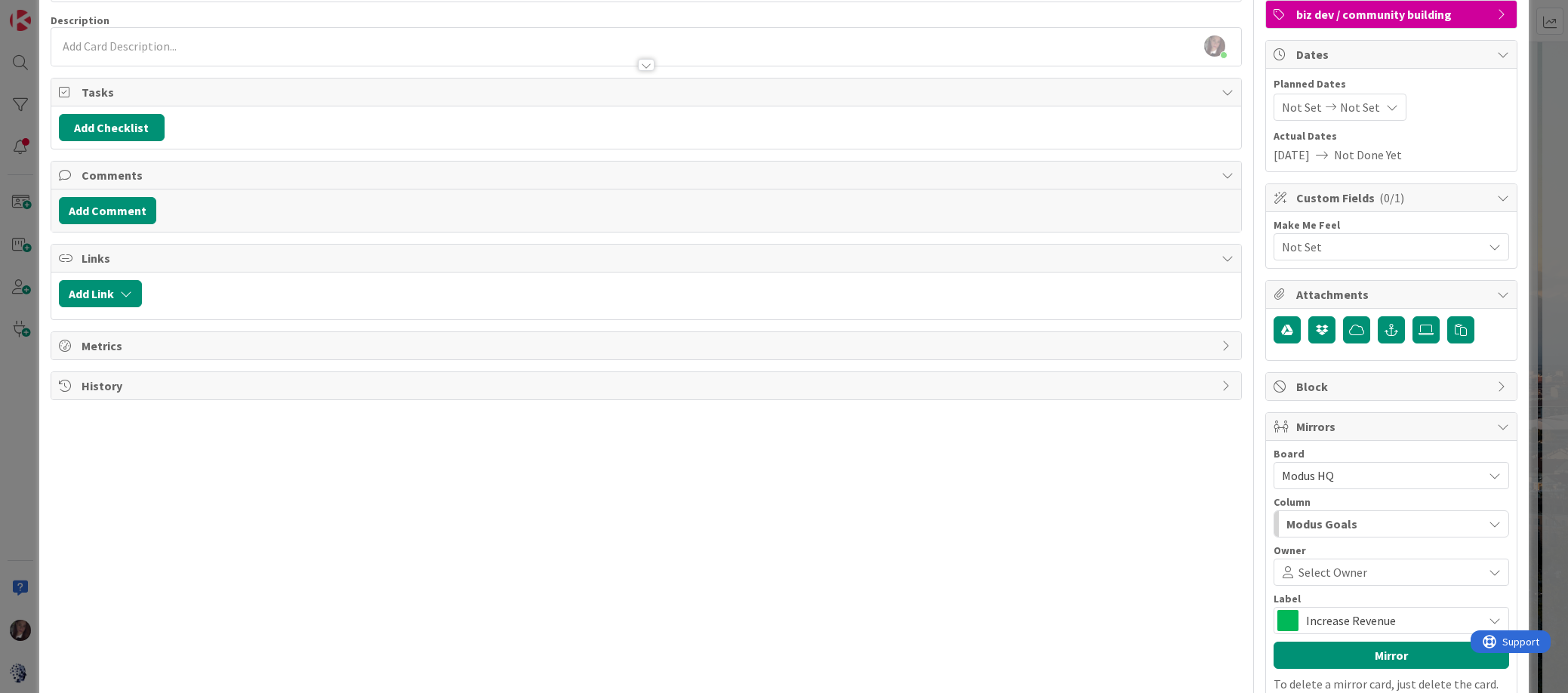
scroll to position [122, 0]
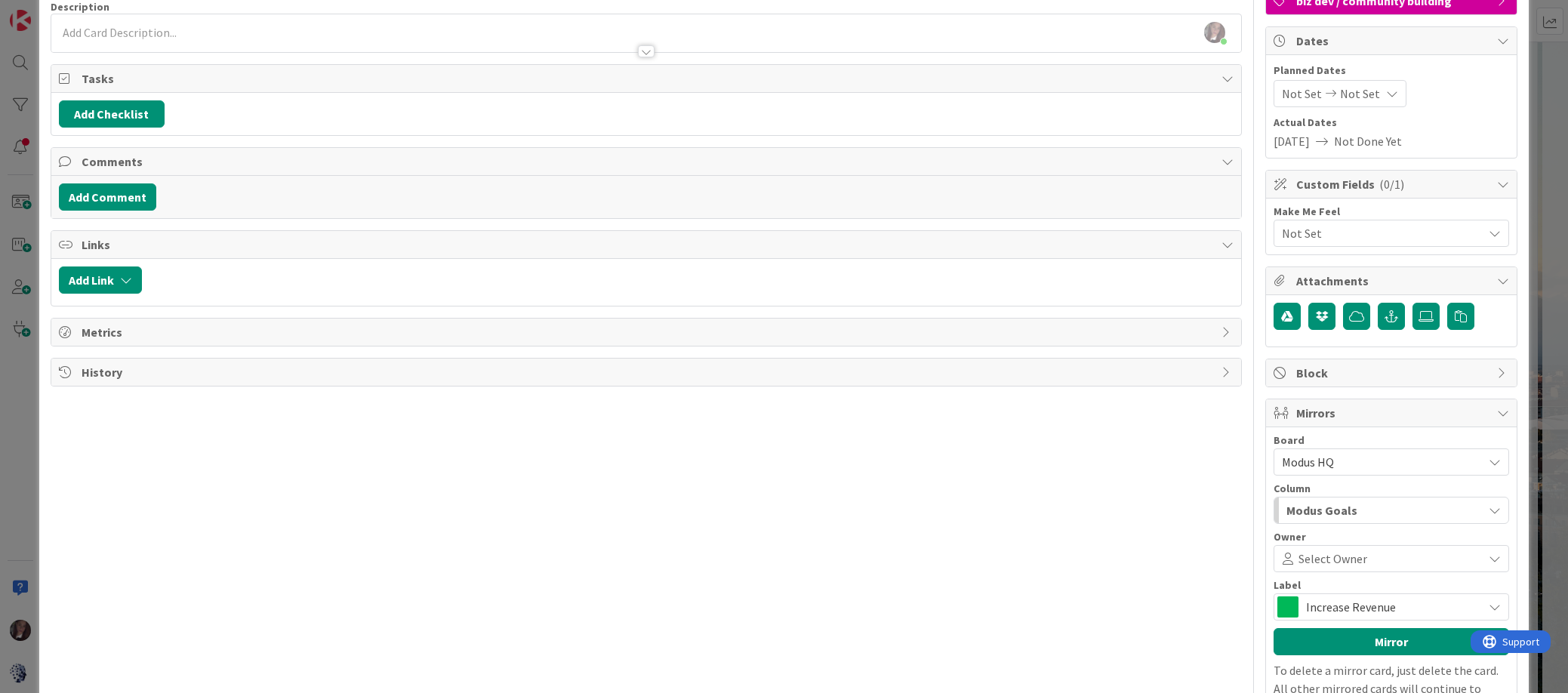
click at [1322, 559] on span "Select Owner" at bounding box center [1333, 558] width 69 height 18
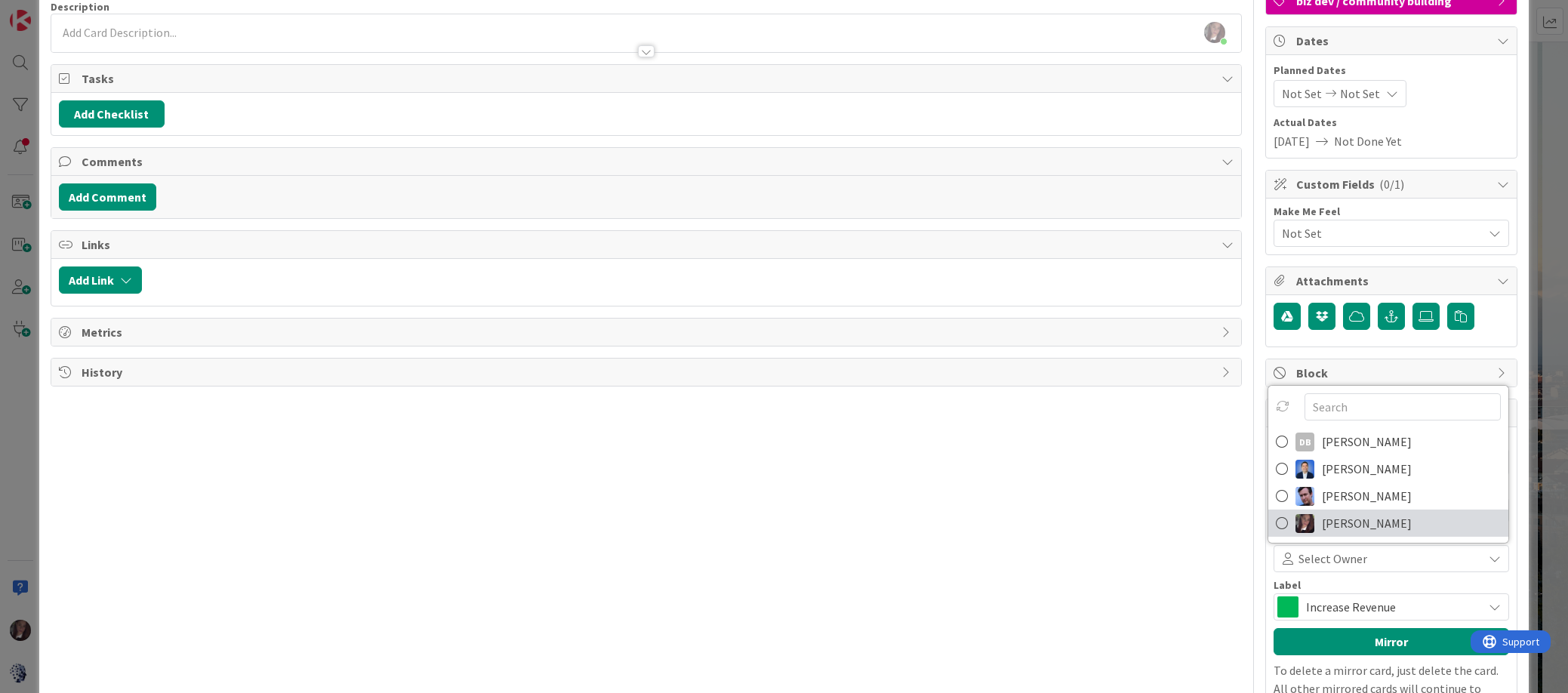
click at [1281, 522] on icon at bounding box center [1282, 523] width 12 height 23
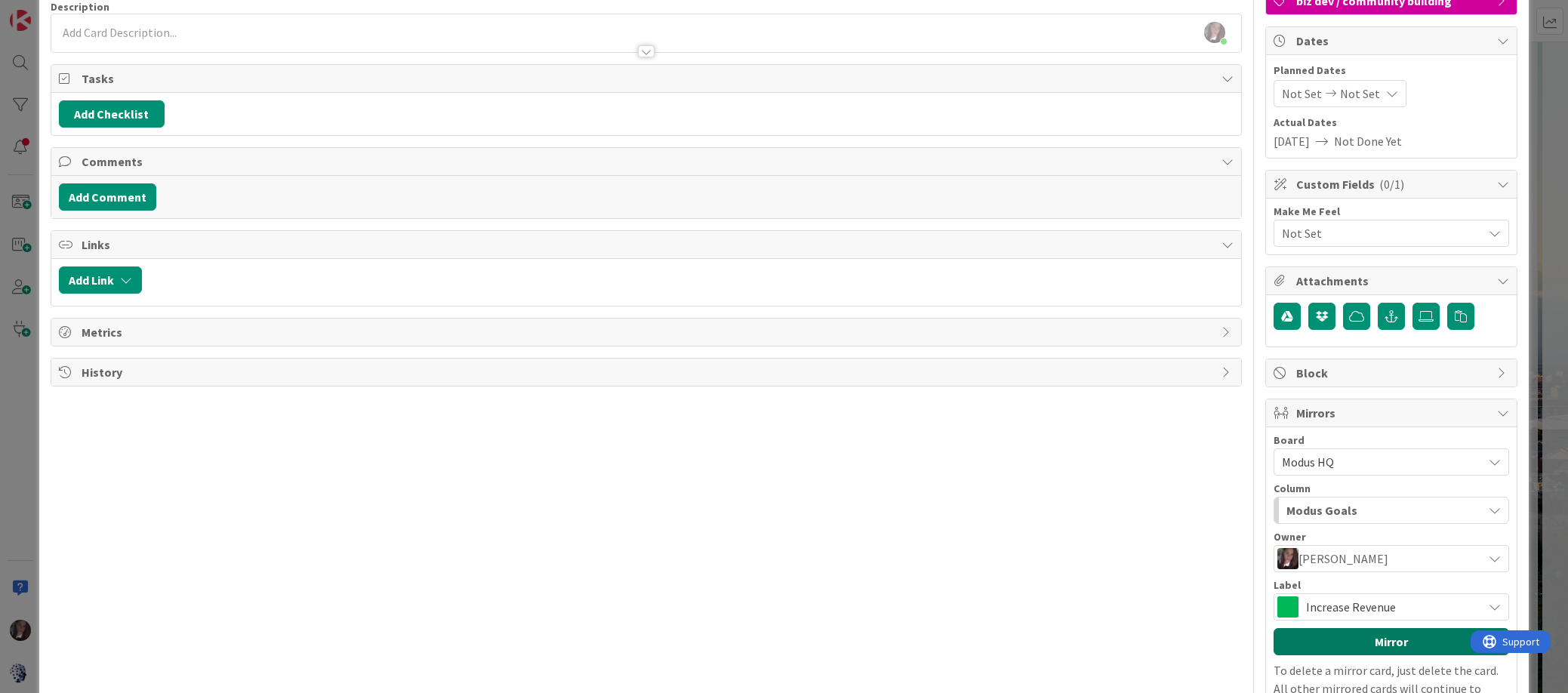
click at [1348, 641] on button "Mirror" at bounding box center [1391, 641] width 235 height 27
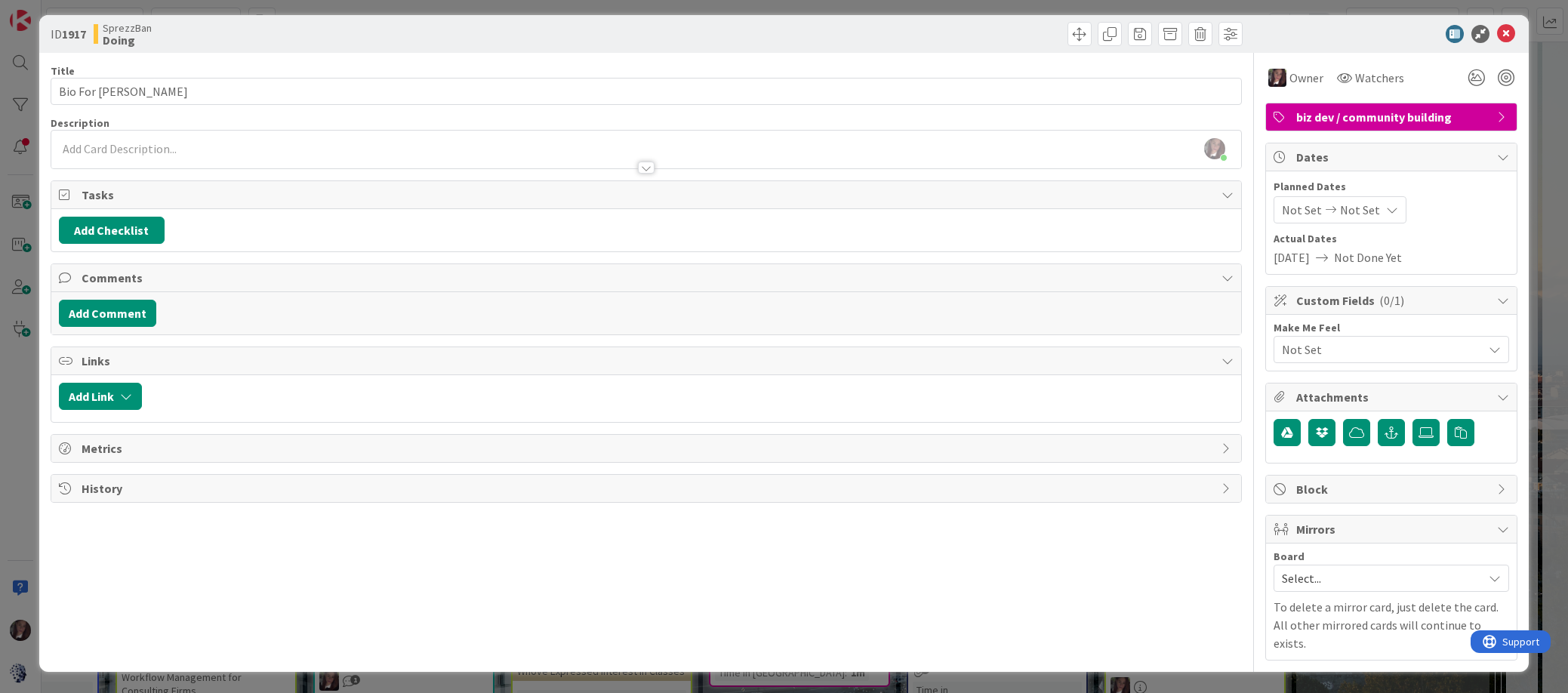
scroll to position [0, 0]
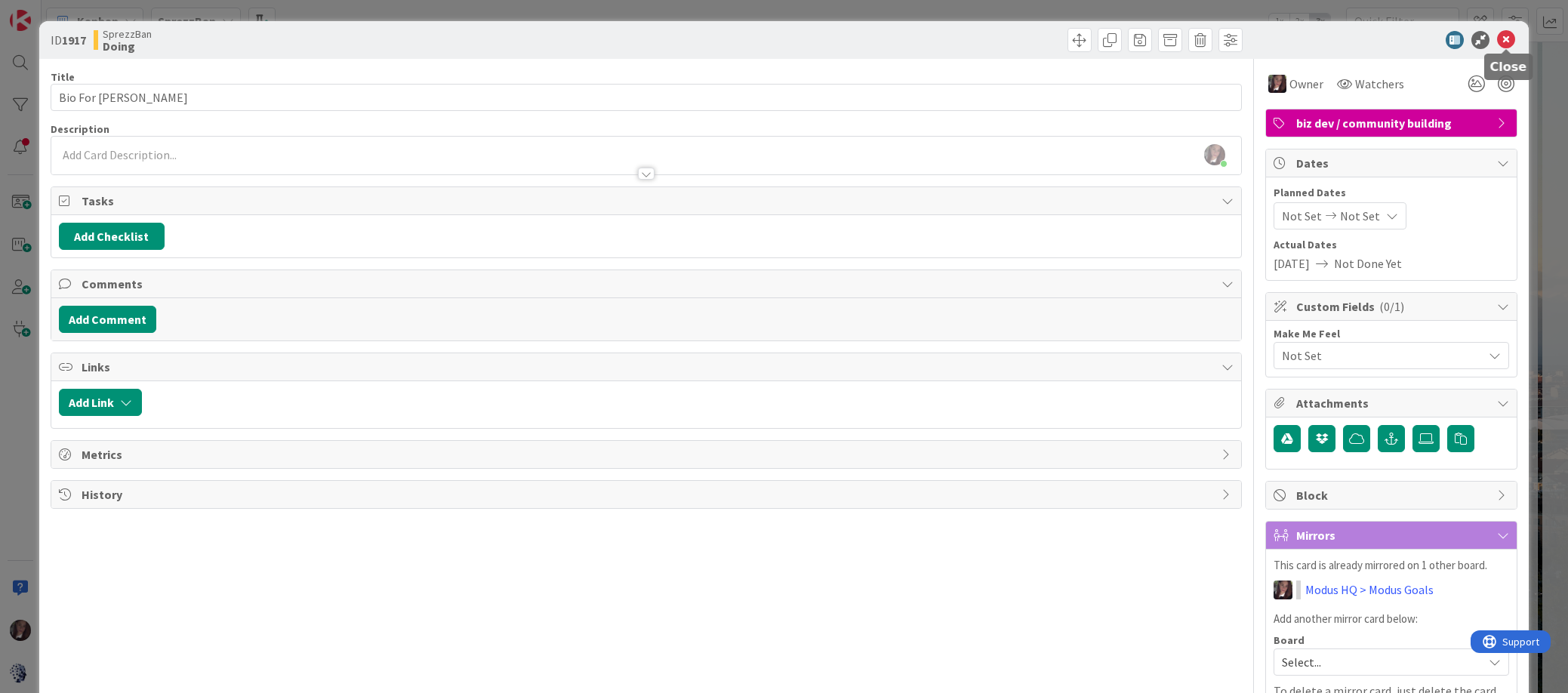
click at [1437, 43] on icon at bounding box center [1507, 40] width 18 height 18
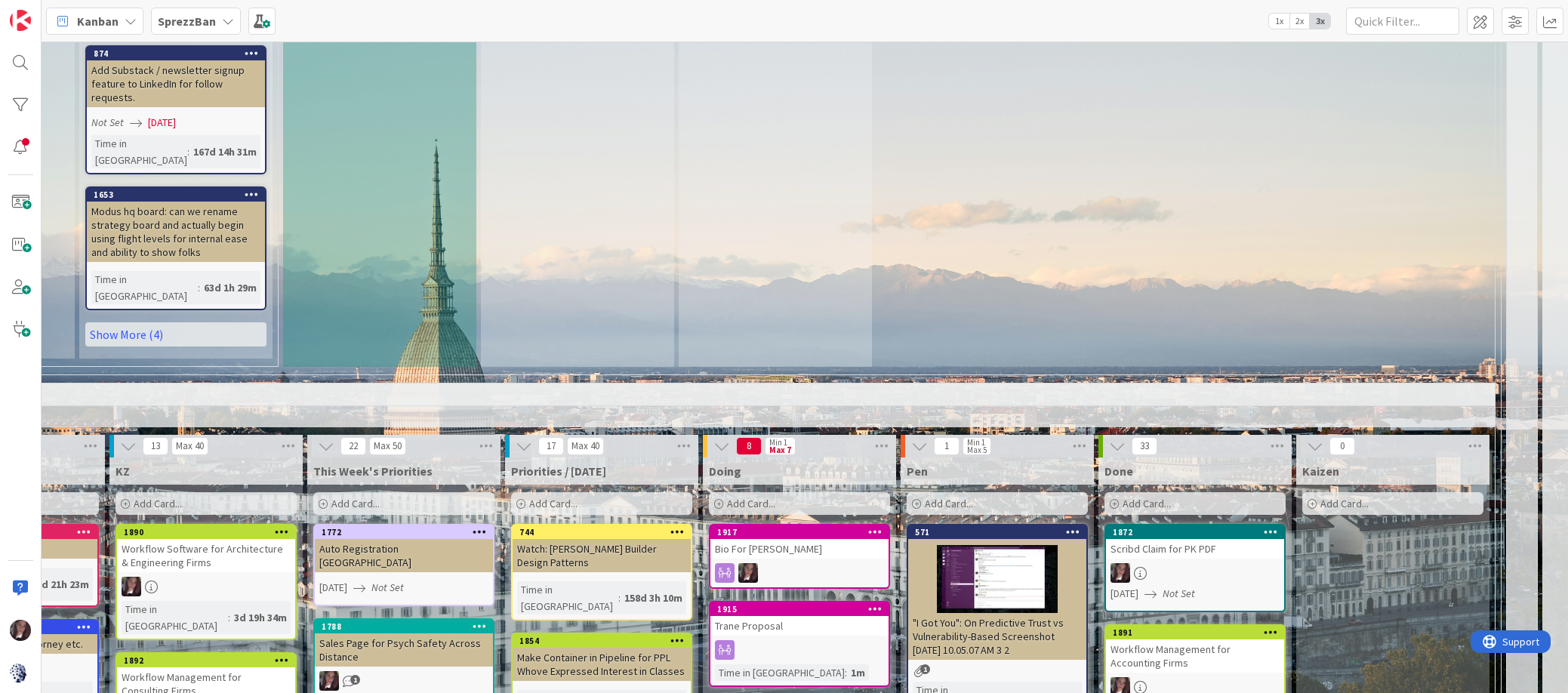
click at [810, 602] on div "1915" at bounding box center [799, 609] width 178 height 14
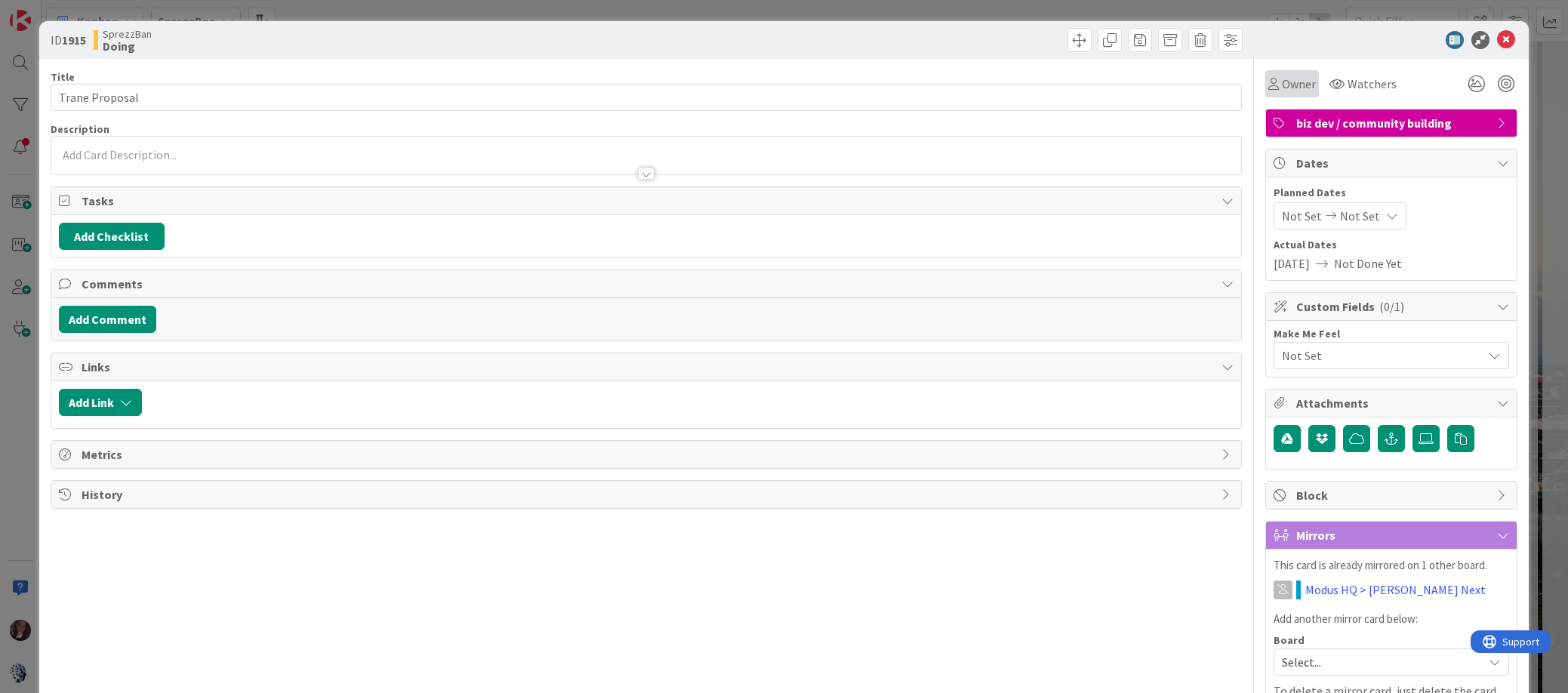
click at [1298, 84] on span "Owner" at bounding box center [1299, 83] width 34 height 18
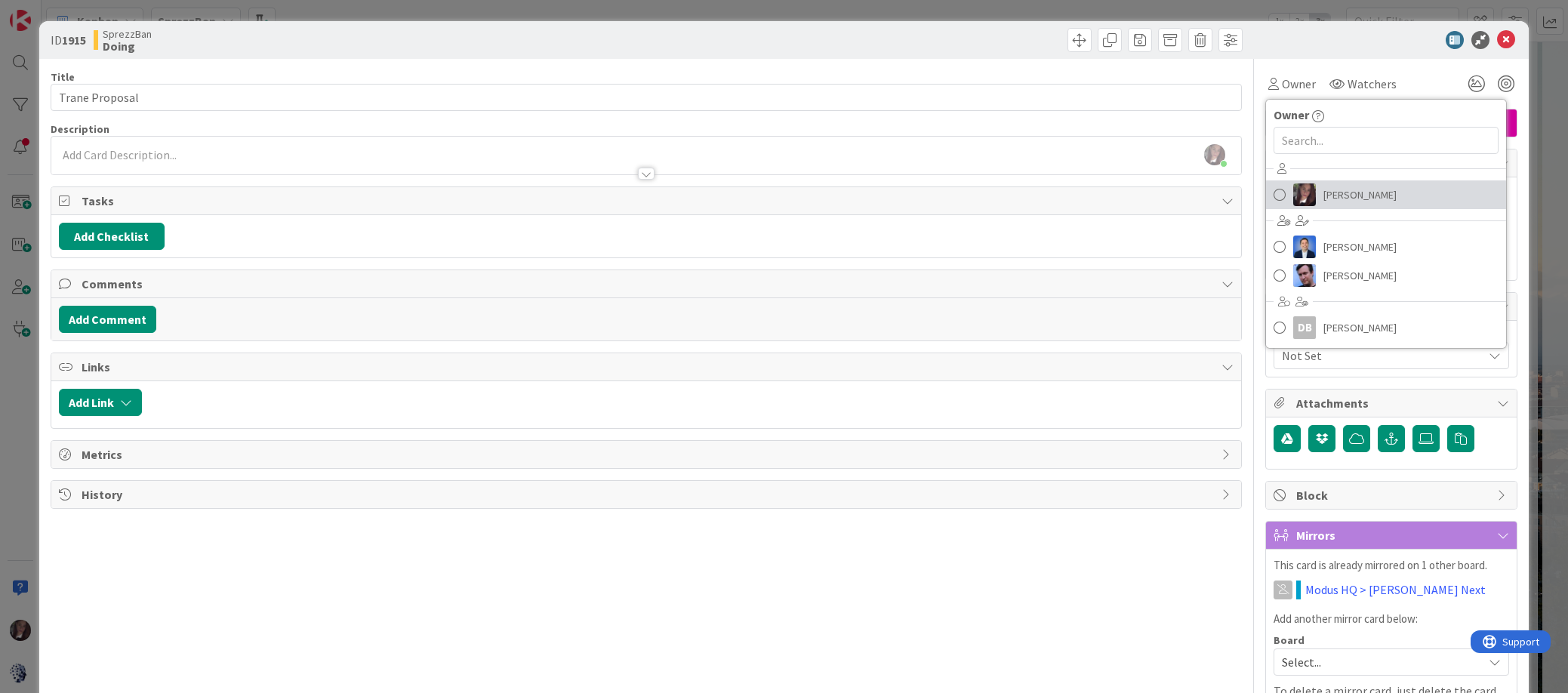
click at [1282, 194] on span at bounding box center [1279, 195] width 12 height 23
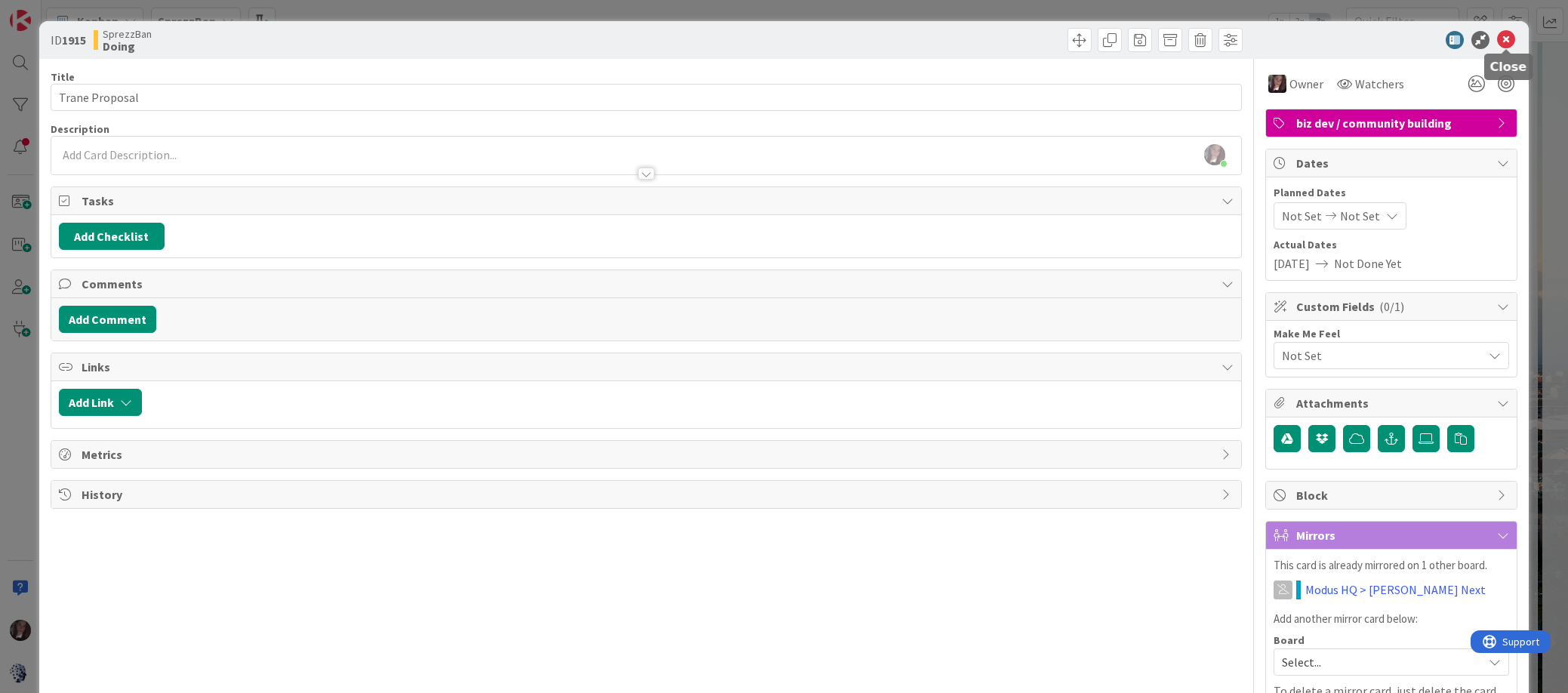
click at [1437, 40] on icon at bounding box center [1507, 40] width 18 height 18
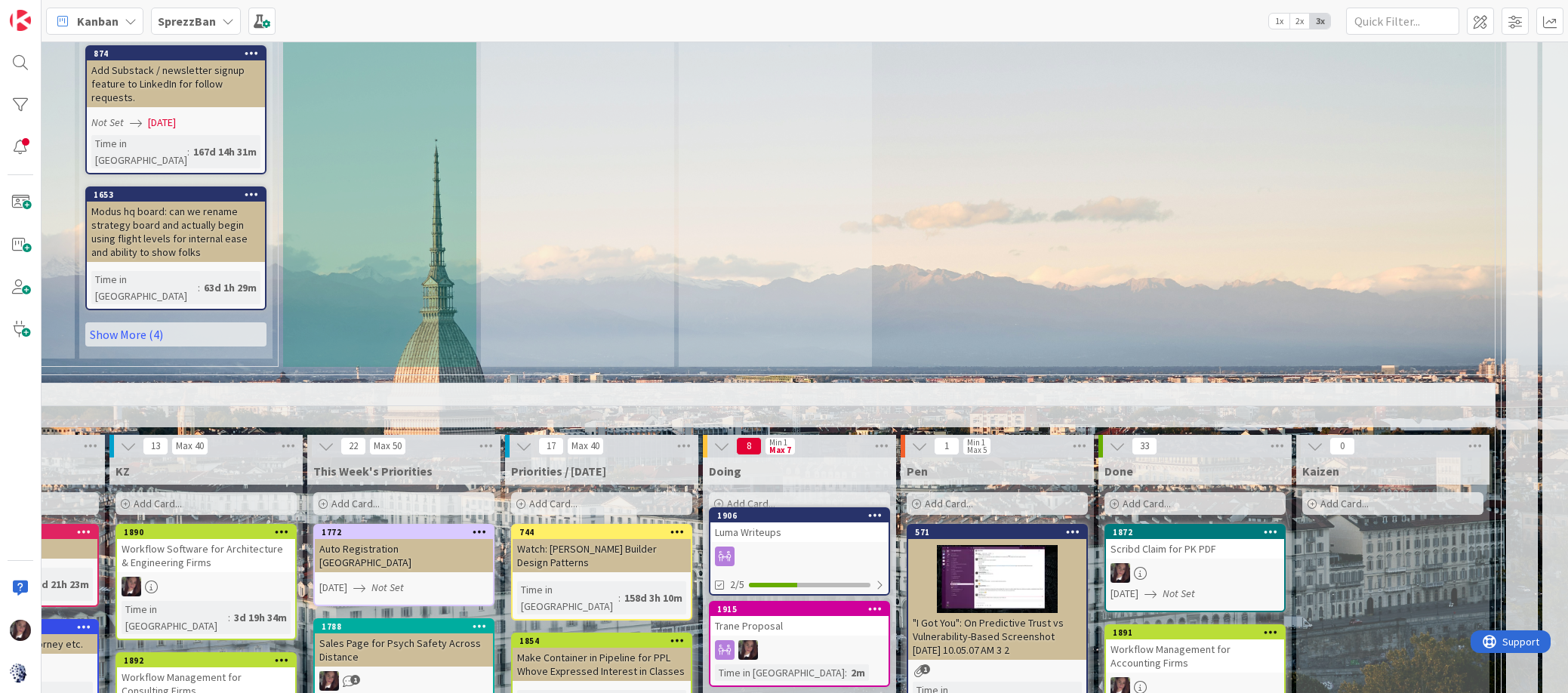
scroll to position [1255, 292]
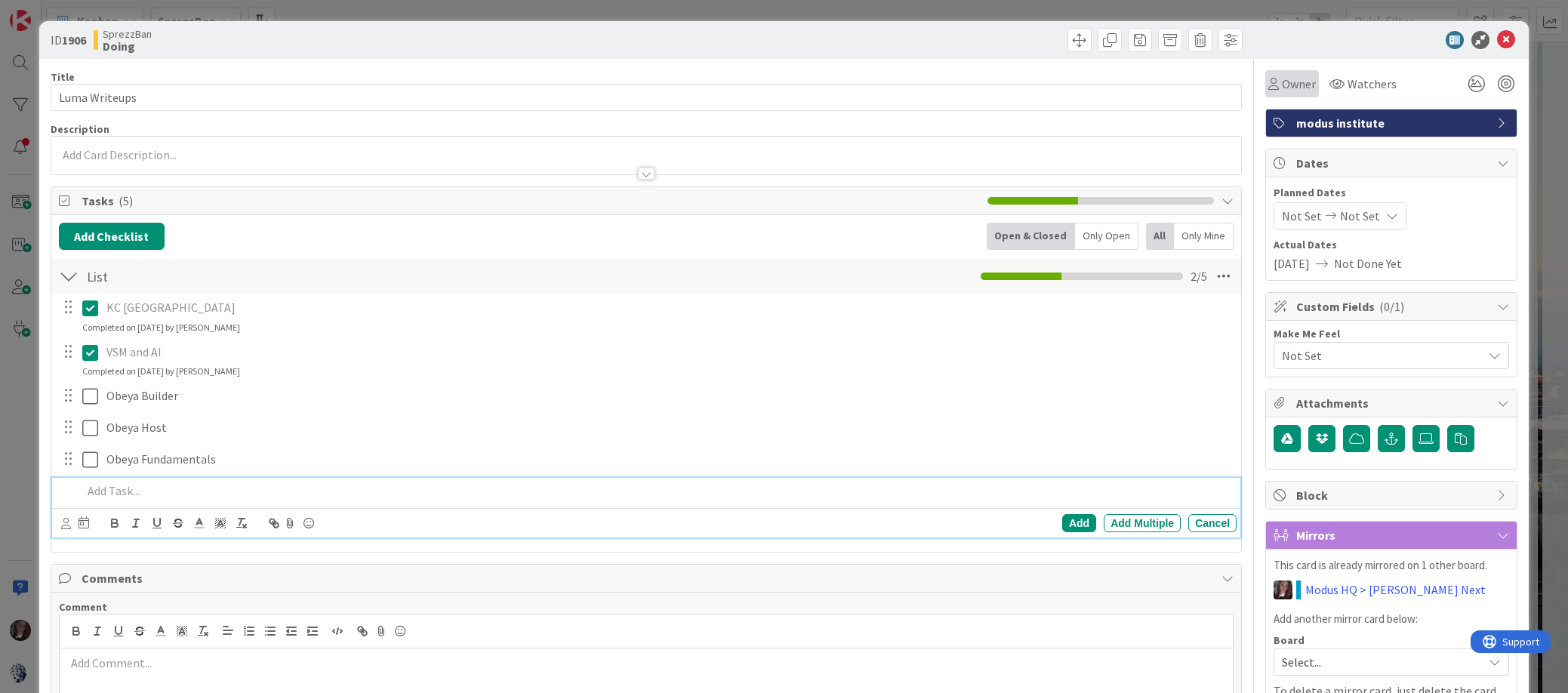
click at [1286, 74] on div "Owner" at bounding box center [1292, 84] width 53 height 27
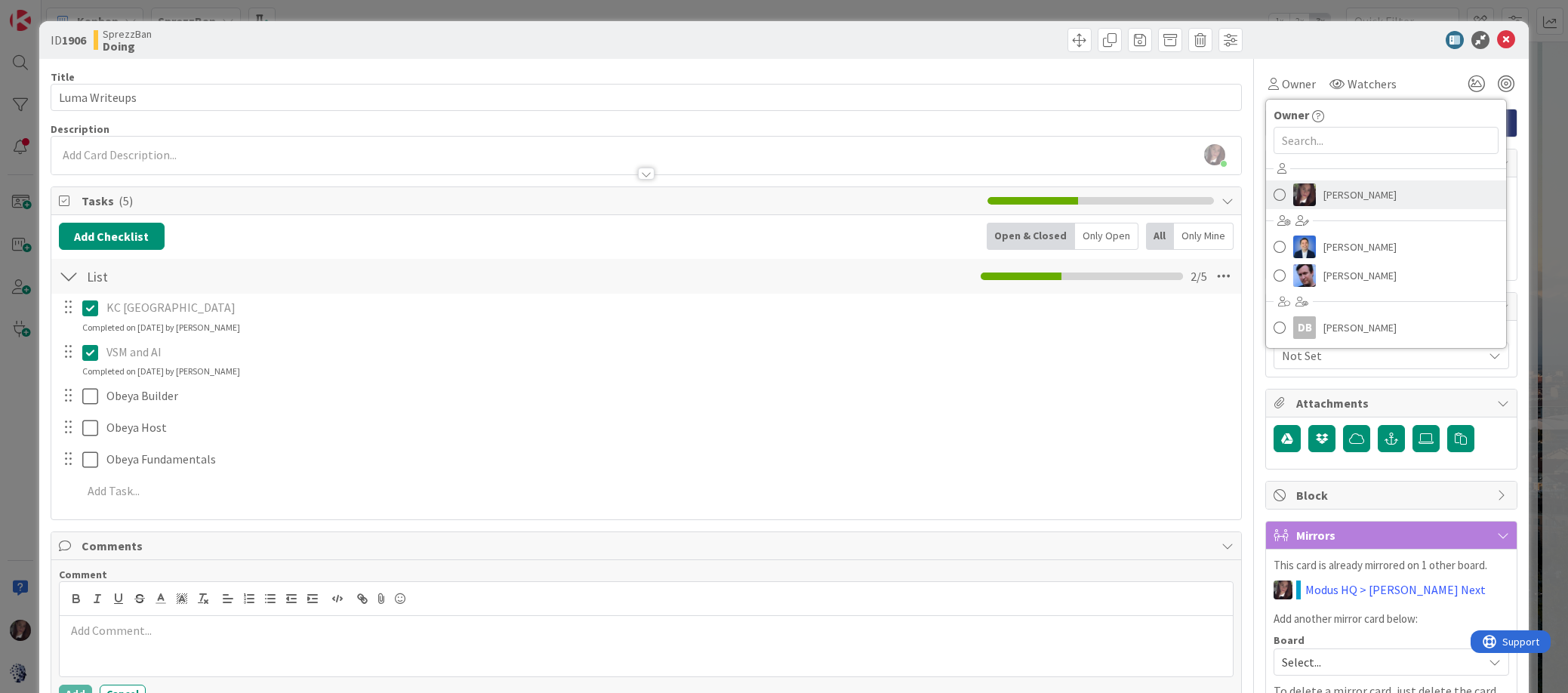
click at [1283, 191] on span at bounding box center [1279, 195] width 12 height 23
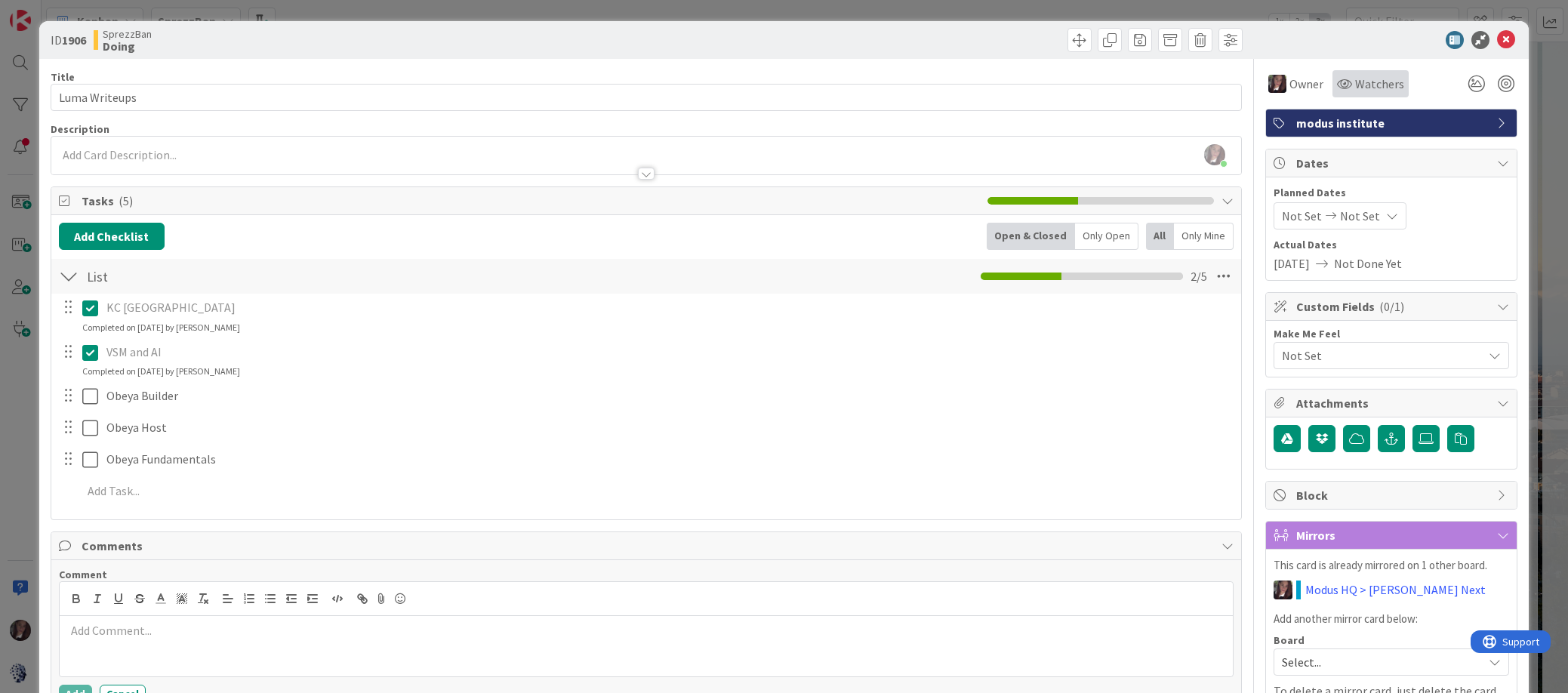
click at [1371, 84] on span "Watchers" at bounding box center [1379, 83] width 49 height 18
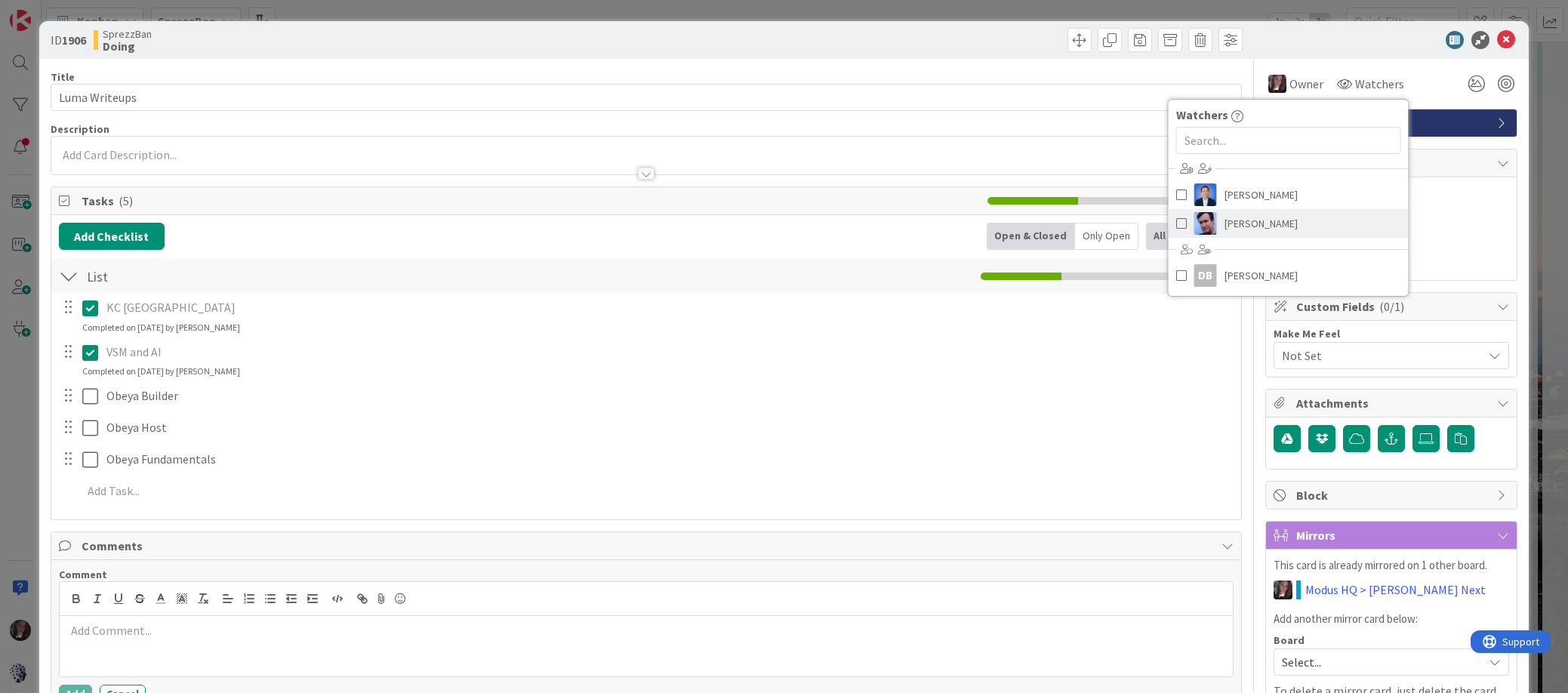
click at [1180, 223] on span at bounding box center [1181, 223] width 11 height 23
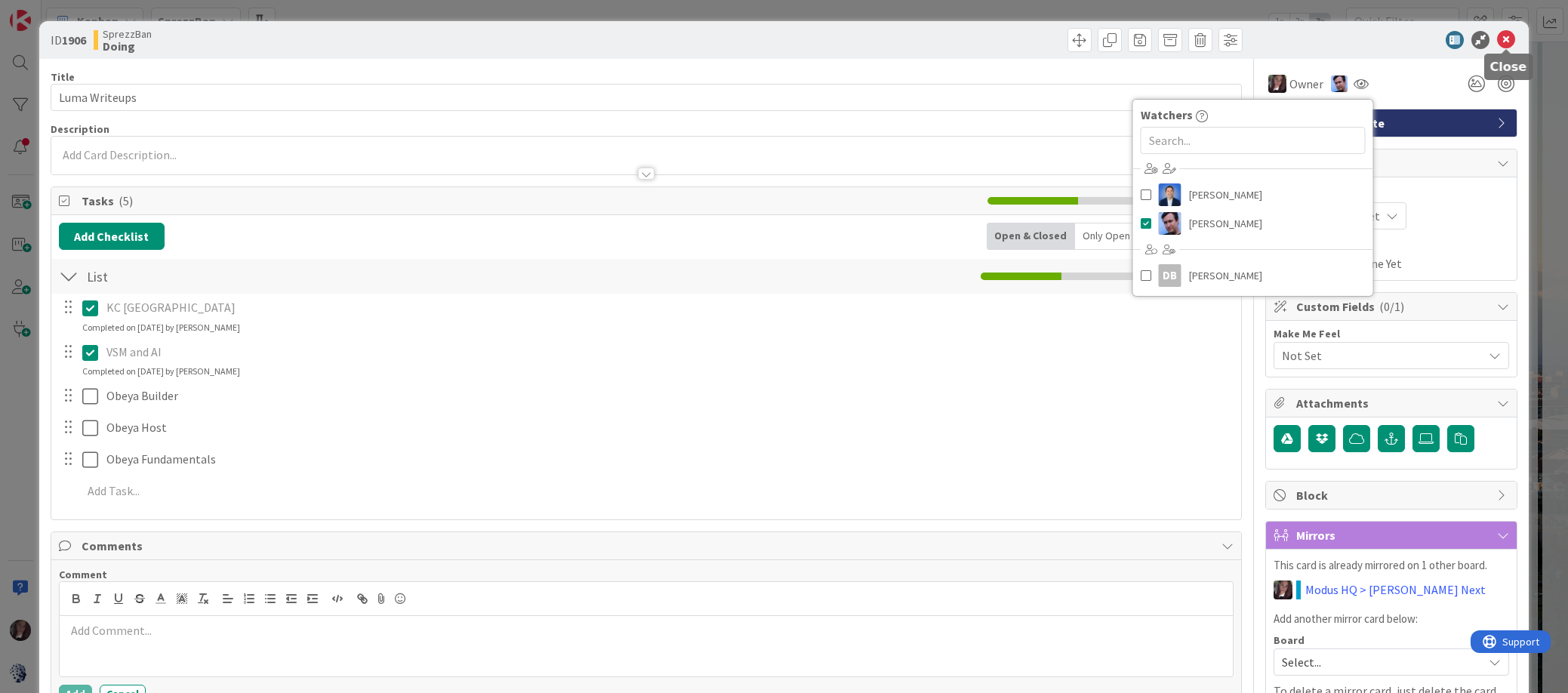
click at [1437, 38] on icon at bounding box center [1507, 40] width 18 height 18
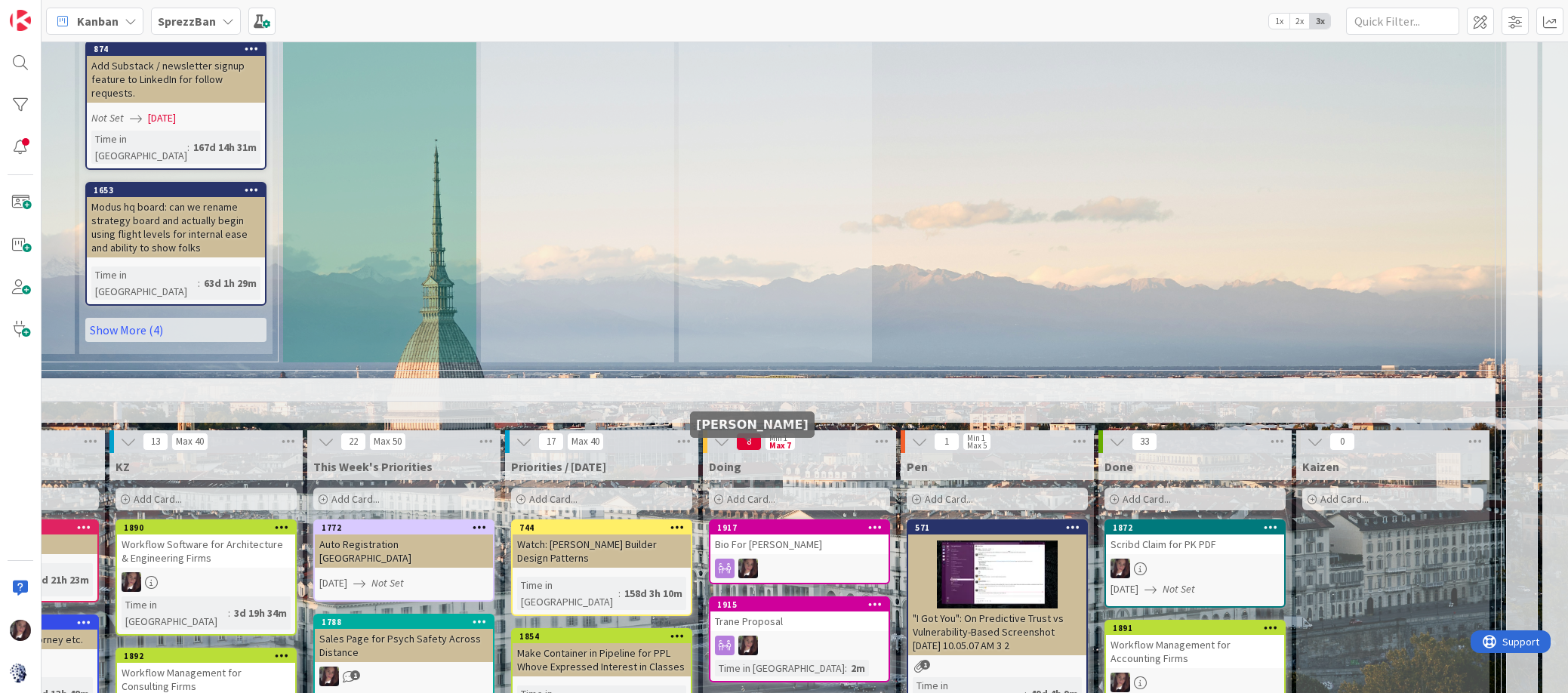
click at [763, 596] on link "1915 Trane Proposal Time in Column : 2m" at bounding box center [799, 639] width 181 height 86
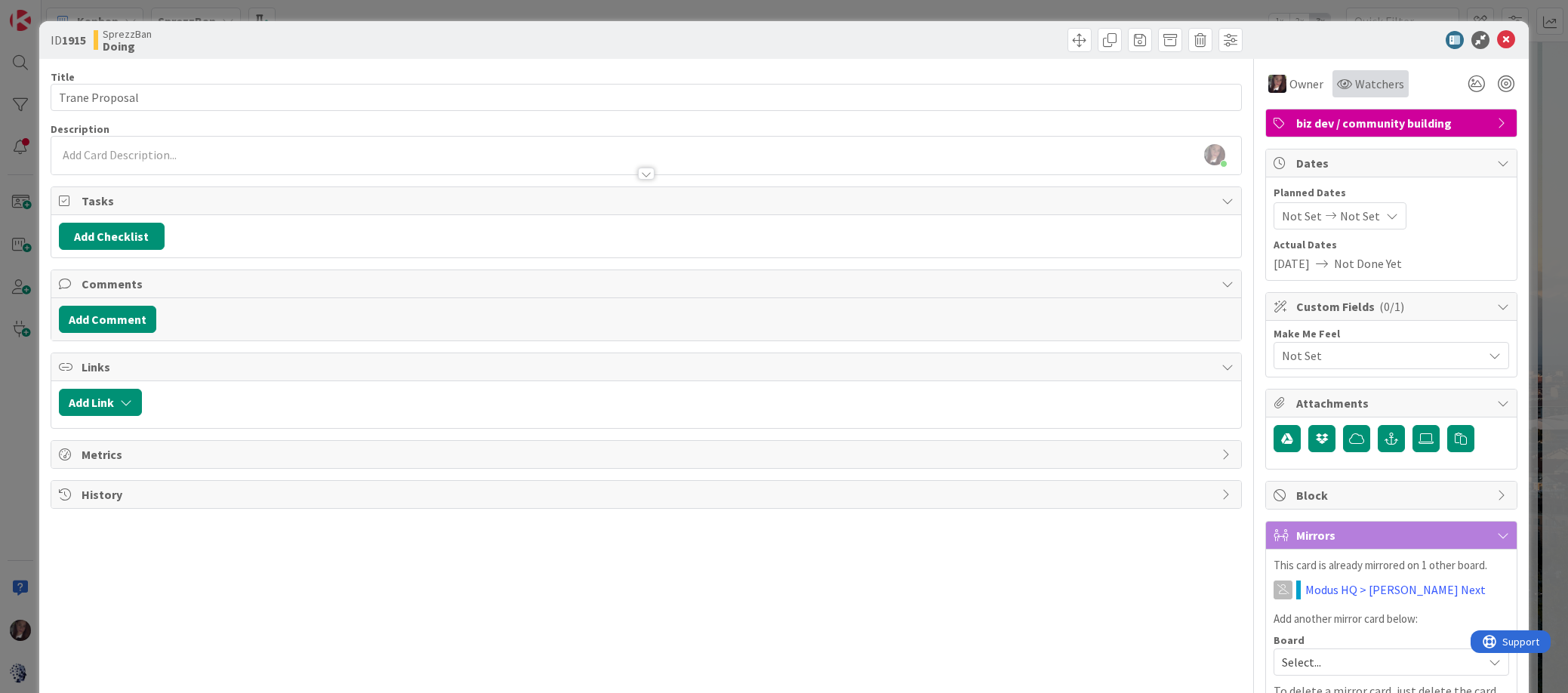
click at [1379, 74] on span "Watchers" at bounding box center [1379, 83] width 49 height 18
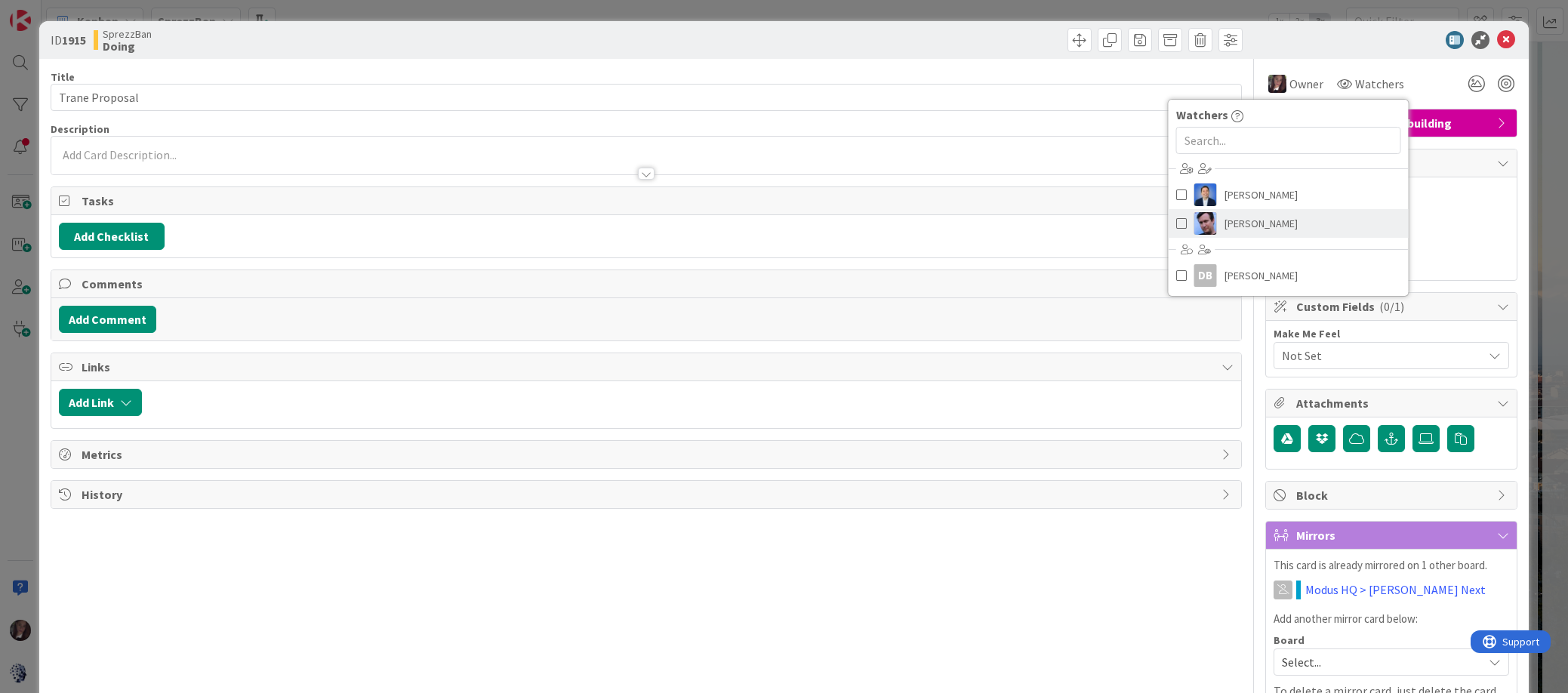
click at [1180, 225] on span at bounding box center [1181, 223] width 11 height 23
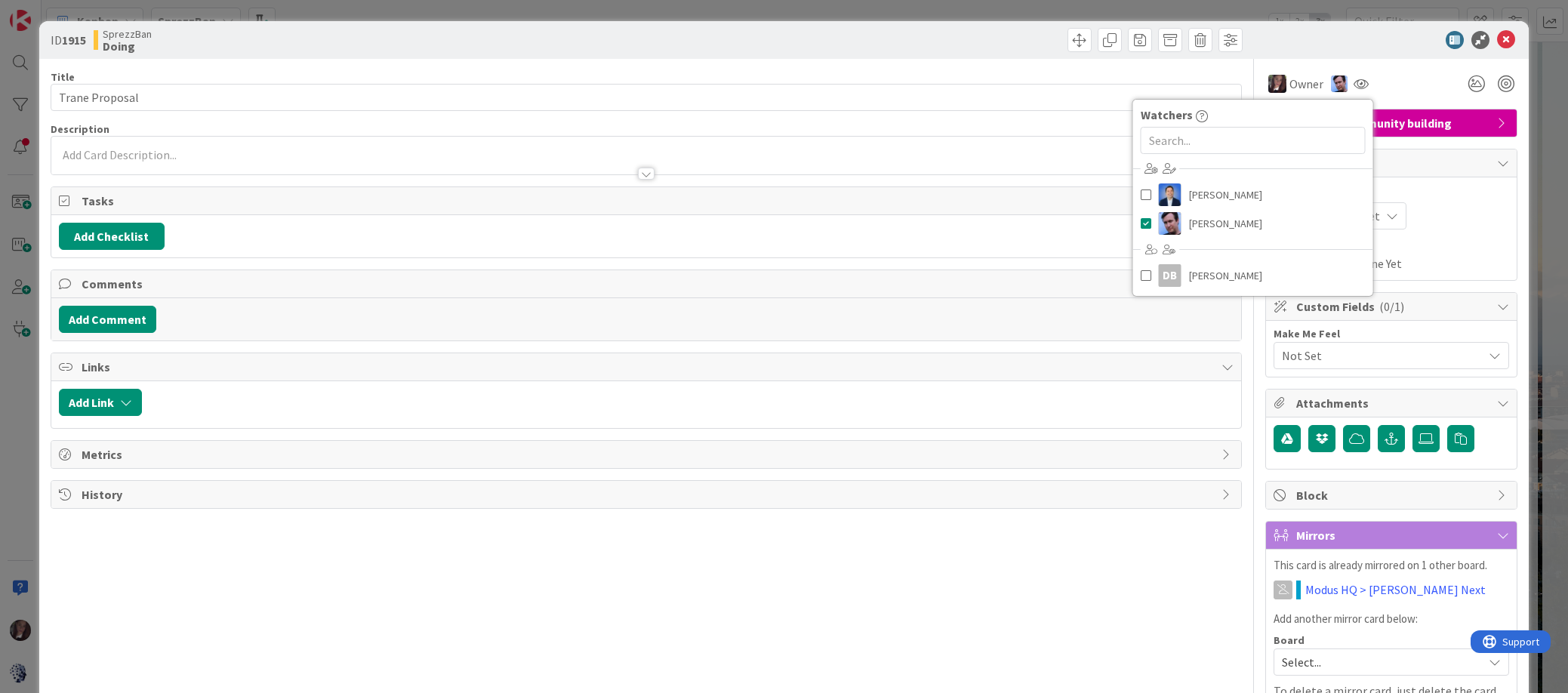
click at [1418, 65] on div "Owner Watchers Dimitri Ponomareff Jim Benson DB Dave Benson" at bounding box center [1392, 78] width 252 height 39
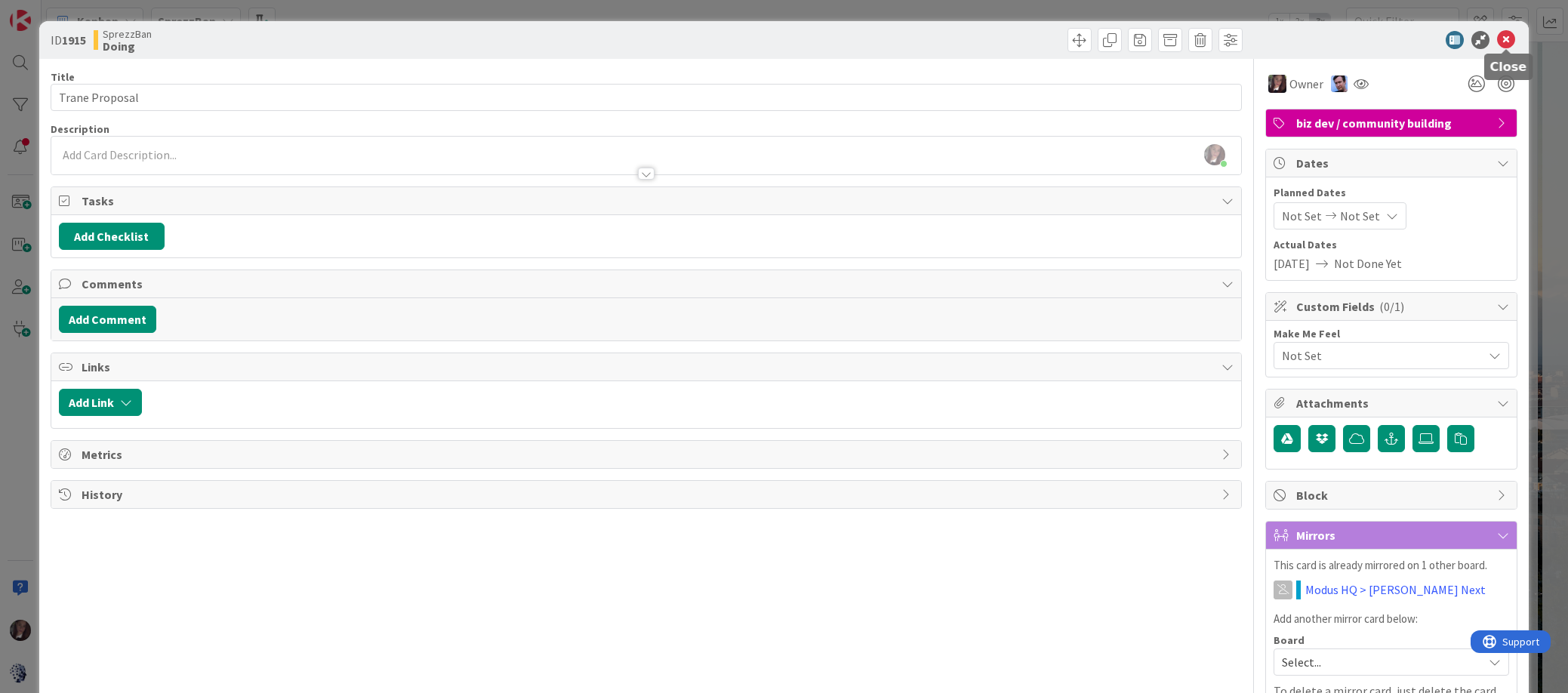
click at [1437, 40] on icon at bounding box center [1507, 40] width 18 height 18
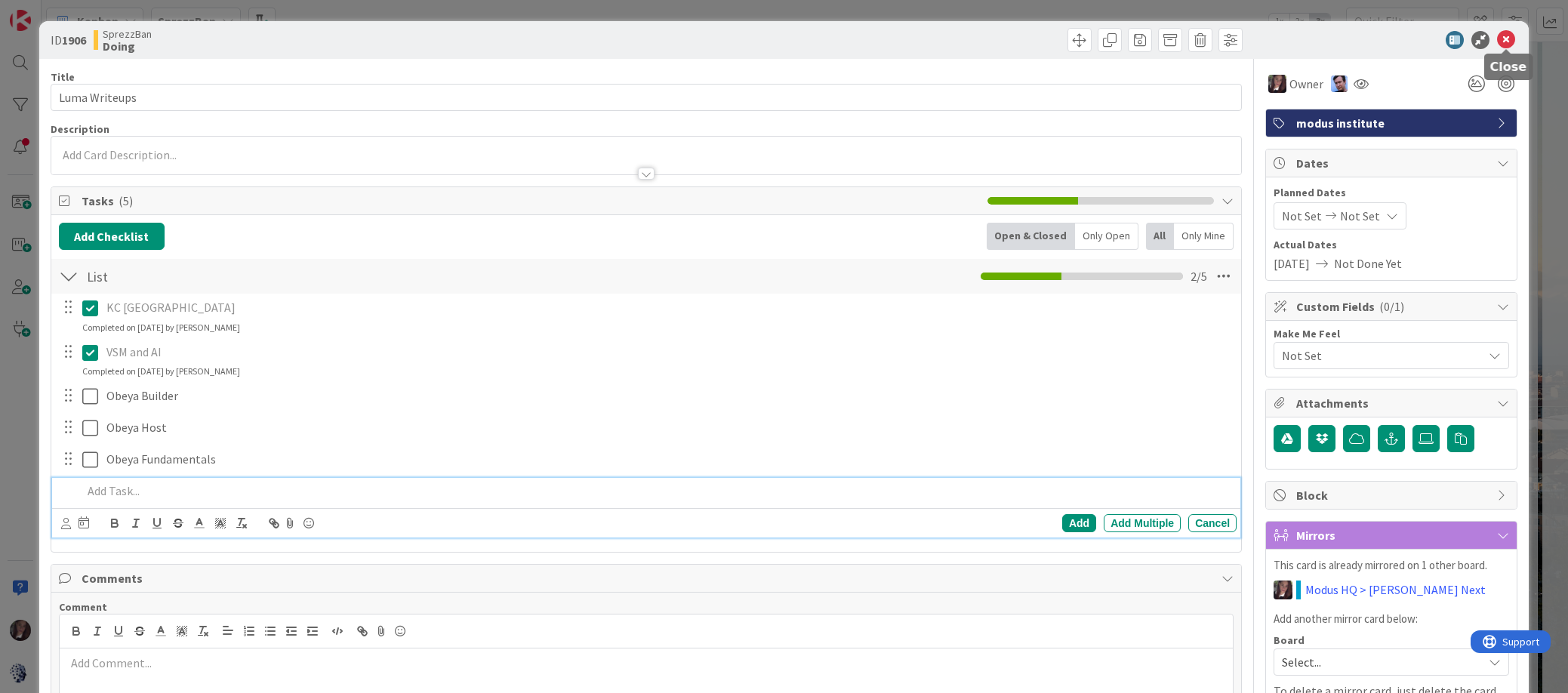
click at [1437, 35] on icon at bounding box center [1507, 40] width 18 height 18
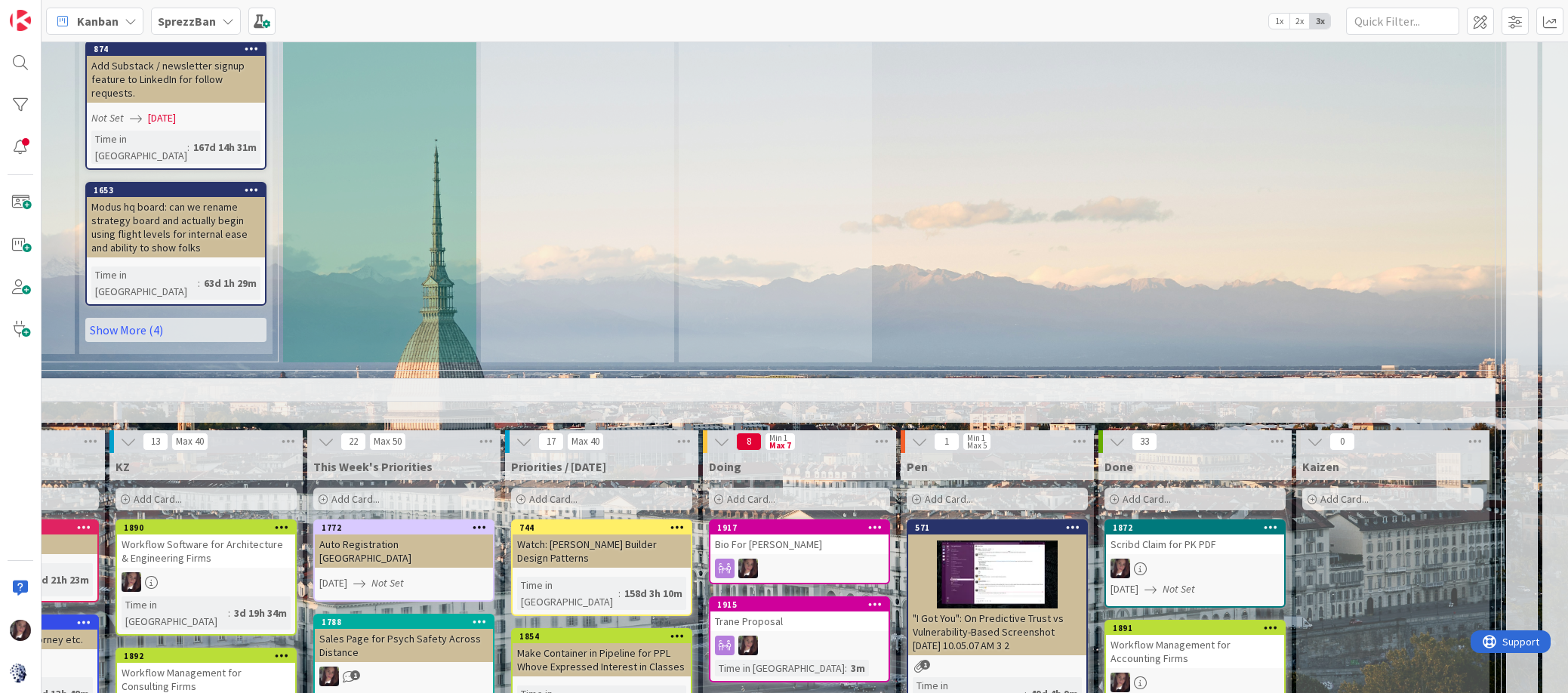
click at [812, 636] on div at bounding box center [799, 645] width 178 height 19
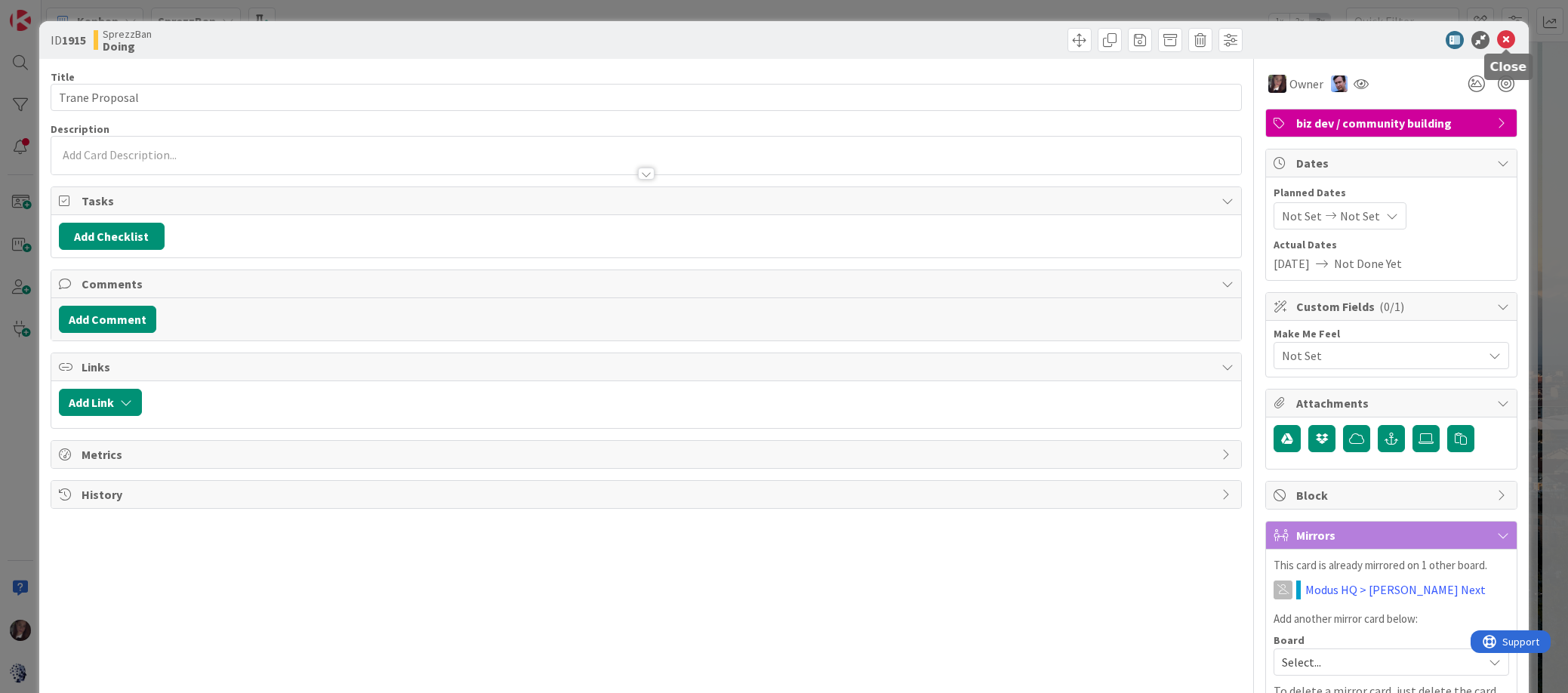
click at [1437, 38] on icon at bounding box center [1507, 40] width 18 height 18
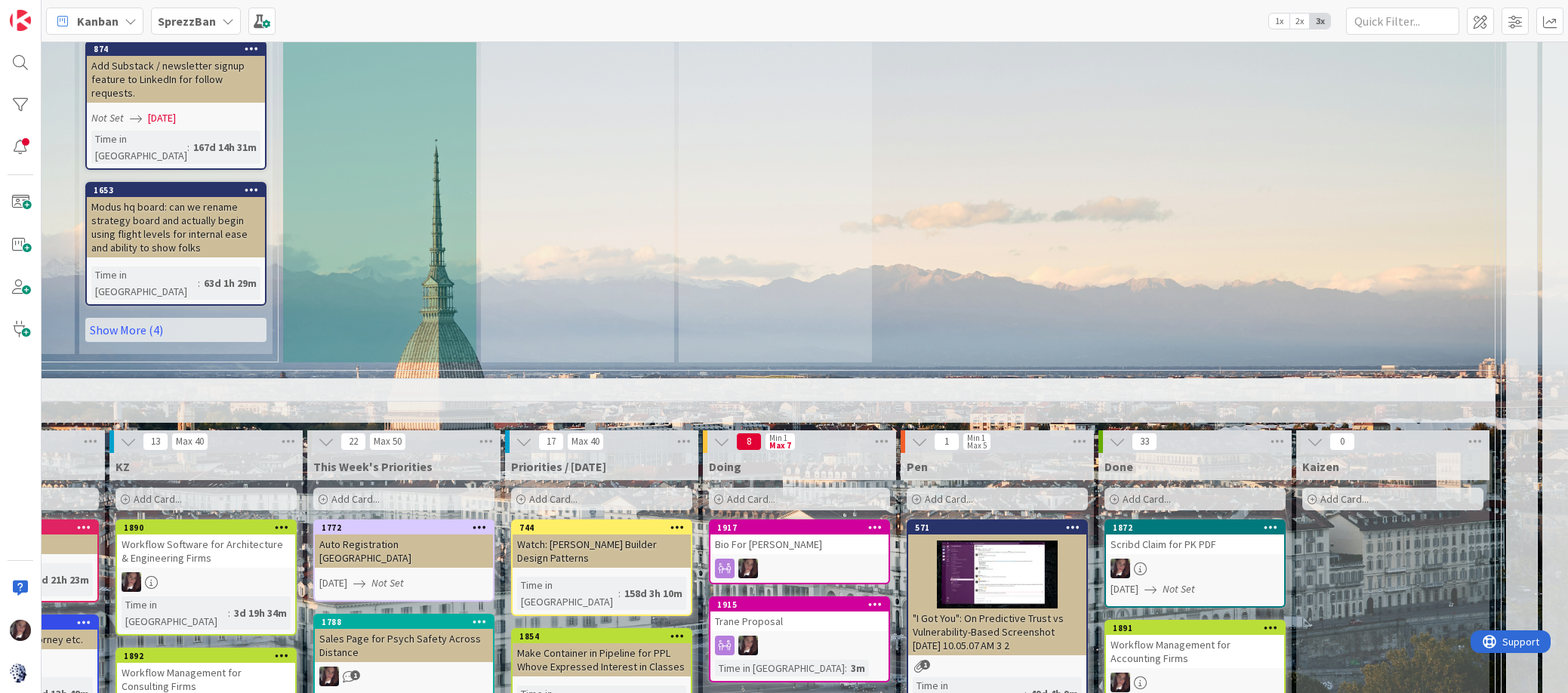
click at [822, 535] on div "Bio For [PERSON_NAME]" at bounding box center [799, 544] width 178 height 19
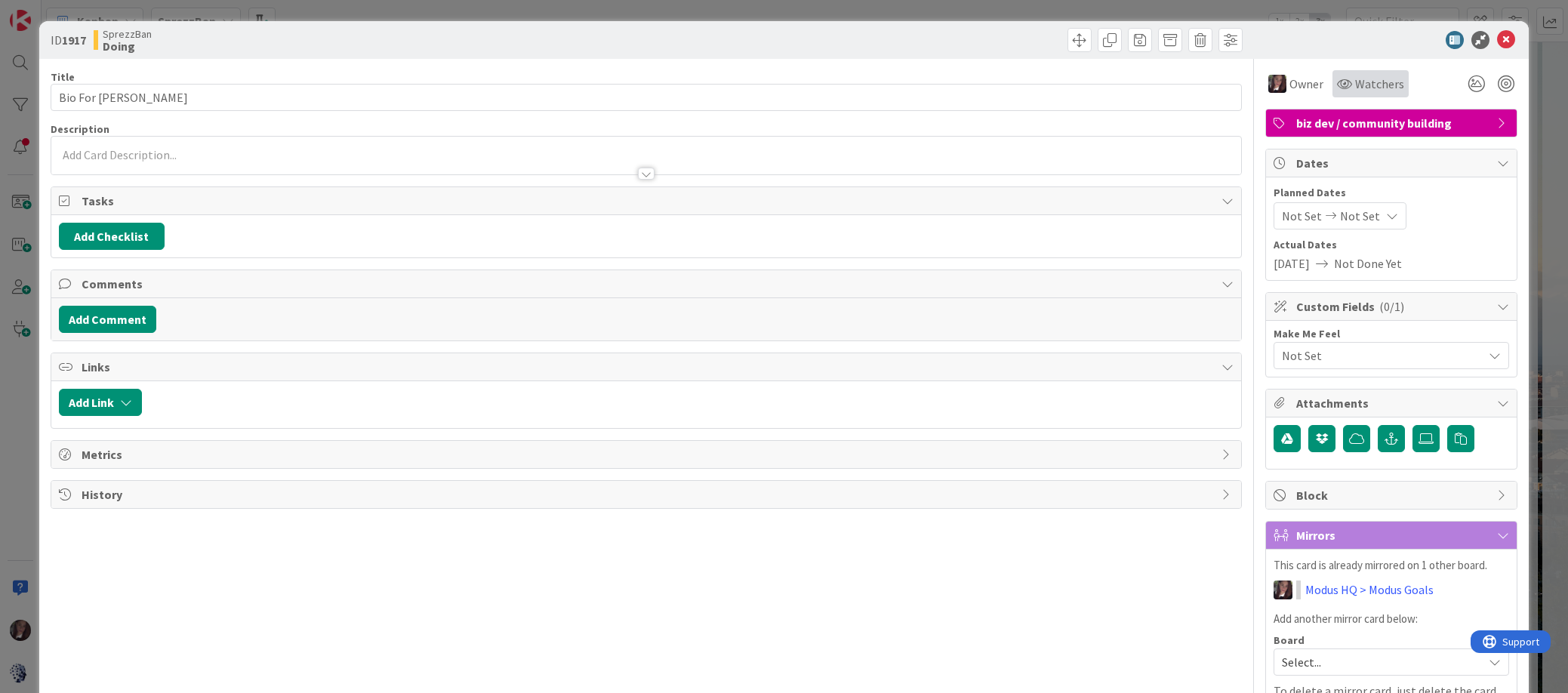
click at [1362, 87] on span "Watchers" at bounding box center [1379, 83] width 49 height 18
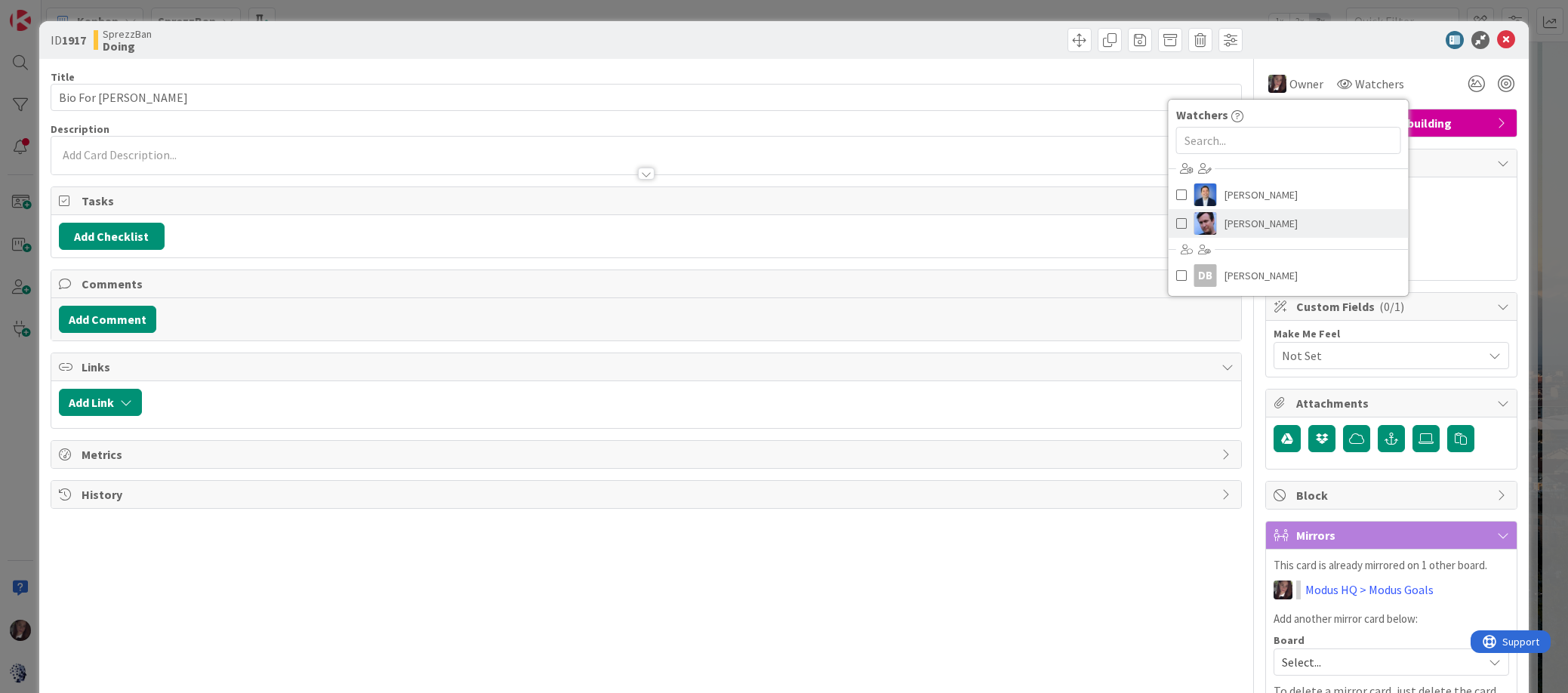
click at [1181, 225] on span at bounding box center [1181, 223] width 11 height 23
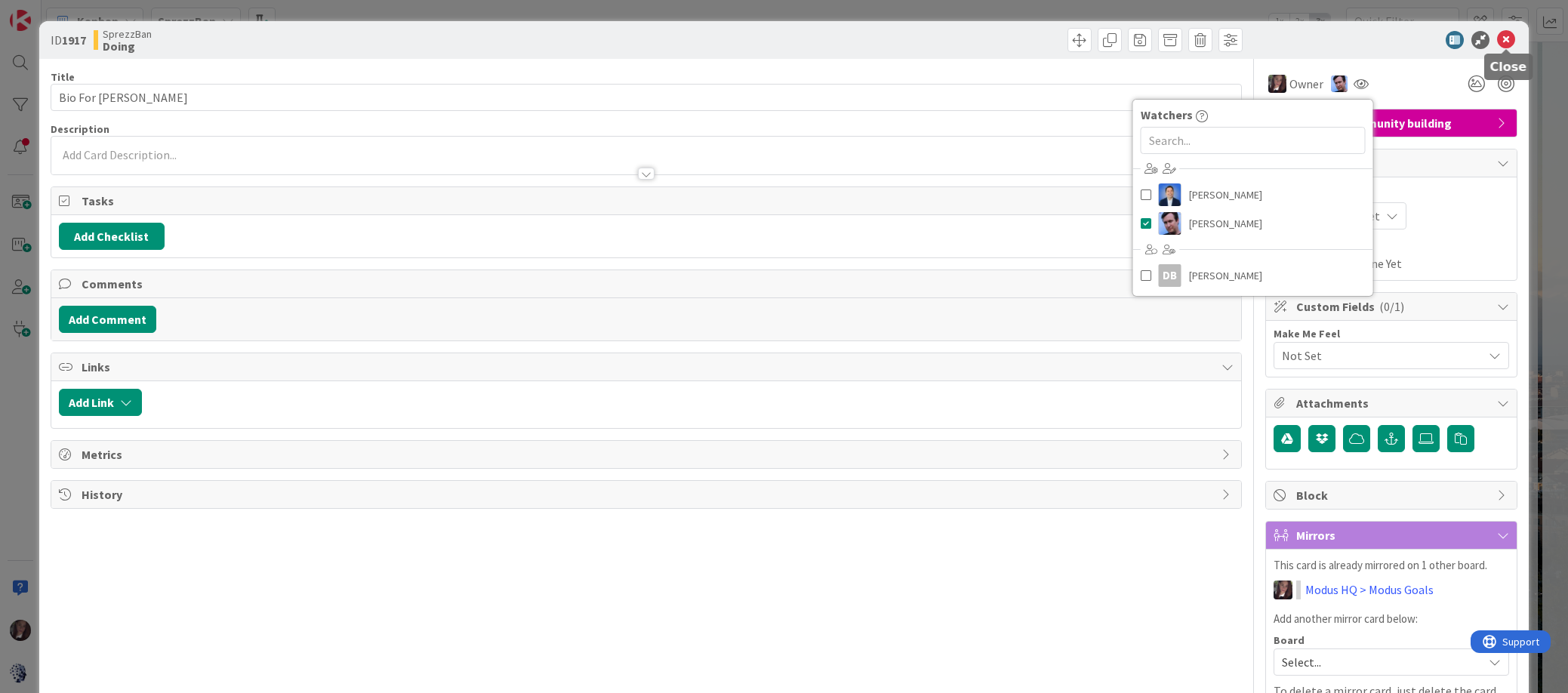
click at [1437, 39] on icon at bounding box center [1507, 40] width 18 height 18
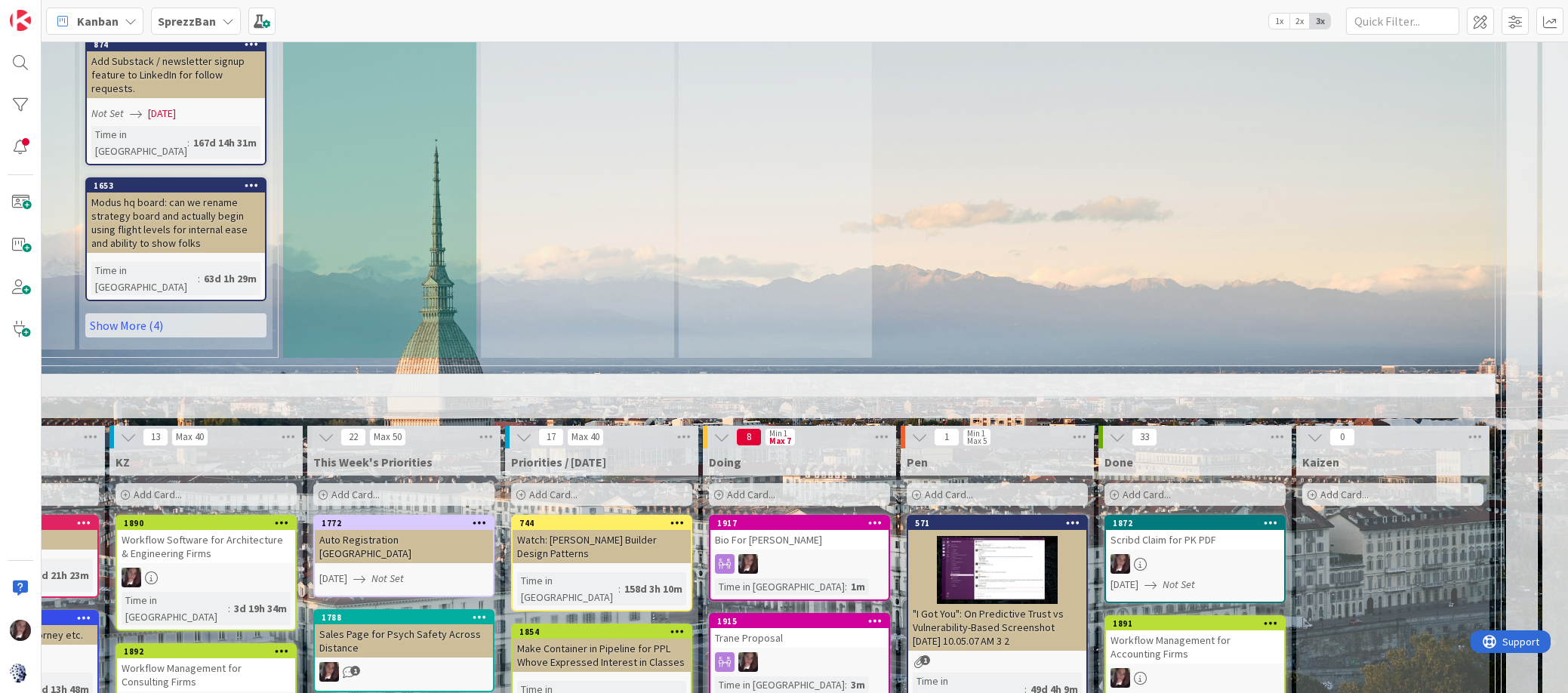
scroll to position [1268, 292]
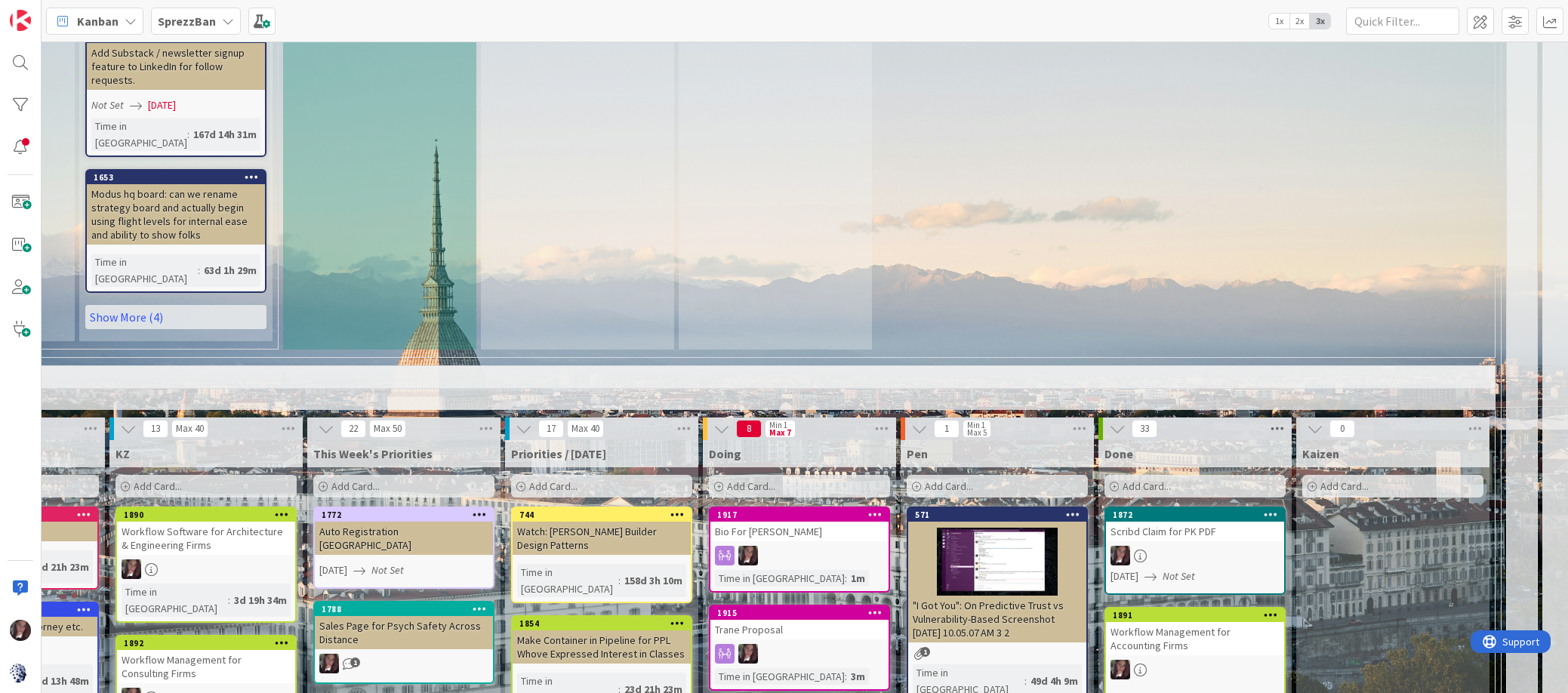
click at [1279, 417] on icon at bounding box center [1278, 429] width 19 height 23
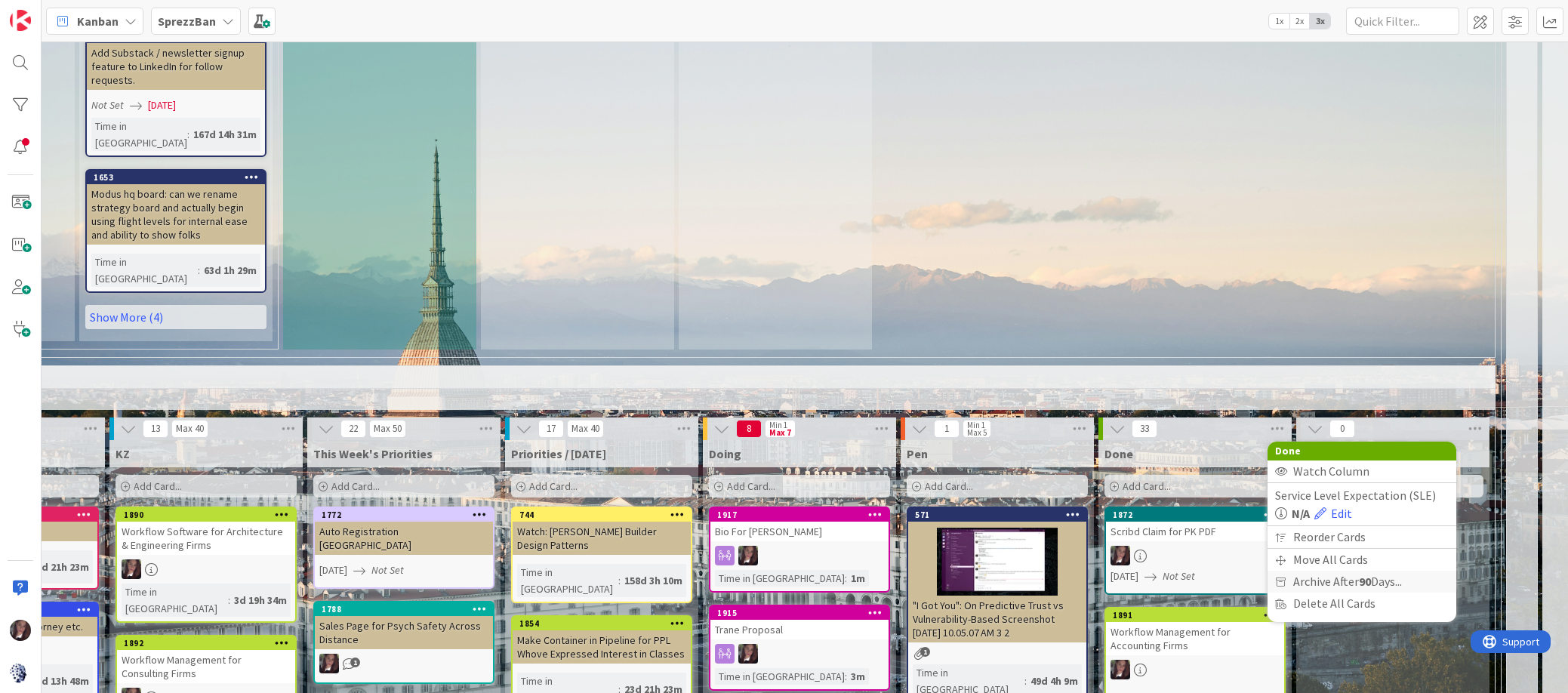
click at [1299, 571] on span "Archive After 90 Days..." at bounding box center [1348, 581] width 108 height 22
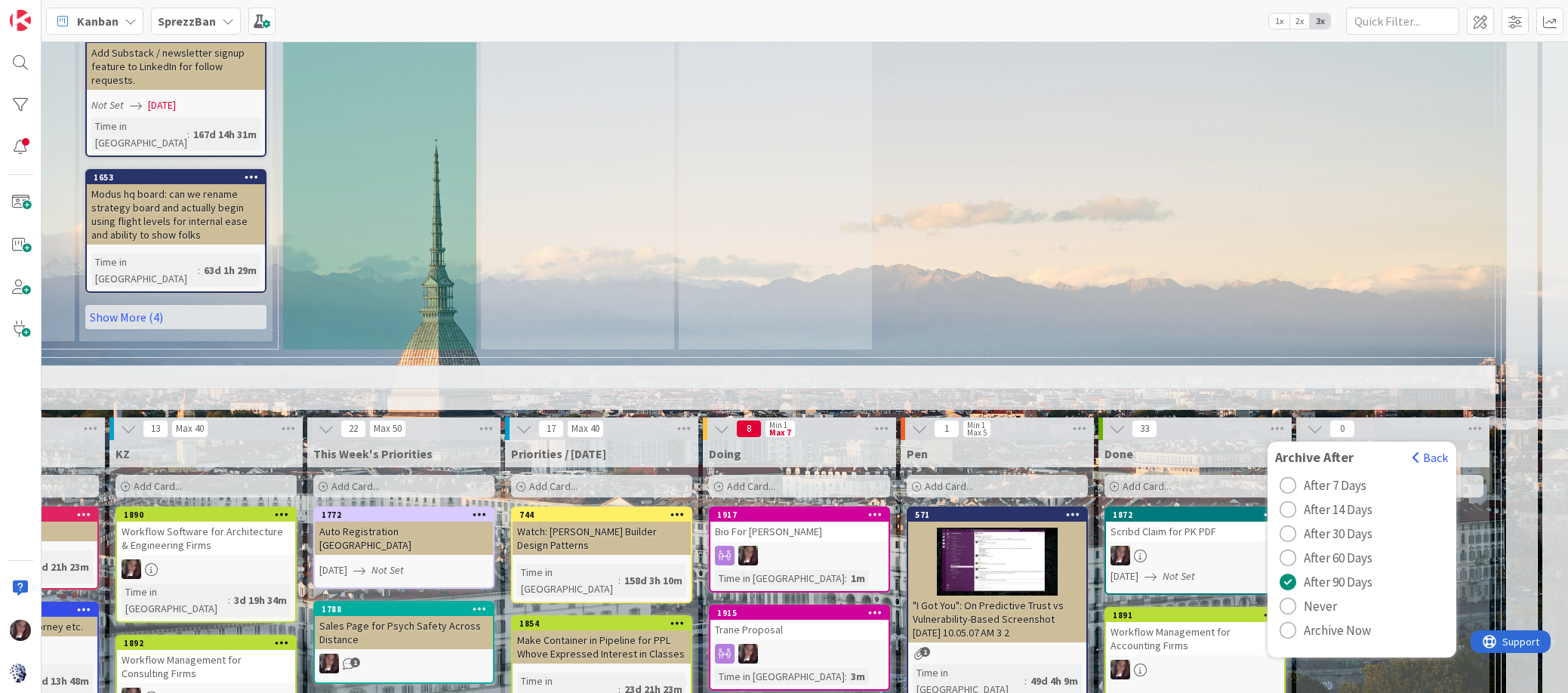
click at [1288, 622] on div "radio" at bounding box center [1288, 630] width 17 height 17
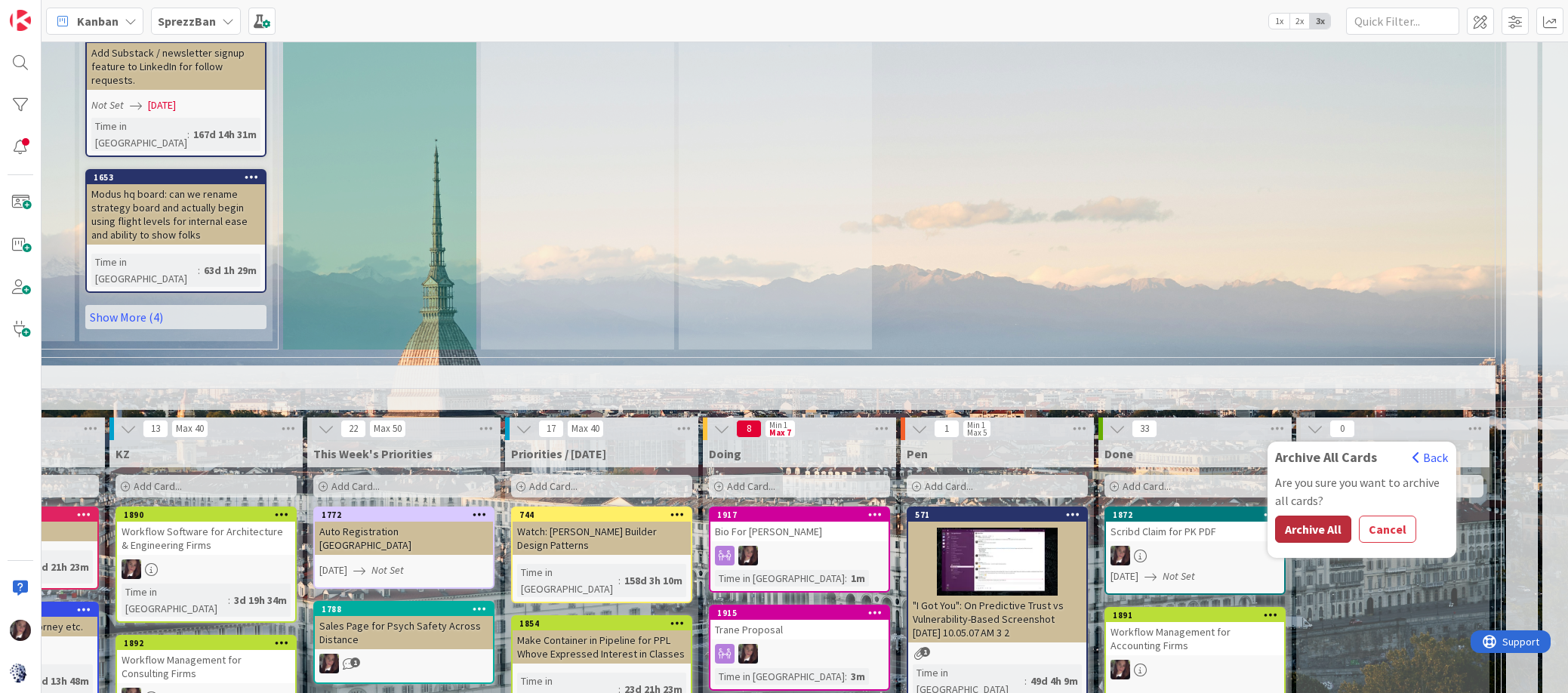
click at [1298, 515] on button "Archive All" at bounding box center [1313, 529] width 76 height 27
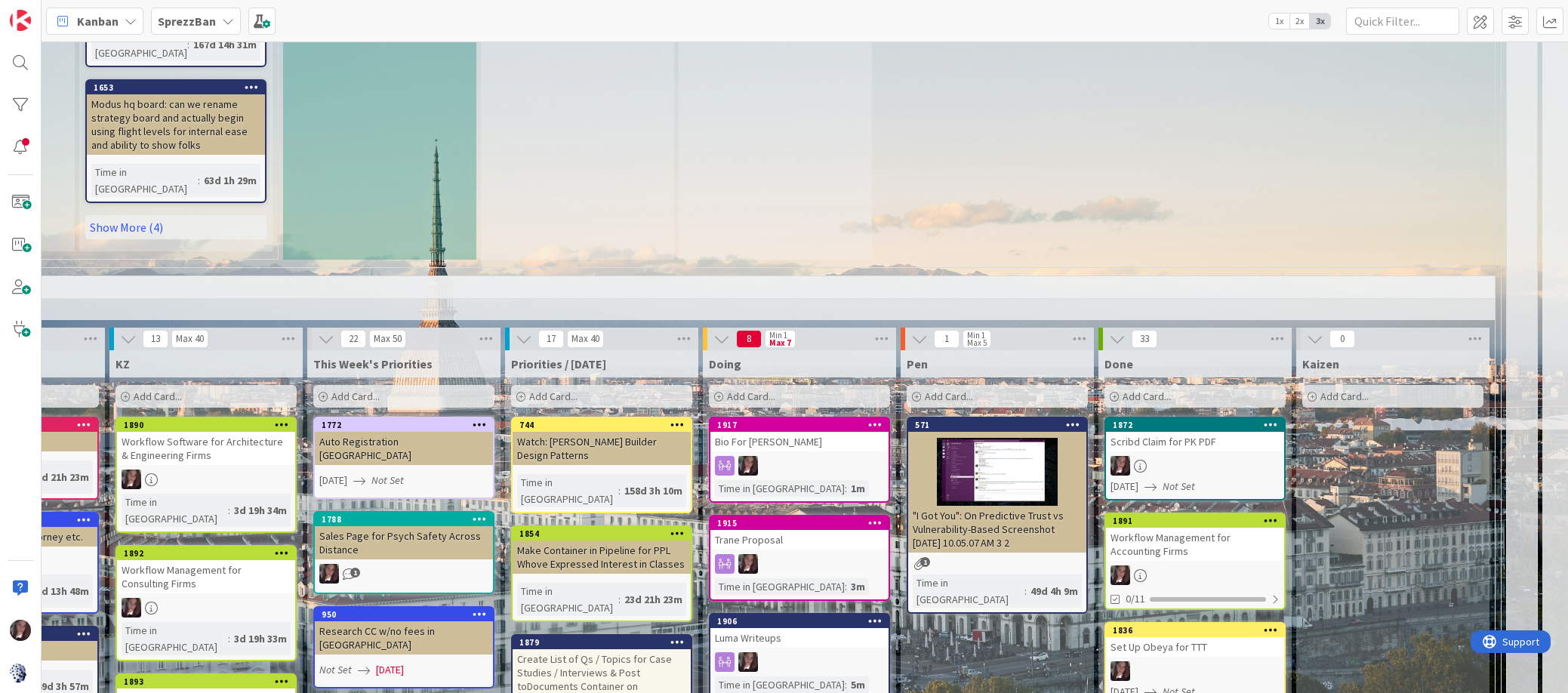
scroll to position [1372, 292]
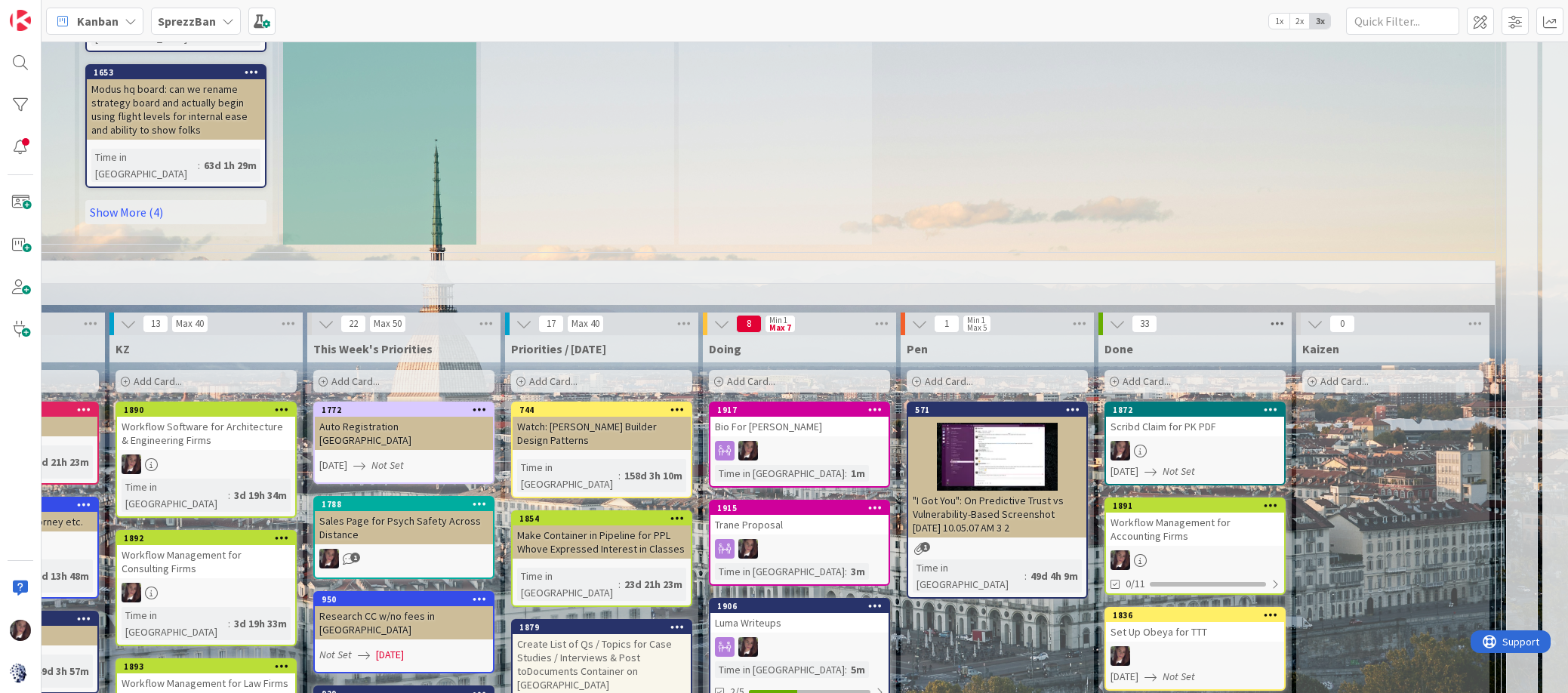
click at [1274, 312] on icon at bounding box center [1278, 323] width 19 height 23
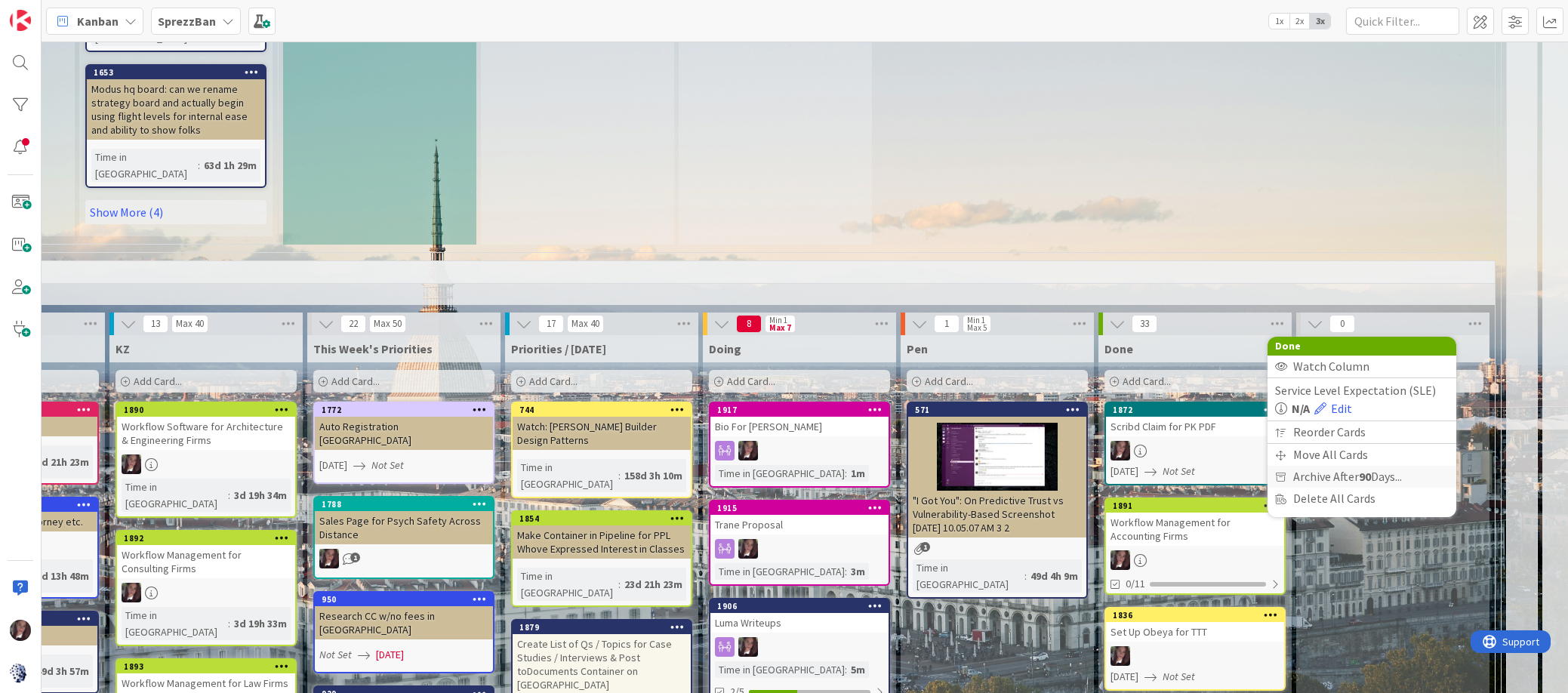
click at [1305, 466] on span "Archive After 90 Days..." at bounding box center [1348, 476] width 108 height 22
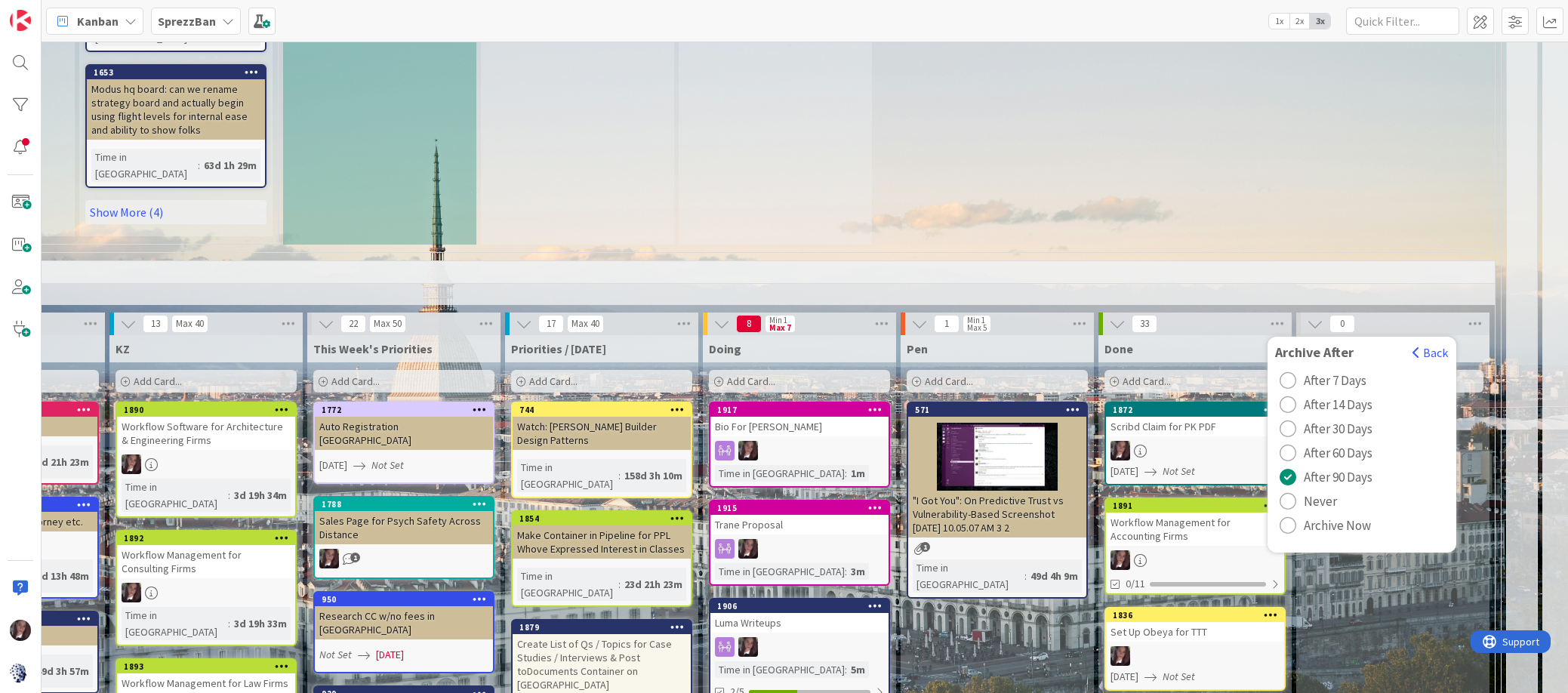
click at [1290, 517] on div "radio" at bounding box center [1288, 525] width 17 height 17
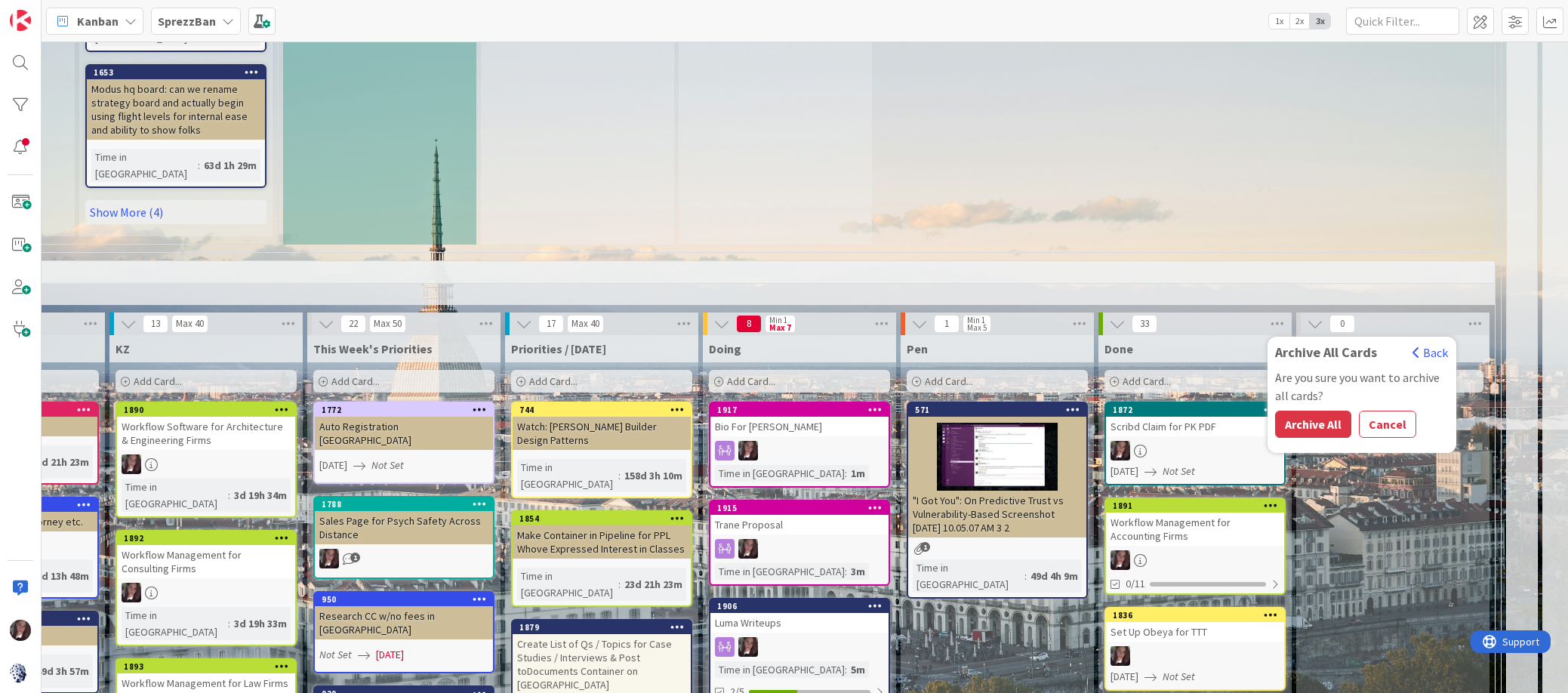
click at [1316, 411] on button "Archive All" at bounding box center [1313, 425] width 76 height 27
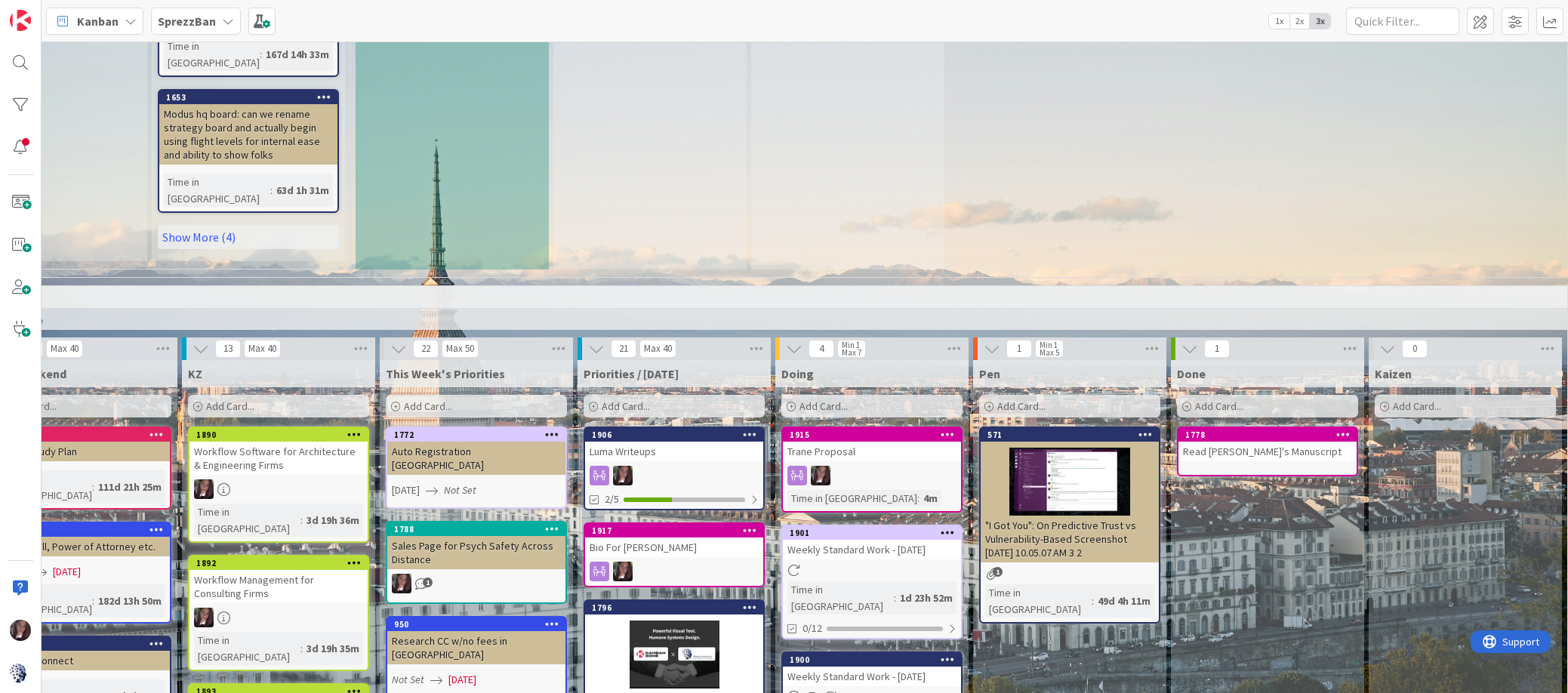
scroll to position [1342, 220]
